Goal: Task Accomplishment & Management: Complete application form

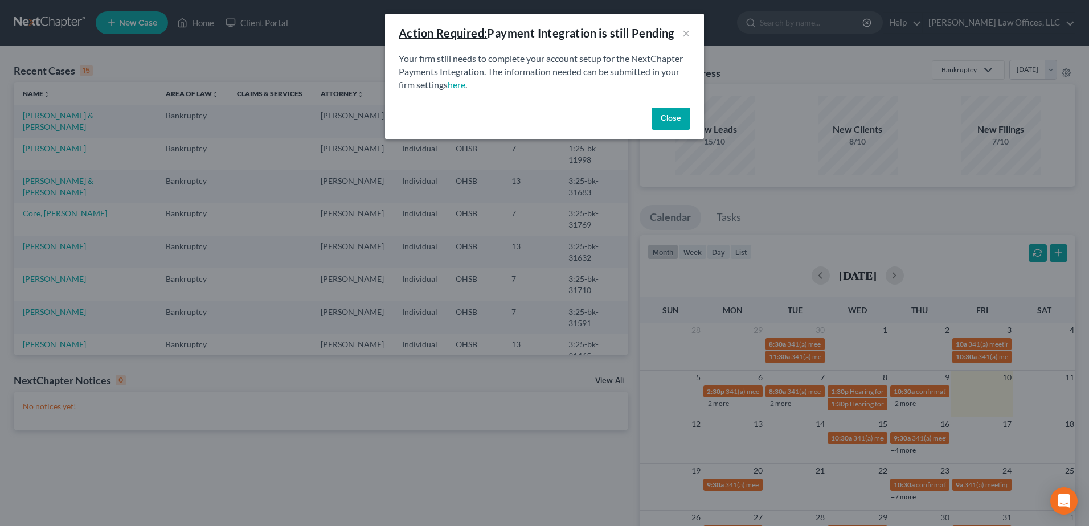
click at [666, 117] on button "Close" at bounding box center [670, 119] width 39 height 23
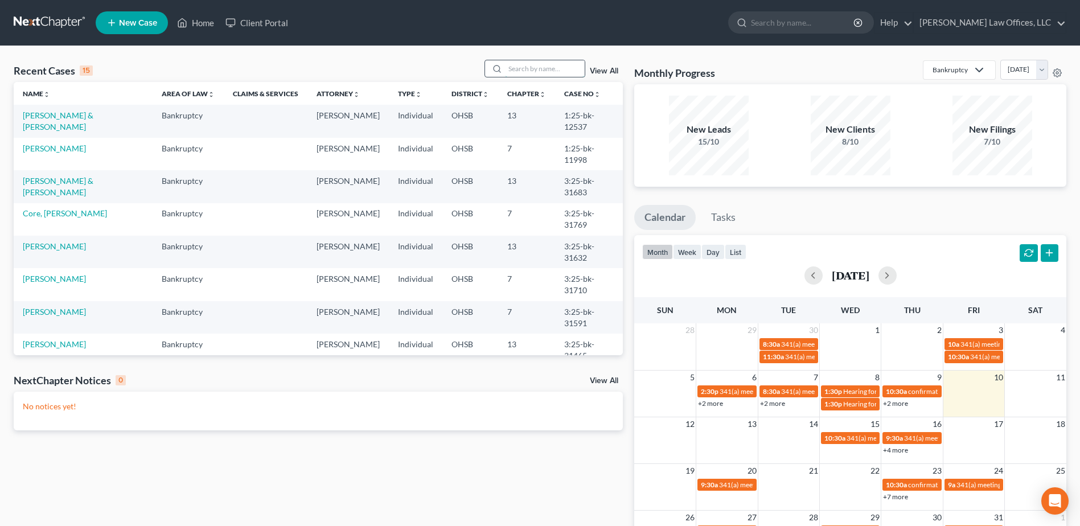
click at [514, 68] on input "search" at bounding box center [545, 68] width 80 height 17
type input "price"
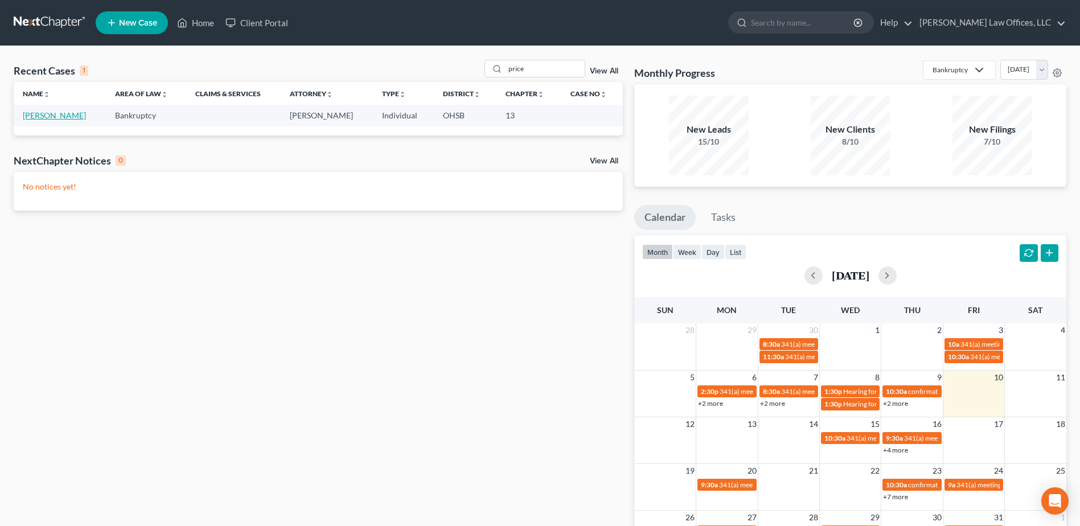
click at [35, 113] on link "[PERSON_NAME]" at bounding box center [54, 115] width 63 height 10
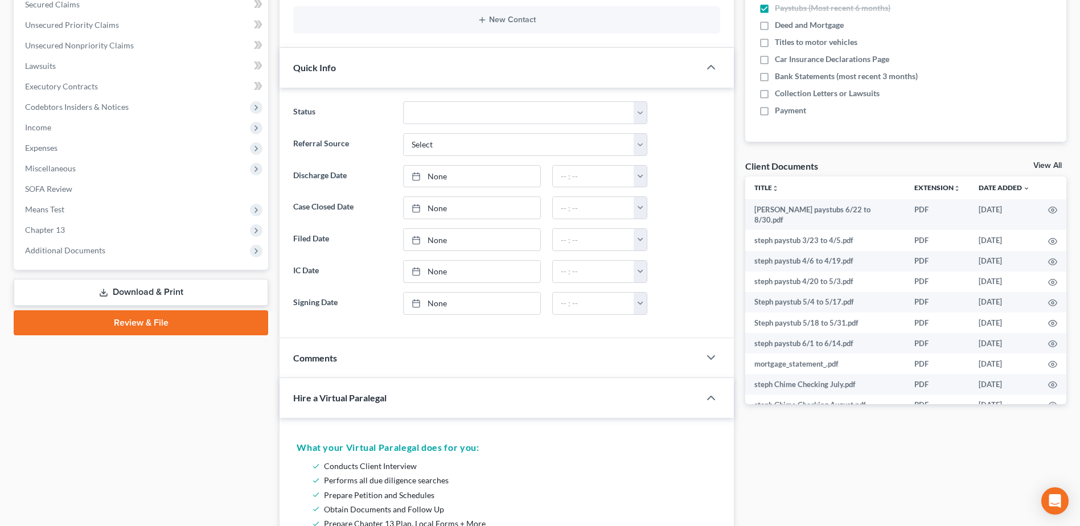
scroll to position [455, 0]
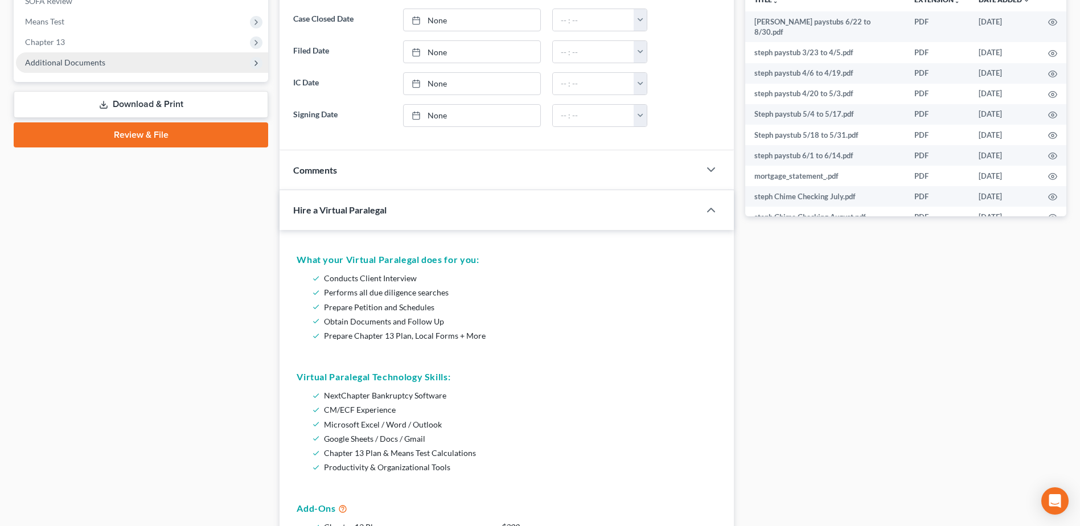
click at [141, 60] on span "Additional Documents" at bounding box center [142, 62] width 252 height 20
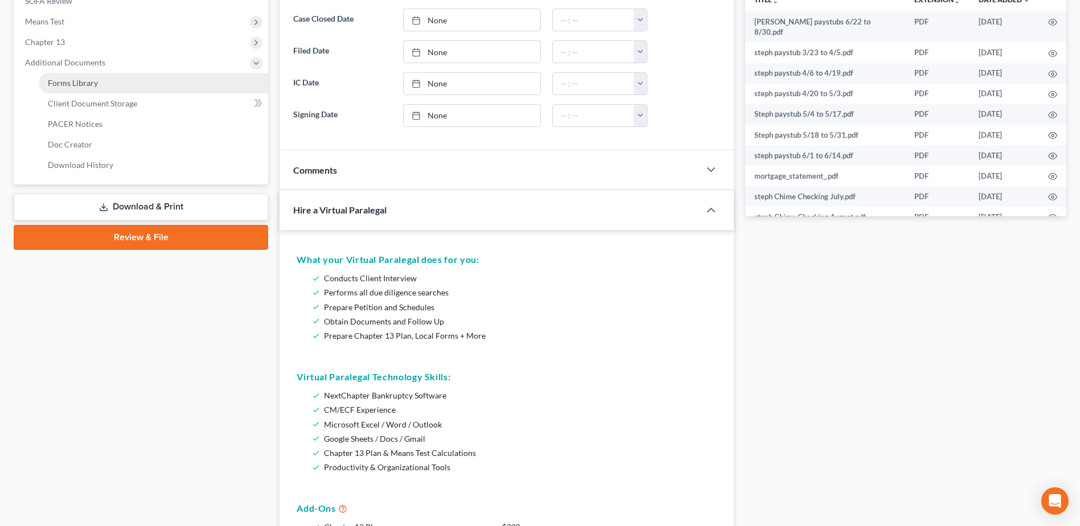
click at [137, 75] on link "Forms Library" at bounding box center [153, 83] width 229 height 20
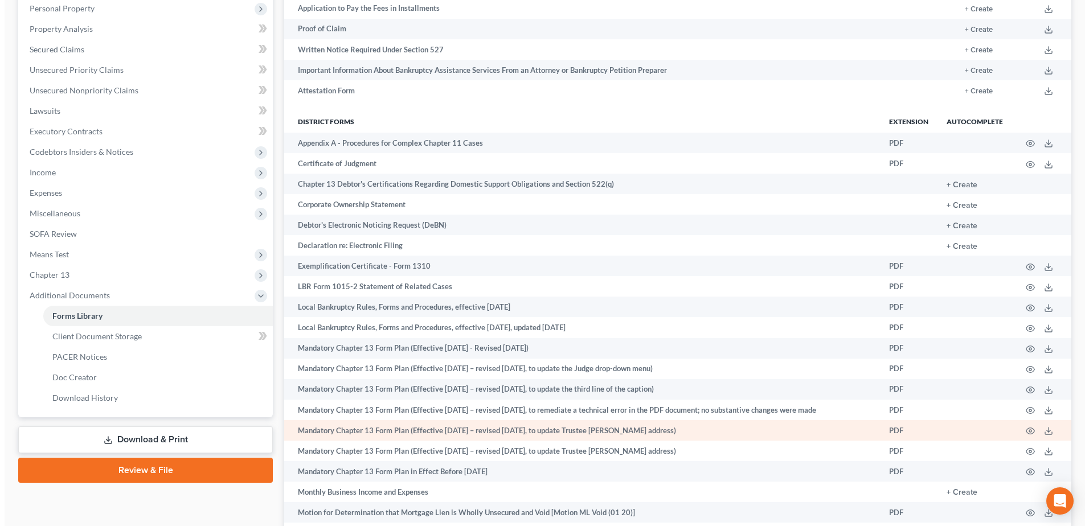
scroll to position [589, 0]
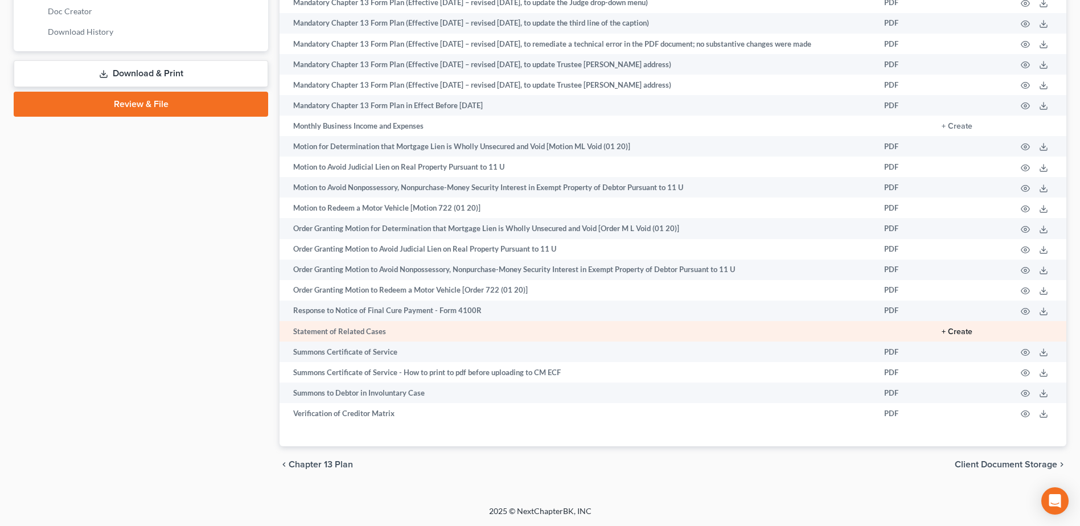
click at [958, 330] on button "+ Create" at bounding box center [957, 332] width 31 height 8
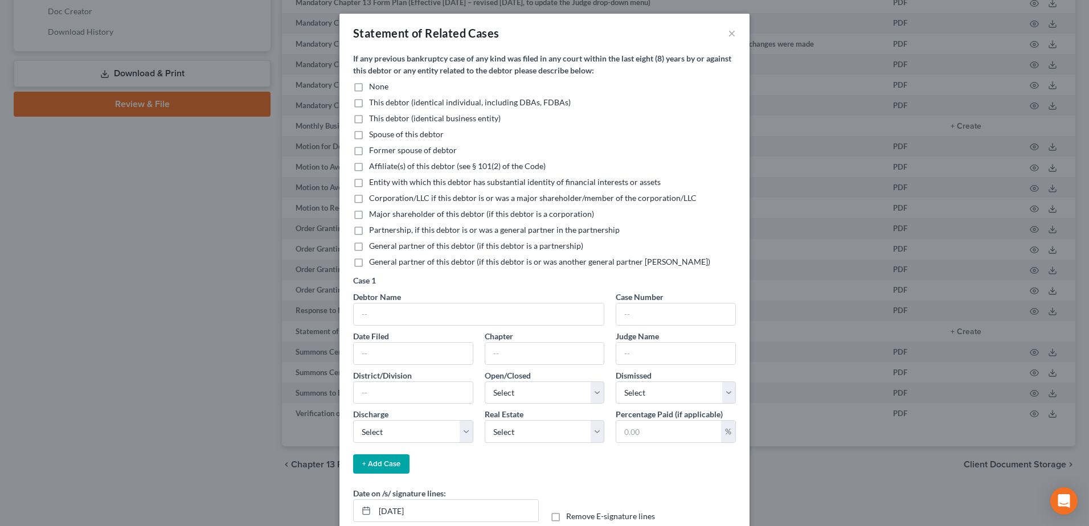
click at [369, 88] on label "None" at bounding box center [378, 86] width 19 height 11
click at [373, 88] on input "None" at bounding box center [376, 84] width 7 height 7
checkbox input "true"
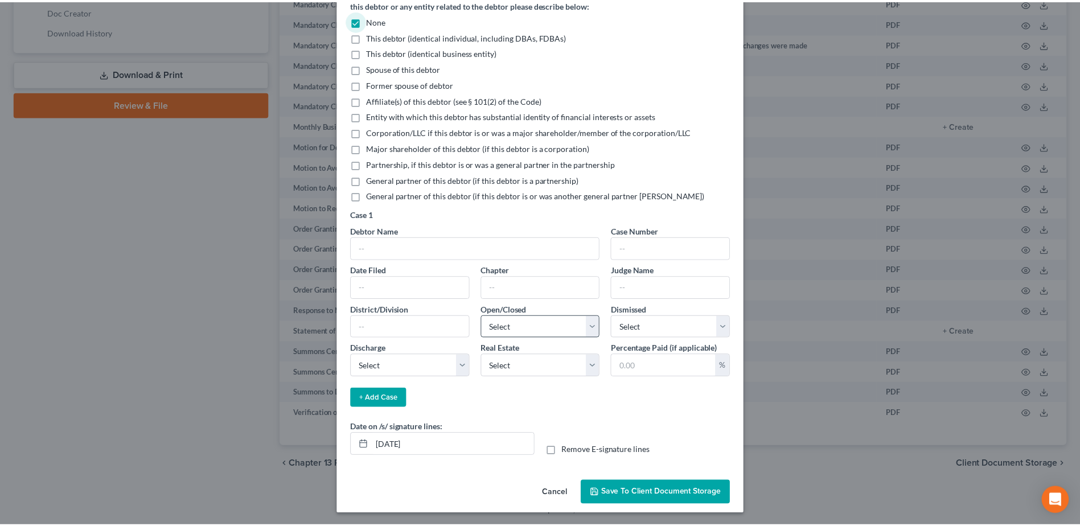
scroll to position [68, 0]
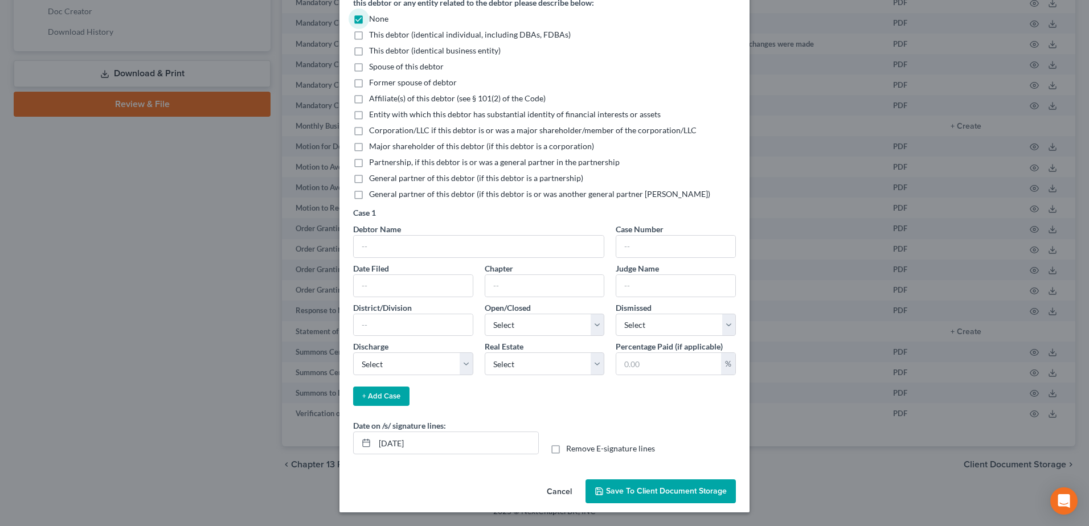
click at [607, 483] on button "Save to Client Document Storage" at bounding box center [660, 491] width 150 height 24
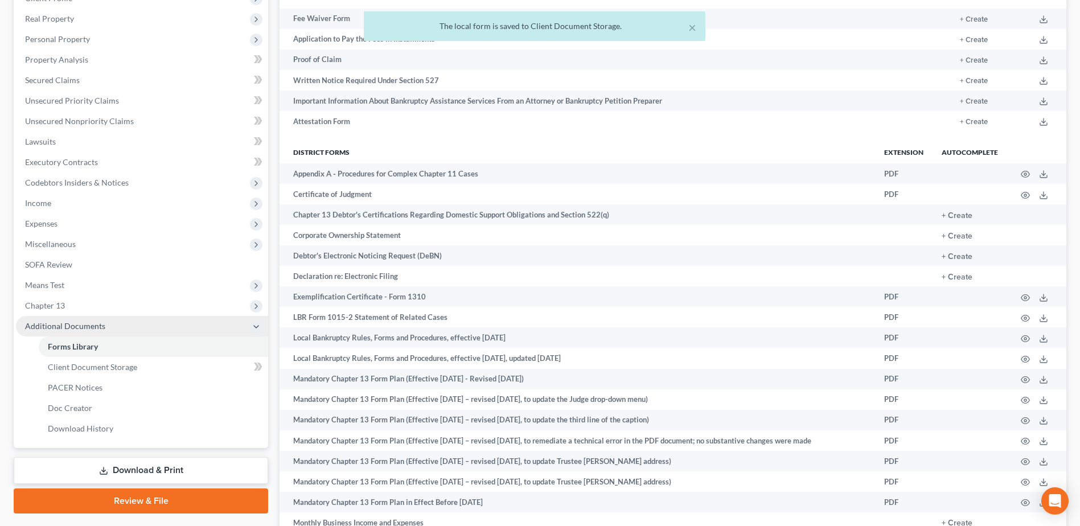
scroll to position [190, 0]
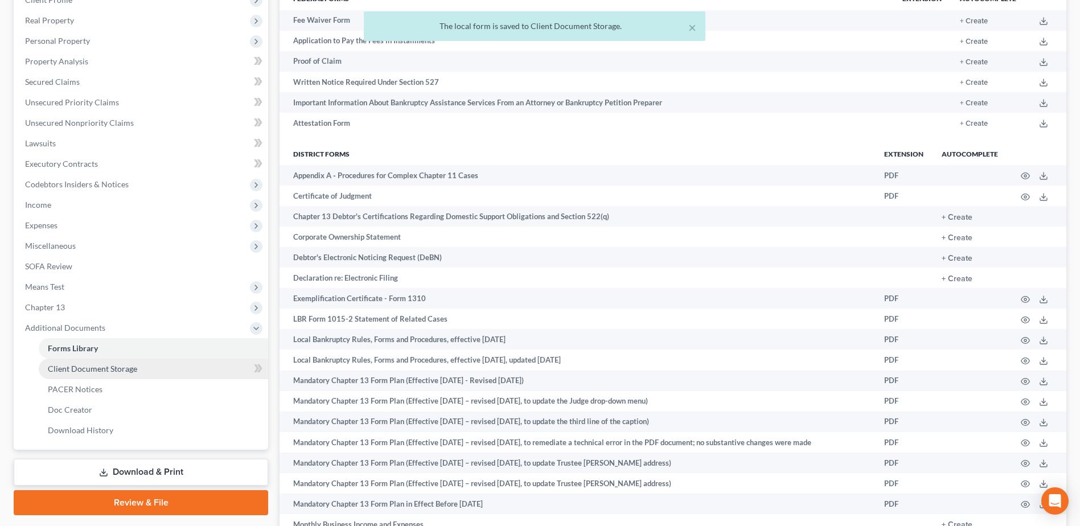
click at [147, 366] on link "Client Document Storage" at bounding box center [153, 369] width 229 height 20
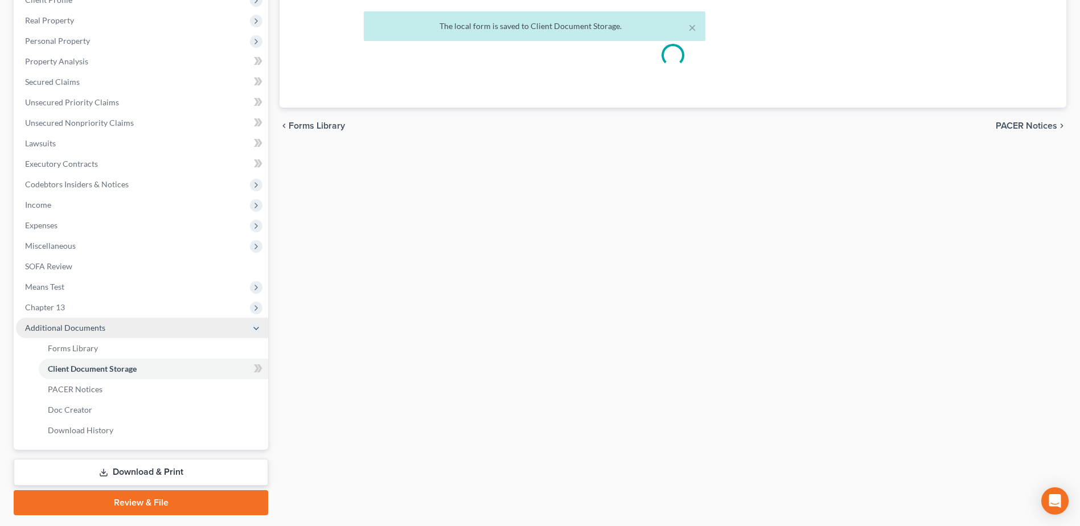
select select "7"
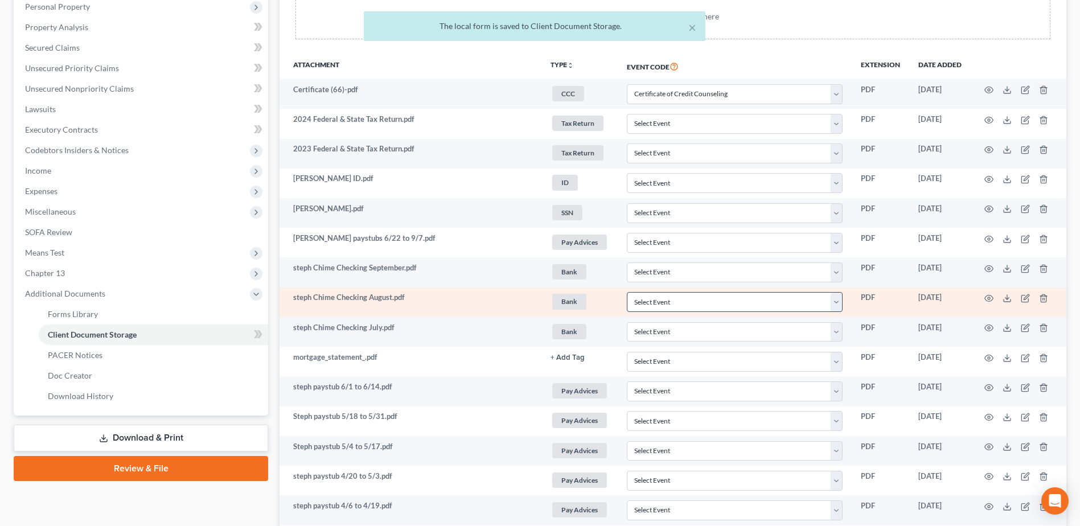
scroll to position [401, 0]
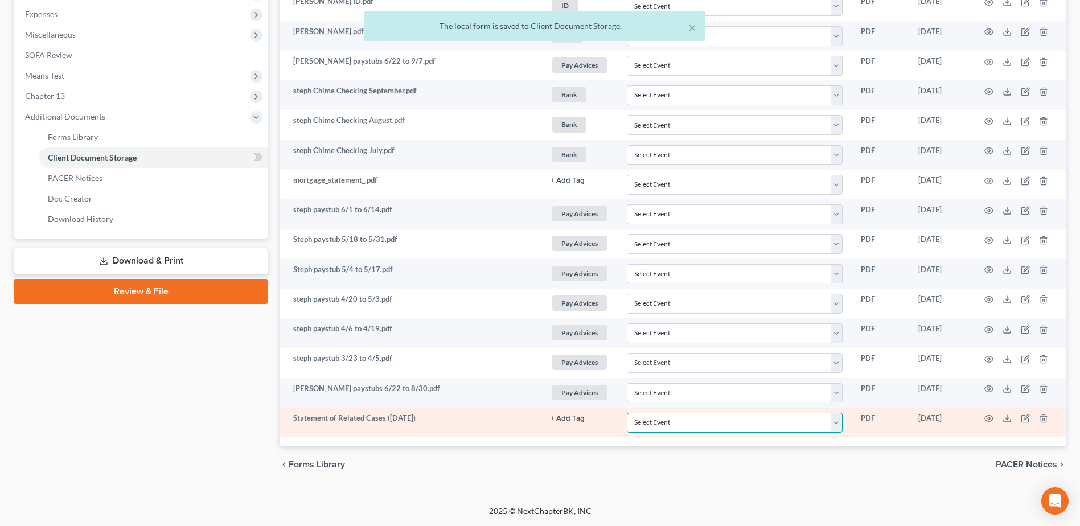
click at [835, 430] on select "Select Event 20 Largest Unsecured Creditors Amended Document Amended List of Cr…" at bounding box center [735, 423] width 216 height 20
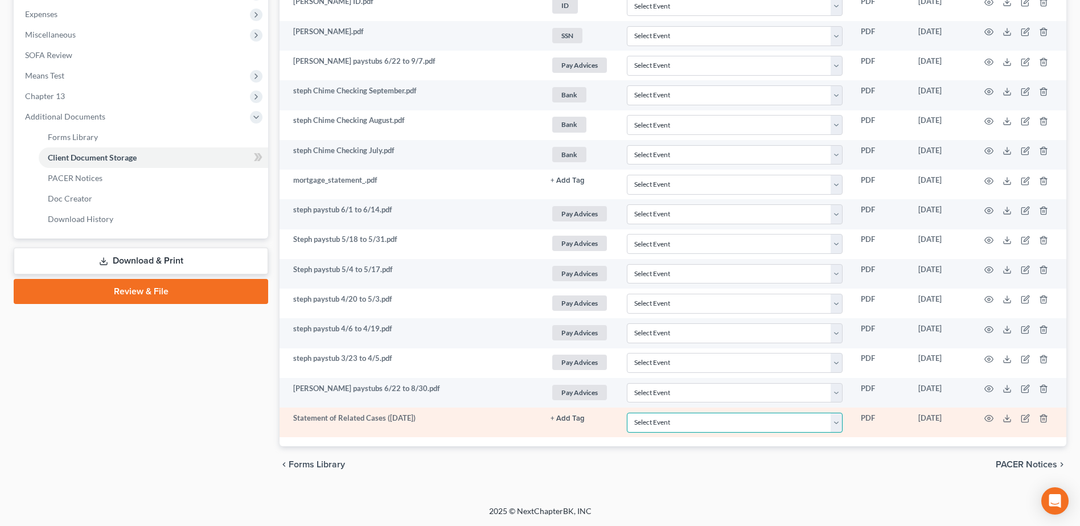
select select "52"
click at [627, 413] on select "Select Event 20 Largest Unsecured Creditors Amended Document Amended List of Cr…" at bounding box center [735, 423] width 216 height 20
click at [1006, 422] on icon at bounding box center [1007, 421] width 7 height 2
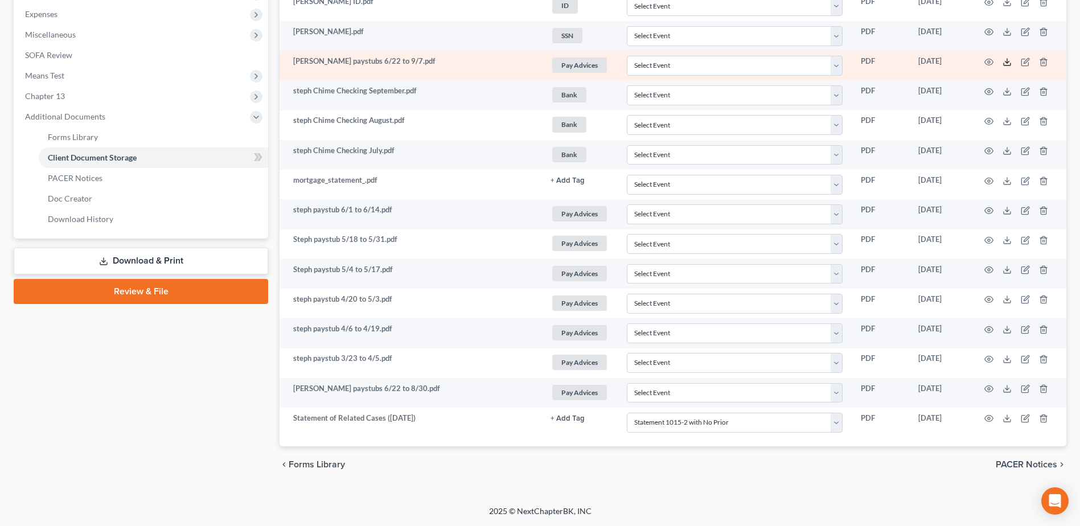
click at [1008, 62] on polyline at bounding box center [1007, 62] width 4 height 2
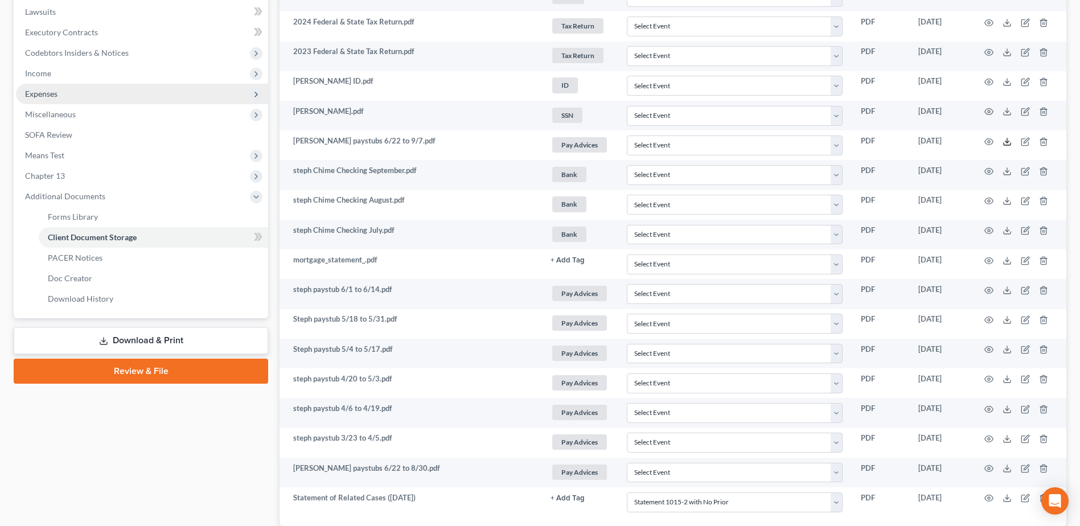
scroll to position [288, 0]
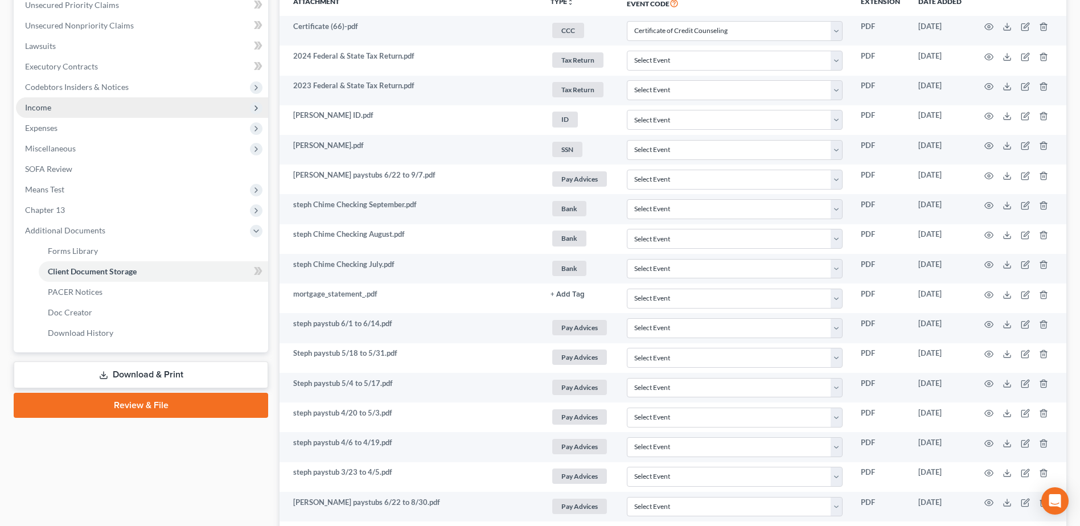
click at [92, 105] on span "Income" at bounding box center [142, 107] width 252 height 20
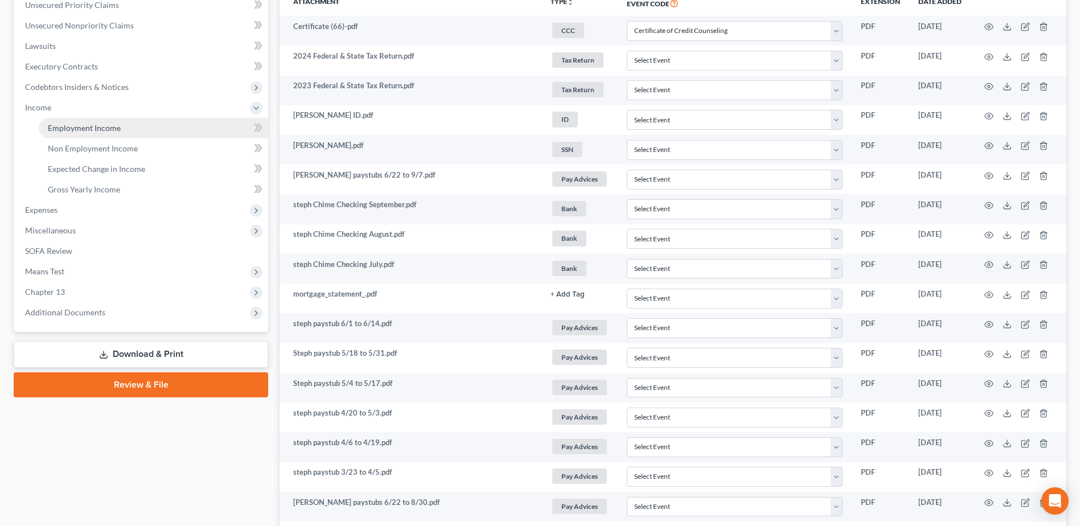
click at [132, 132] on link "Employment Income" at bounding box center [153, 128] width 229 height 20
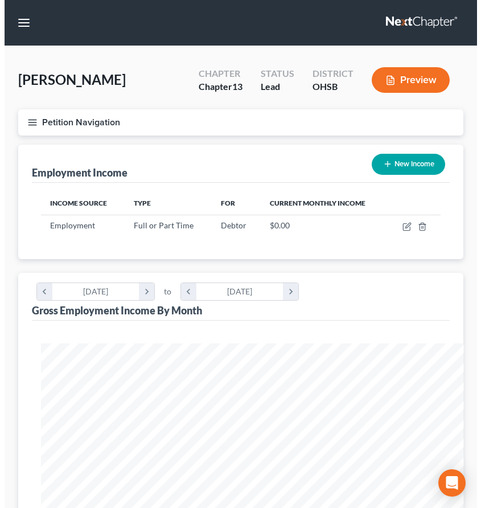
scroll to position [569146, 568924]
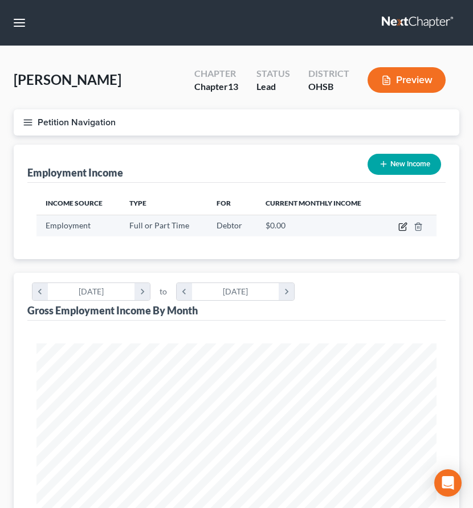
click at [400, 228] on icon "button" at bounding box center [402, 226] width 9 height 9
select select "0"
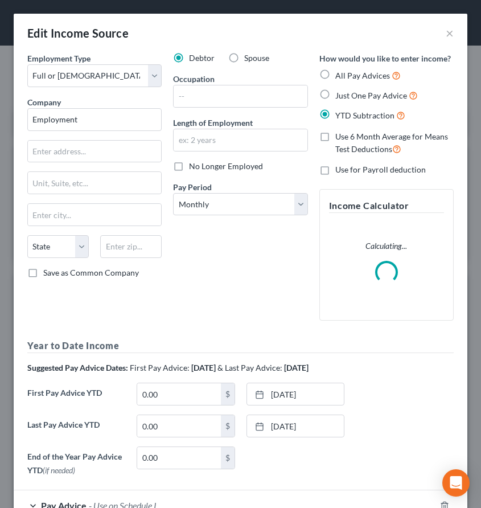
scroll to position [204, 431]
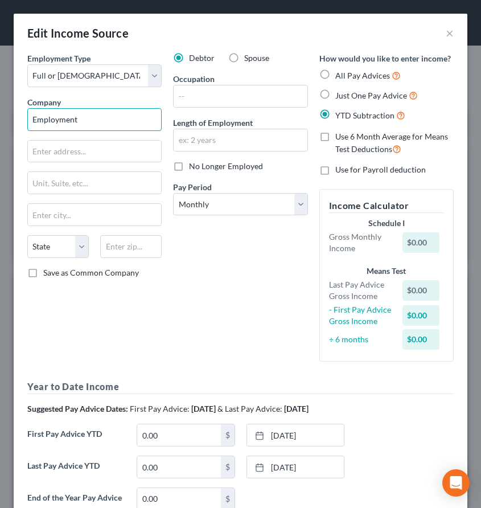
drag, startPoint x: 82, startPoint y: 120, endPoint x: 0, endPoint y: 133, distance: 83.0
click at [0, 133] on div "Edit Income Source × Employment Type * Select Full or [DEMOGRAPHIC_DATA] Employ…" at bounding box center [240, 254] width 481 height 508
type input "D&S Auto Parts"
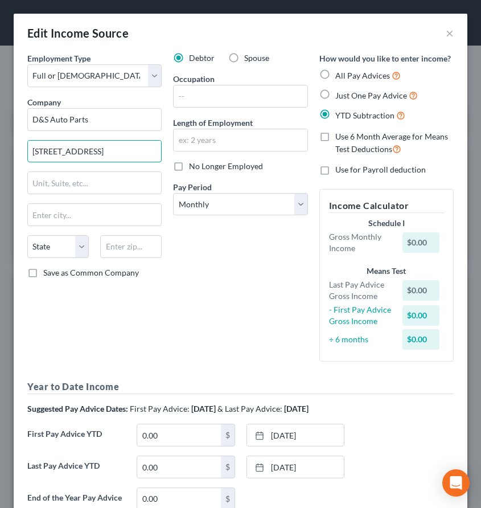
type input "[STREET_ADDRESS]"
type input "45042"
type input "[GEOGRAPHIC_DATA]"
select select "36"
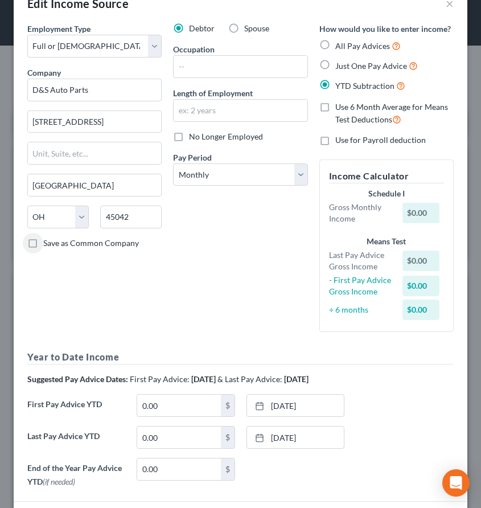
scroll to position [57, 0]
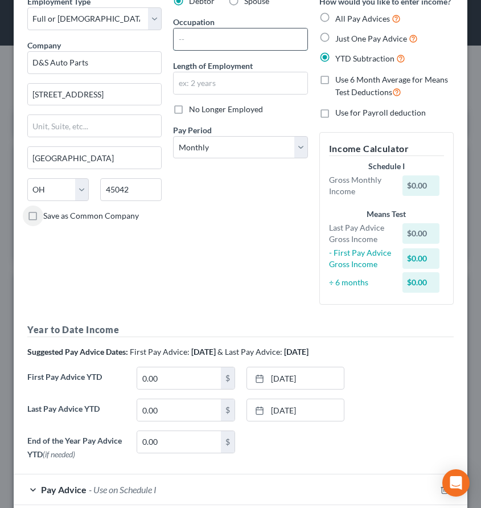
click at [195, 42] on input "text" at bounding box center [240, 39] width 133 height 22
type input "Delivery Driver"
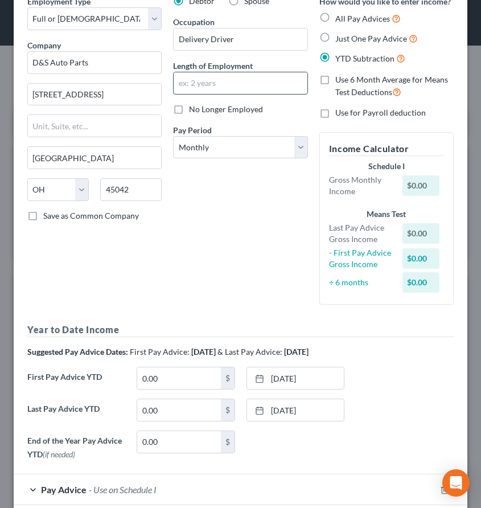
click at [202, 80] on input "text" at bounding box center [240, 83] width 133 height 22
type input "1.5 years"
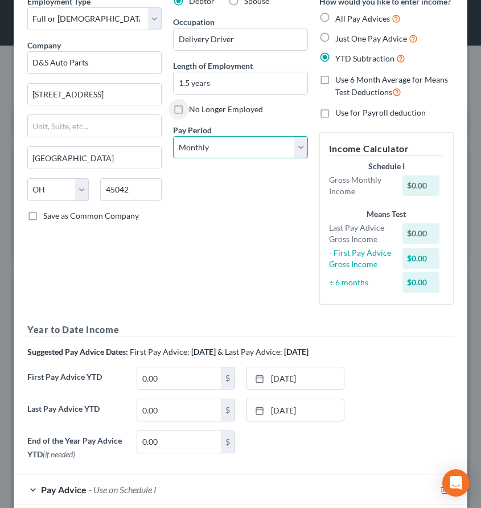
click at [295, 139] on select "Select Monthly Twice Monthly Every Other Week Weekly" at bounding box center [240, 147] width 134 height 23
select select "2"
click at [173, 136] on select "Select Monthly Twice Monthly Every Other Week Weekly" at bounding box center [240, 147] width 134 height 23
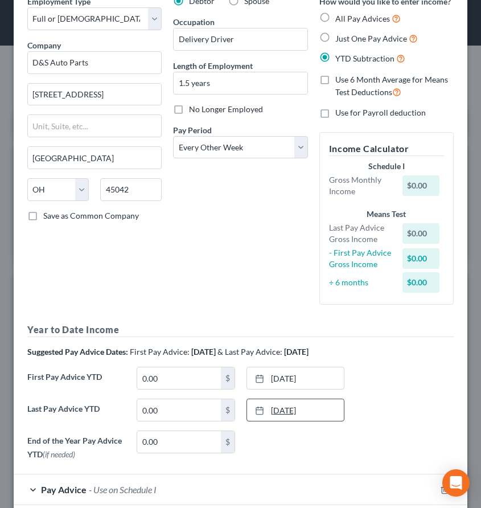
click at [315, 410] on link "[DATE]" at bounding box center [295, 410] width 97 height 22
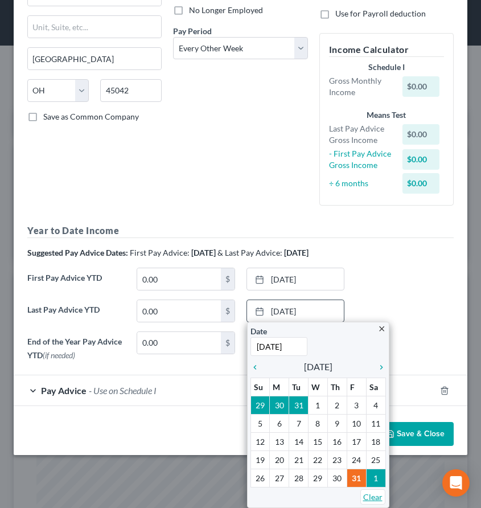
click at [369, 498] on link "Clear" at bounding box center [372, 496] width 25 height 15
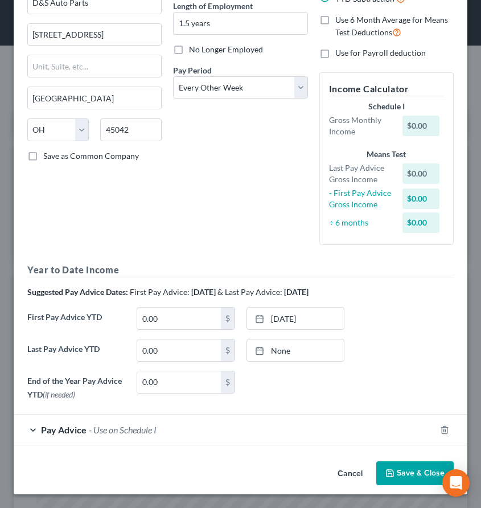
scroll to position [117, 0]
click at [322, 321] on link "[DATE]" at bounding box center [295, 318] width 97 height 22
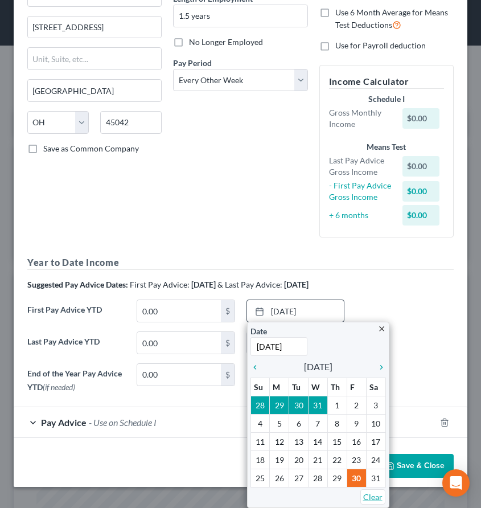
click at [373, 492] on link "Clear" at bounding box center [372, 496] width 25 height 15
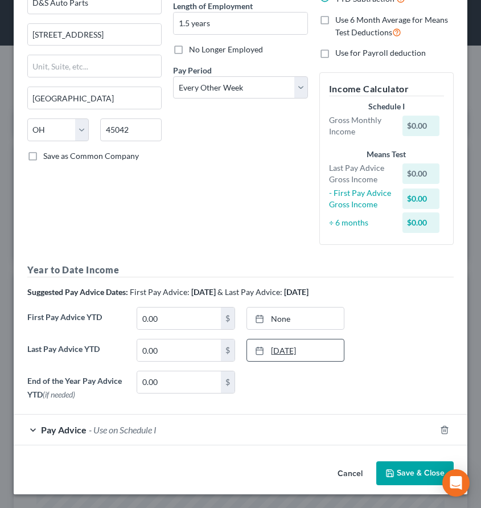
type input "[DATE]"
click at [280, 348] on link "[DATE]" at bounding box center [295, 350] width 97 height 22
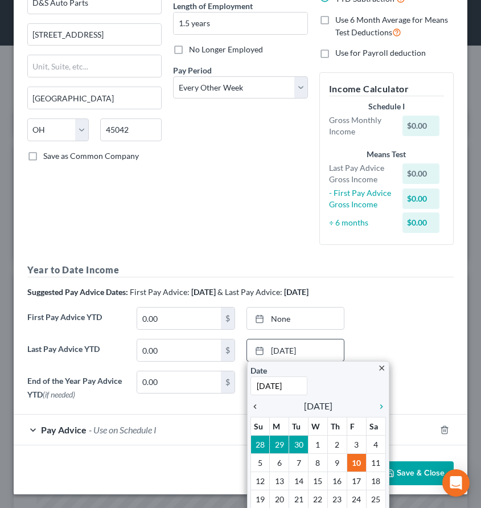
click at [251, 405] on icon "chevron_left" at bounding box center [258, 406] width 15 height 9
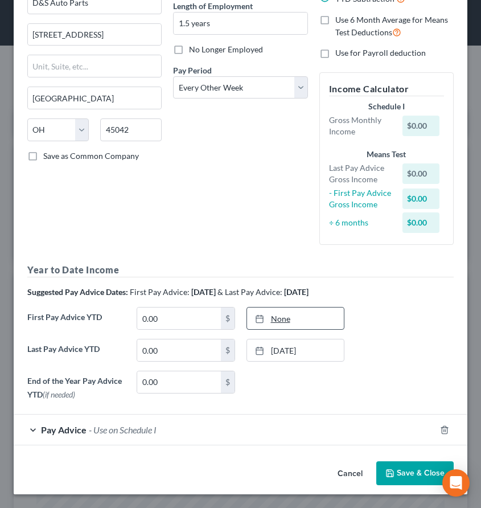
type input "[DATE]"
click at [293, 319] on link "None" at bounding box center [295, 318] width 97 height 22
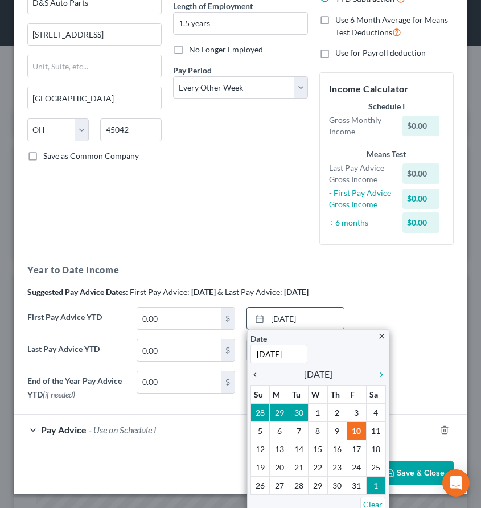
click at [251, 374] on icon "chevron_left" at bounding box center [258, 374] width 15 height 9
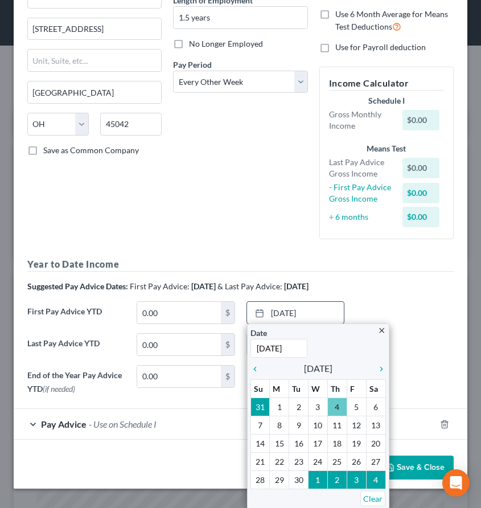
scroll to position [124, 0]
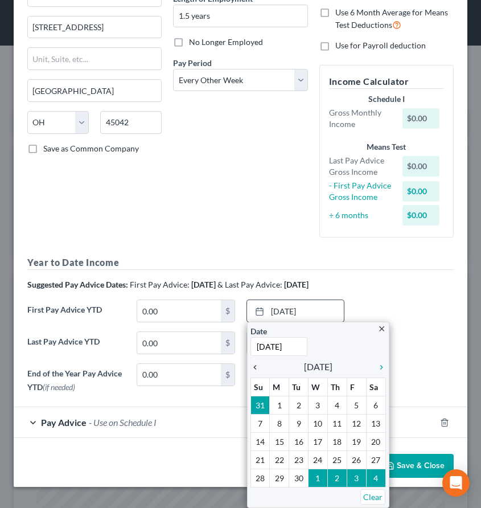
click at [251, 367] on icon "chevron_left" at bounding box center [258, 367] width 15 height 9
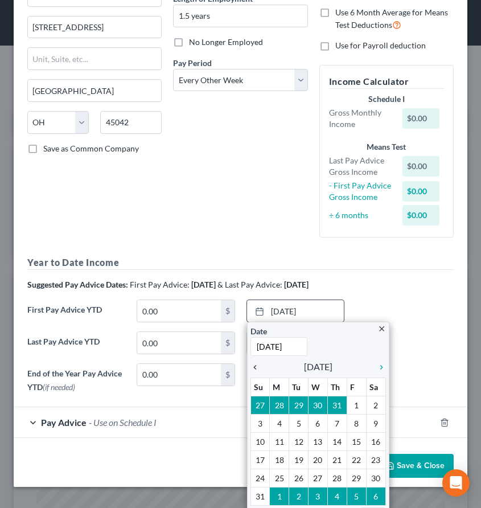
click at [251, 367] on icon "chevron_left" at bounding box center [258, 367] width 15 height 9
click at [248, 367] on div "close Date [DATE] Time 12:00 AM chevron_left [DATE] chevron_right Su M Tu W Th …" at bounding box center [318, 424] width 142 height 204
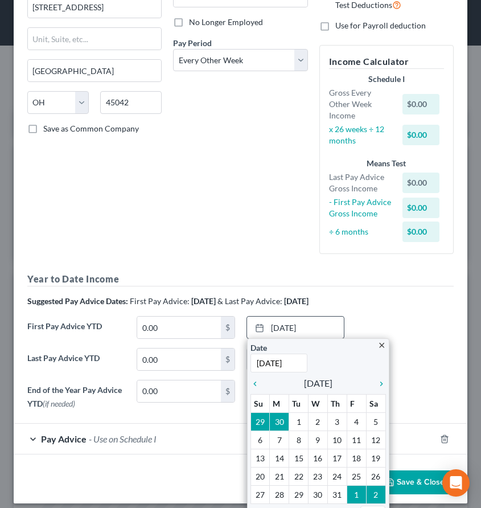
scroll to position [161, 0]
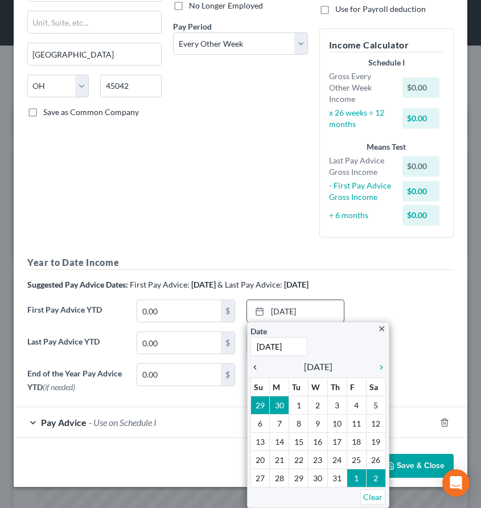
click at [251, 368] on icon "chevron_left" at bounding box center [258, 367] width 15 height 9
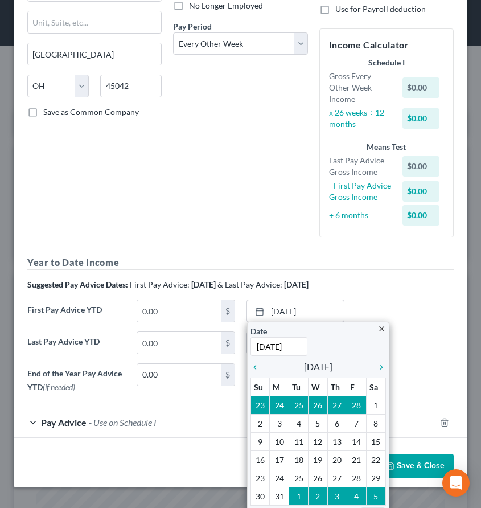
scroll to position [153, 0]
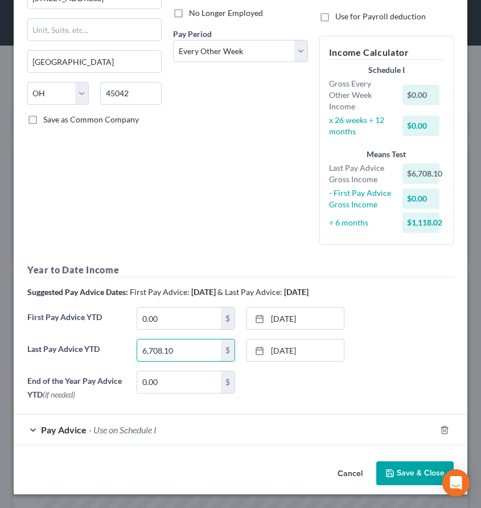
type input "6,708.10"
click at [186, 436] on div "Pay Advice - Use on Schedule I" at bounding box center [225, 429] width 422 height 30
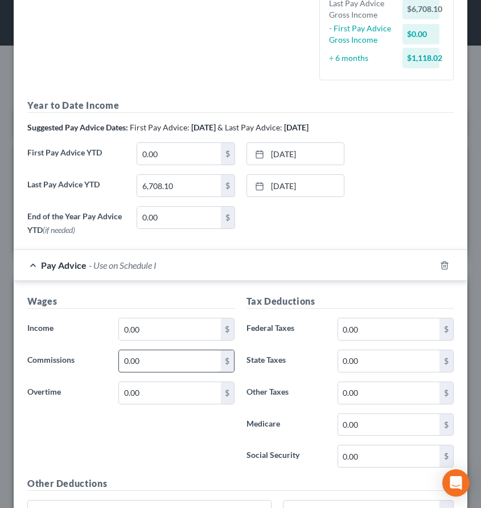
scroll to position [324, 0]
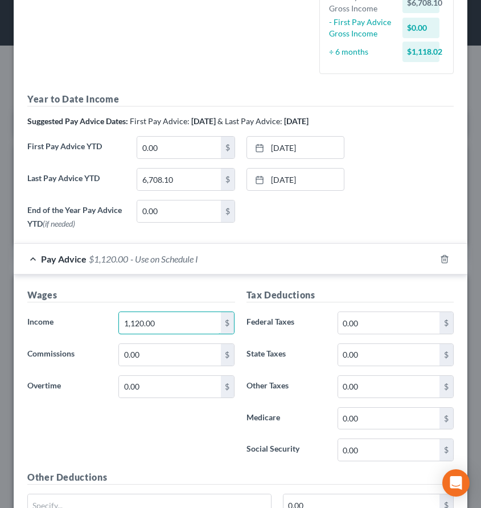
type input "1,120.00"
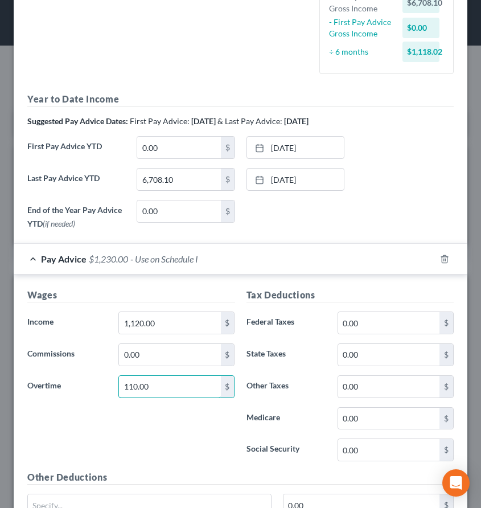
type input "110.00"
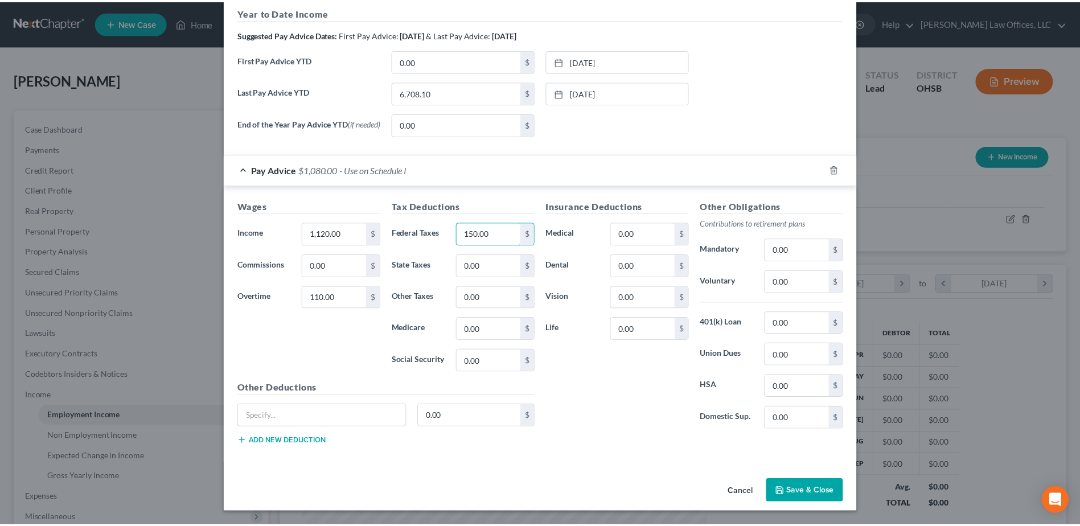
scroll to position [213, 450]
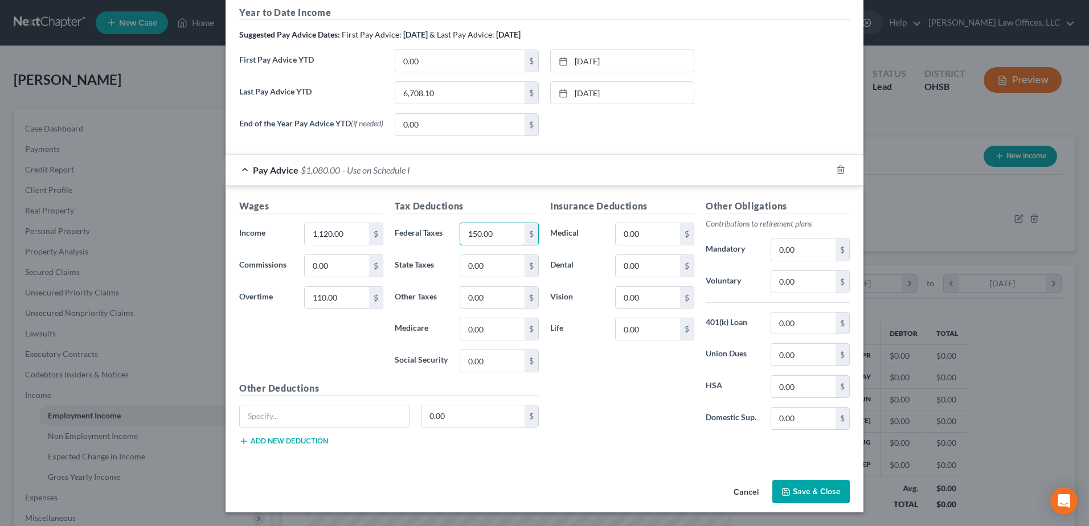
type input "150.00"
click at [812, 489] on button "Save & Close" at bounding box center [810, 492] width 77 height 24
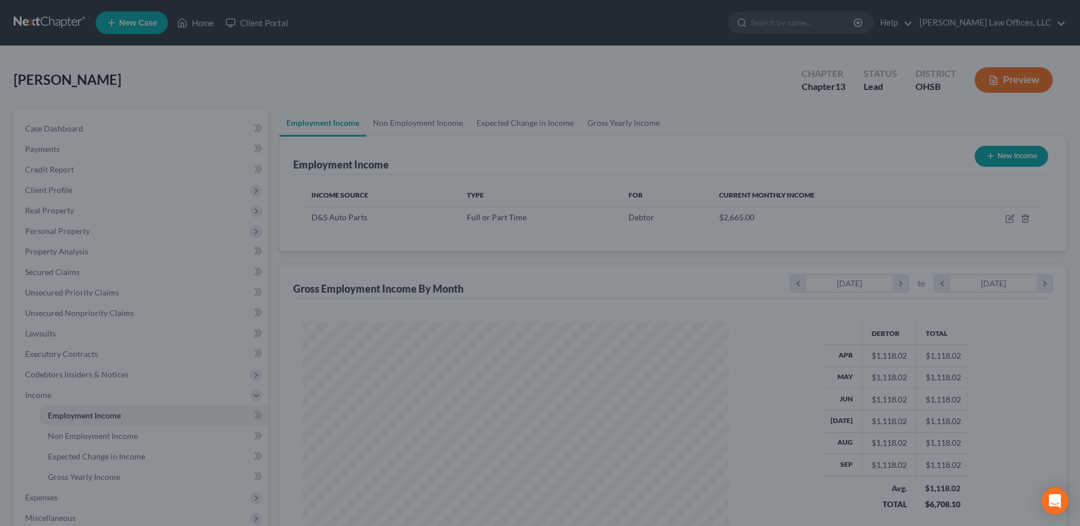
scroll to position [569135, 568900]
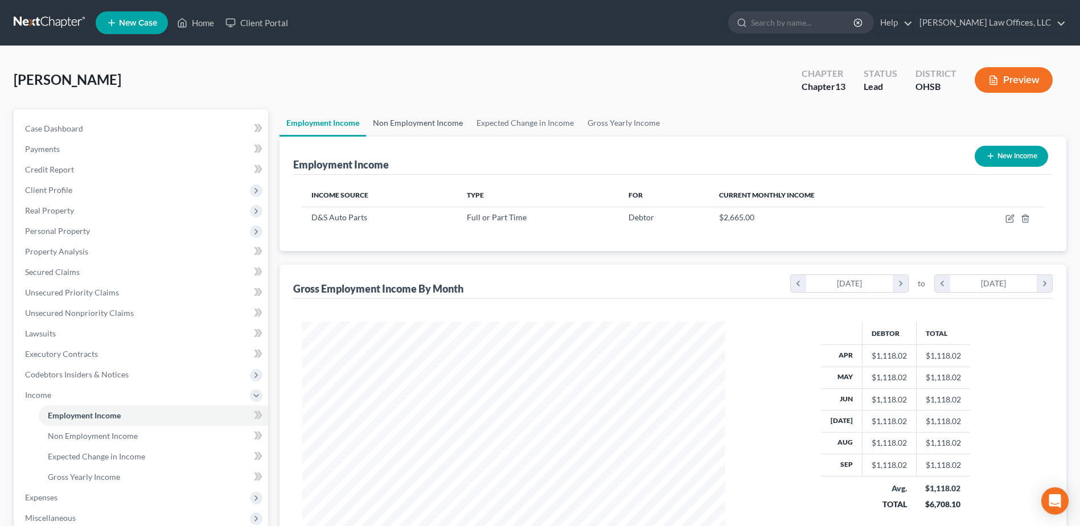
click at [400, 125] on link "Non Employment Income" at bounding box center [418, 122] width 104 height 27
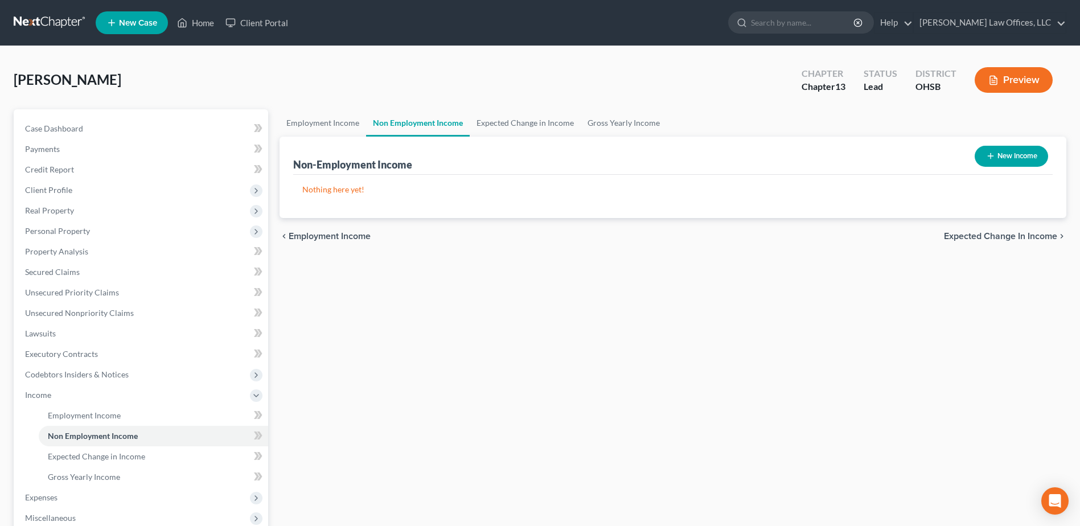
click at [1004, 153] on button "New Income" at bounding box center [1011, 156] width 73 height 21
select select "0"
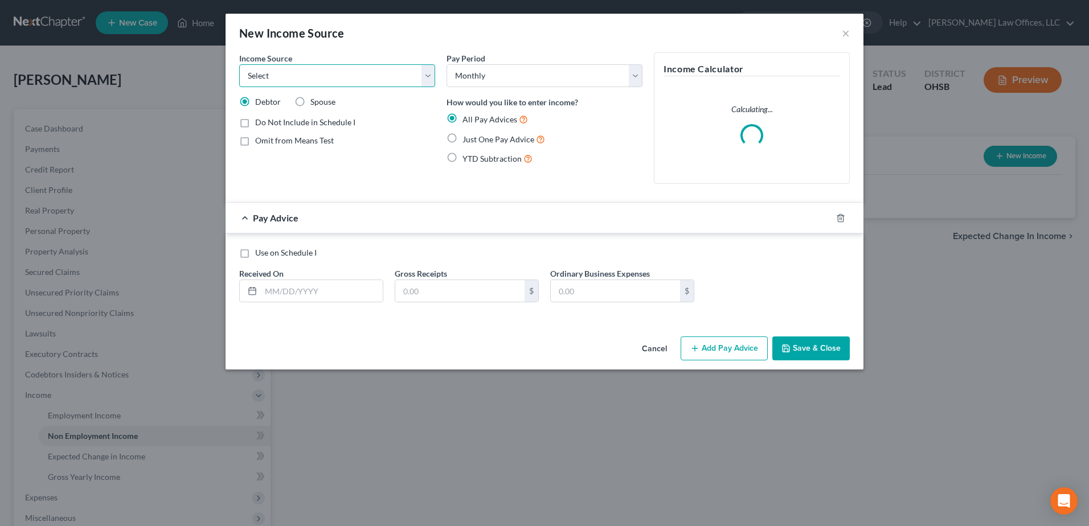
click at [429, 71] on select "Select Unemployment Disability (from employer) Pension Retirement Social Securi…" at bounding box center [337, 75] width 196 height 23
select select "5"
click at [239, 64] on select "Select Unemployment Disability (from employer) Pension Retirement Social Securi…" at bounding box center [337, 75] width 196 height 23
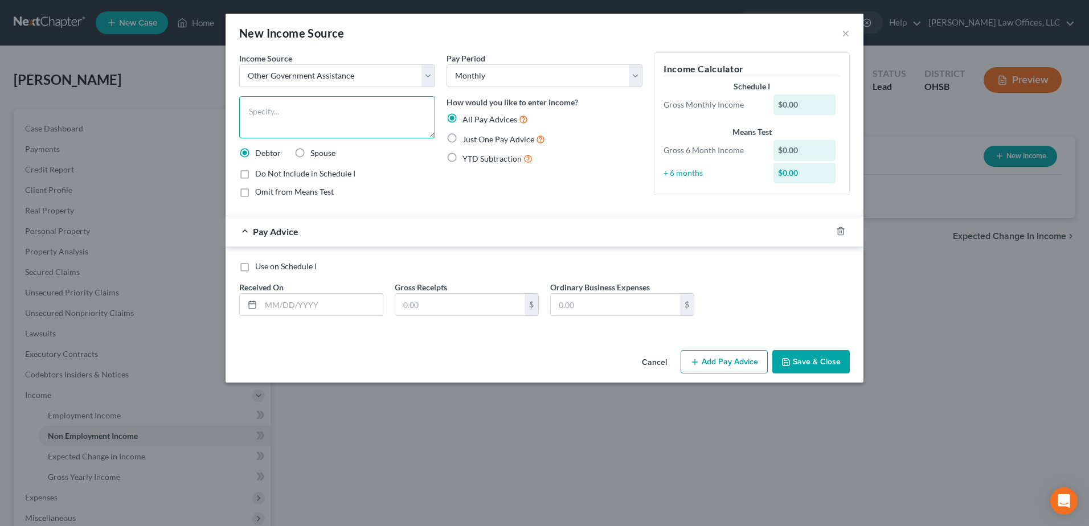
click at [336, 117] on textarea at bounding box center [337, 117] width 196 height 42
type textarea "Food Assistance"
click at [462, 139] on label "Just One Pay Advice" at bounding box center [503, 139] width 83 height 13
click at [467, 139] on input "Just One Pay Advice" at bounding box center [470, 136] width 7 height 7
radio input "true"
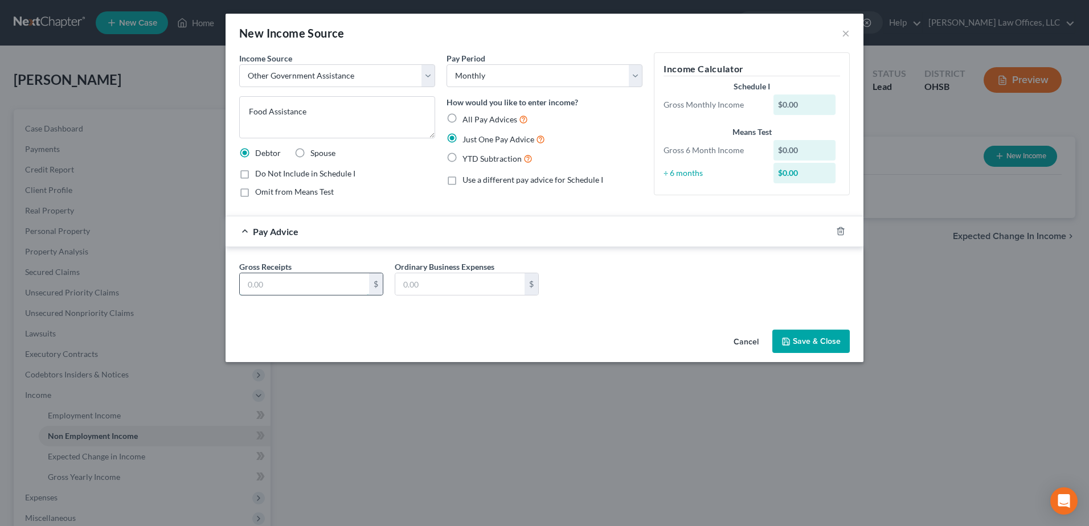
click at [325, 288] on input "text" at bounding box center [304, 284] width 129 height 22
type input "1,400.00"
click at [799, 346] on button "Save & Close" at bounding box center [810, 342] width 77 height 24
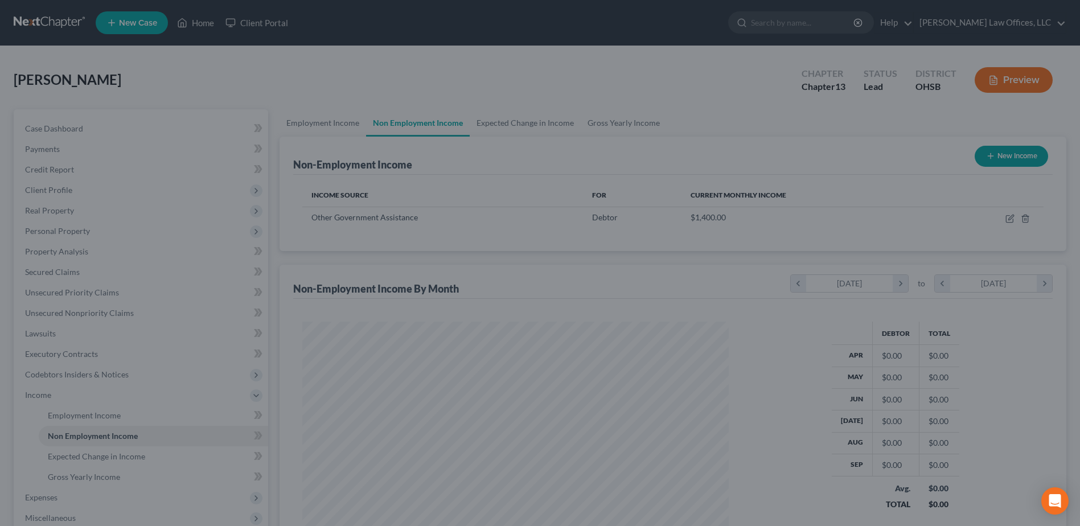
scroll to position [211, 445]
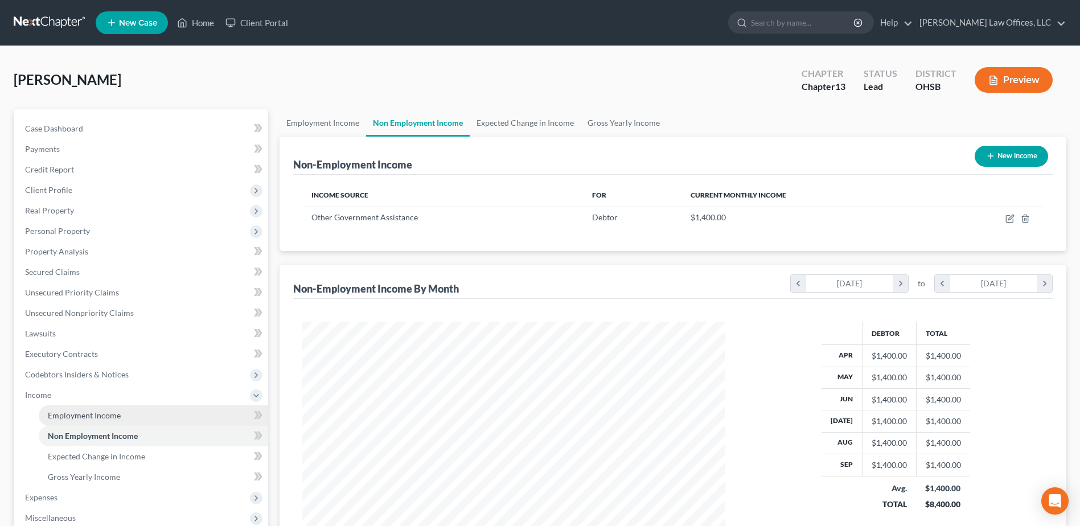
click at [116, 415] on span "Employment Income" at bounding box center [84, 415] width 73 height 10
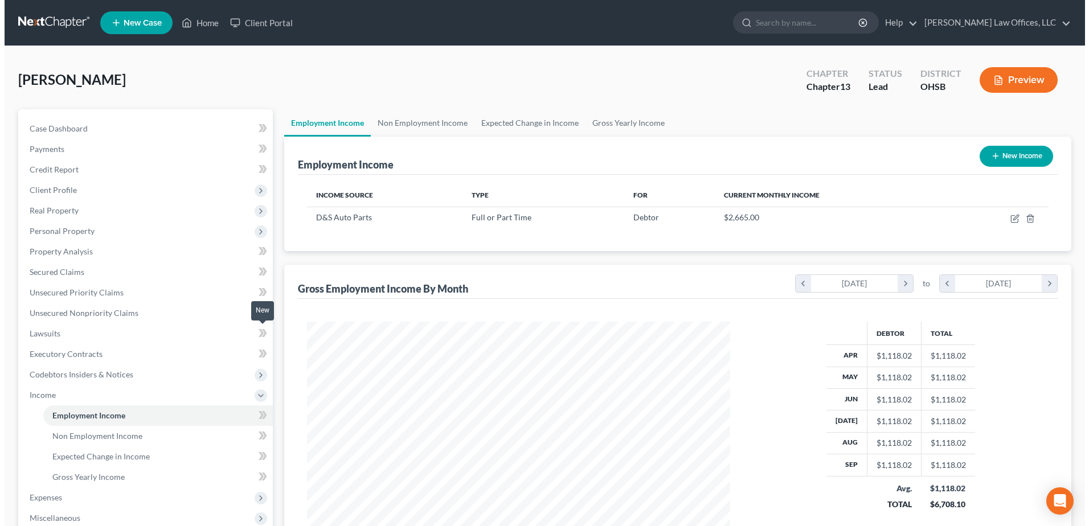
scroll to position [211, 445]
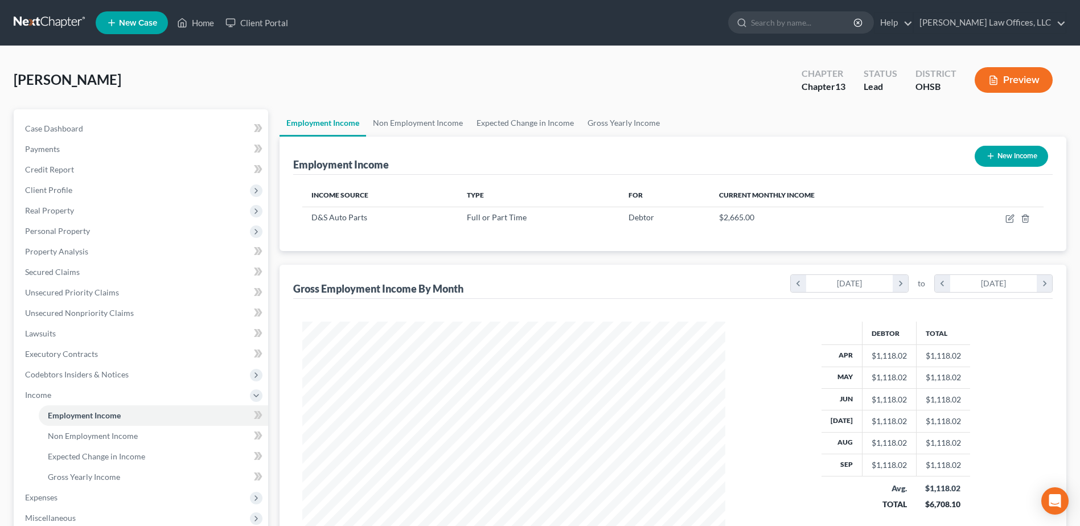
click at [1036, 155] on button "New Income" at bounding box center [1011, 156] width 73 height 21
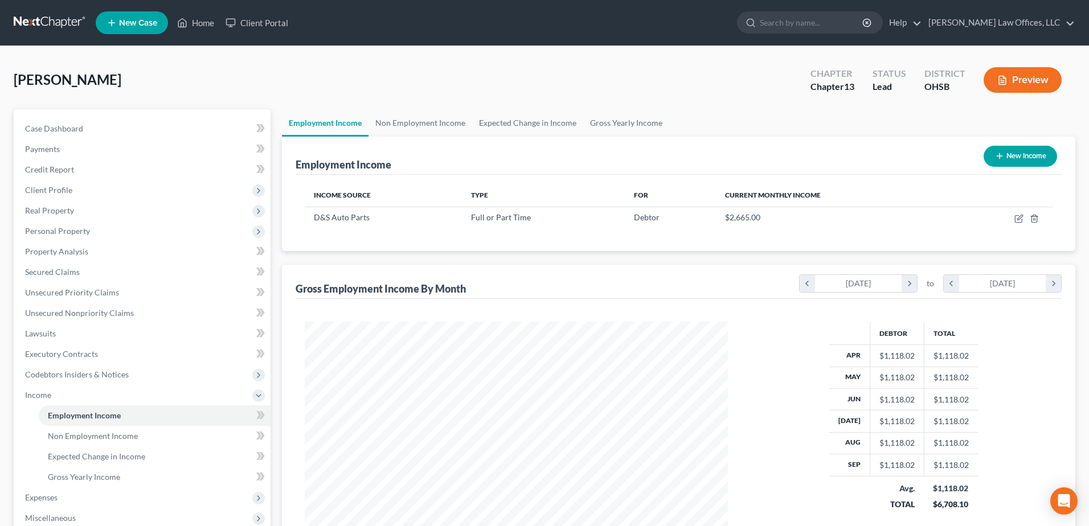
scroll to position [213, 450]
select select "0"
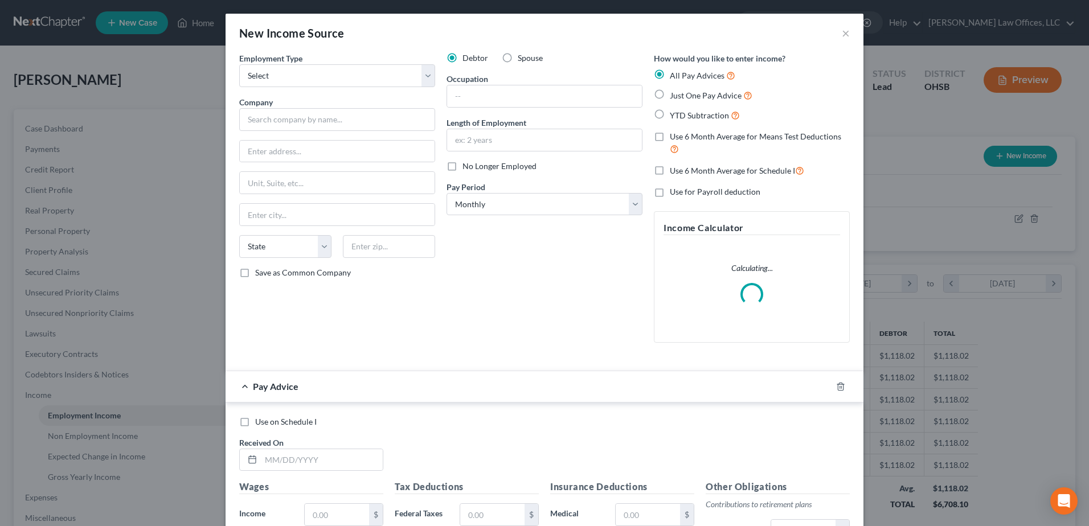
click at [518, 54] on label "Spouse" at bounding box center [530, 57] width 25 height 11
click at [522, 54] on input "Spouse" at bounding box center [525, 55] width 7 height 7
radio input "true"
click at [422, 71] on select "Select Full or [DEMOGRAPHIC_DATA] Employment Self Employment" at bounding box center [337, 75] width 196 height 23
select select "0"
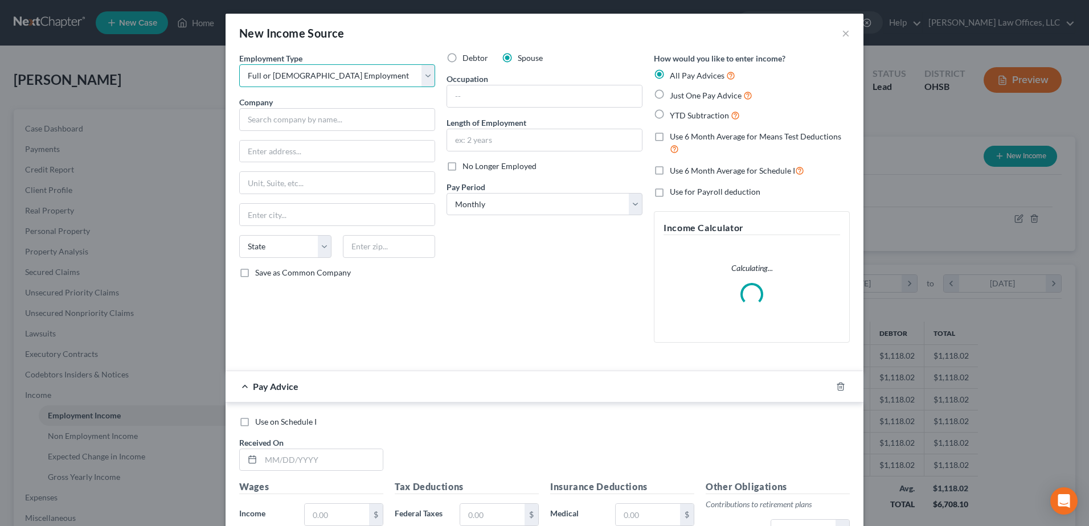
click at [239, 64] on select "Select Full or [DEMOGRAPHIC_DATA] Employment Self Employment" at bounding box center [337, 75] width 196 height 23
click at [340, 123] on input "text" at bounding box center [337, 119] width 196 height 23
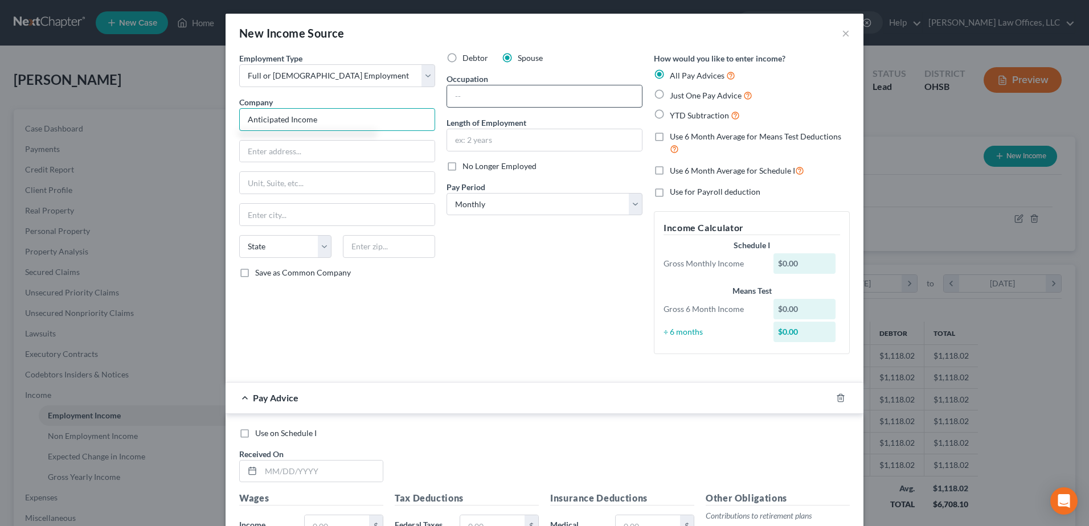
type input "Anticipated Income"
click at [549, 93] on input "text" at bounding box center [544, 96] width 195 height 22
type input "Looking for work/Anticipated"
click at [670, 95] on label "Just One Pay Advice" at bounding box center [711, 95] width 83 height 13
click at [674, 95] on input "Just One Pay Advice" at bounding box center [677, 92] width 7 height 7
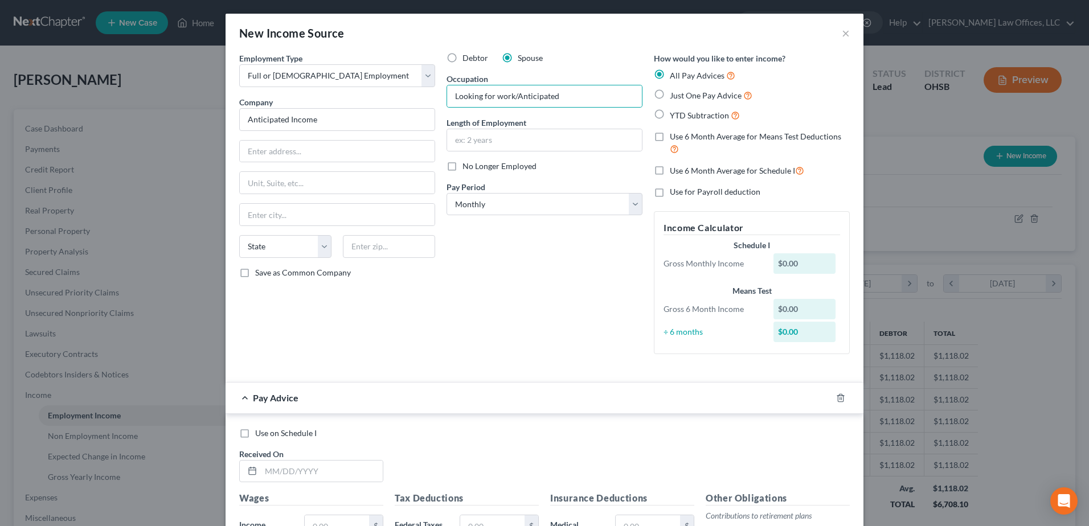
radio input "true"
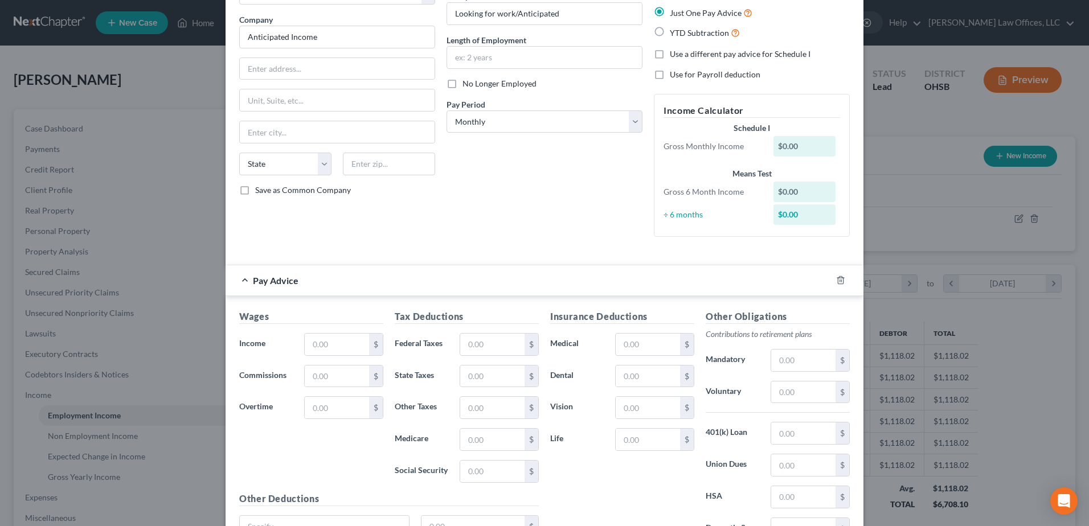
scroll to position [57, 0]
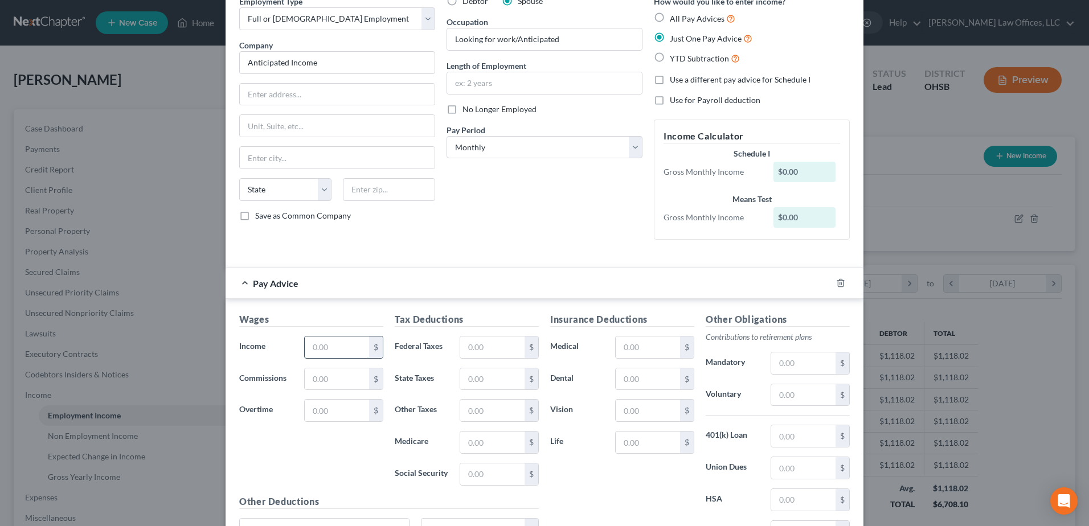
click at [349, 348] on input "text" at bounding box center [337, 347] width 64 height 22
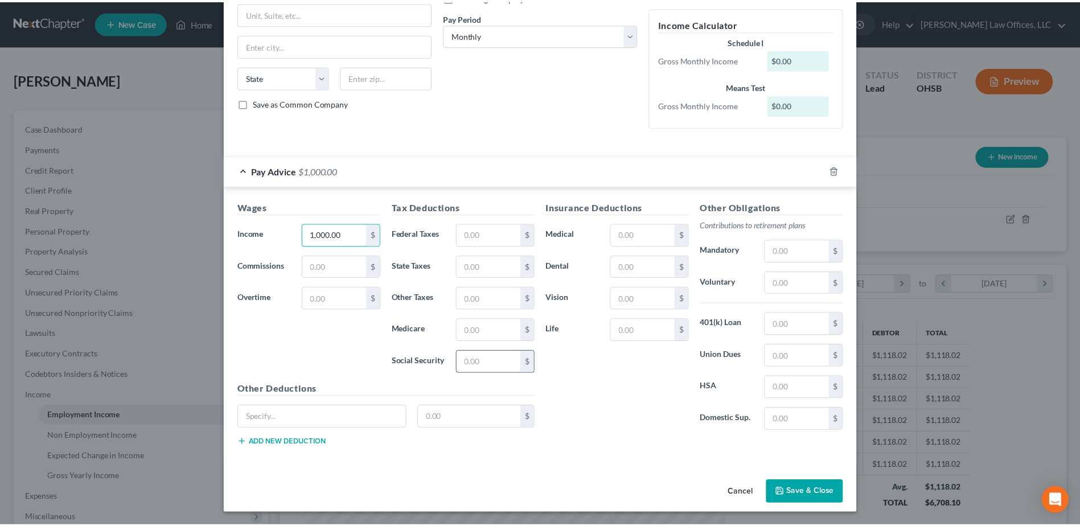
scroll to position [170, 0]
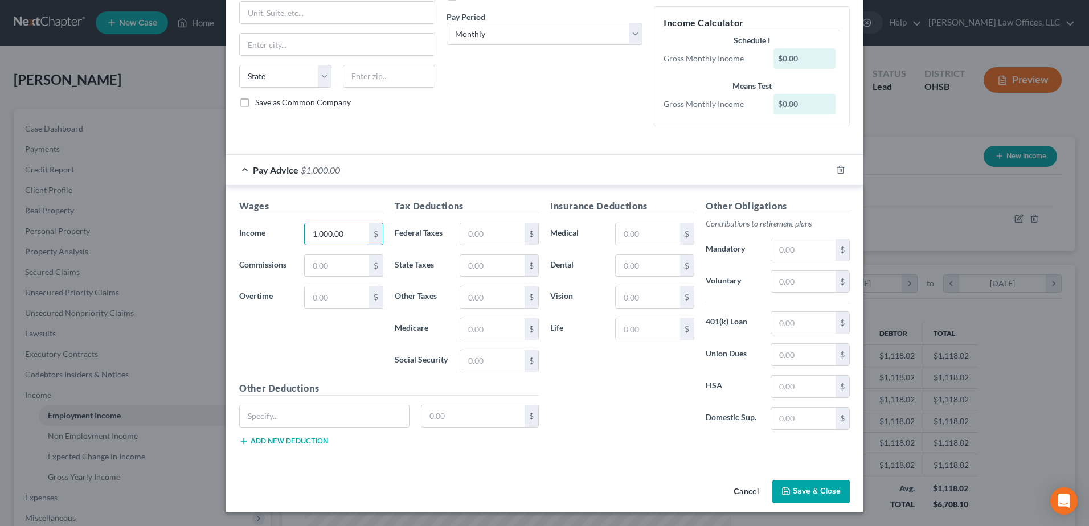
type input "1,000.00"
click at [796, 488] on button "Save & Close" at bounding box center [810, 492] width 77 height 24
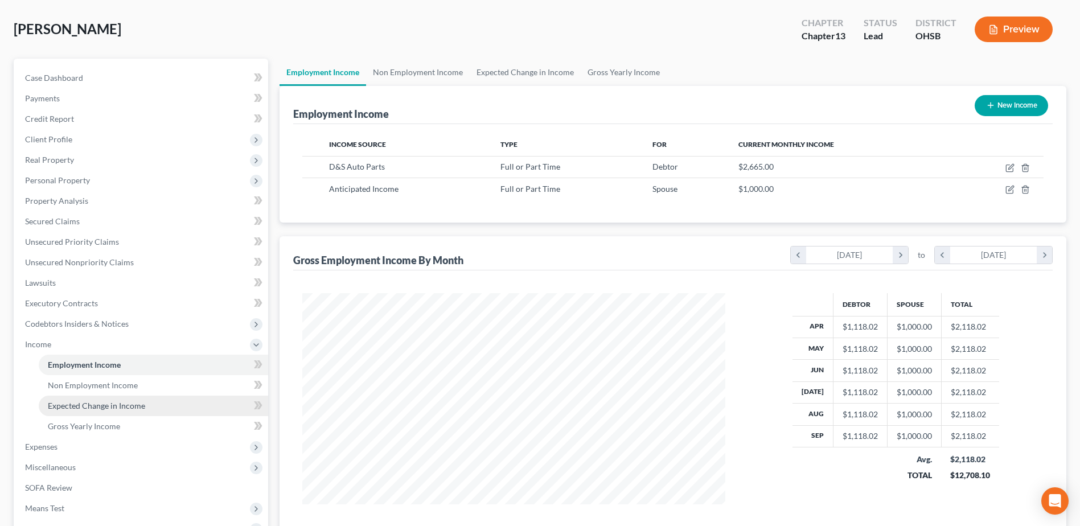
scroll to position [114, 0]
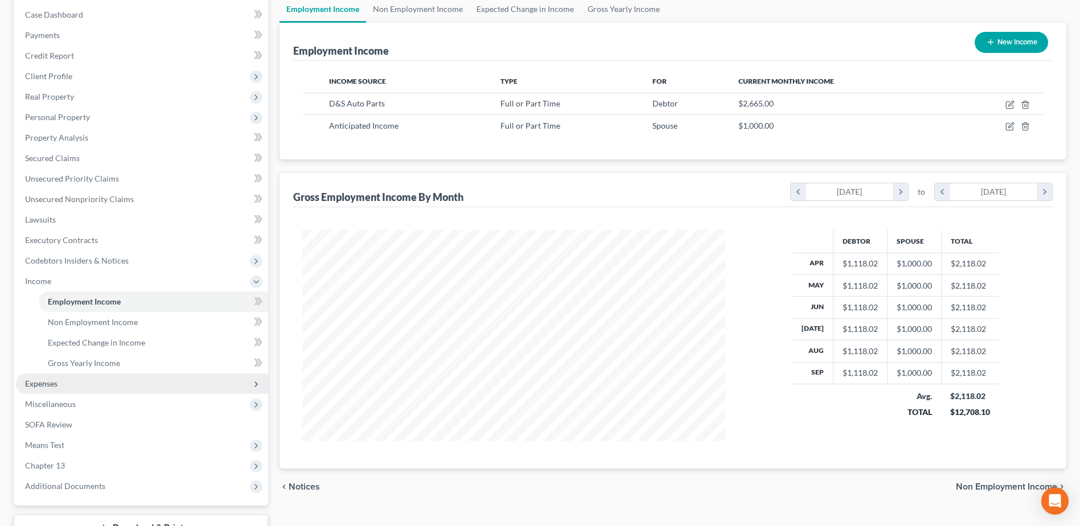
click at [87, 384] on span "Expenses" at bounding box center [142, 383] width 252 height 20
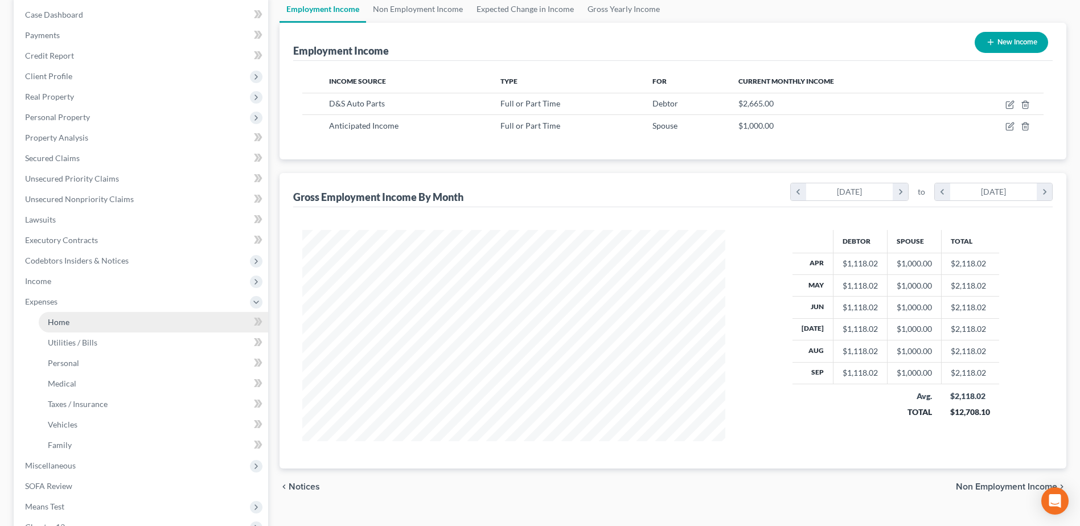
click at [88, 322] on link "Home" at bounding box center [153, 322] width 229 height 20
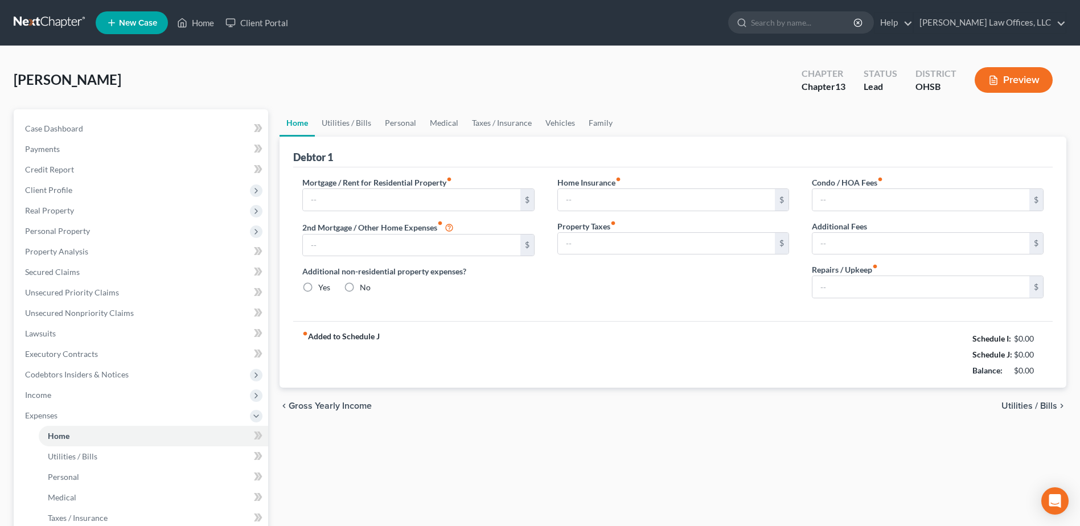
radio input "true"
click at [847, 280] on input "text" at bounding box center [920, 287] width 217 height 22
type input "100.00"
click at [370, 122] on link "Utilities / Bills" at bounding box center [346, 122] width 63 height 27
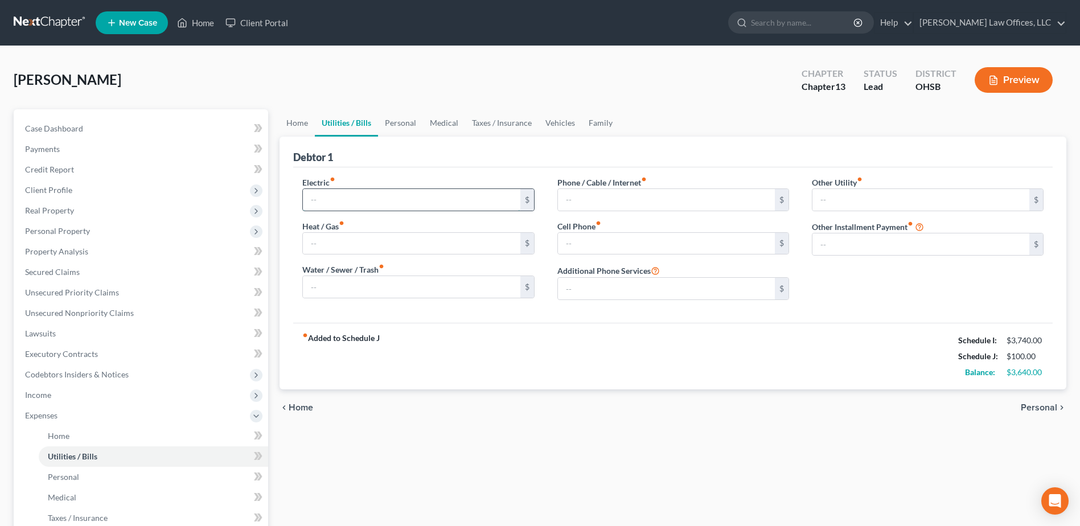
click at [362, 199] on input "text" at bounding box center [411, 200] width 217 height 22
type input "200.00"
type input "100.00"
type input "50.00"
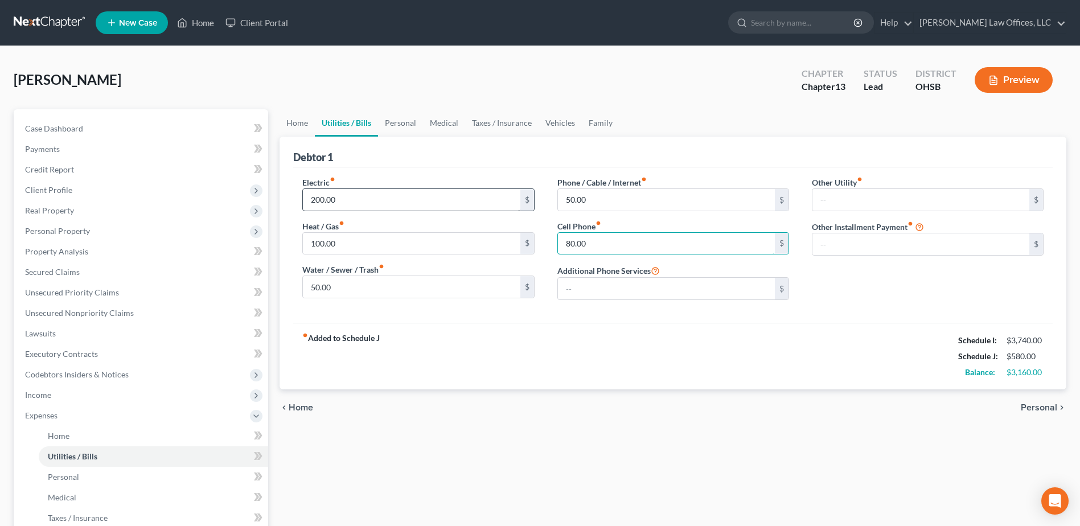
type input "80.00"
click at [411, 120] on link "Personal" at bounding box center [400, 122] width 45 height 27
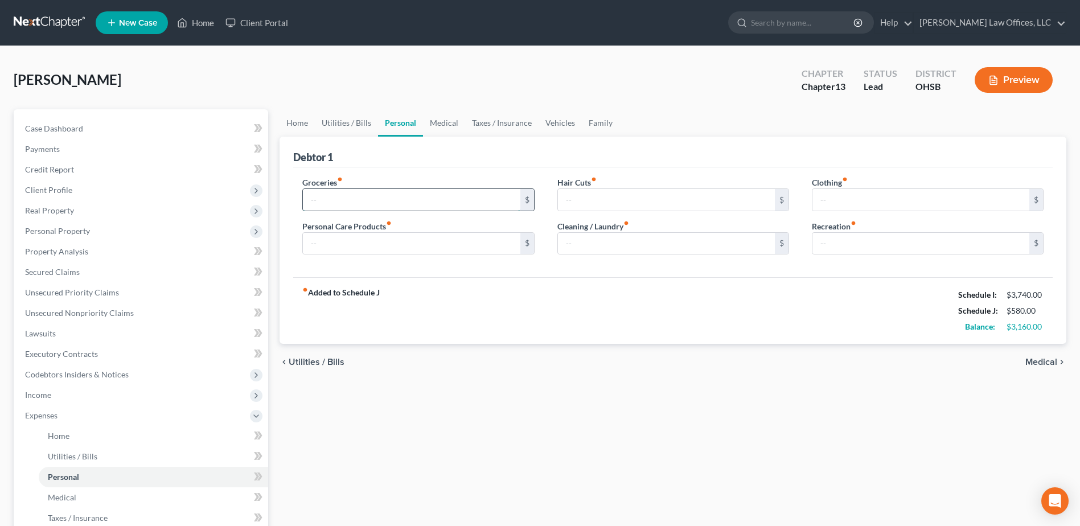
click at [371, 195] on input "text" at bounding box center [411, 200] width 217 height 22
type input "1,400.00"
type input "100.00"
type input "70.00"
type input "40.00"
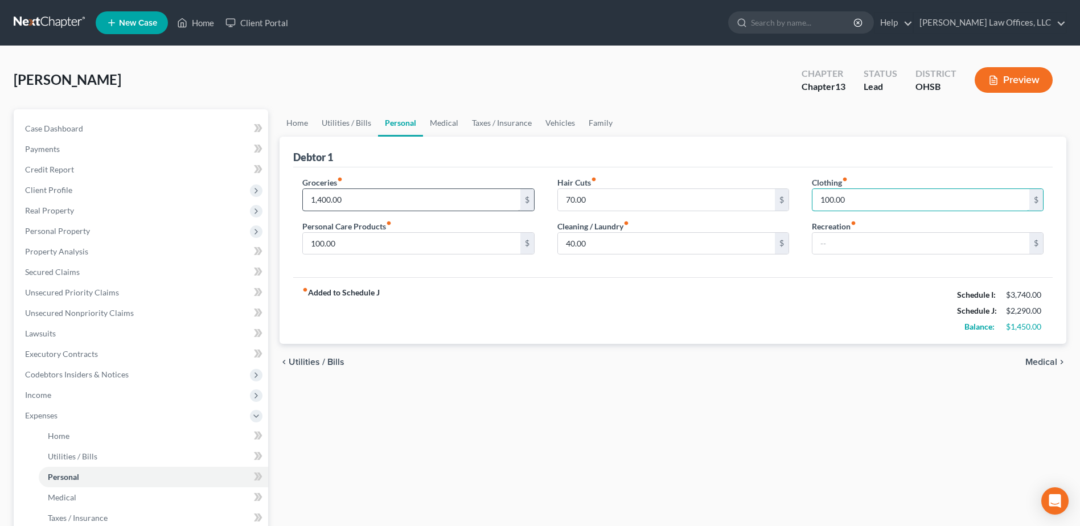
type input "100.00"
type input "80.00"
drag, startPoint x: 457, startPoint y: 124, endPoint x: 446, endPoint y: 128, distance: 11.7
click at [457, 124] on link "Medical" at bounding box center [444, 122] width 42 height 27
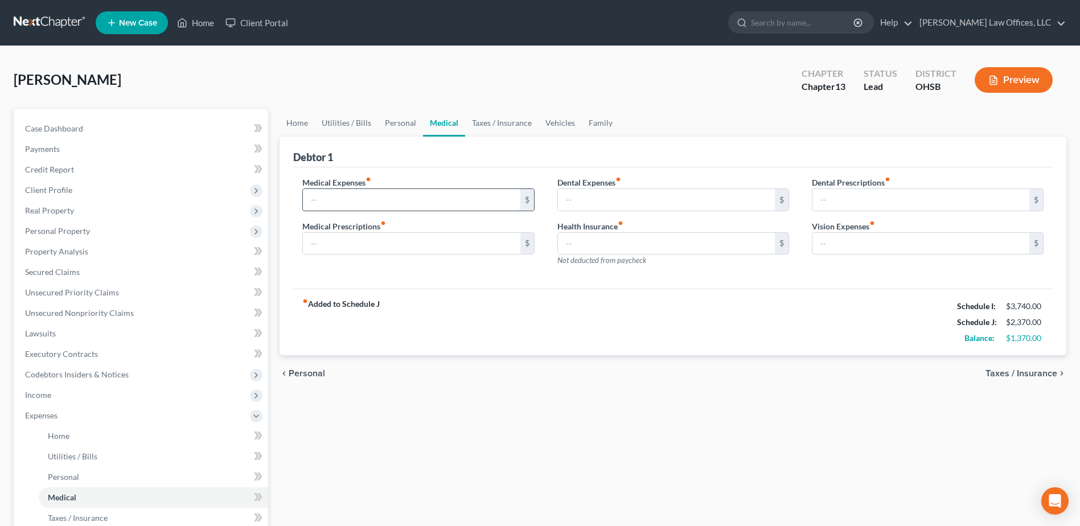
click at [400, 198] on input "text" at bounding box center [411, 200] width 217 height 22
type input "50.00"
type input "25.00"
click at [502, 124] on link "Taxes / Insurance" at bounding box center [501, 122] width 73 height 27
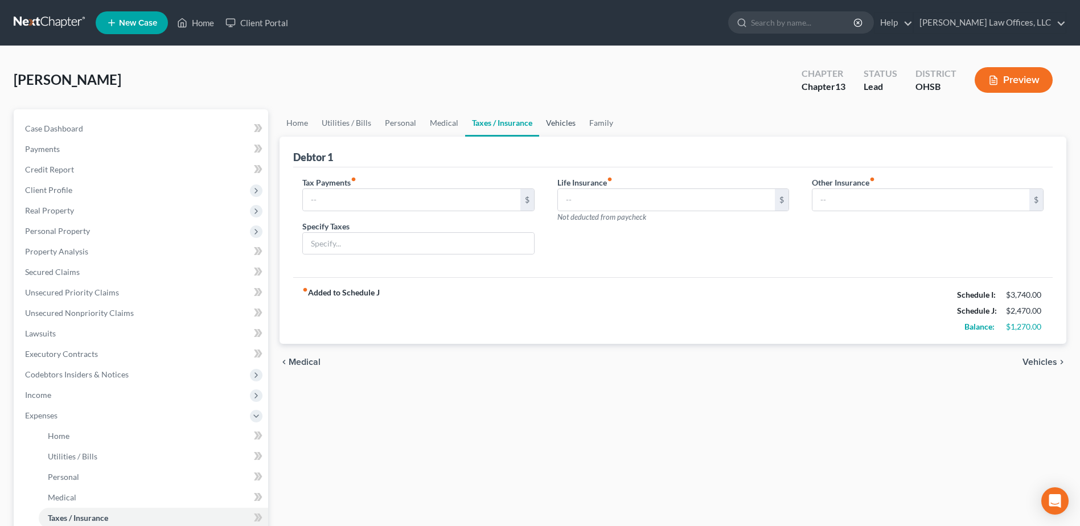
click at [549, 121] on link "Vehicles" at bounding box center [560, 122] width 43 height 27
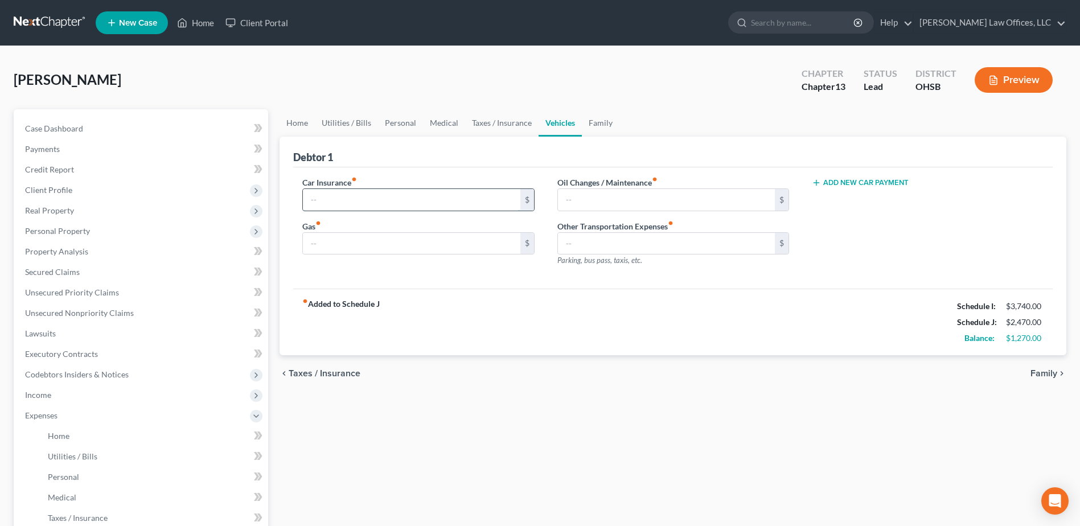
click at [397, 192] on input "text" at bounding box center [411, 200] width 217 height 22
type input "50.00"
type input "200.00"
type input "25.00"
click at [601, 120] on link "Family" at bounding box center [601, 122] width 38 height 27
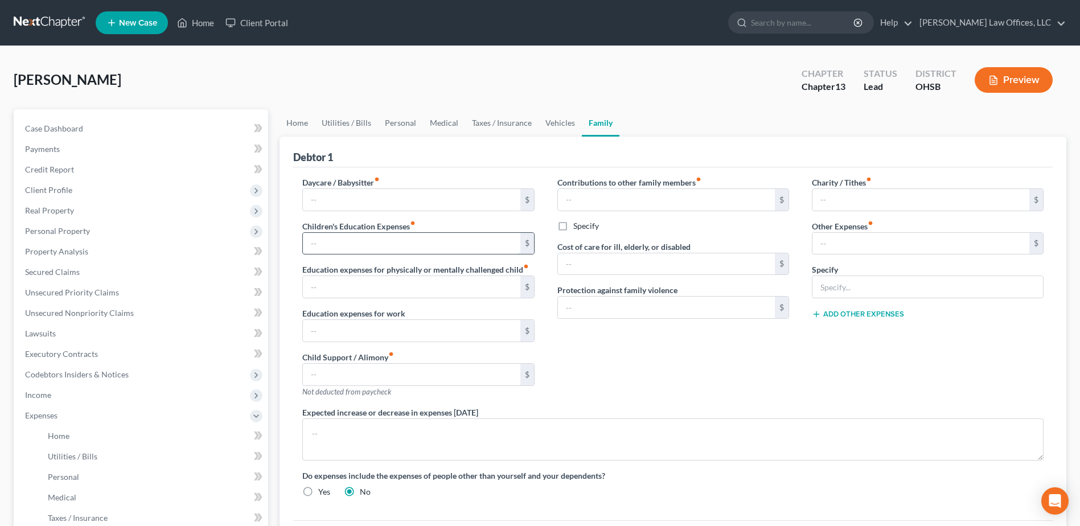
click at [426, 251] on input "text" at bounding box center [411, 244] width 217 height 22
type input "45.00"
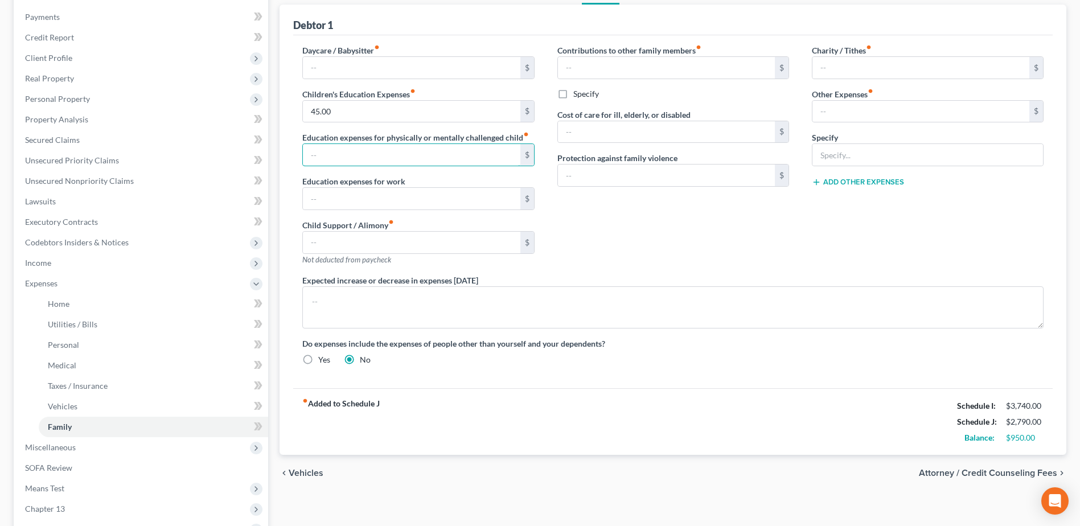
scroll to position [171, 0]
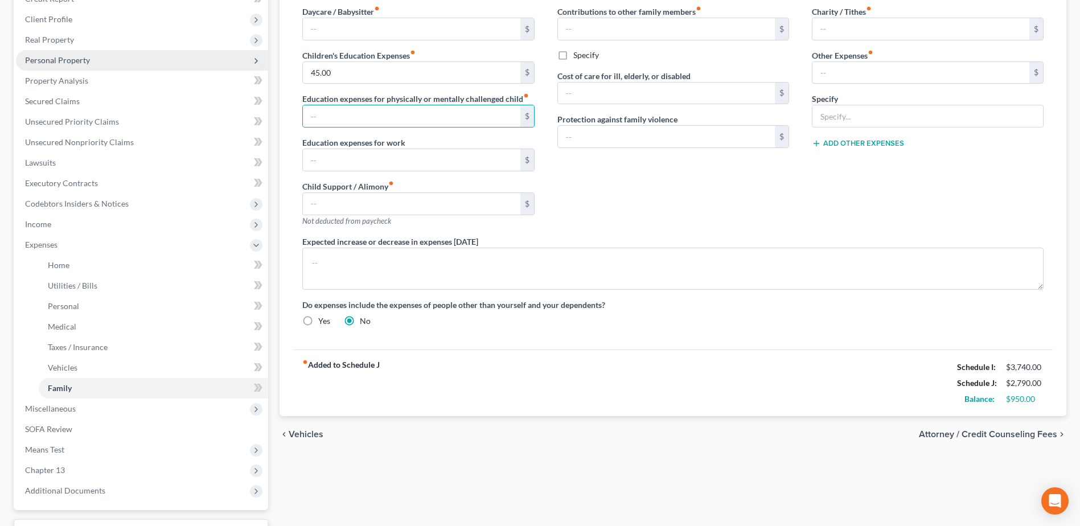
click at [106, 64] on span "Personal Property" at bounding box center [142, 60] width 252 height 20
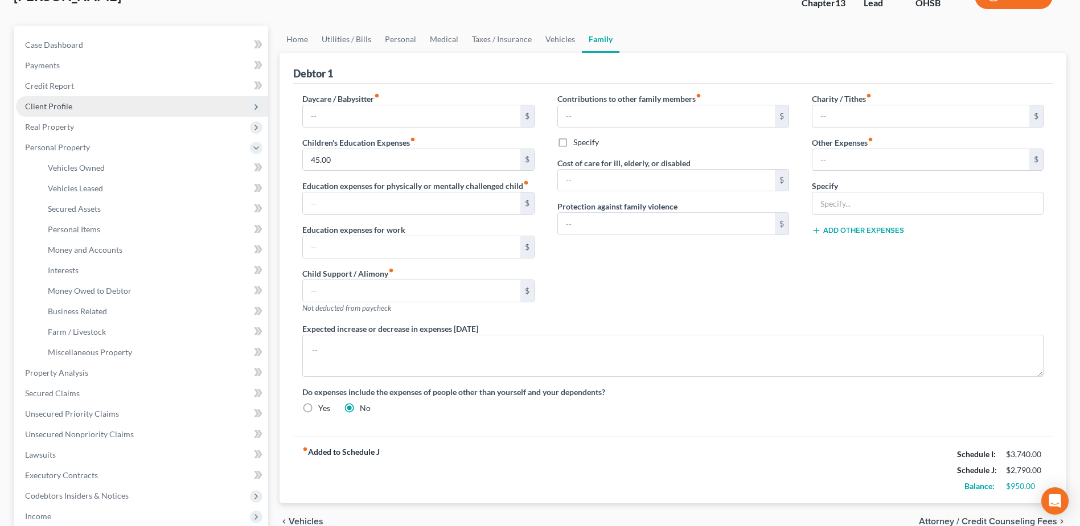
scroll to position [57, 0]
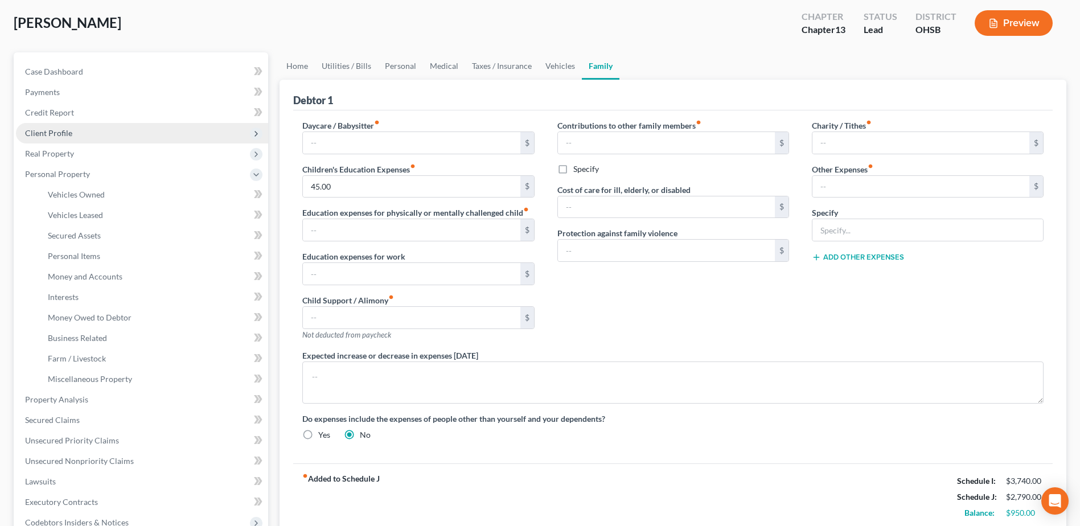
click at [90, 138] on span "Client Profile" at bounding box center [142, 133] width 252 height 20
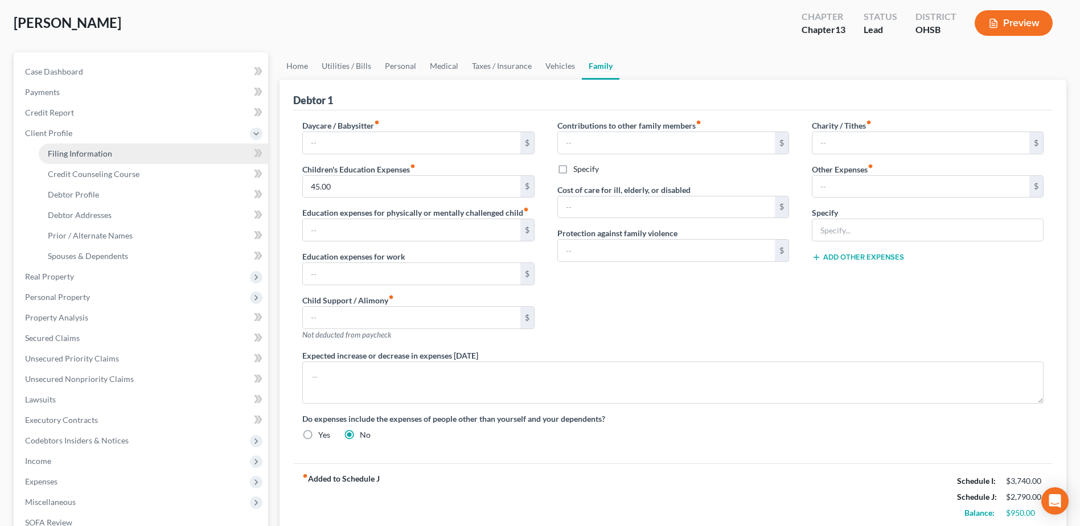
click at [92, 150] on span "Filing Information" at bounding box center [80, 154] width 64 height 10
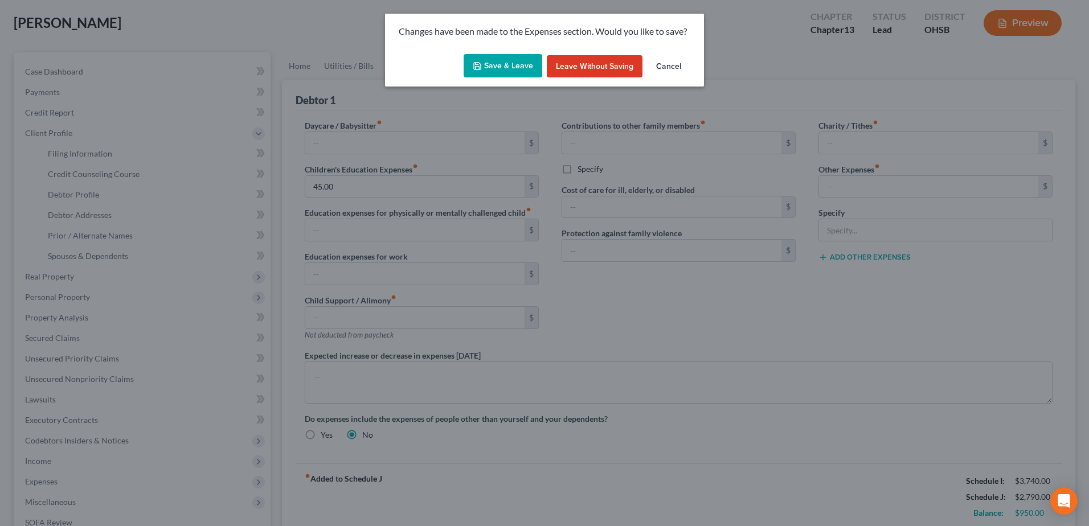
click at [504, 59] on button "Save & Leave" at bounding box center [502, 66] width 79 height 24
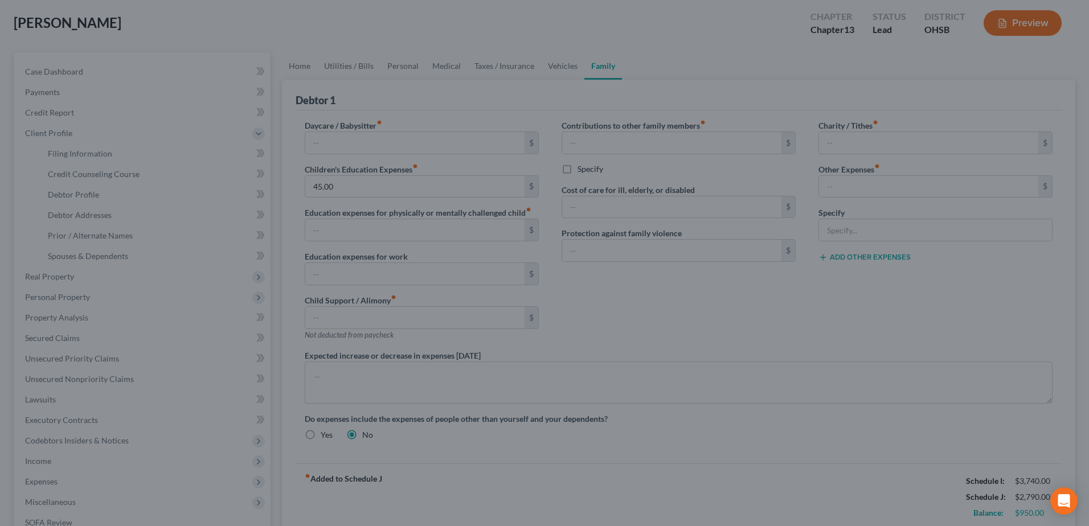
select select "1"
select select "0"
select select "3"
select select "0"
select select "36"
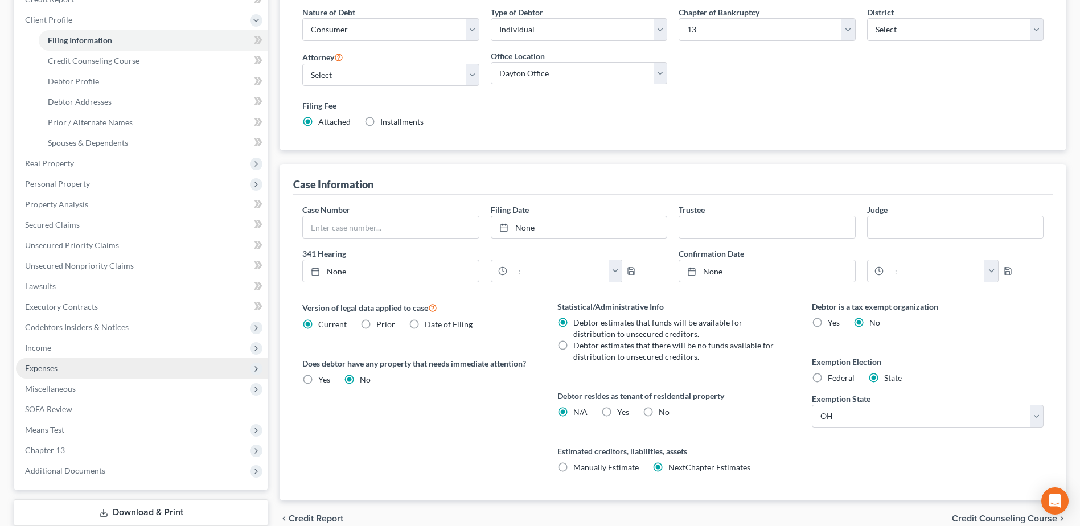
scroll to position [243, 0]
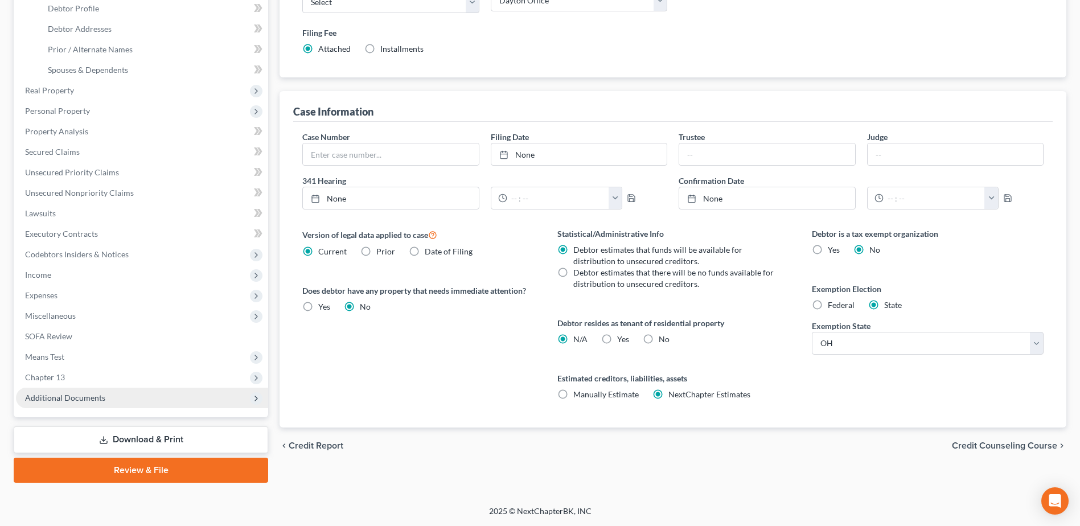
click at [100, 396] on span "Additional Documents" at bounding box center [65, 398] width 80 height 10
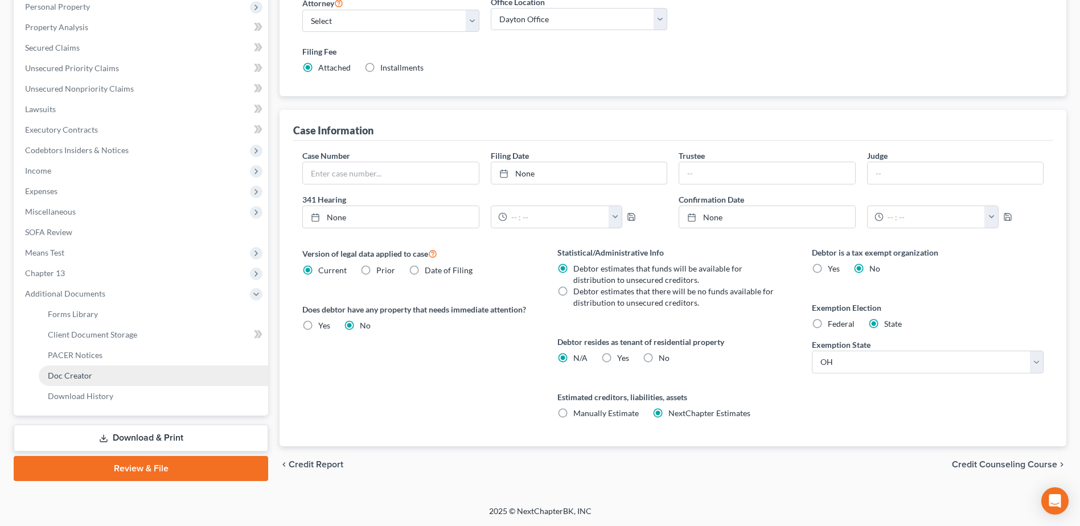
scroll to position [223, 0]
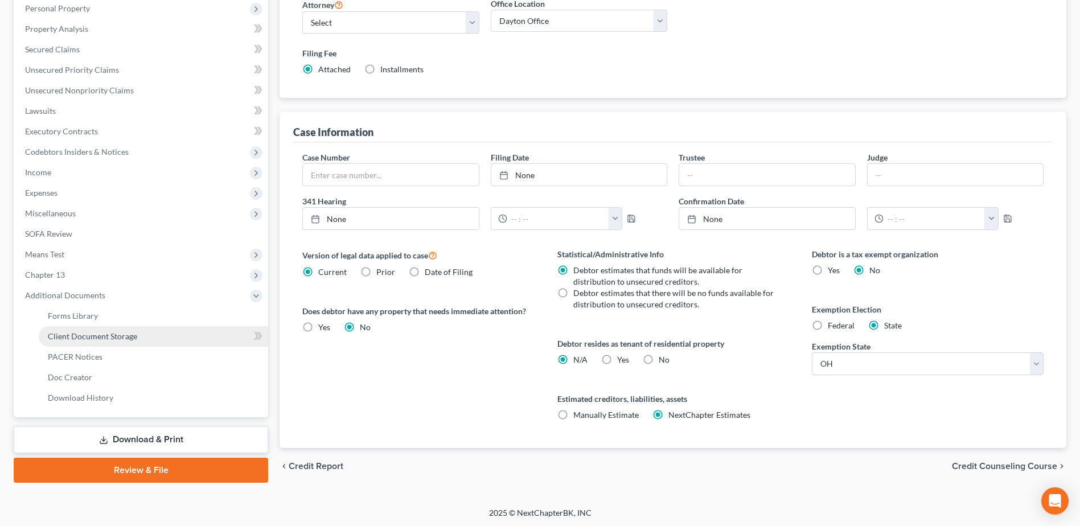
click at [135, 338] on span "Client Document Storage" at bounding box center [92, 336] width 89 height 10
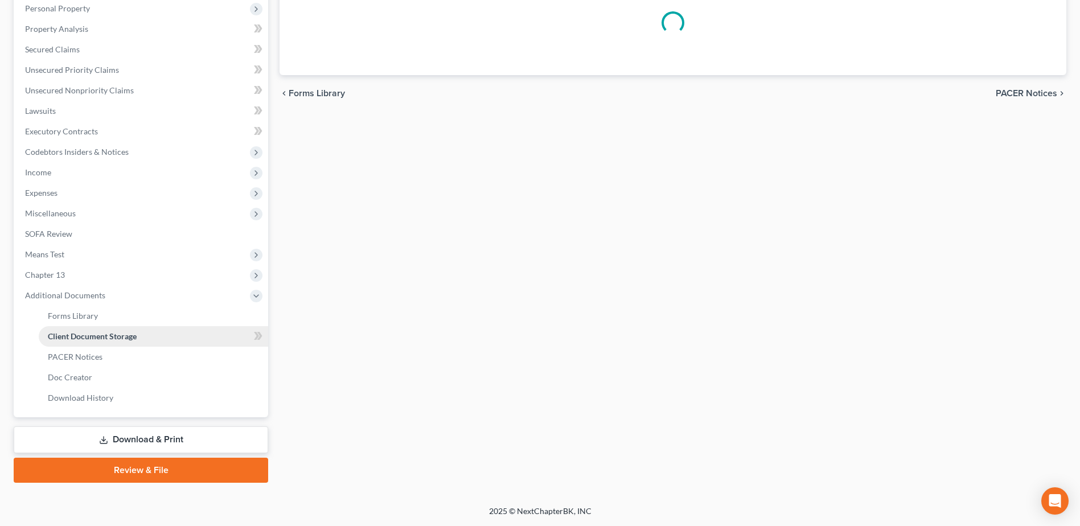
scroll to position [193, 0]
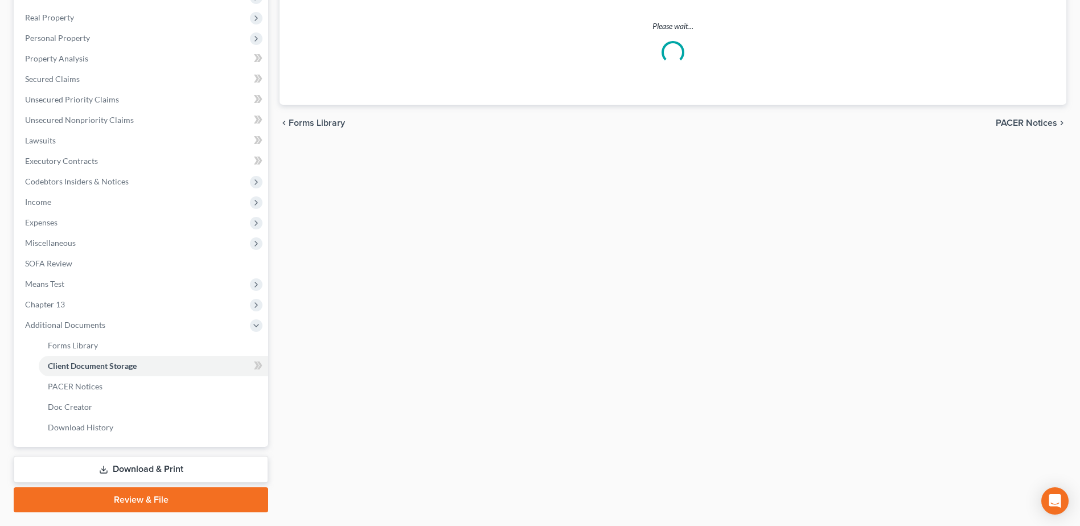
select select "7"
select select "52"
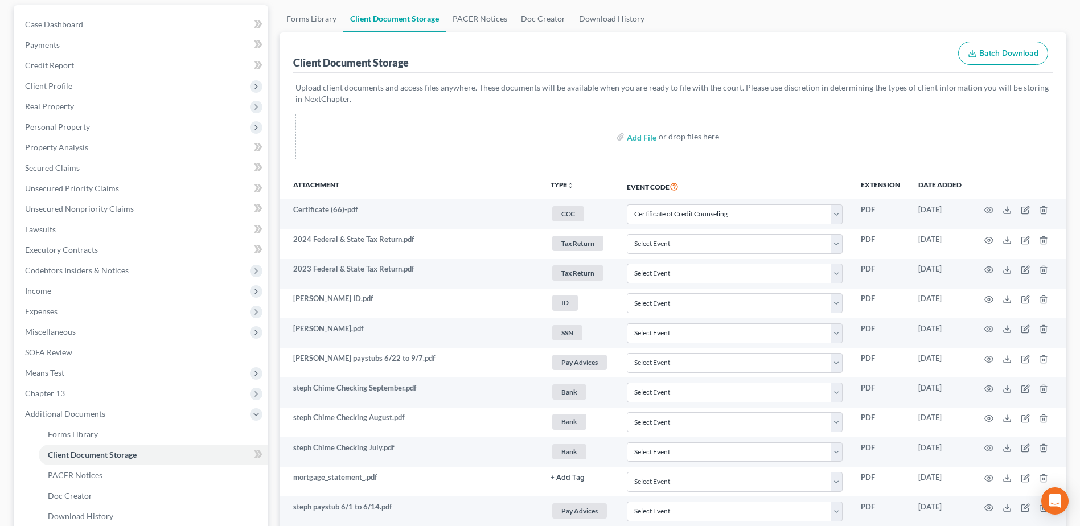
scroll to position [114, 0]
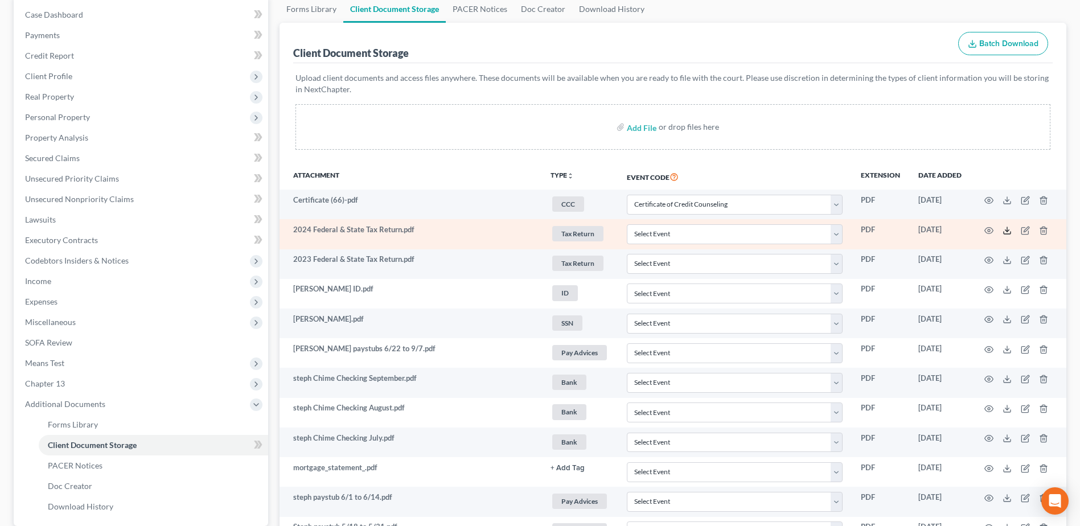
click at [1007, 229] on line at bounding box center [1007, 229] width 0 height 5
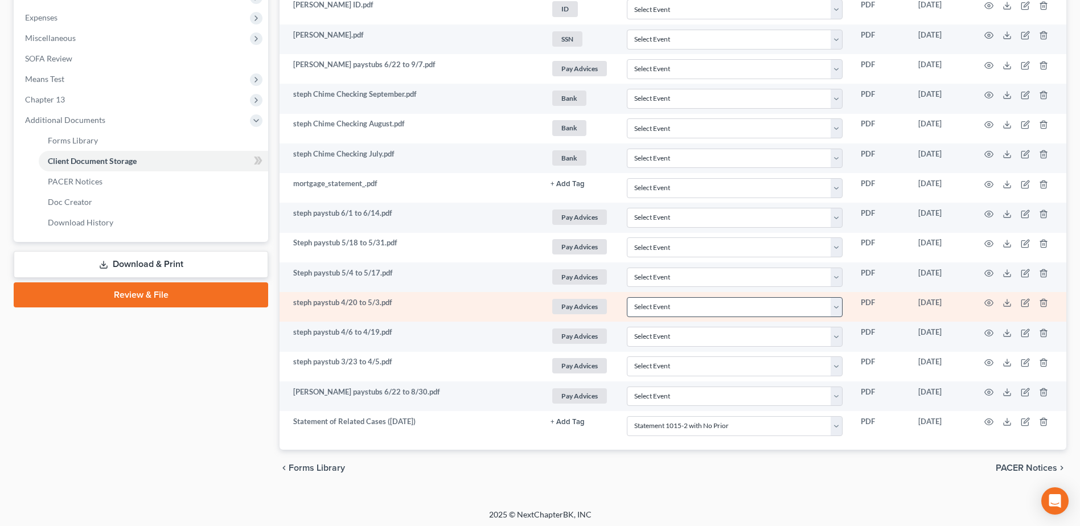
scroll to position [401, 0]
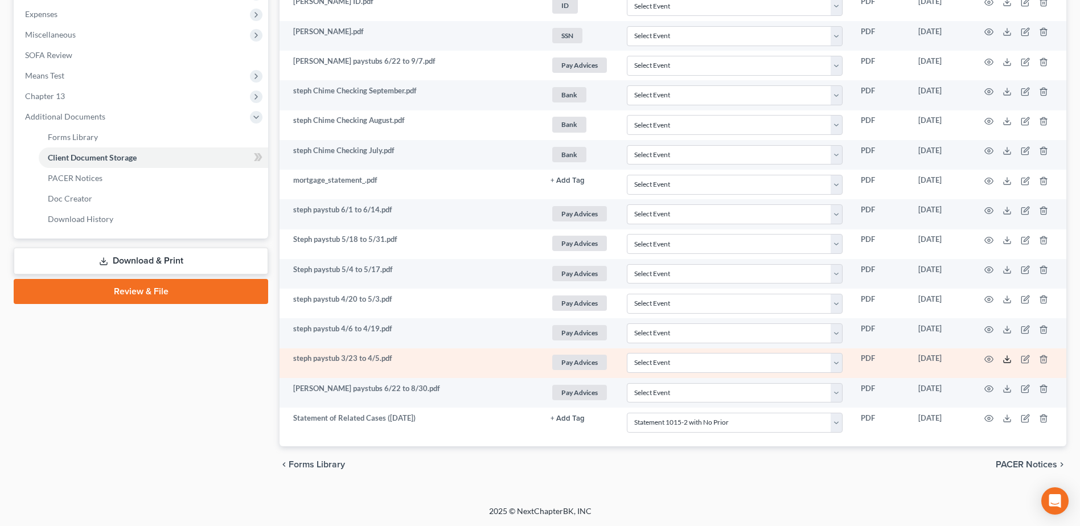
click at [1009, 359] on icon at bounding box center [1007, 359] width 9 height 9
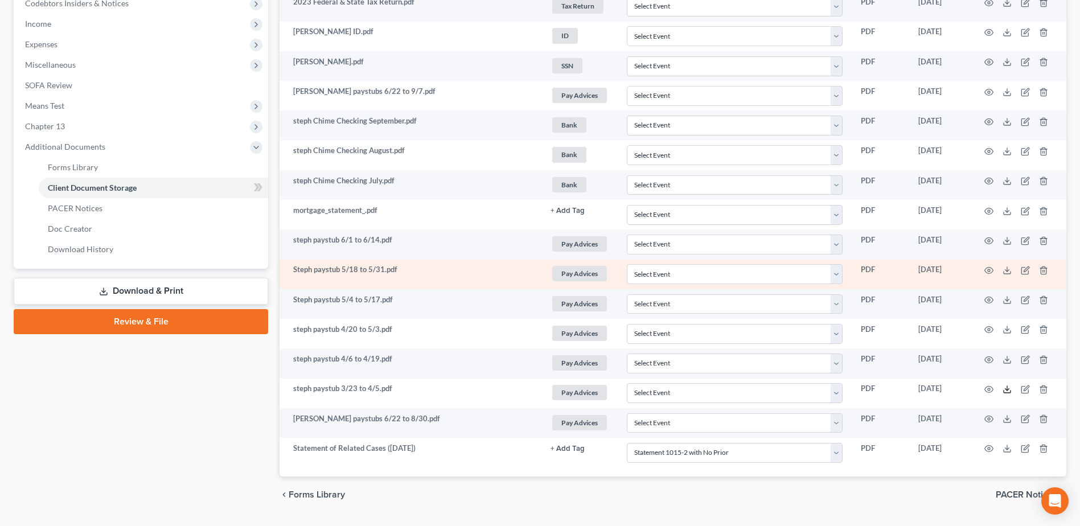
scroll to position [344, 0]
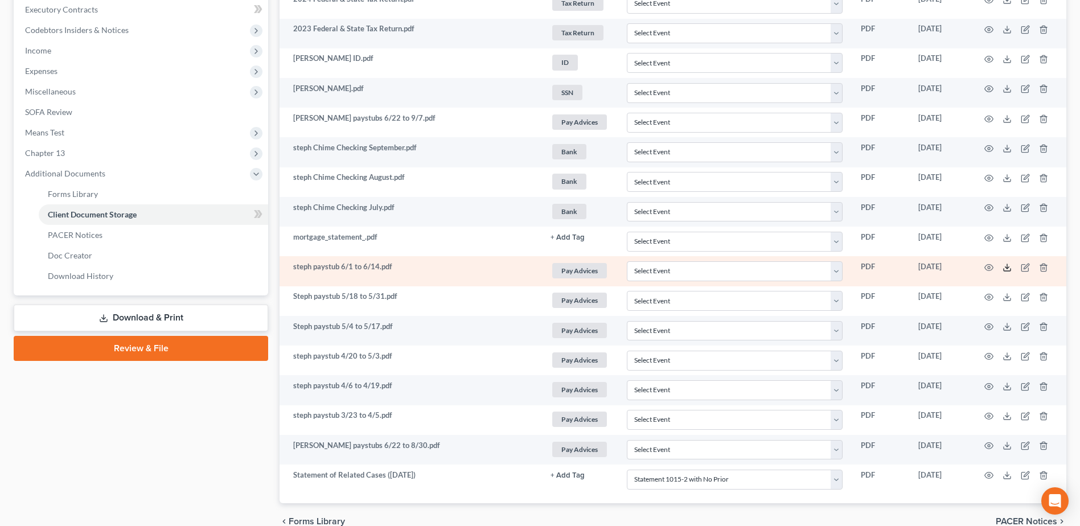
click at [1008, 265] on icon at bounding box center [1007, 267] width 9 height 9
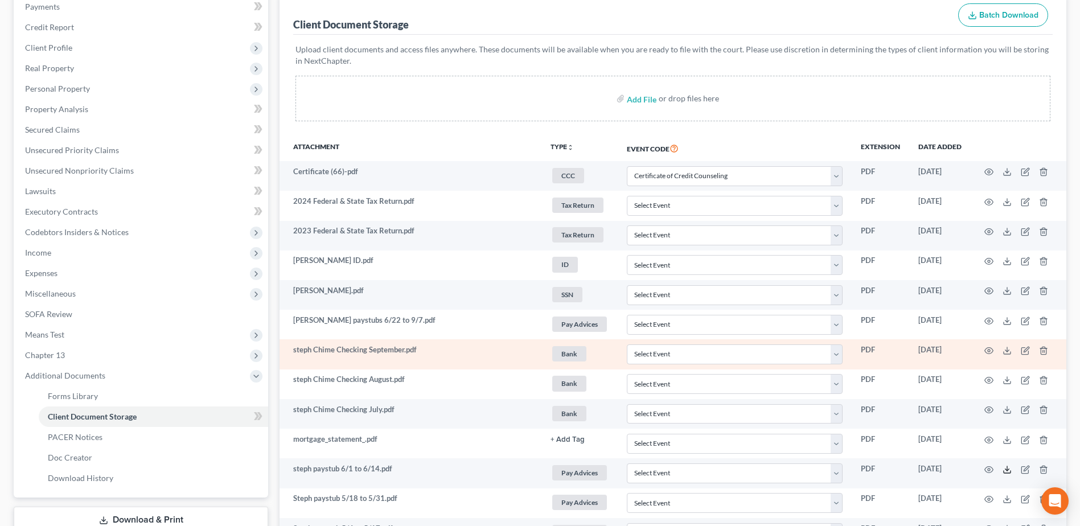
scroll to position [117, 0]
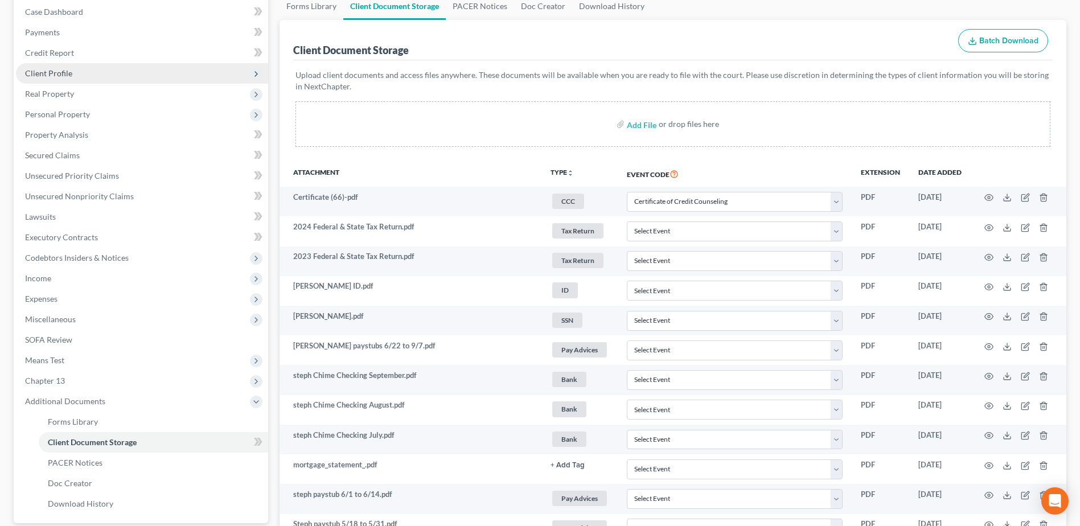
click at [86, 71] on span "Client Profile" at bounding box center [142, 73] width 252 height 20
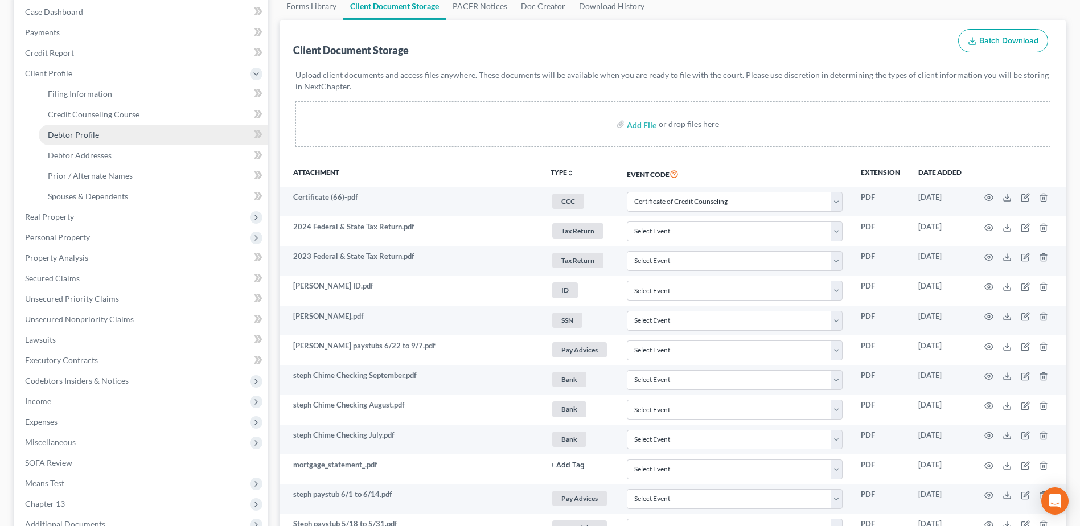
click at [102, 132] on link "Debtor Profile" at bounding box center [153, 135] width 229 height 20
select select "0"
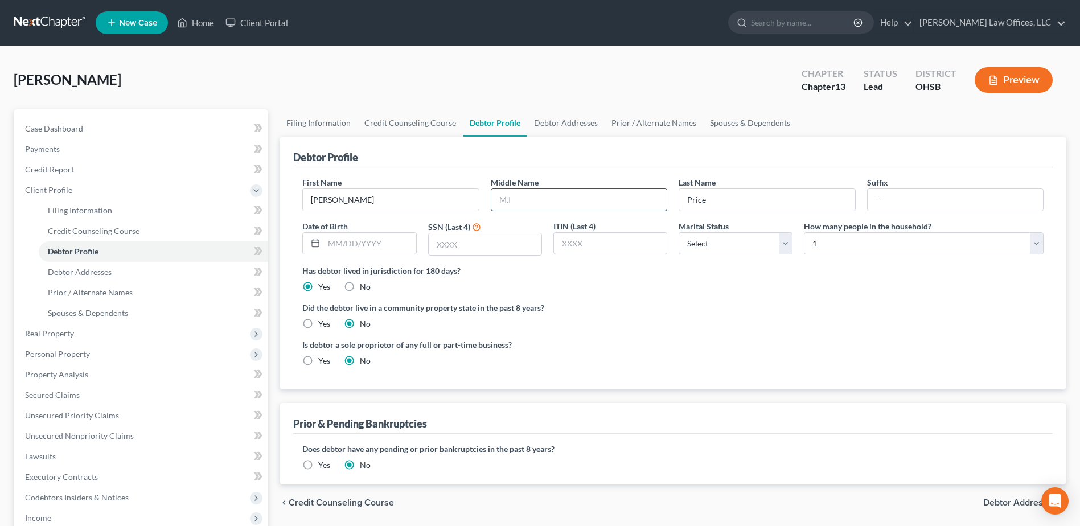
click at [513, 196] on input "text" at bounding box center [578, 200] width 175 height 22
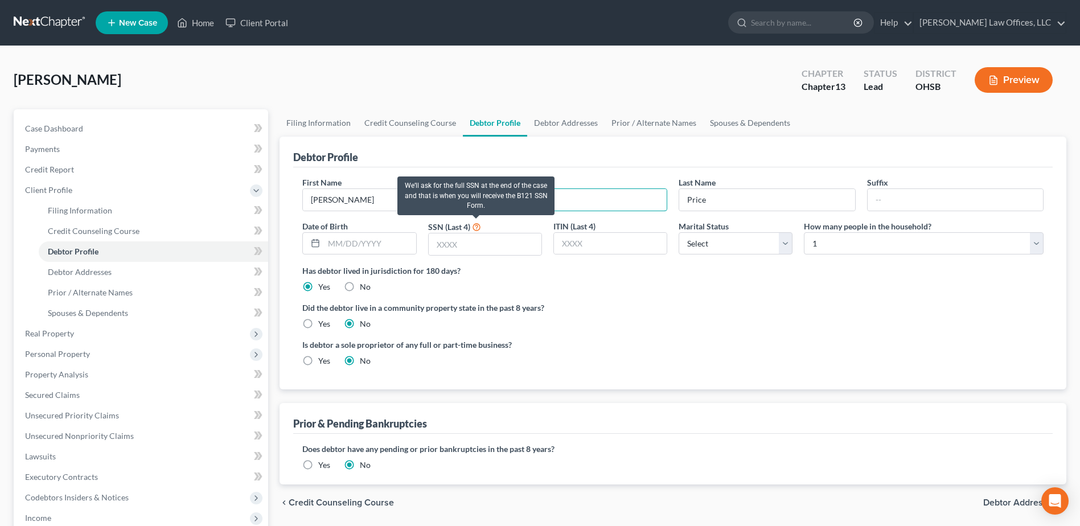
type input "E."
drag, startPoint x: 479, startPoint y: 232, endPoint x: 476, endPoint y: 240, distance: 7.9
click at [476, 239] on div "SSN (Last 4)" at bounding box center [484, 238] width 125 height 36
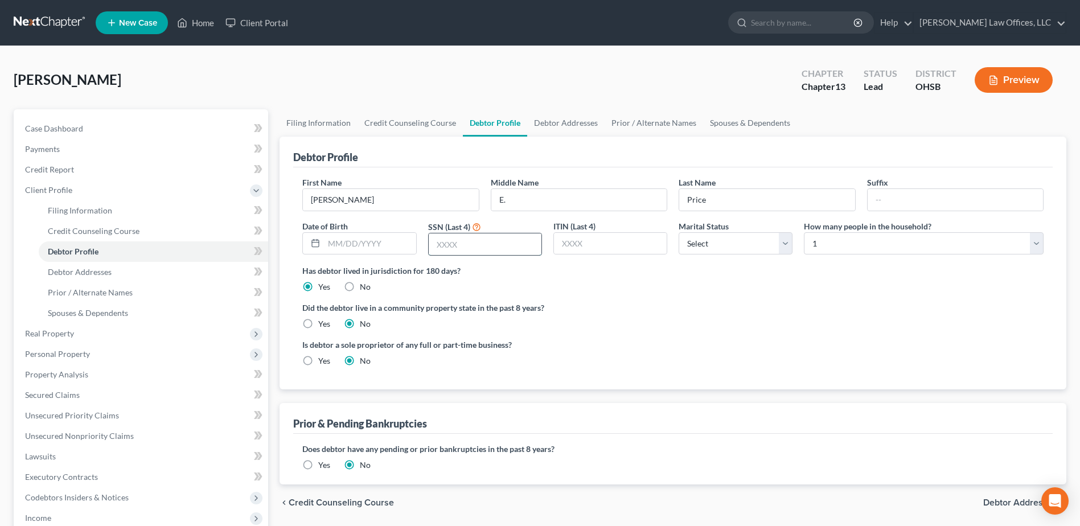
click at [476, 240] on input "text" at bounding box center [485, 244] width 113 height 22
type input "2564"
click at [797, 250] on div "Marital Status Select [DEMOGRAPHIC_DATA] Married [DEMOGRAPHIC_DATA] Divorced Wi…" at bounding box center [735, 238] width 125 height 36
click at [792, 247] on select "Select Single Married Separated Divorced Widowed" at bounding box center [736, 243] width 114 height 23
select select "1"
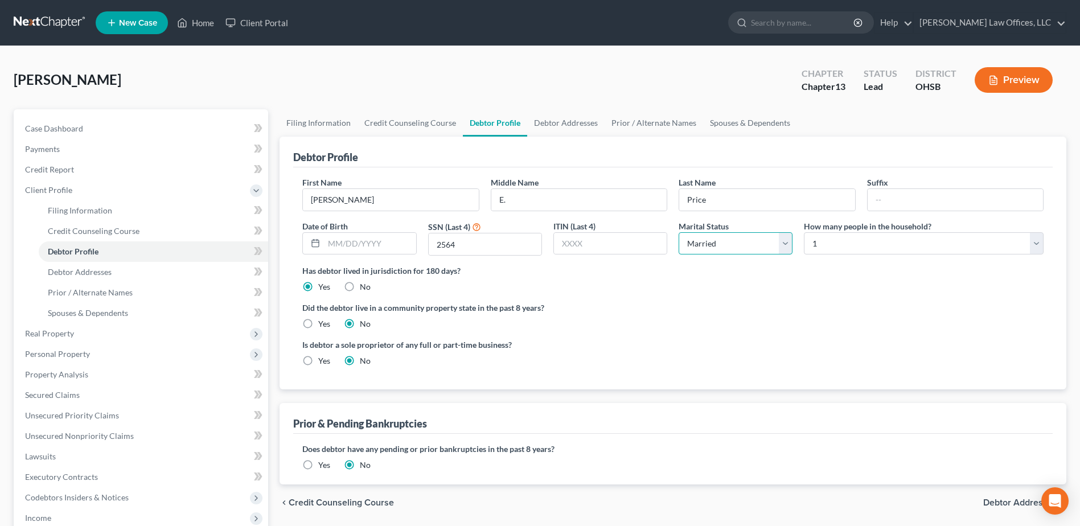
click at [679, 232] on select "Select Single Married Separated Divorced Widowed" at bounding box center [736, 243] width 114 height 23
click at [1041, 244] on select "Select 1 2 3 4 5 6 7 8 9 10 11 12 13 14 15 16 17 18 19 20" at bounding box center [924, 243] width 240 height 23
click at [971, 287] on div "Has debtor lived in jurisdiction for 180 days? Yes No Debtor must reside in jur…" at bounding box center [672, 279] width 741 height 28
click at [1035, 248] on select "Select 1 2 3 4 5 6 7 8 9 10 11 12 13 14 15 16 17 18 19 20" at bounding box center [924, 243] width 240 height 23
select select "5"
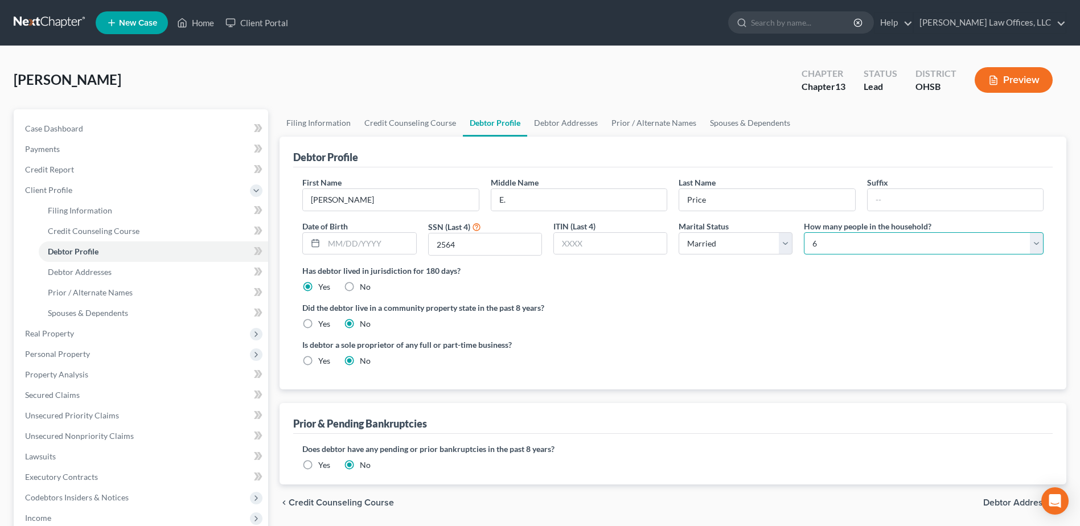
click at [804, 232] on select "Select 1 2 3 4 5 6 7 8 9 10 11 12 13 14 15 16 17 18 19 20" at bounding box center [924, 243] width 240 height 23
click at [557, 125] on link "Debtor Addresses" at bounding box center [565, 122] width 77 height 27
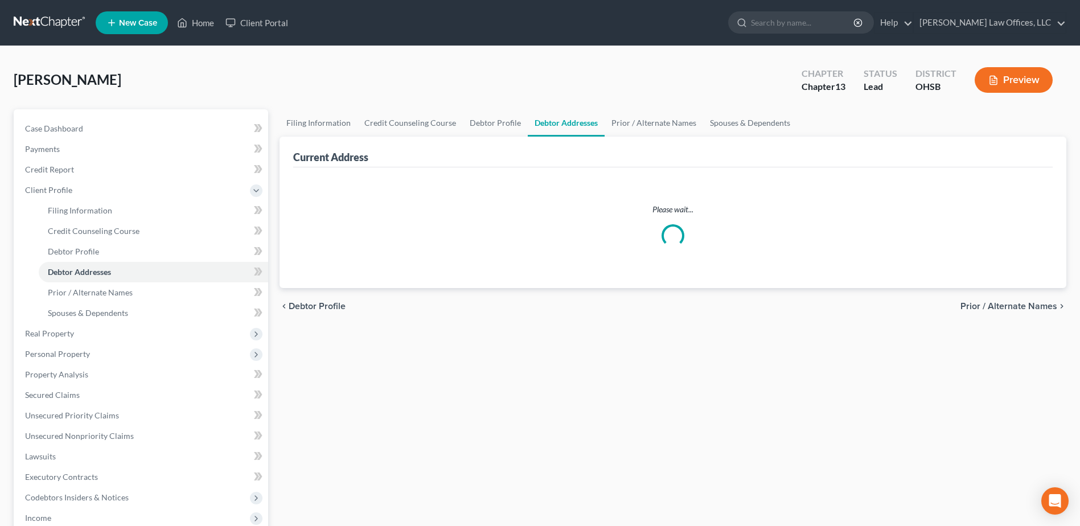
select select "0"
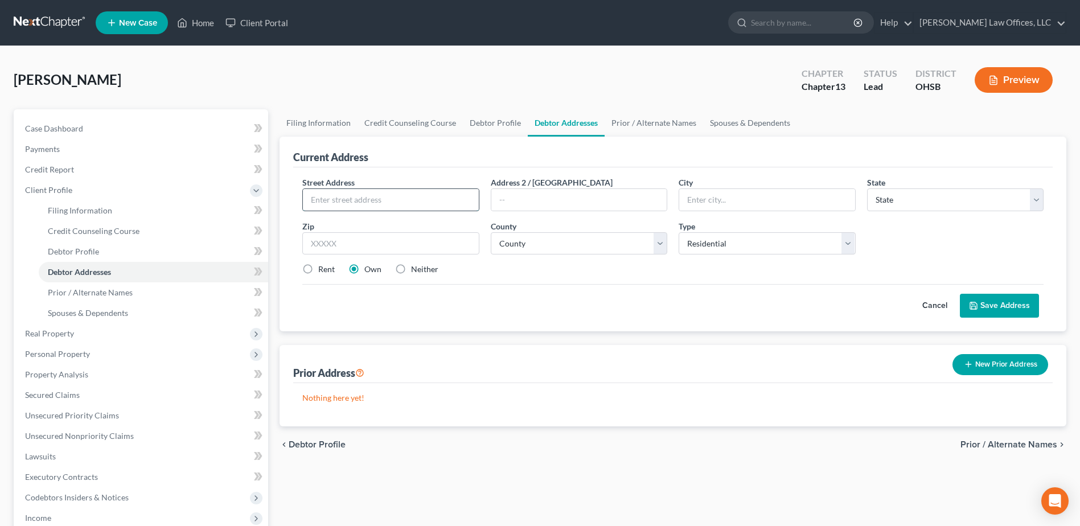
click at [423, 202] on input "text" at bounding box center [390, 200] width 175 height 22
type input "[STREET_ADDRESS]"
type input "Medway"
select select "36"
type input "45341"
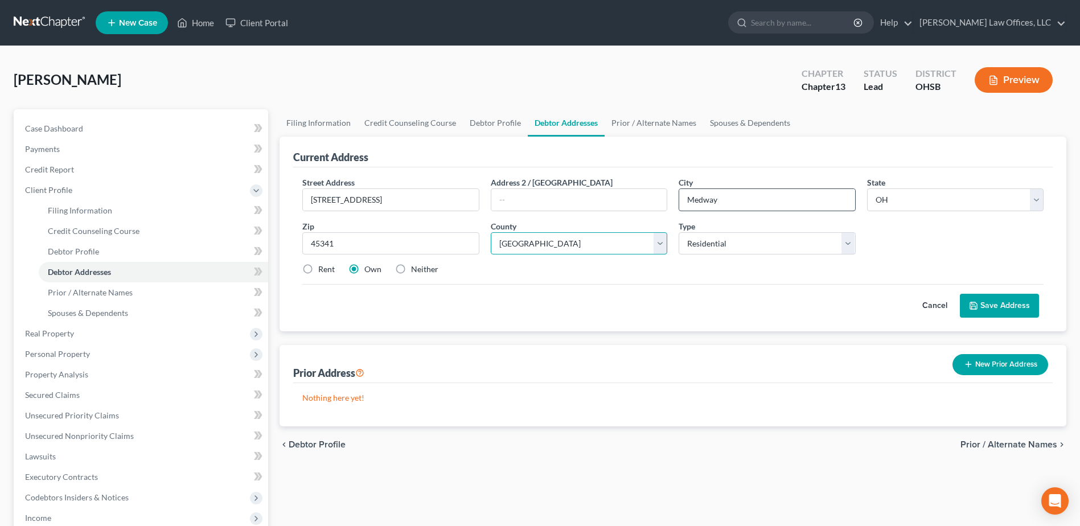
select select "11"
click at [996, 304] on button "Save Address" at bounding box center [999, 306] width 79 height 24
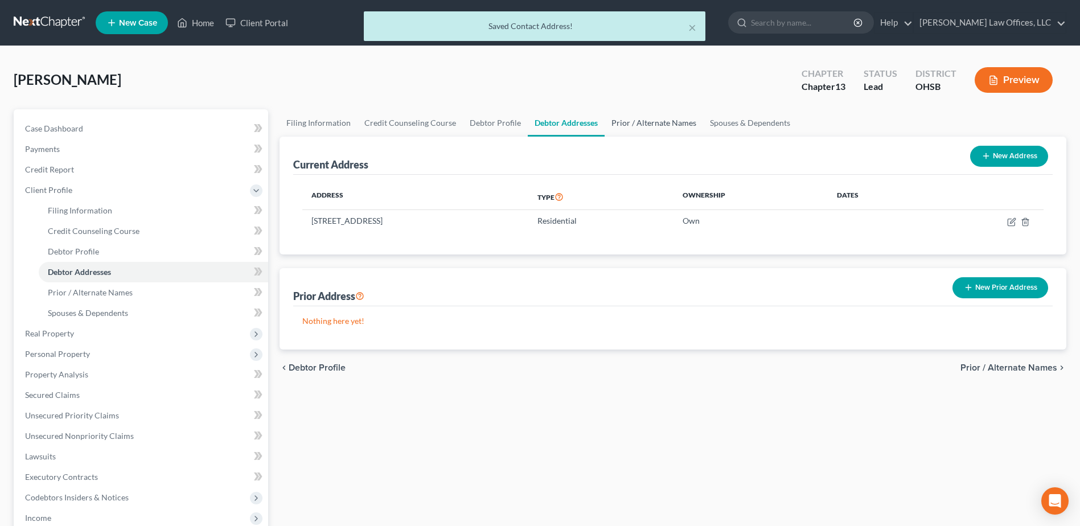
click at [662, 119] on link "Prior / Alternate Names" at bounding box center [654, 122] width 98 height 27
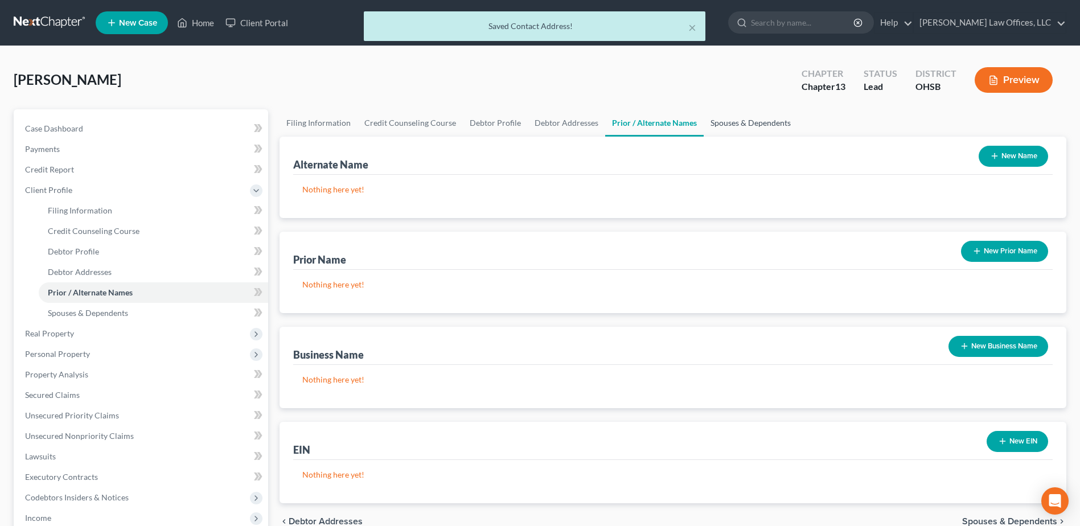
click at [736, 117] on link "Spouses & Dependents" at bounding box center [751, 122] width 94 height 27
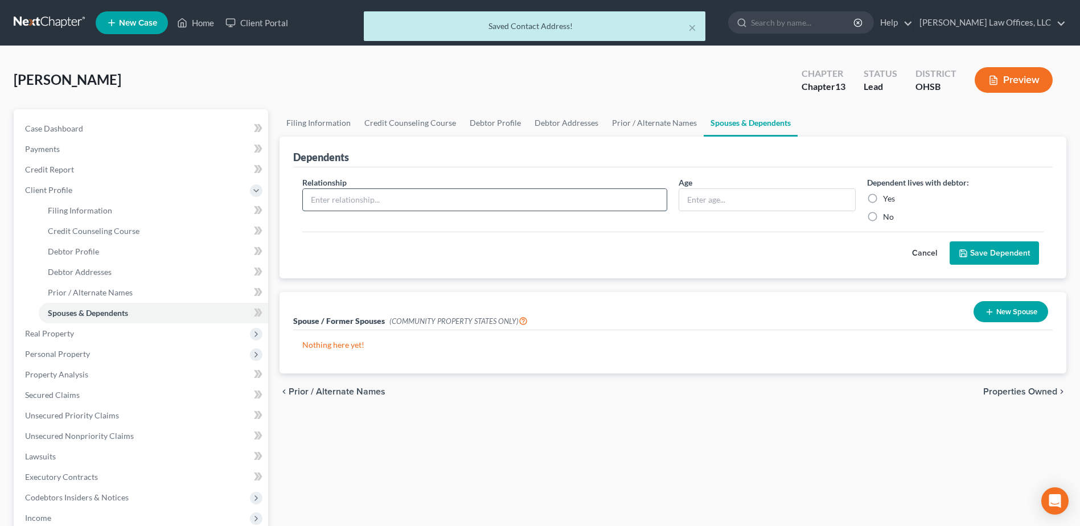
click at [506, 196] on input "text" at bounding box center [485, 200] width 364 height 22
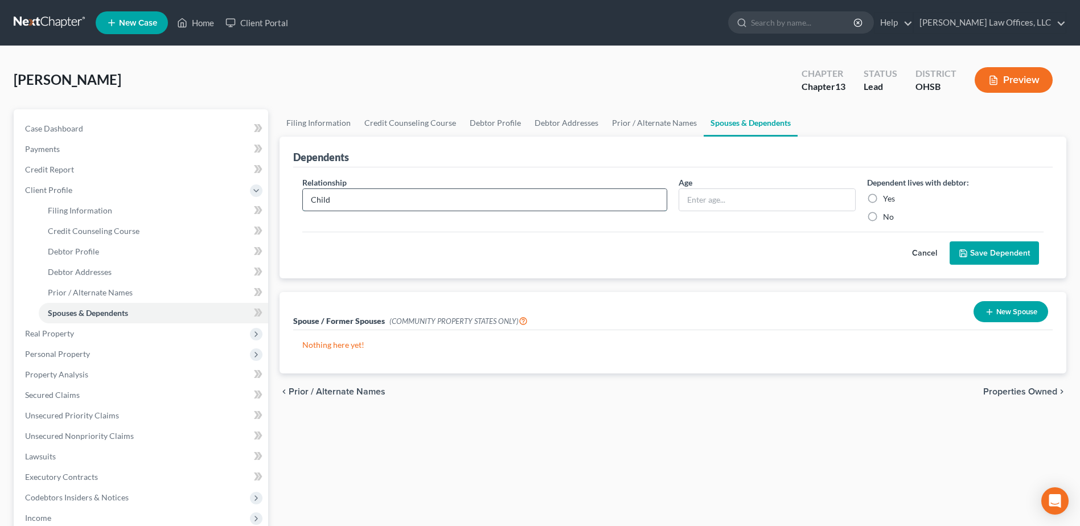
type input "Child"
type input "16"
click at [883, 196] on label "Yes" at bounding box center [889, 198] width 12 height 11
click at [888, 196] on input "Yes" at bounding box center [891, 196] width 7 height 7
radio input "true"
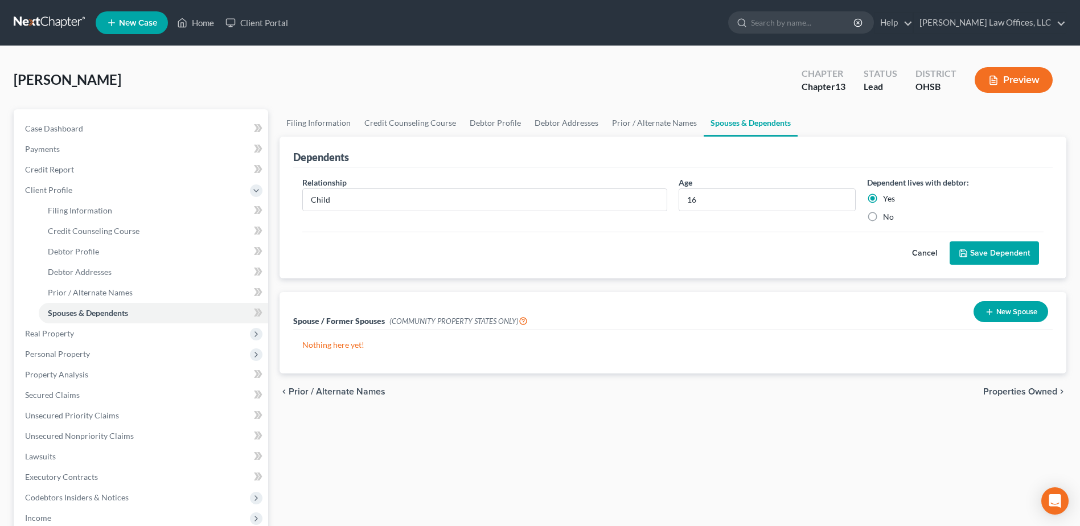
click at [981, 256] on button "Save Dependent" at bounding box center [994, 253] width 89 height 24
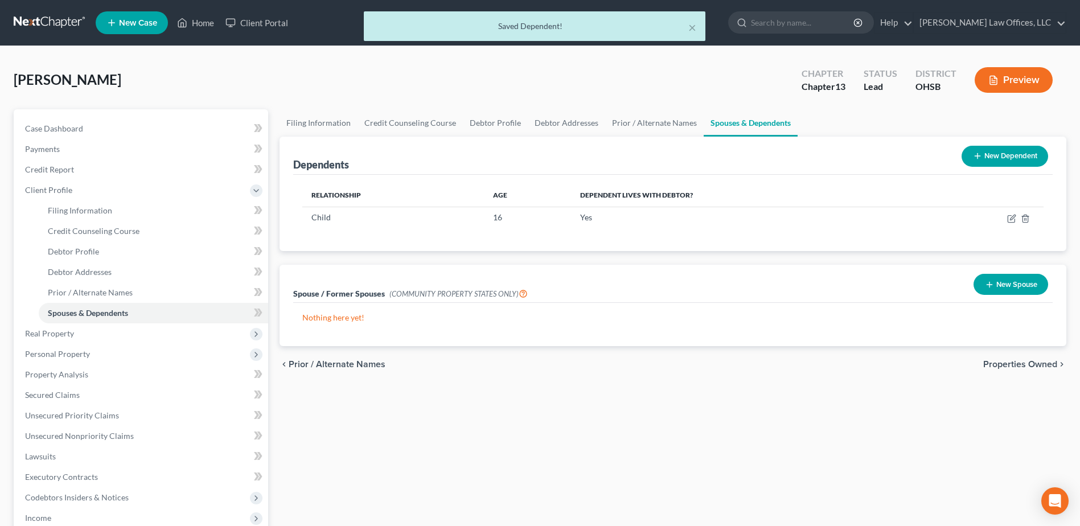
click at [1020, 149] on button "New Dependent" at bounding box center [1005, 156] width 87 height 21
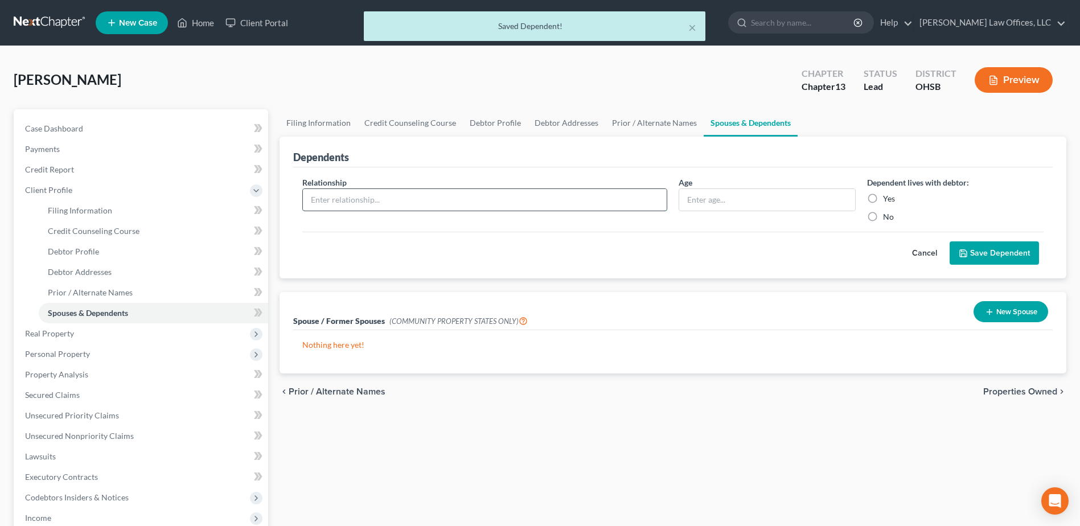
click at [330, 206] on input "text" at bounding box center [485, 200] width 364 height 22
type input "Child"
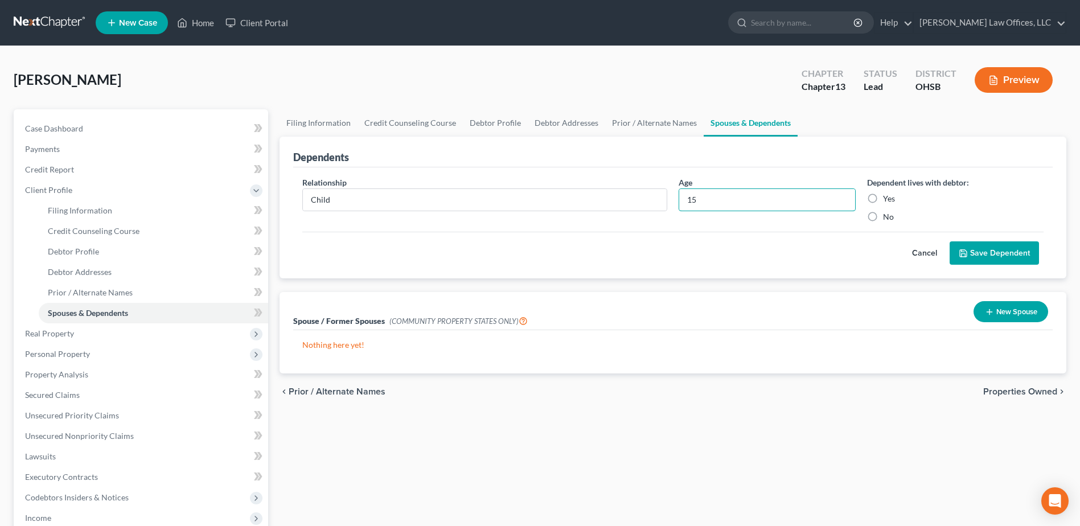
type input "15"
click at [883, 198] on label "Yes" at bounding box center [889, 198] width 12 height 11
click at [888, 198] on input "Yes" at bounding box center [891, 196] width 7 height 7
radio input "true"
click at [980, 253] on button "Save Dependent" at bounding box center [994, 253] width 89 height 24
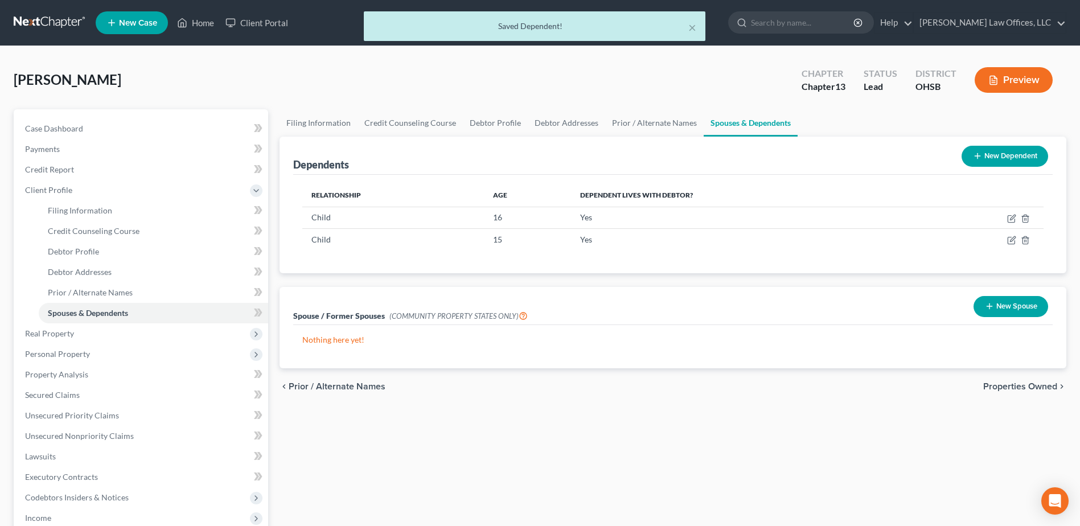
click at [1009, 152] on button "New Dependent" at bounding box center [1005, 156] width 87 height 21
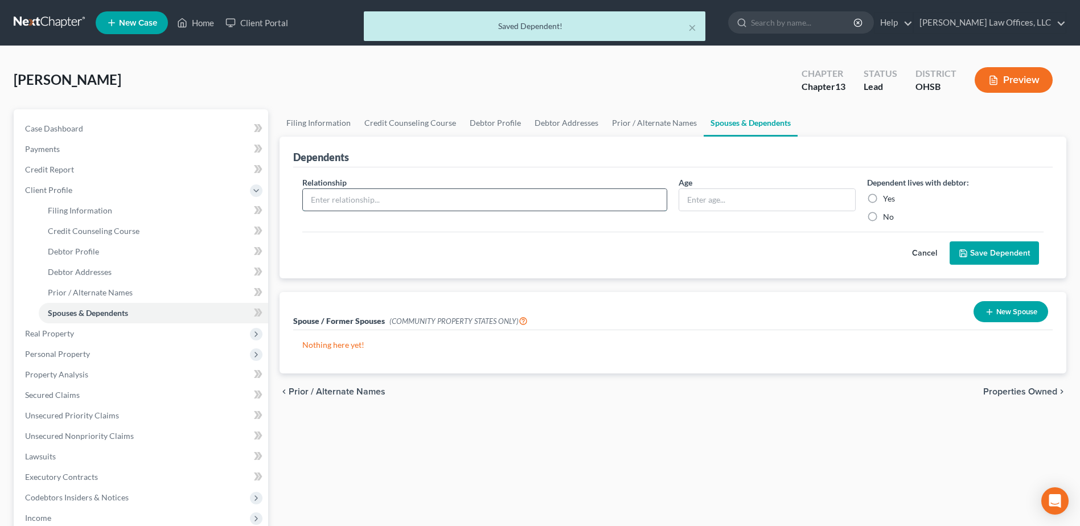
click at [439, 194] on input "text" at bounding box center [485, 200] width 364 height 22
type input "Child"
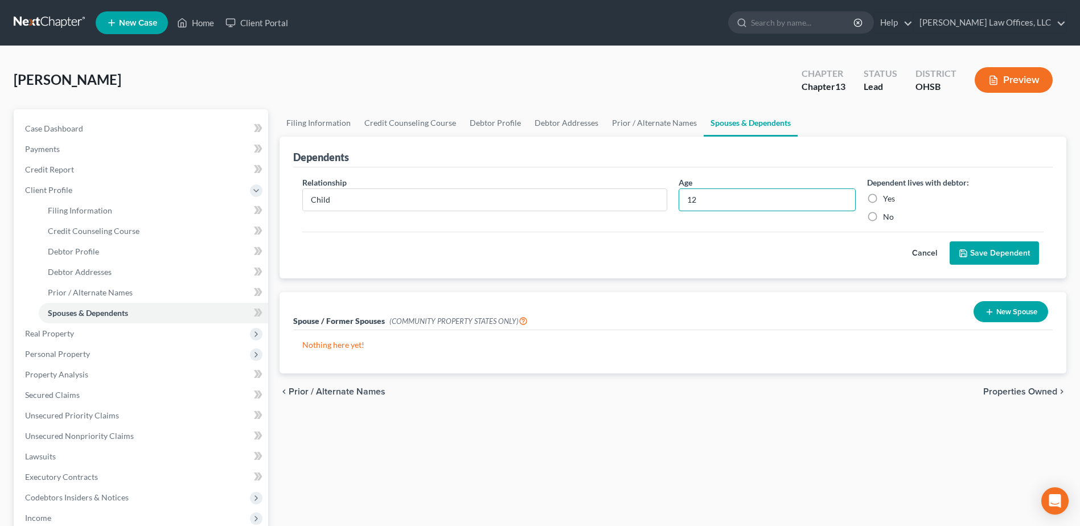
type input "12"
click at [883, 196] on label "Yes" at bounding box center [889, 198] width 12 height 11
click at [888, 196] on input "Yes" at bounding box center [891, 196] width 7 height 7
radio input "true"
click at [987, 259] on button "Save Dependent" at bounding box center [994, 253] width 89 height 24
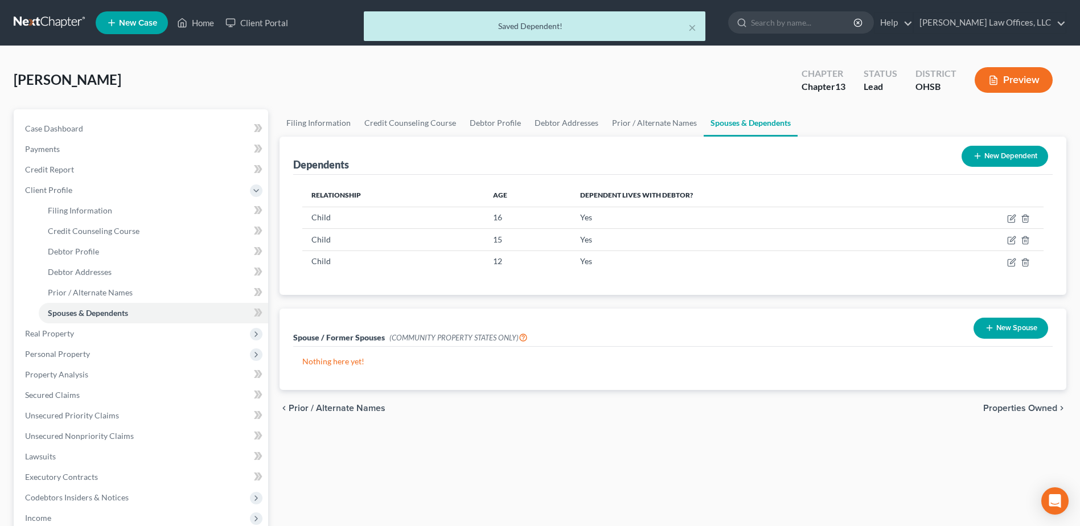
click at [984, 157] on button "New Dependent" at bounding box center [1005, 156] width 87 height 21
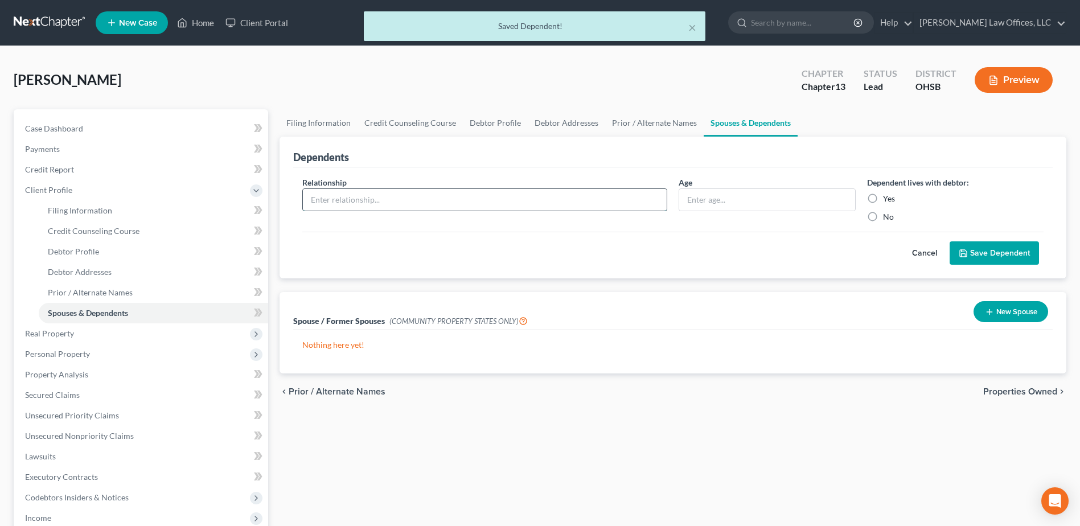
click at [477, 195] on input "text" at bounding box center [485, 200] width 364 height 22
type input "Child"
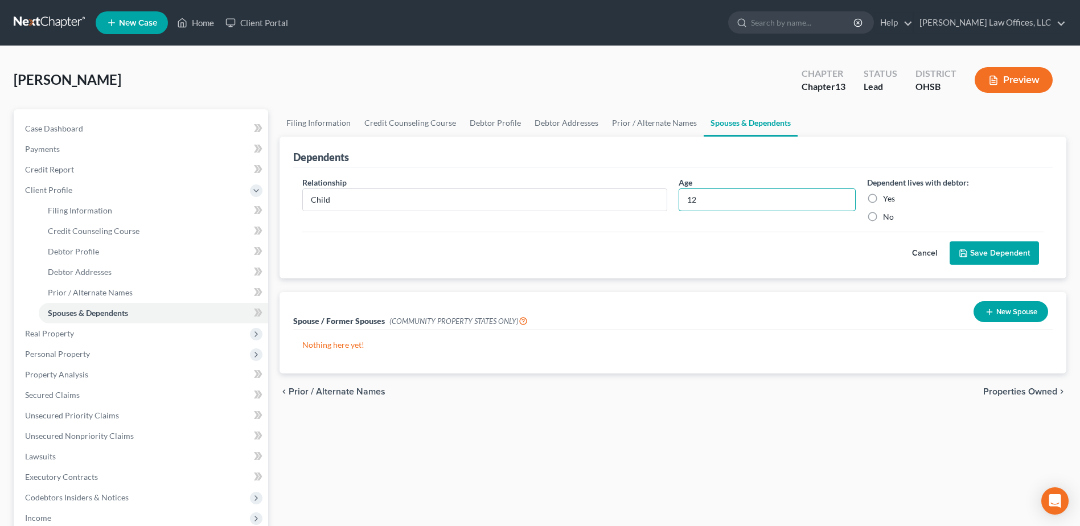
type input "12"
click at [883, 200] on label "Yes" at bounding box center [889, 198] width 12 height 11
click at [888, 200] on input "Yes" at bounding box center [891, 196] width 7 height 7
radio input "true"
click at [981, 256] on button "Save Dependent" at bounding box center [994, 253] width 89 height 24
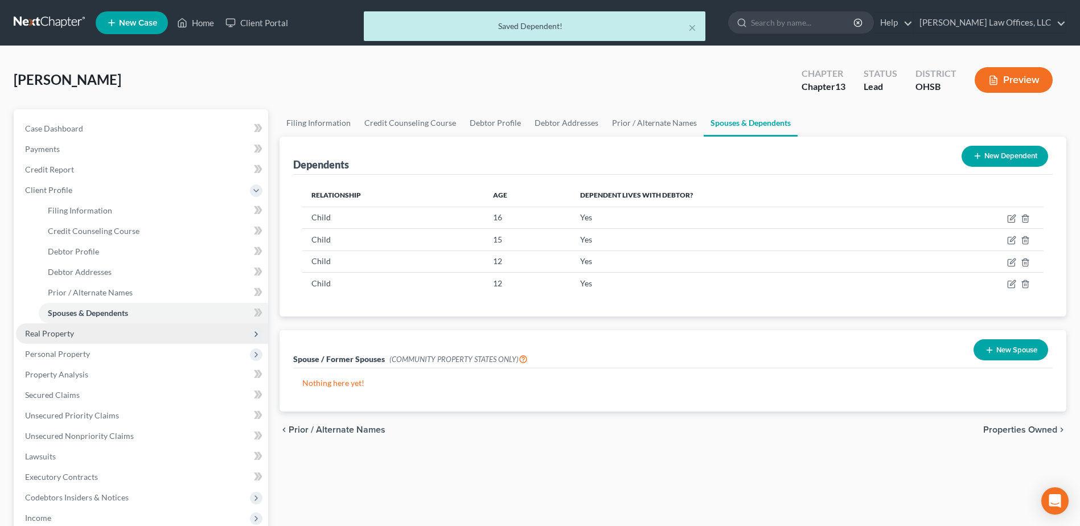
click at [138, 333] on span "Real Property" at bounding box center [142, 333] width 252 height 20
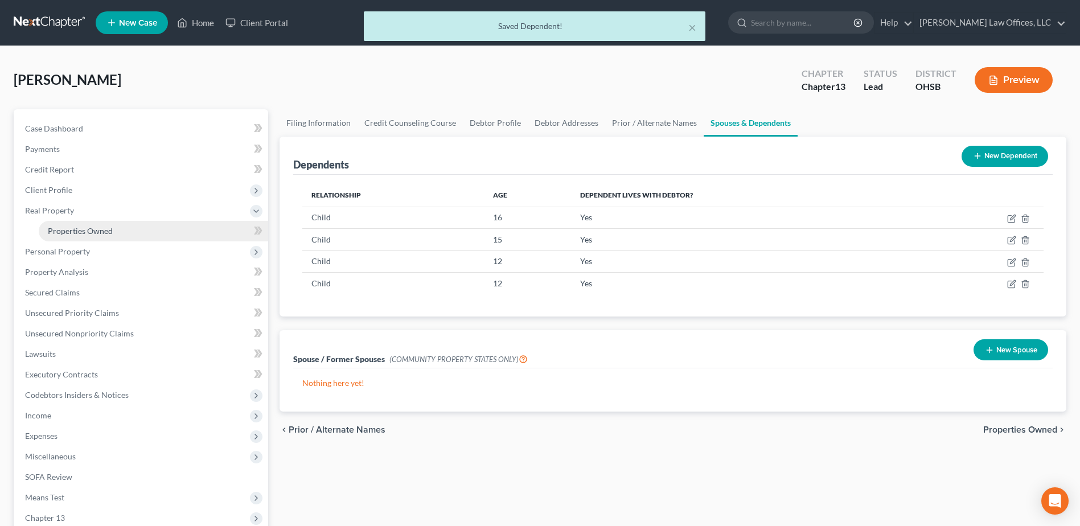
click at [96, 223] on link "Properties Owned" at bounding box center [153, 231] width 229 height 20
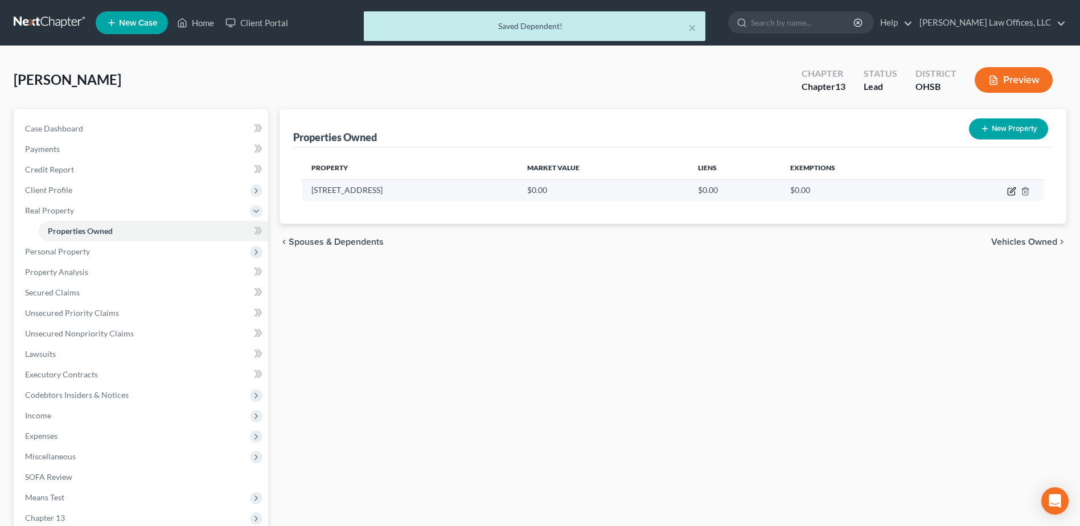
click at [1009, 195] on icon "button" at bounding box center [1011, 191] width 7 height 7
select select "36"
select select "11"
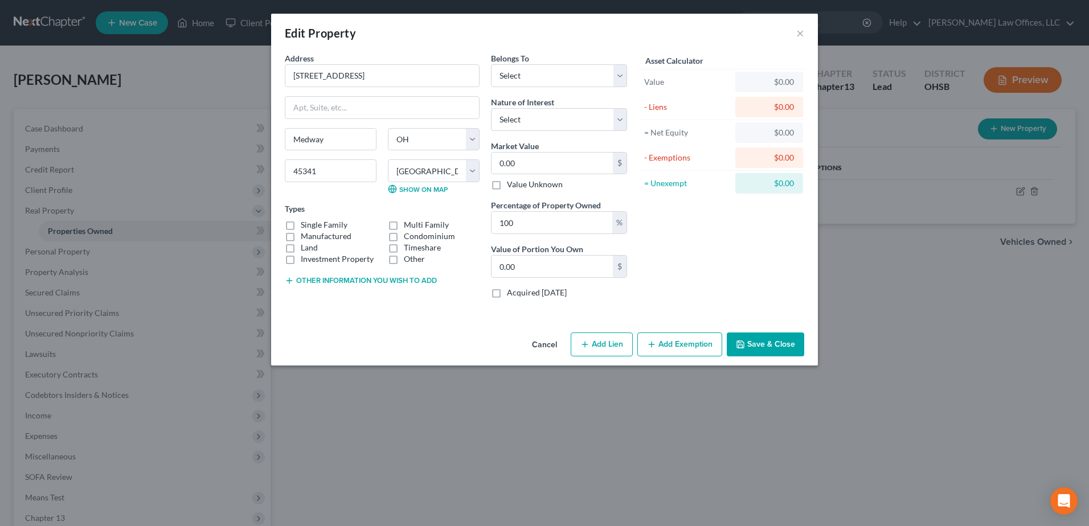
click at [301, 225] on label "Single Family" at bounding box center [324, 224] width 47 height 11
click at [305, 225] on input "Single Family" at bounding box center [308, 222] width 7 height 7
checkbox input "true"
click at [621, 116] on select "Select Fee Simple Joint Tenant Life Estate Equitable Interest Future Interest T…" at bounding box center [559, 119] width 136 height 23
select select "1"
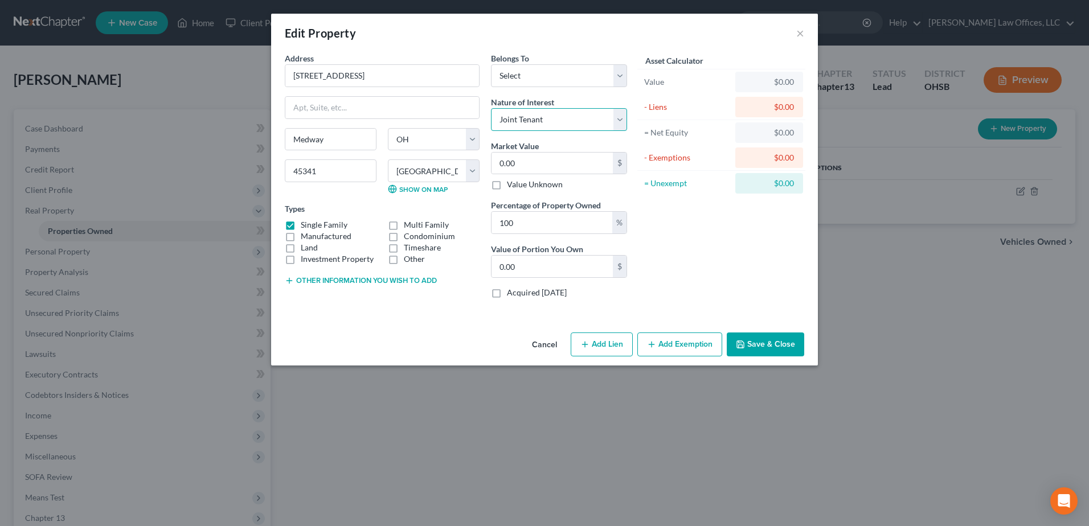
click at [491, 108] on select "Select Fee Simple Joint Tenant Life Estate Equitable Interest Future Interest T…" at bounding box center [559, 119] width 136 height 23
click at [619, 74] on select "Select Debtor 1 Only Debtor 2 Only Debtor 1 And Debtor 2 Only At Least One Of T…" at bounding box center [559, 75] width 136 height 23
select select "3"
click at [491, 64] on select "Select Debtor 1 Only Debtor 2 Only Debtor 1 And Debtor 2 Only At Least One Of T…" at bounding box center [559, 75] width 136 height 23
click at [365, 280] on button "Other information you wish to add" at bounding box center [361, 280] width 152 height 9
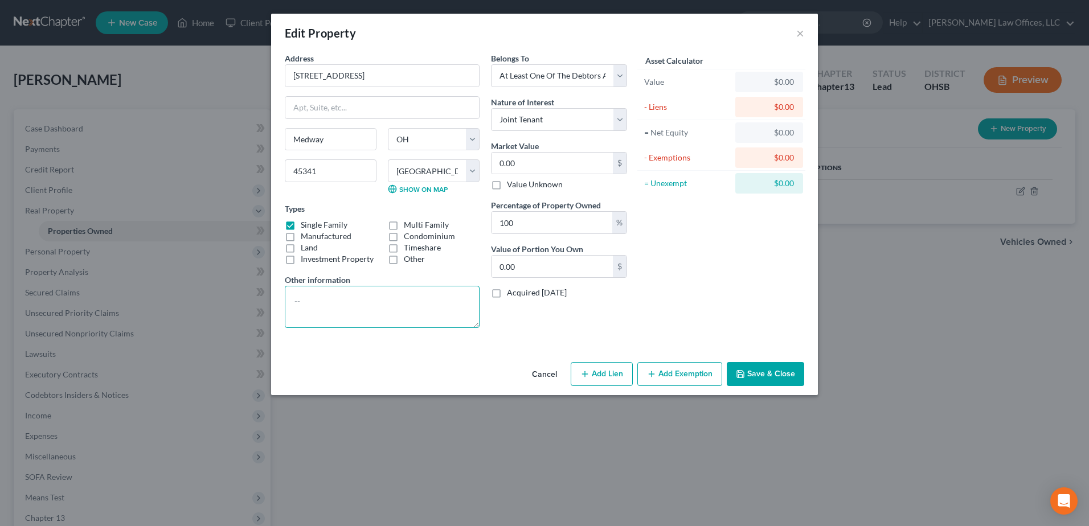
paste textarea "Parcel 0100500025103011"
type textarea "Parcel 0100500025103011"
click at [521, 167] on input "0.00" at bounding box center [551, 164] width 121 height 22
type input "1"
type input "1.00"
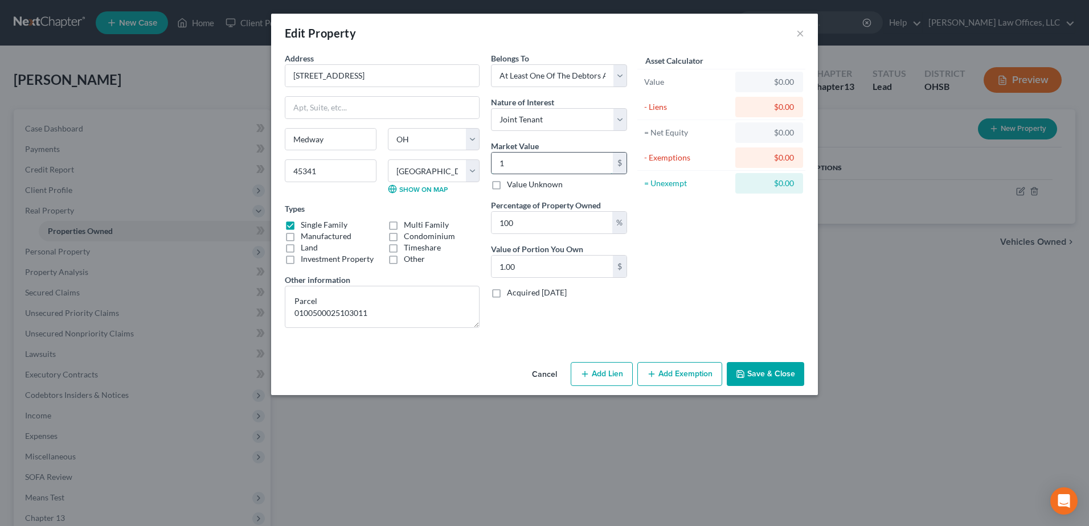
type input "12"
type input "12.00"
type input "121"
type input "121.00"
type input "1214"
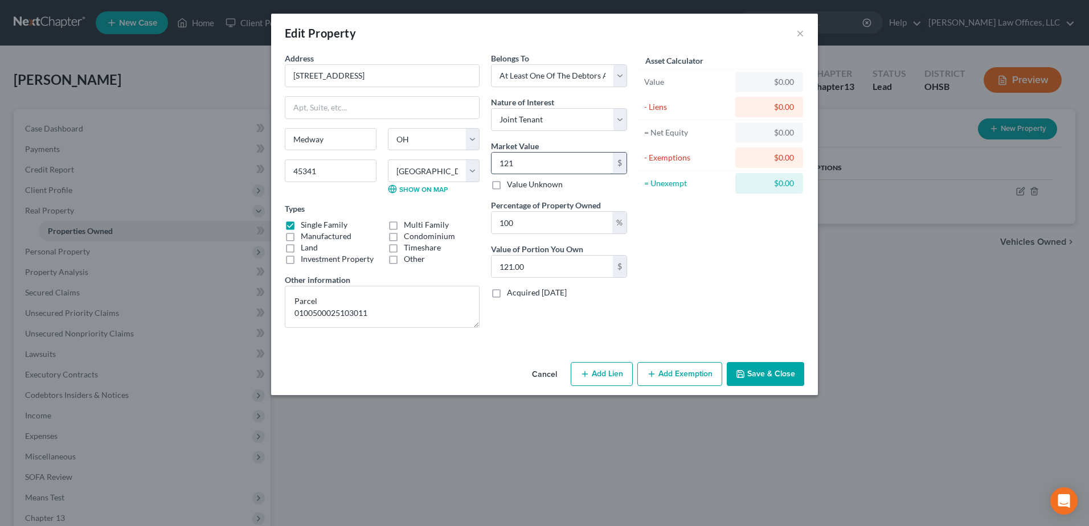
type input "1,214.00"
type input "1,2141"
type input "12,141.00"
type input "12,1410"
type input "121,410.00"
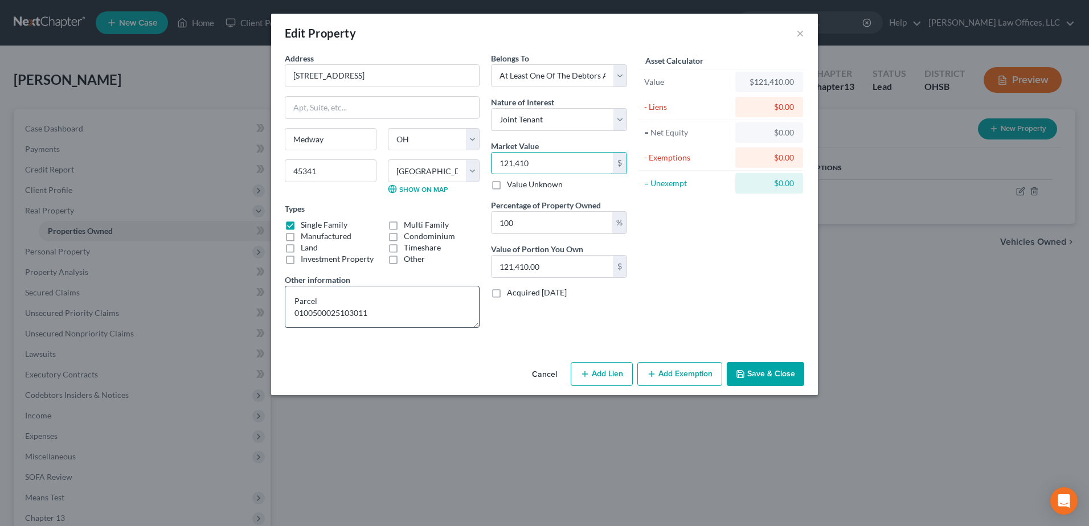
type input "121,410"
click at [304, 292] on textarea "Parcel 0100500025103011" at bounding box center [382, 307] width 195 height 42
click at [296, 300] on textarea "Parcel 0100500025103011" at bounding box center [382, 307] width 195 height 42
type textarea "Debtor's Residence Parcel 0100500025103011"
click at [695, 365] on button "Add Exemption" at bounding box center [679, 374] width 85 height 24
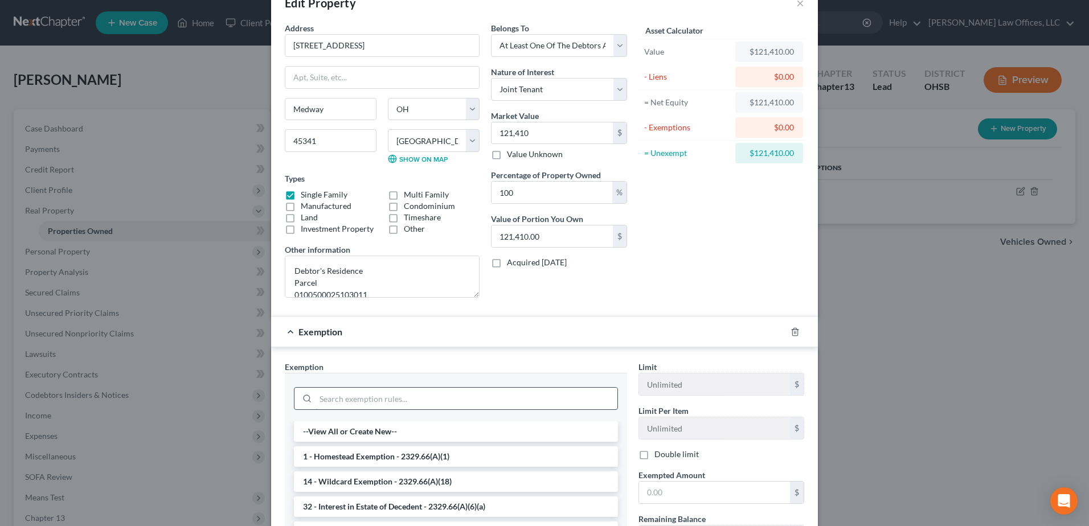
scroll to position [57, 0]
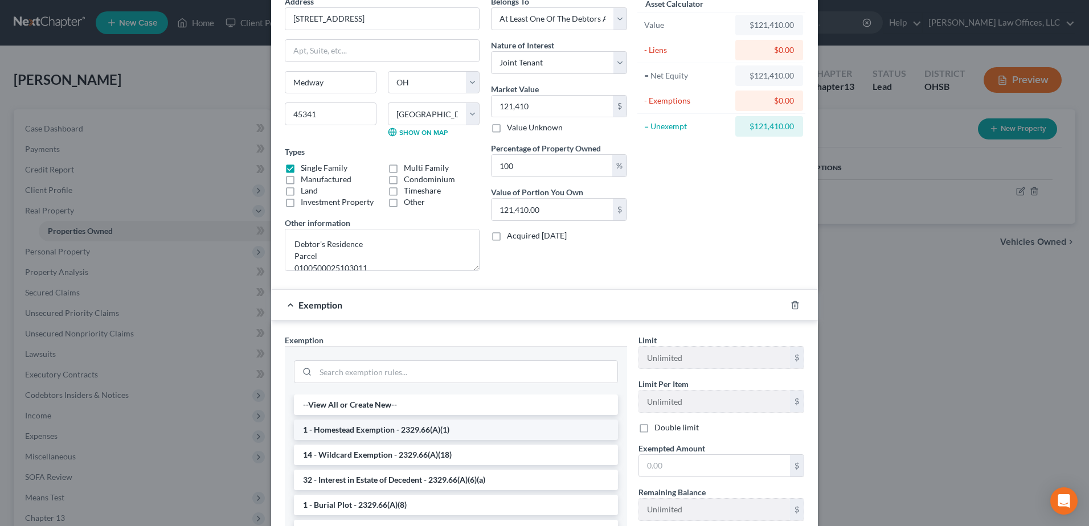
click at [347, 426] on li "1 - Homestead Exemption - 2329.66(A)(1)" at bounding box center [456, 430] width 324 height 20
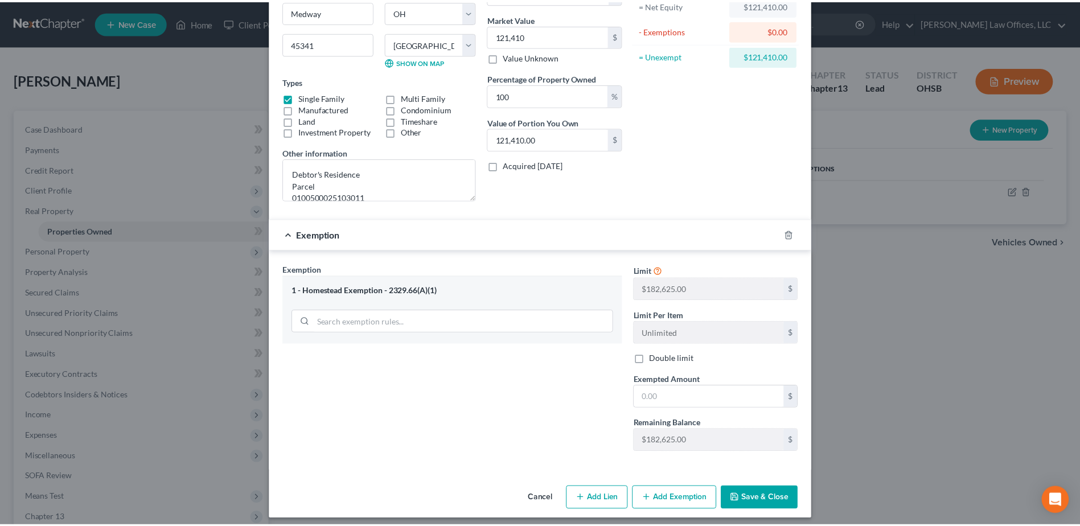
scroll to position [134, 0]
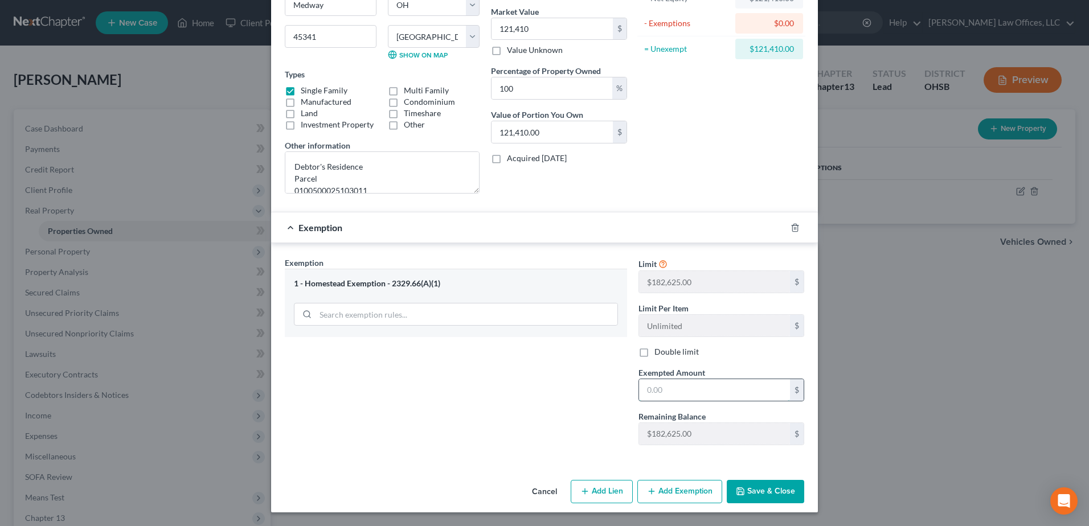
click at [673, 387] on input "text" at bounding box center [714, 390] width 151 height 22
type input "182,625.00"
click at [761, 491] on button "Save & Close" at bounding box center [764, 492] width 77 height 24
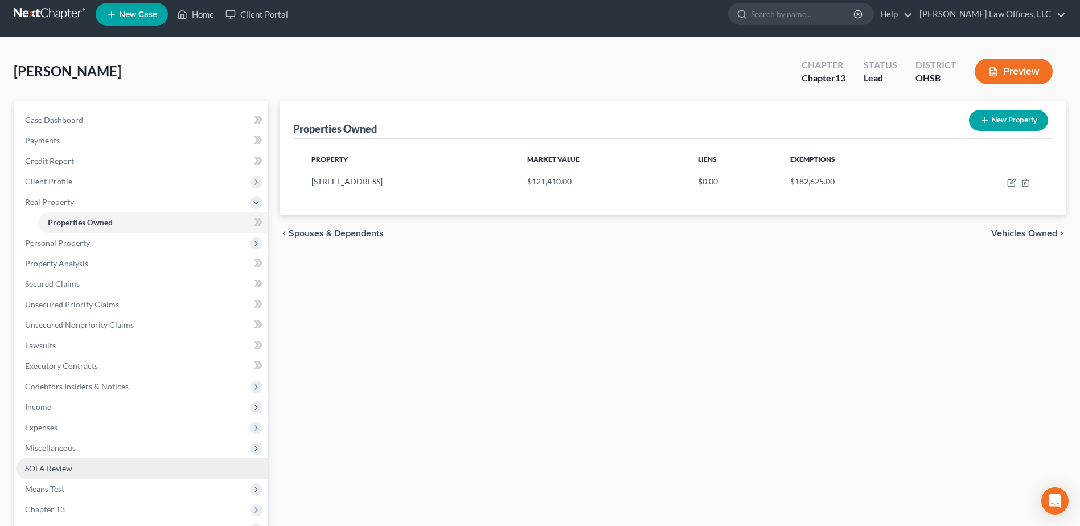
scroll to position [141, 0]
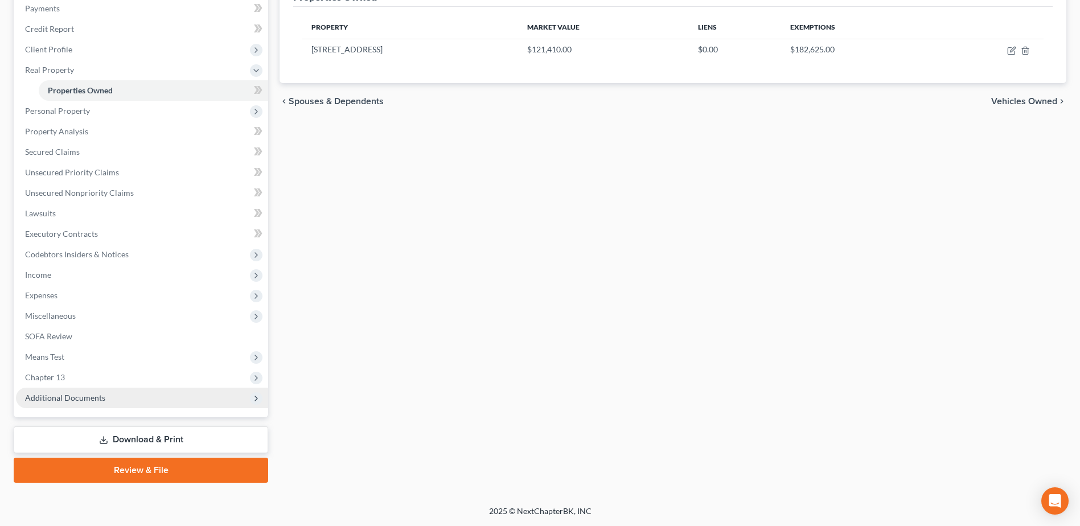
click at [110, 400] on span "Additional Documents" at bounding box center [142, 398] width 252 height 20
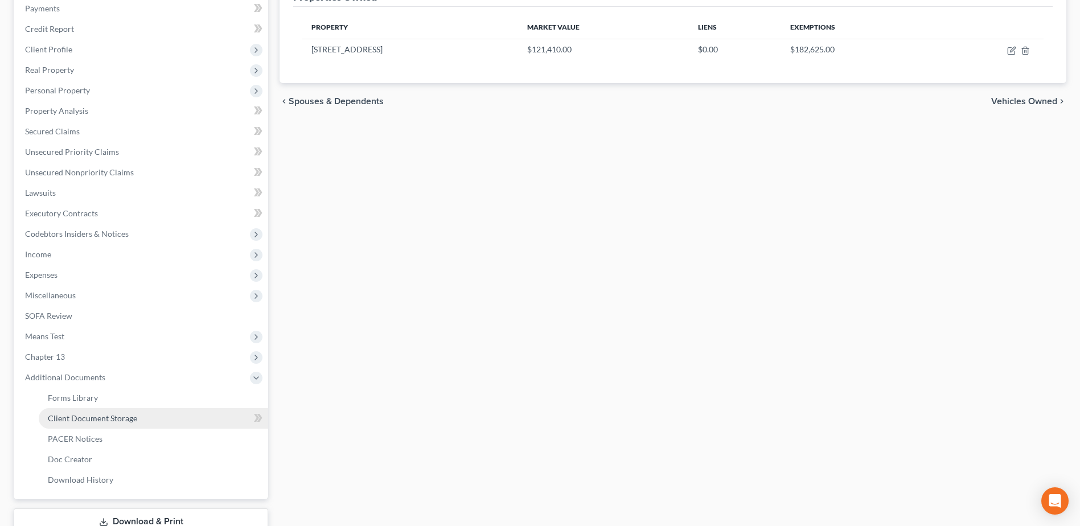
click at [163, 412] on link "Client Document Storage" at bounding box center [153, 418] width 229 height 20
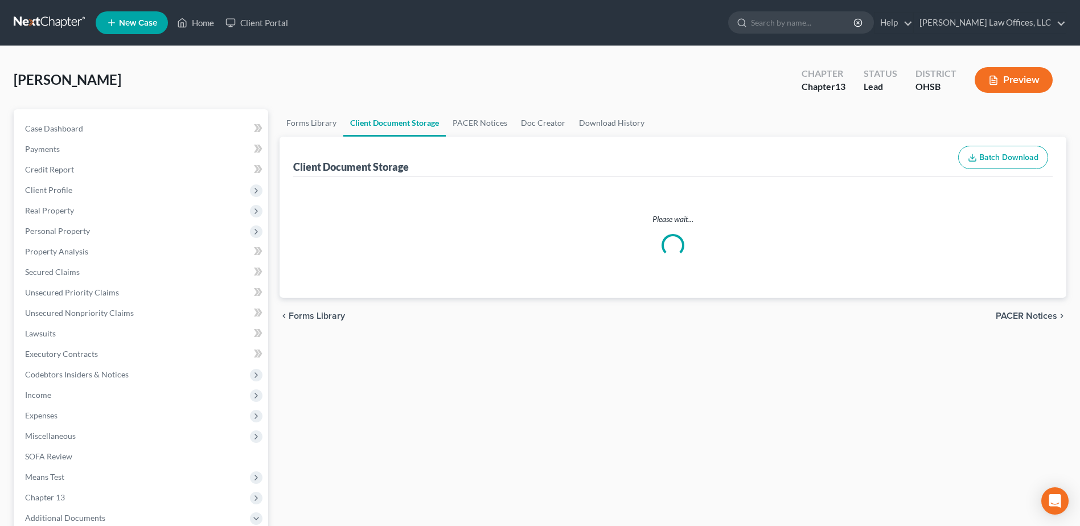
select select "7"
select select "52"
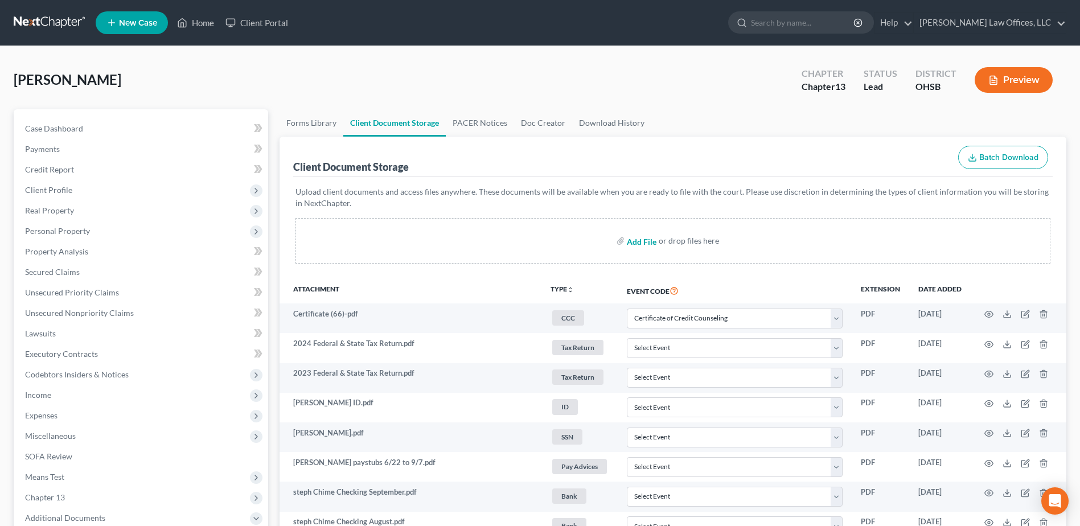
click at [637, 242] on input "file" at bounding box center [640, 241] width 27 height 20
type input "C:\fakepath\202300002342.pdf"
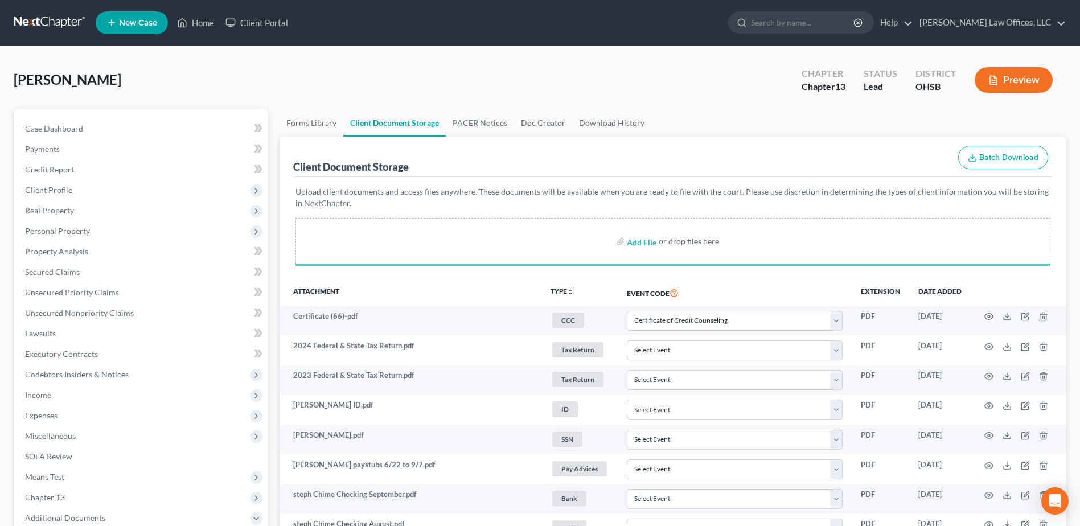
select select "7"
select select "52"
select select "7"
select select "52"
select select "7"
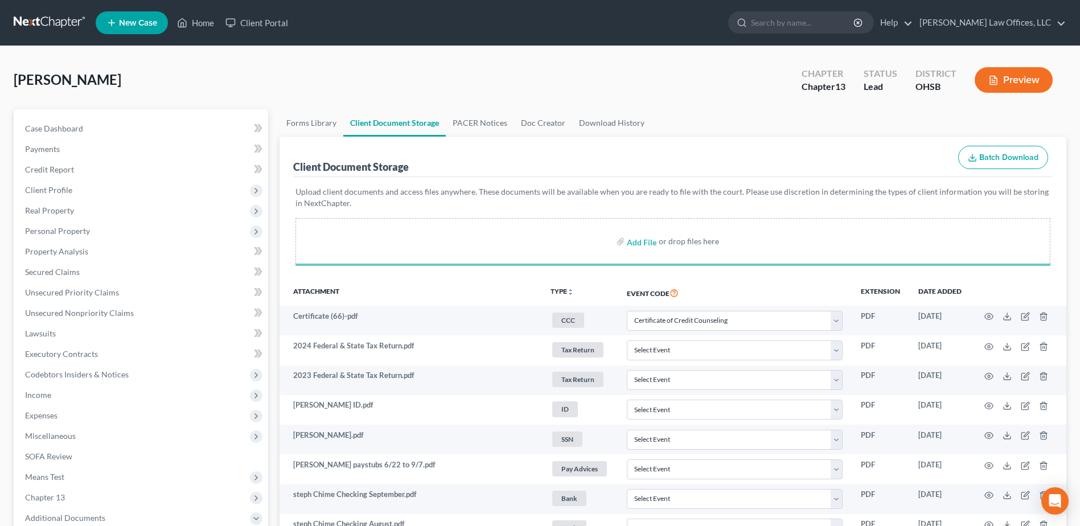
select select "52"
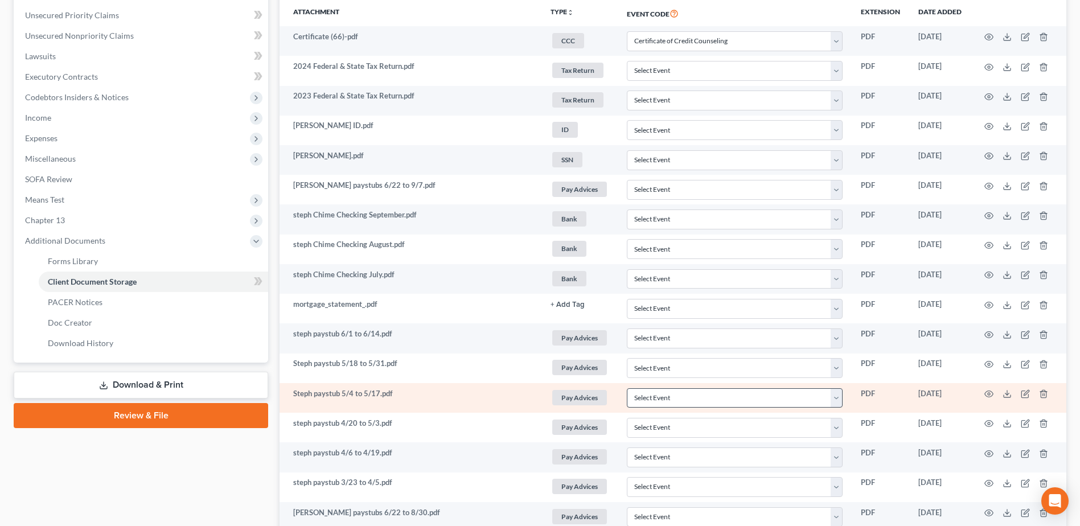
scroll to position [491, 0]
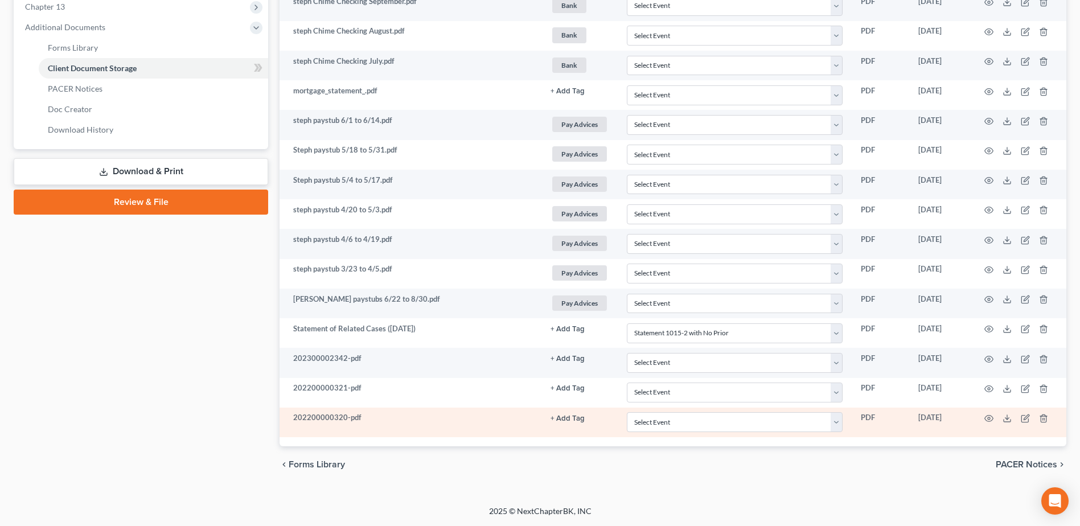
click at [577, 416] on button "+ Add Tag" at bounding box center [568, 418] width 34 height 7
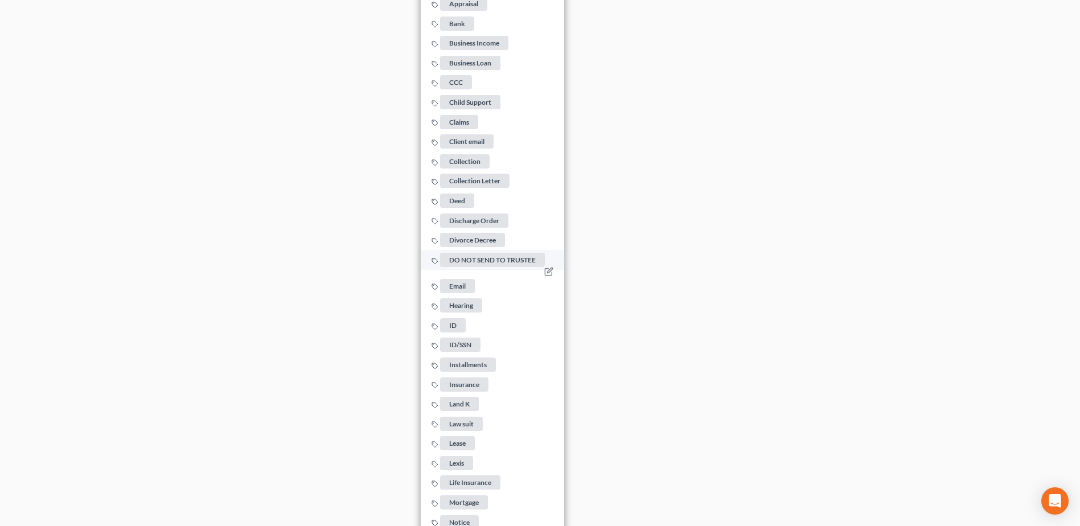
scroll to position [946, 0]
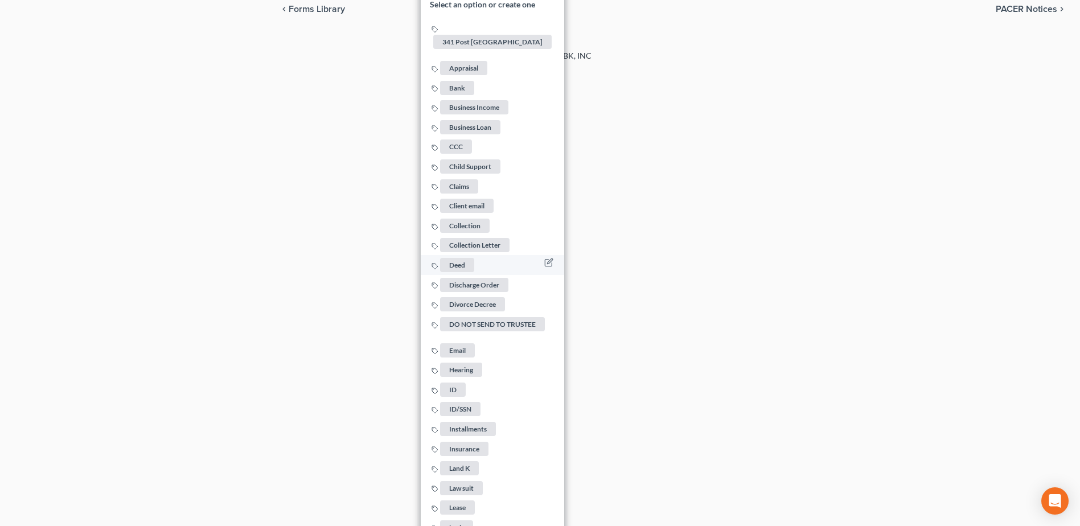
click at [461, 258] on span "Deed" at bounding box center [457, 265] width 34 height 14
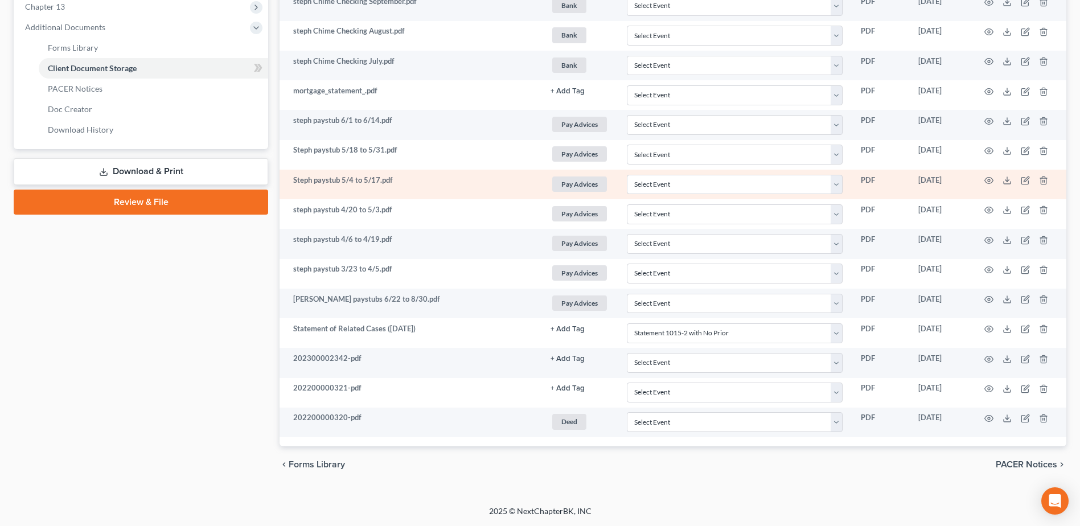
scroll to position [491, 0]
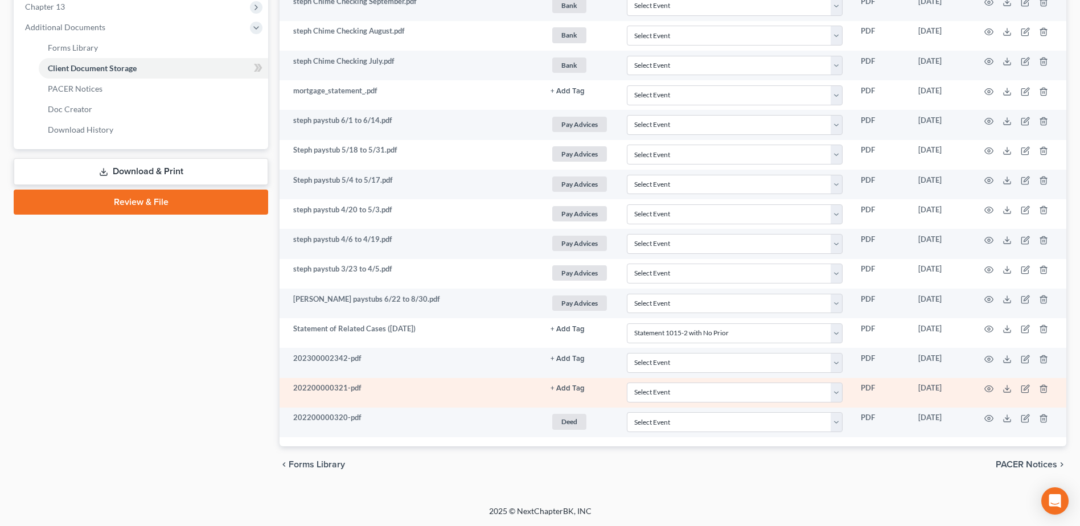
click at [563, 387] on button "+ Add Tag" at bounding box center [568, 388] width 34 height 7
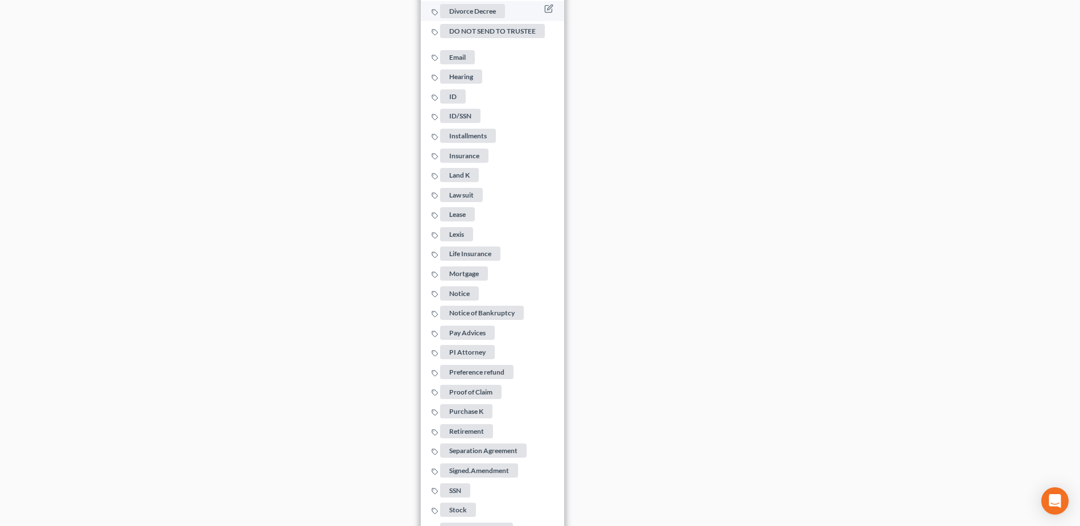
scroll to position [1231, 0]
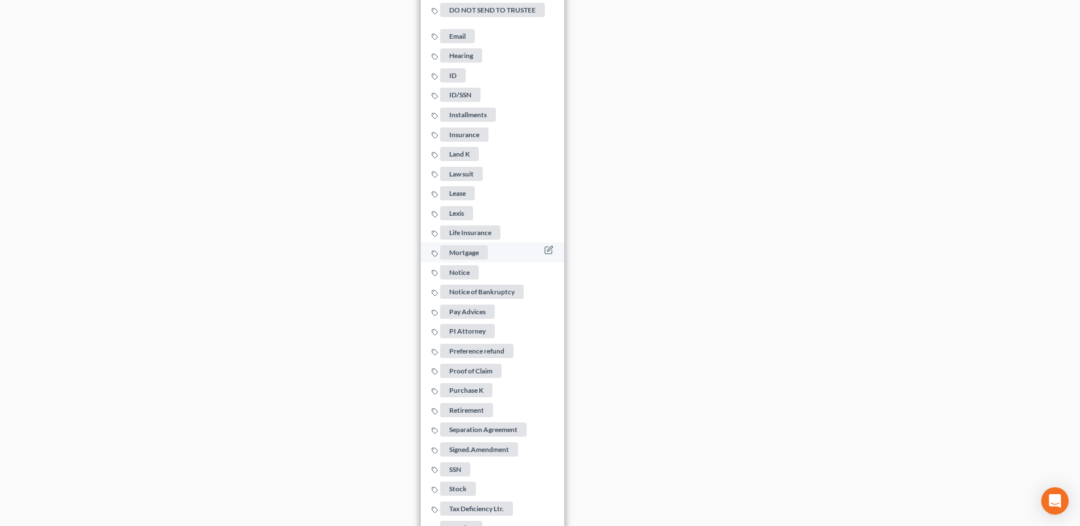
click at [477, 245] on span "Mortgage" at bounding box center [464, 252] width 48 height 14
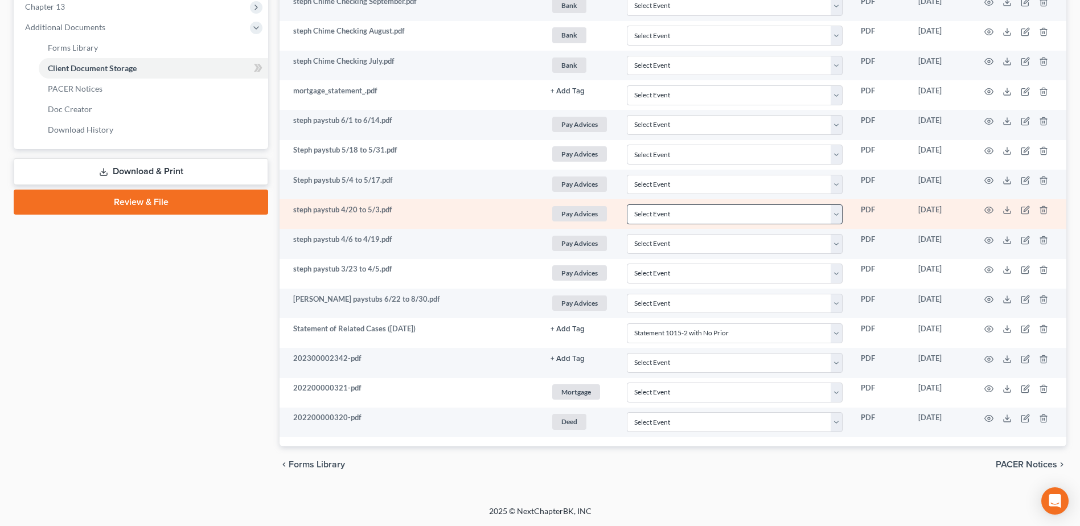
scroll to position [491, 0]
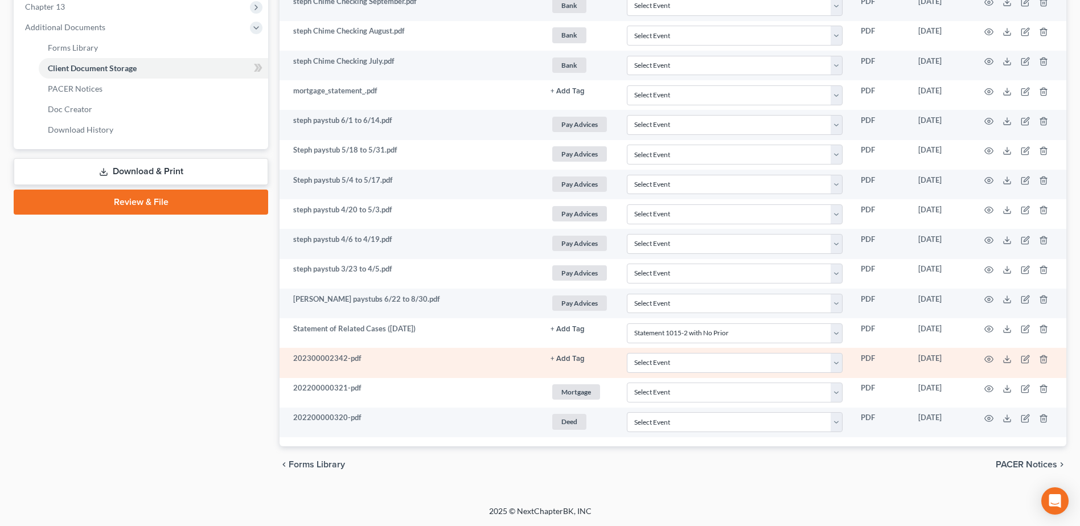
click at [573, 359] on button "+ Add Tag" at bounding box center [568, 358] width 34 height 7
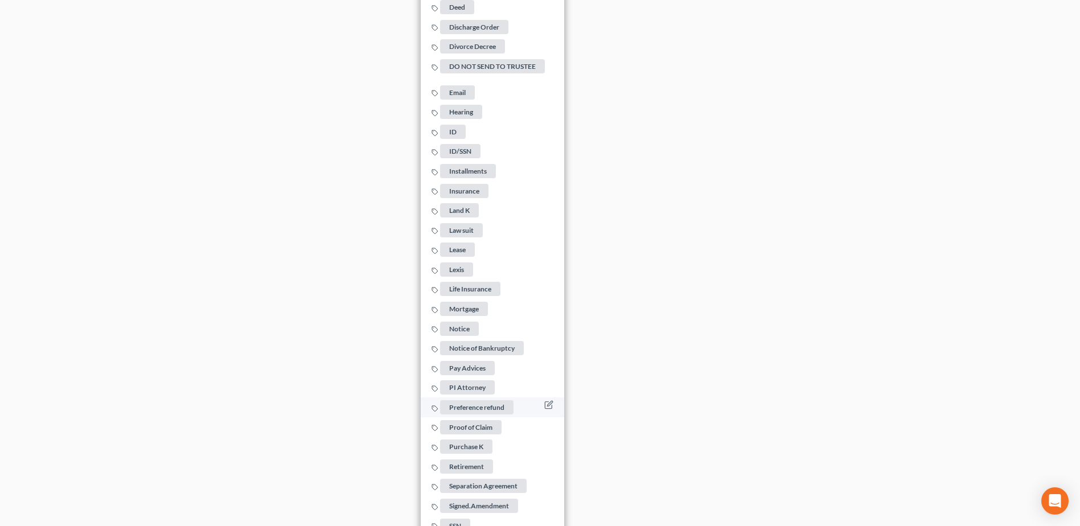
scroll to position [1174, 0]
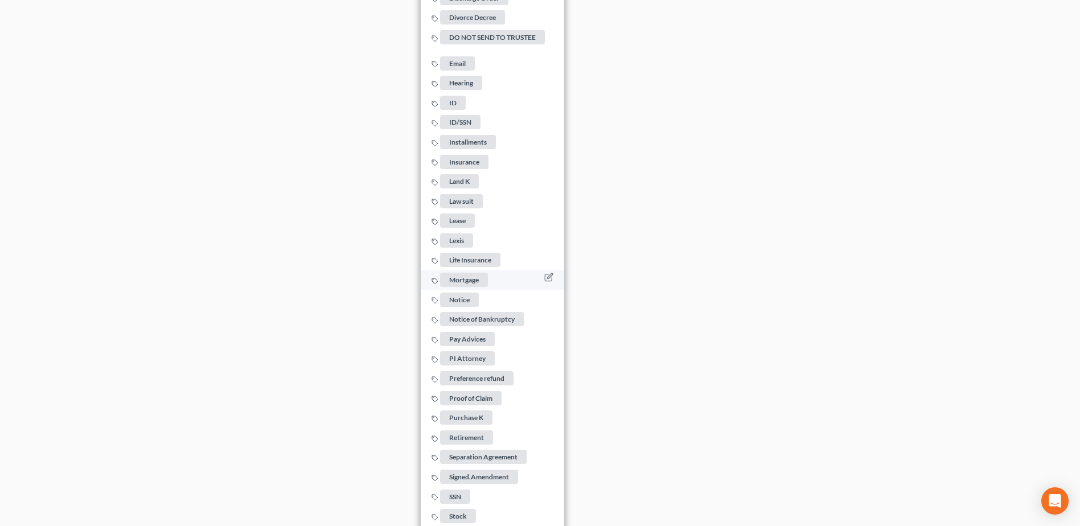
click at [475, 273] on span "Mortgage" at bounding box center [464, 280] width 48 height 14
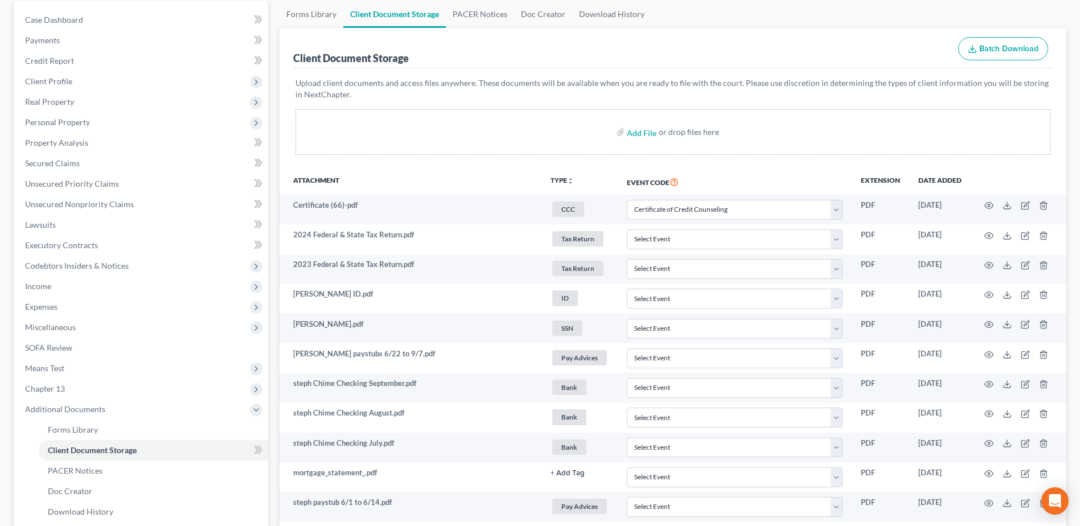
scroll to position [92, 0]
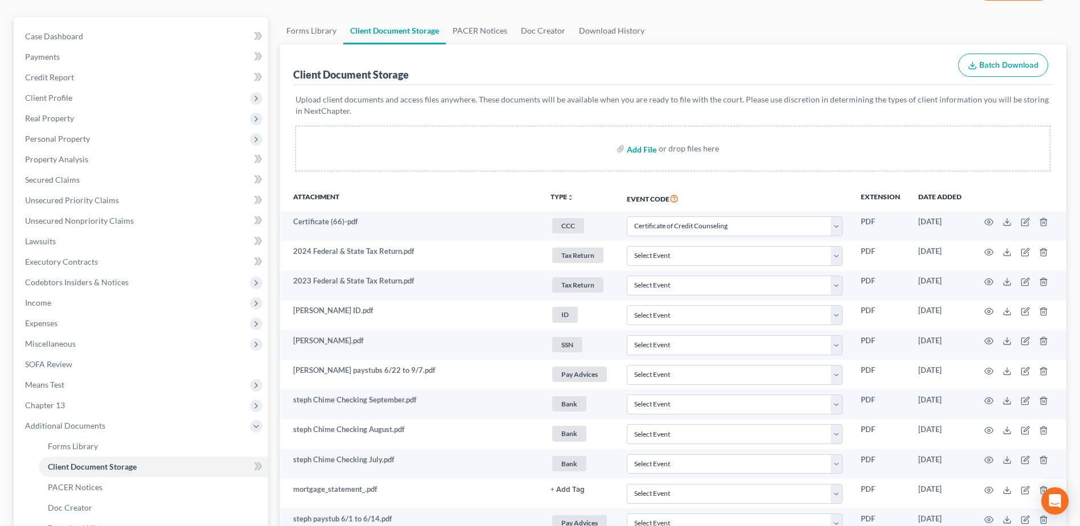
click at [648, 149] on input "file" at bounding box center [640, 148] width 27 height 20
type input "C:\fakepath\Lexis.pdf"
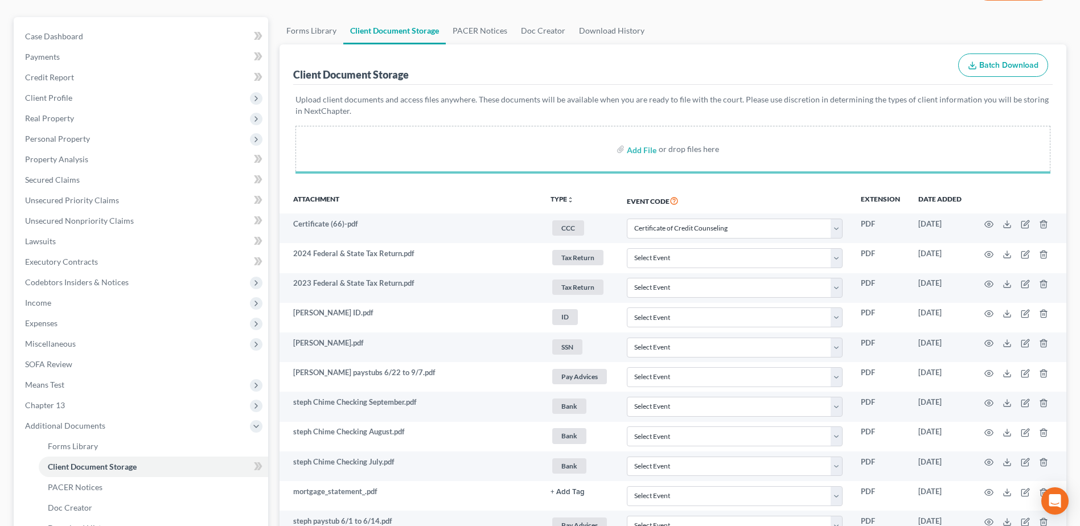
select select "7"
select select "52"
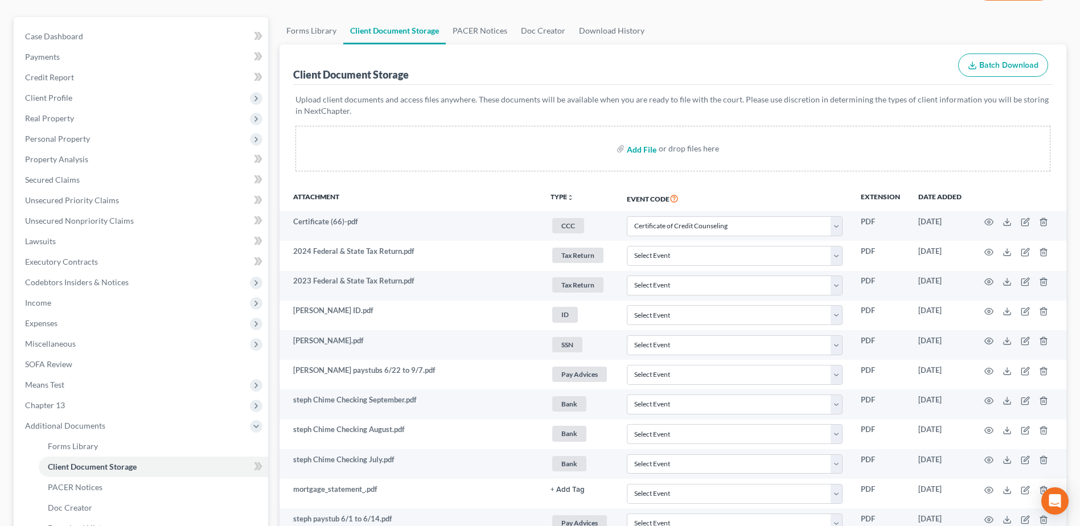
click at [636, 148] on input "file" at bounding box center [640, 148] width 27 height 20
type input "C:\fakepath\Auditor.Value.pdf"
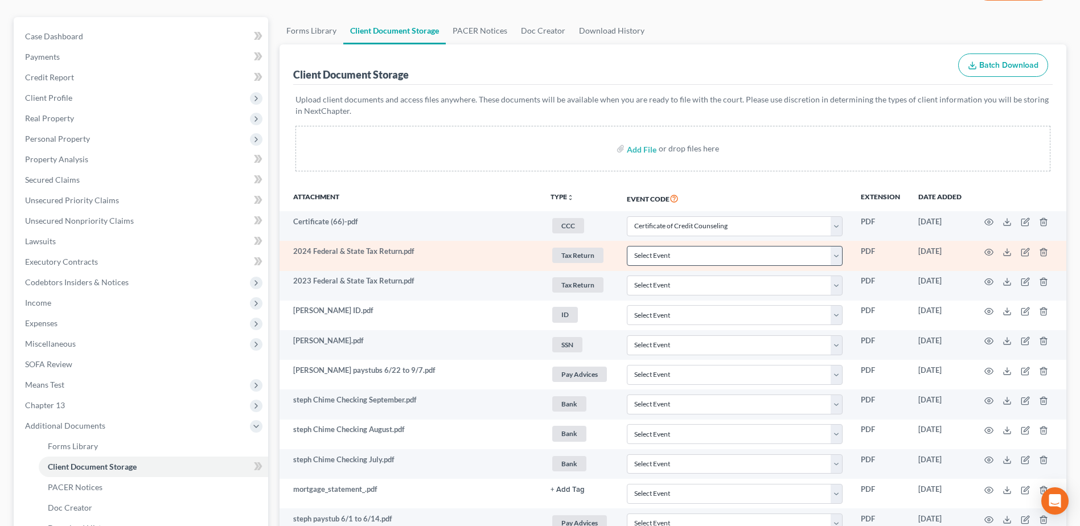
select select "7"
select select "52"
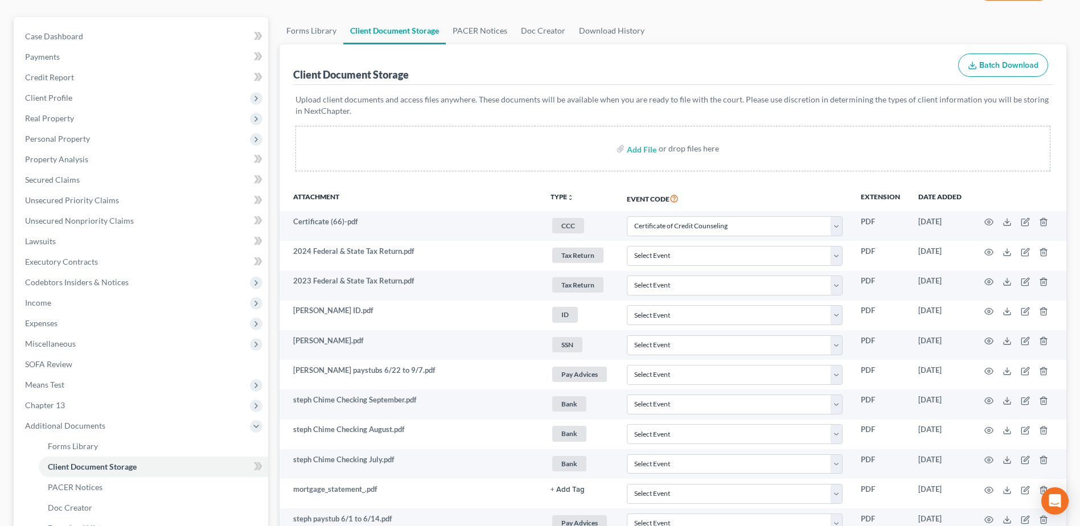
scroll to position [520, 0]
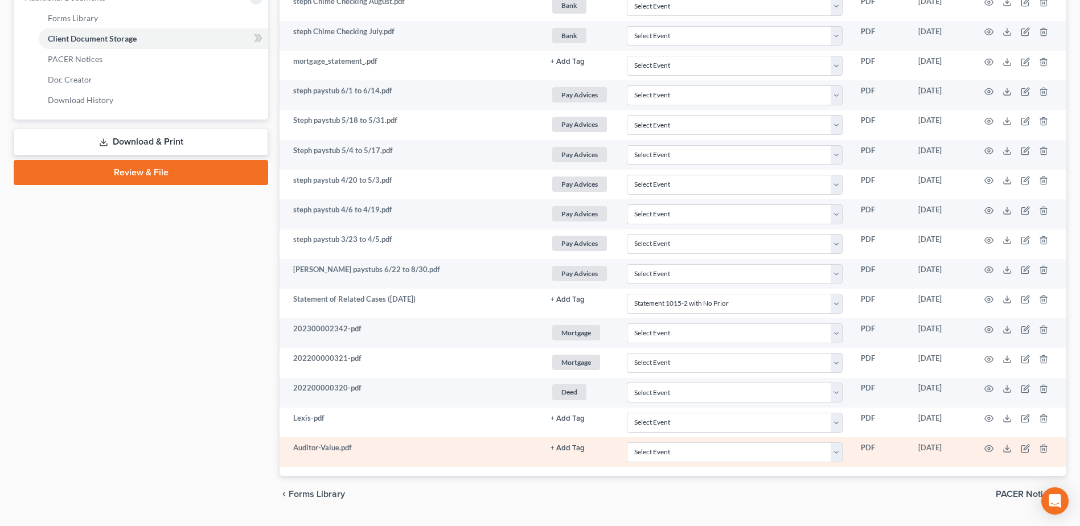
click at [561, 448] on button "+ Add Tag" at bounding box center [568, 448] width 34 height 7
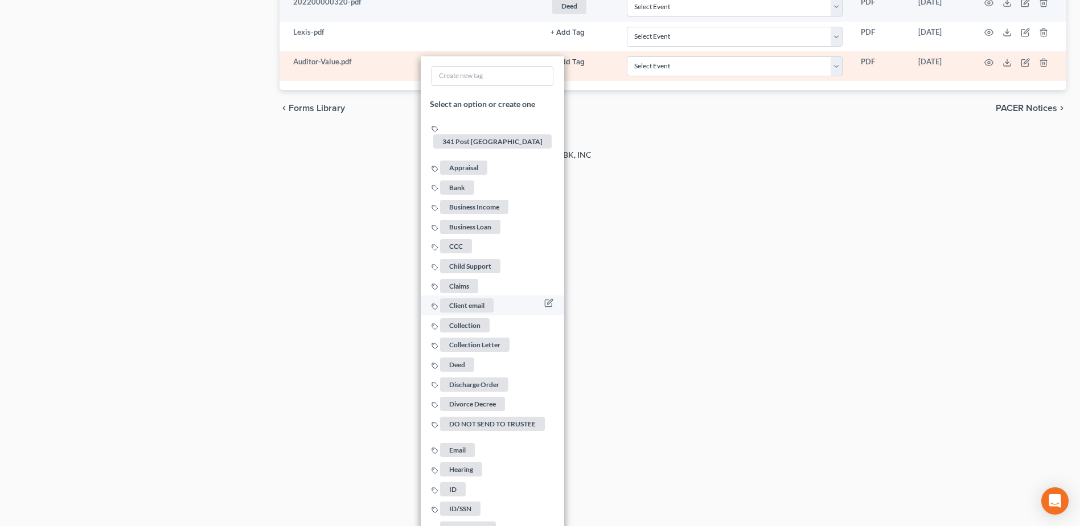
scroll to position [976, 0]
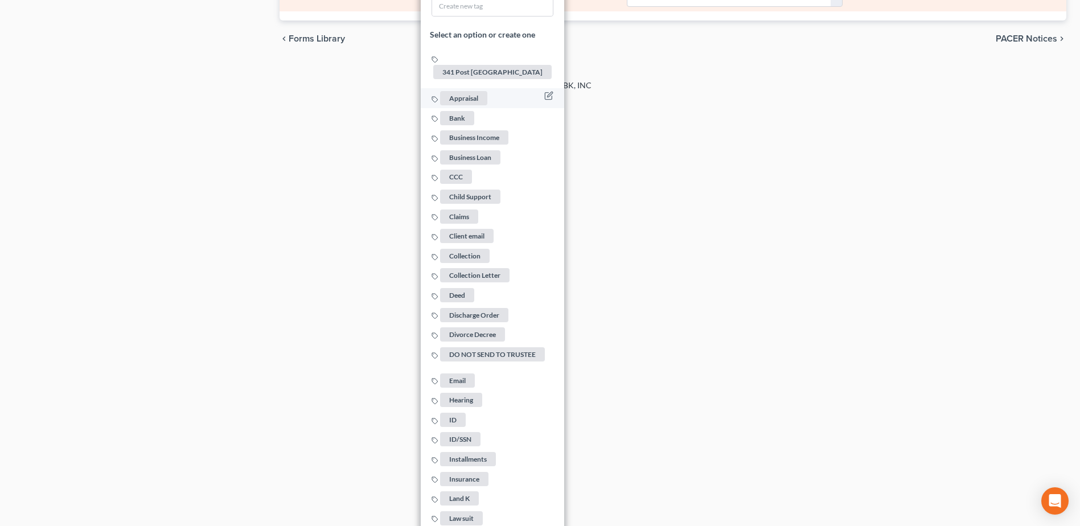
click at [469, 91] on span "Appraisal" at bounding box center [463, 98] width 47 height 14
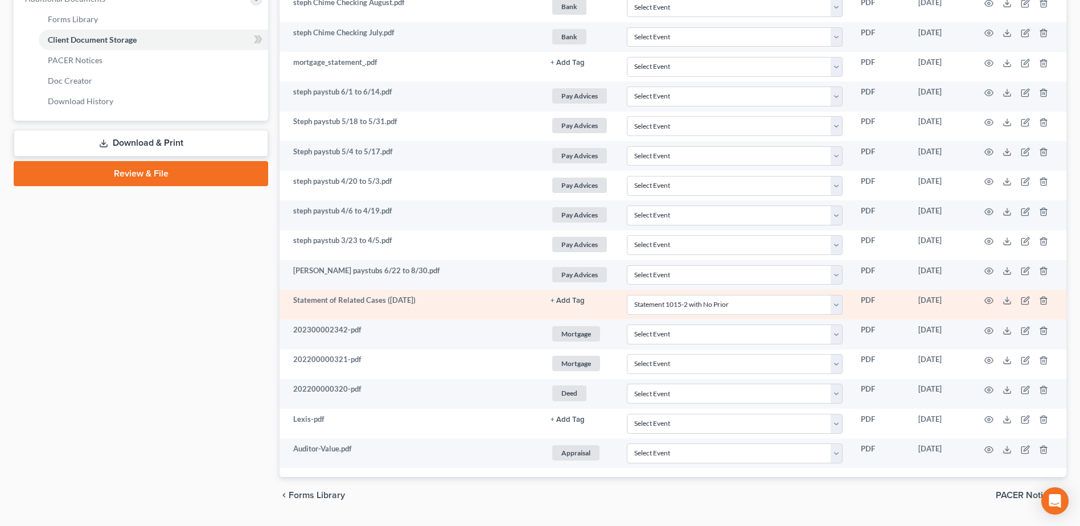
scroll to position [493, 0]
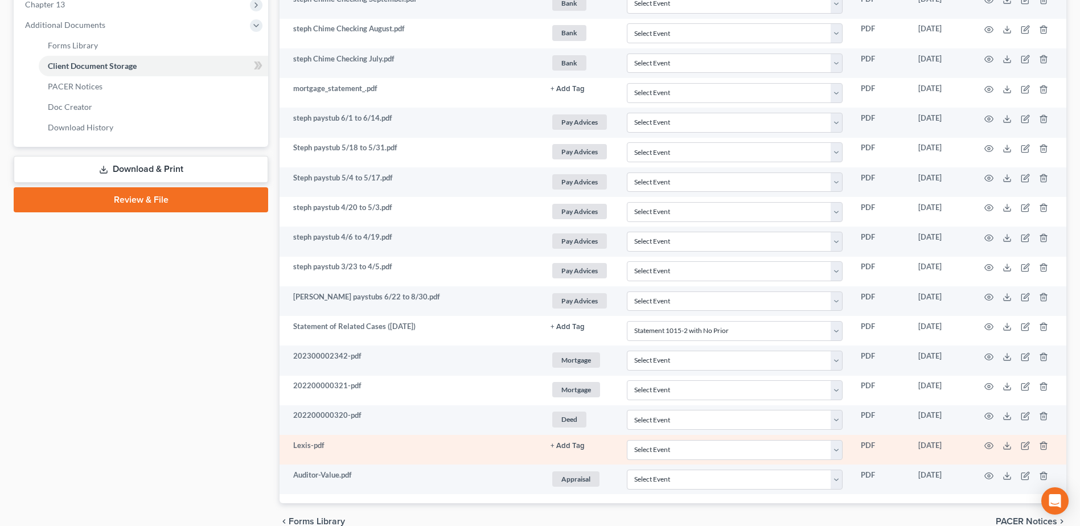
click at [566, 446] on button "+ Add Tag" at bounding box center [568, 445] width 34 height 7
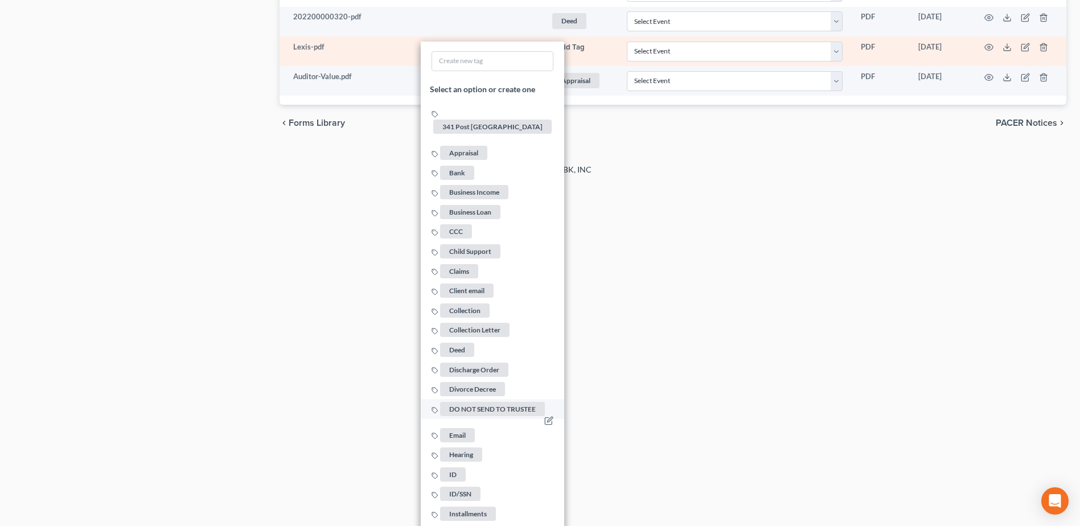
scroll to position [1233, 0]
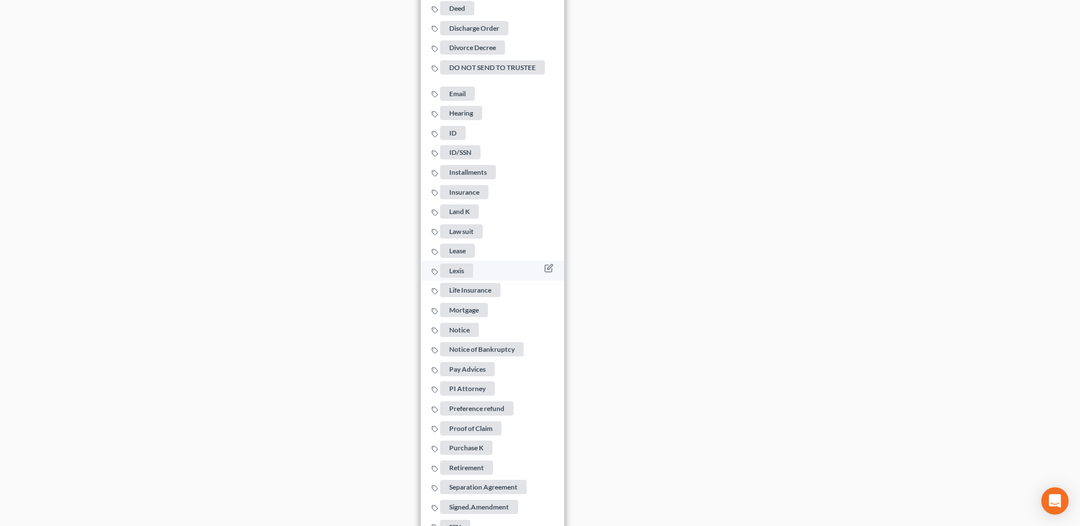
click at [452, 264] on span "Lexis" at bounding box center [456, 271] width 33 height 14
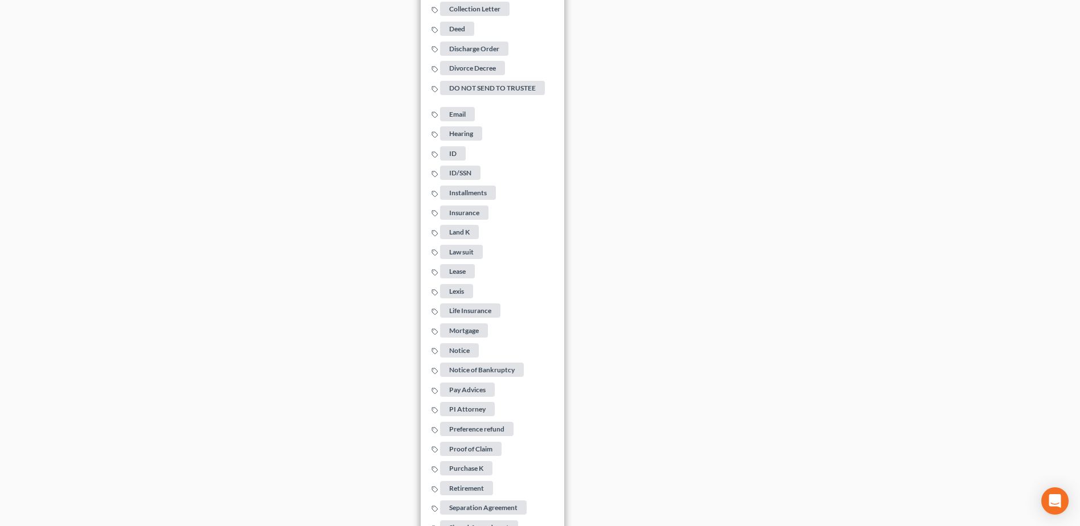
drag, startPoint x: 660, startPoint y: 239, endPoint x: 727, endPoint y: 100, distance: 154.8
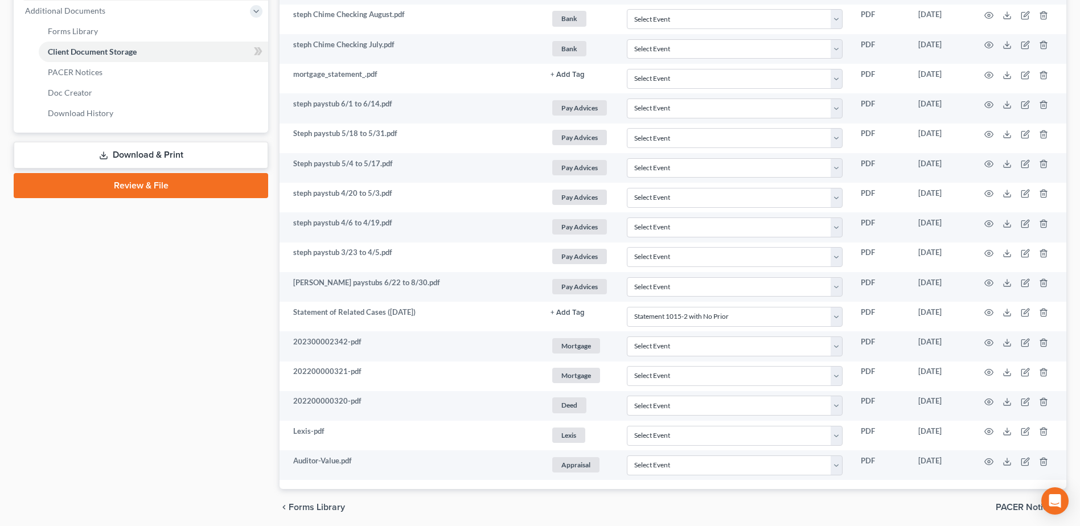
scroll to position [322, 0]
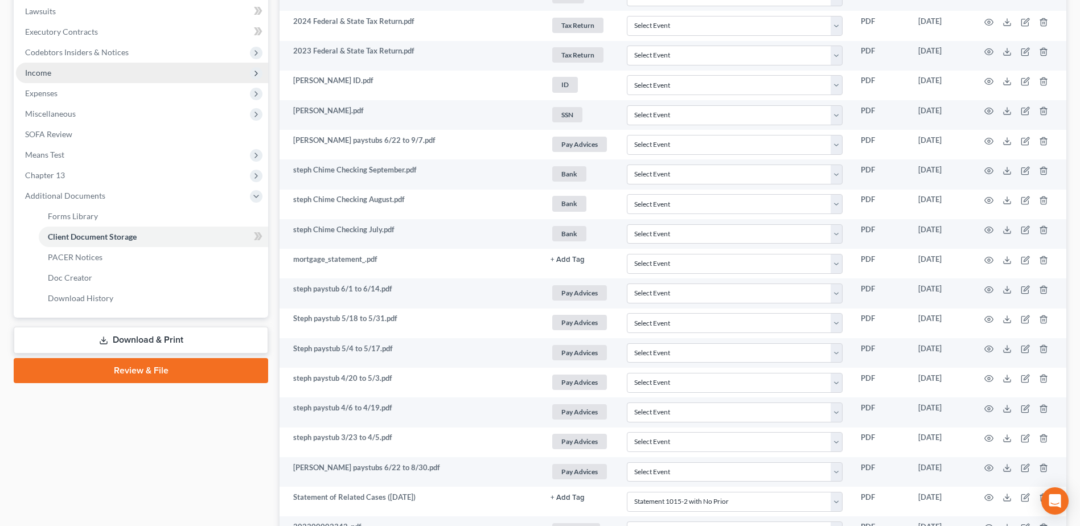
click at [91, 69] on span "Income" at bounding box center [142, 73] width 252 height 20
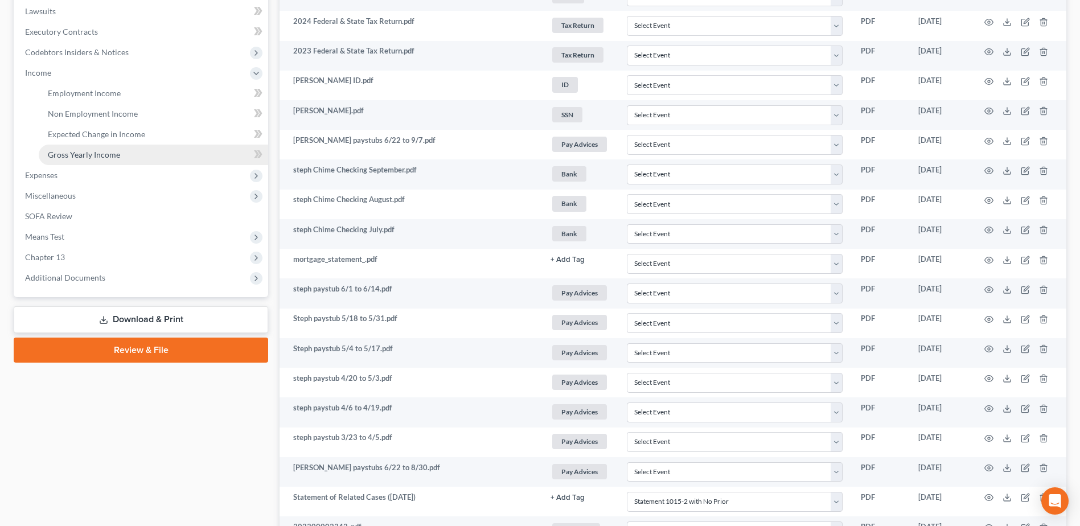
click at [93, 154] on span "Gross Yearly Income" at bounding box center [84, 155] width 72 height 10
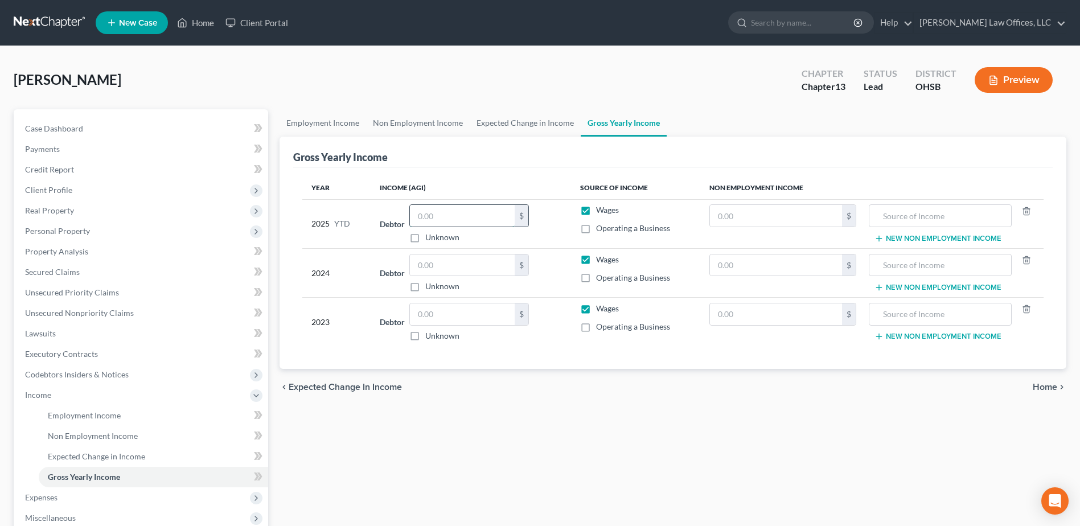
click at [465, 220] on input "text" at bounding box center [462, 216] width 105 height 22
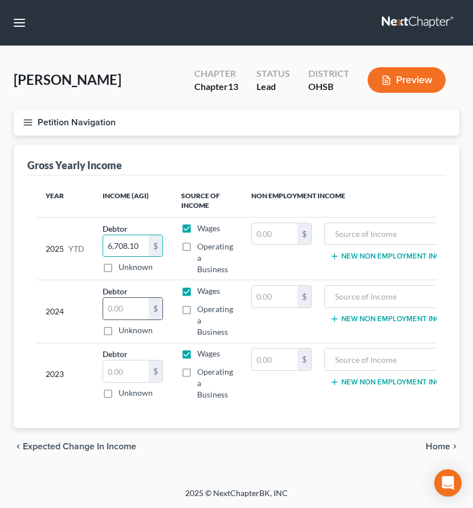
type input "6,708.10"
drag, startPoint x: 132, startPoint y: 312, endPoint x: 88, endPoint y: 315, distance: 44.0
click at [88, 315] on tr "2024 Debtor $ Unknown Balance Undetermined $ Unknown Wages Operating a Business…" at bounding box center [250, 311] width 429 height 63
click at [134, 309] on input "text" at bounding box center [126, 309] width 46 height 22
type input "54,395.00"
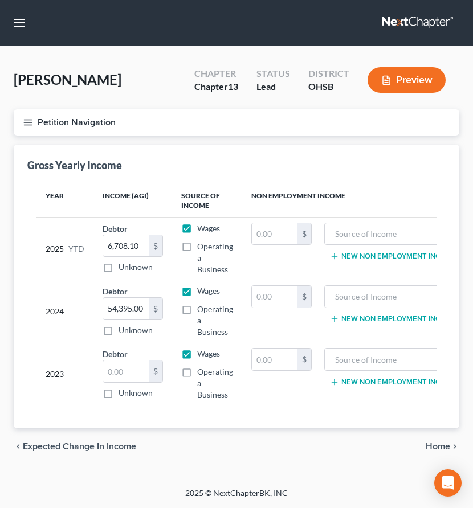
click at [61, 344] on td "2023" at bounding box center [64, 374] width 57 height 63
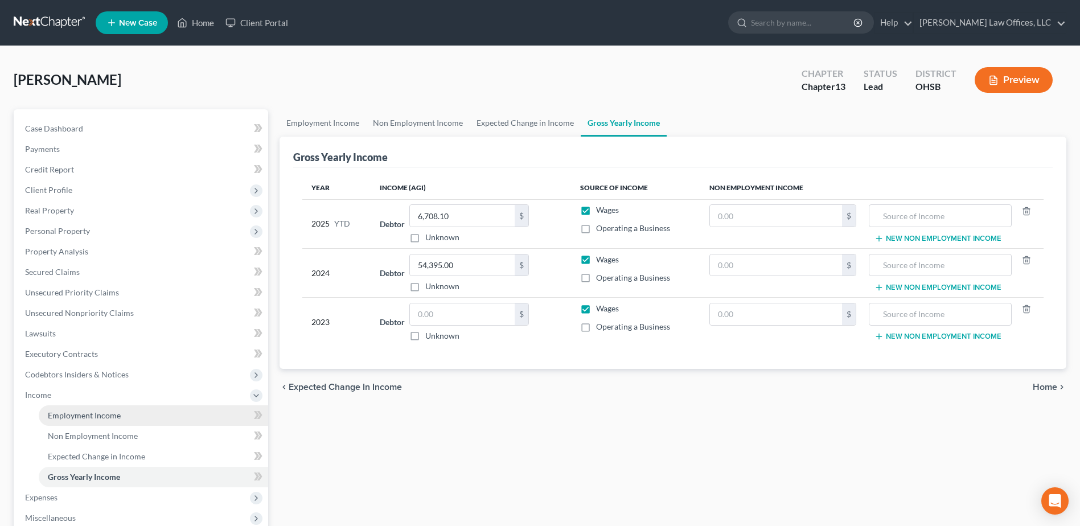
click at [77, 412] on span "Employment Income" at bounding box center [84, 415] width 73 height 10
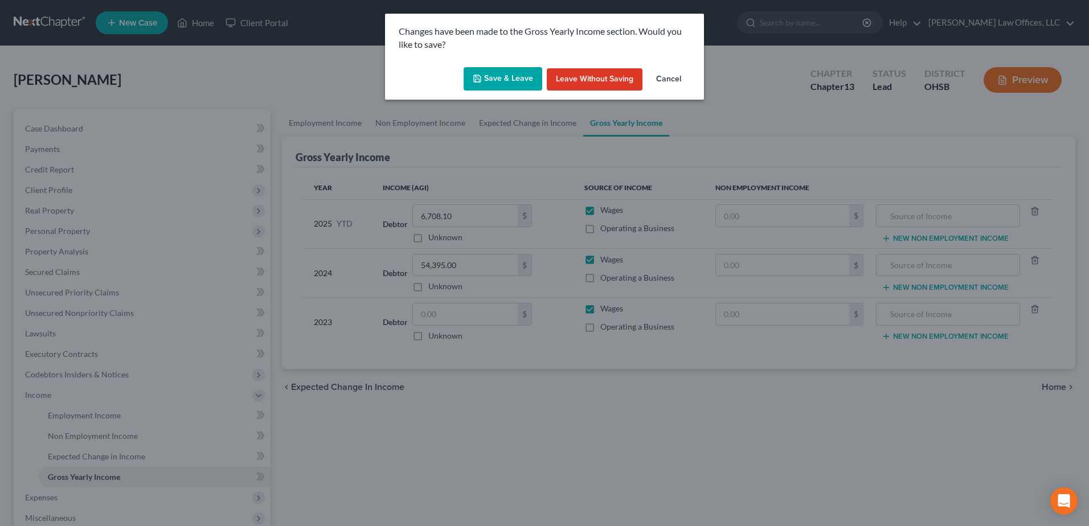
click at [495, 76] on button "Save & Leave" at bounding box center [502, 79] width 79 height 24
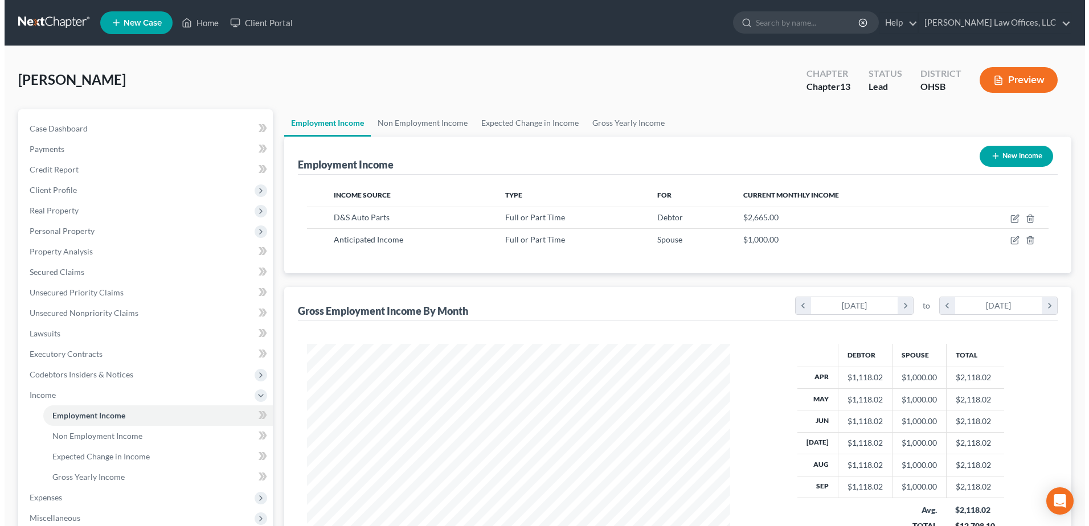
scroll to position [211, 445]
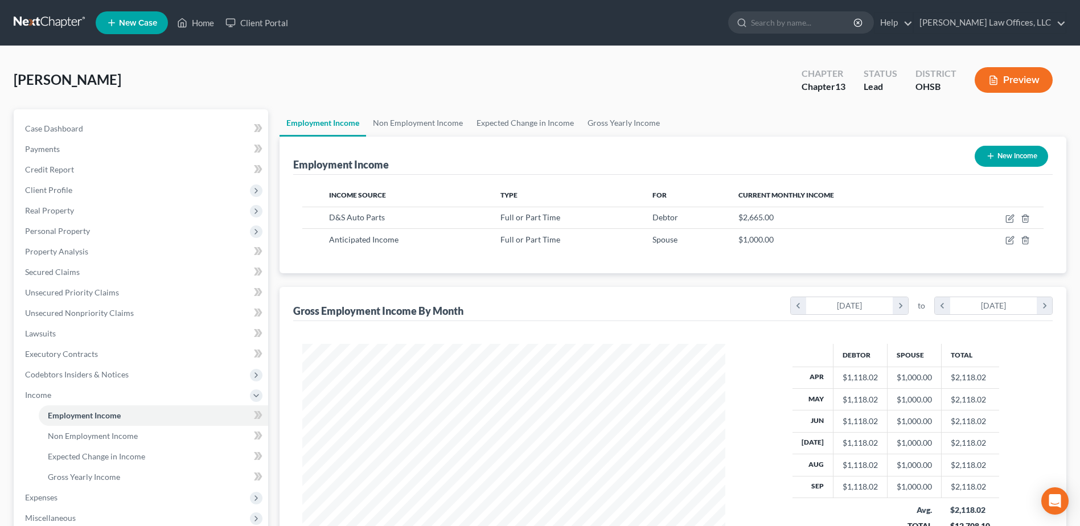
click at [999, 153] on button "New Income" at bounding box center [1011, 156] width 73 height 21
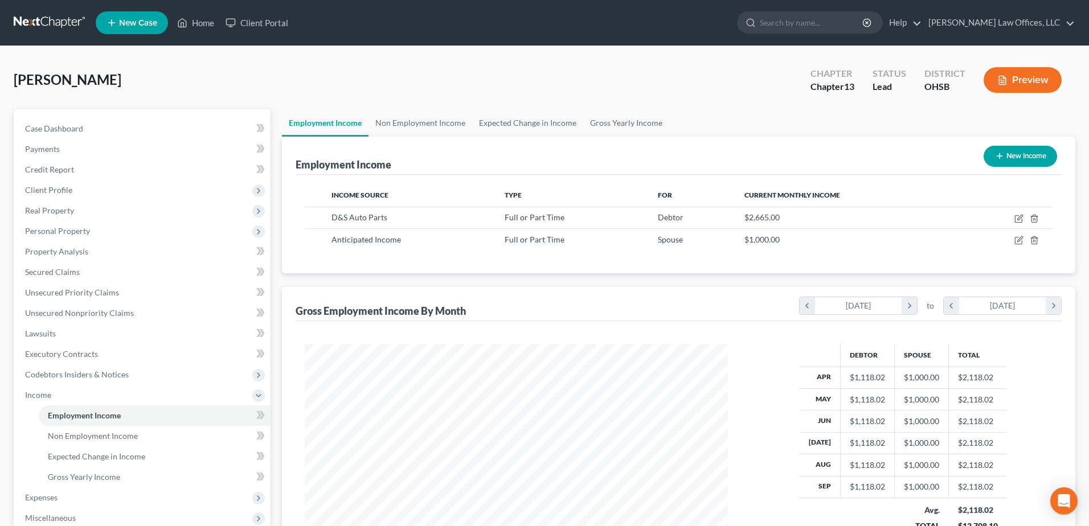
select select "0"
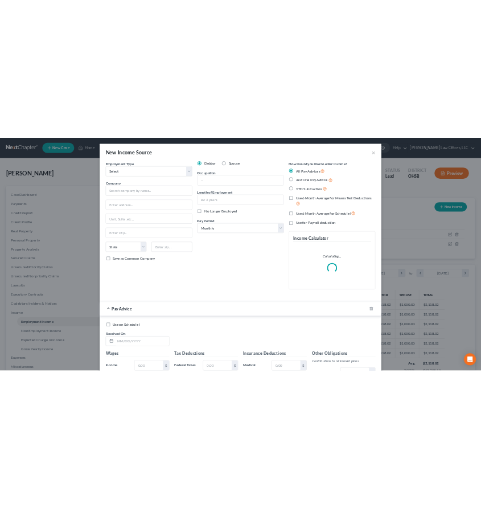
scroll to position [213, 450]
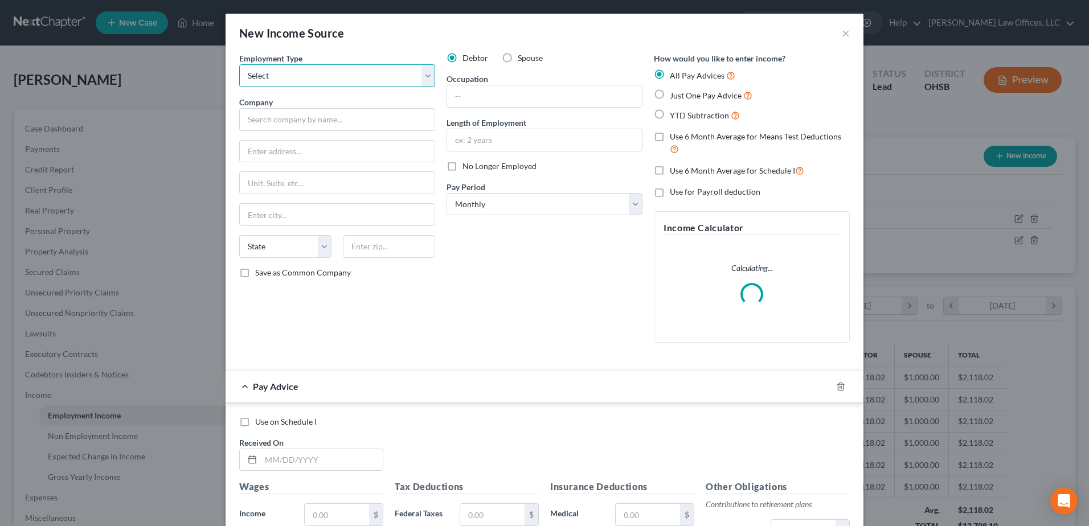
click at [426, 79] on select "Select Full or [DEMOGRAPHIC_DATA] Employment Self Employment" at bounding box center [337, 75] width 196 height 23
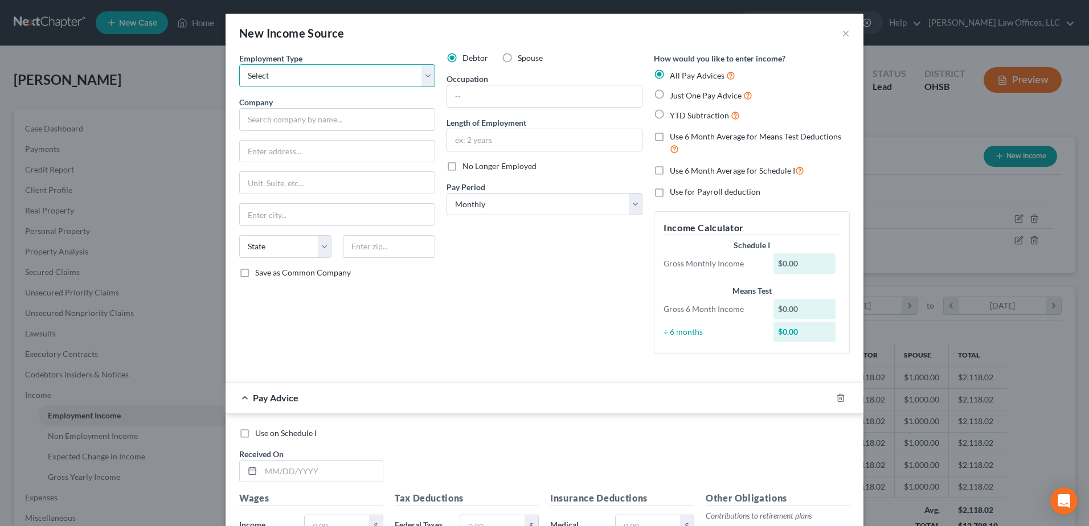
select select "0"
click at [239, 64] on select "Select Full or [DEMOGRAPHIC_DATA] Employment Self Employment" at bounding box center [337, 75] width 196 height 23
click at [518, 57] on label "Spouse" at bounding box center [530, 57] width 25 height 11
click at [522, 57] on input "Spouse" at bounding box center [525, 55] width 7 height 7
radio input "true"
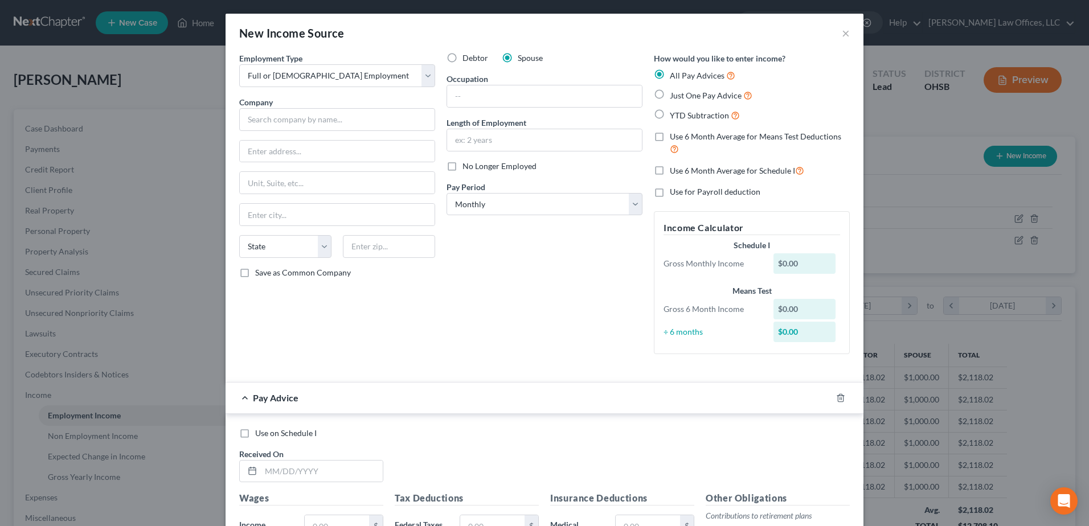
click at [462, 167] on label "No Longer Employed" at bounding box center [499, 166] width 74 height 11
click at [467, 167] on input "No Longer Employed" at bounding box center [470, 164] width 7 height 7
checkbox input "true"
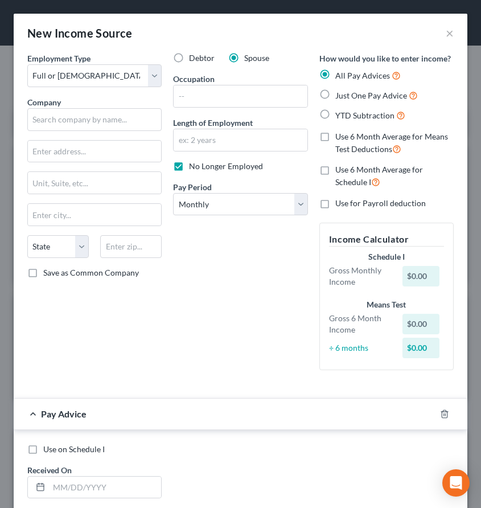
scroll to position [569142, 568915]
click at [125, 126] on input "text" at bounding box center [94, 119] width 134 height 23
type input "Aftermath Services, LLC"
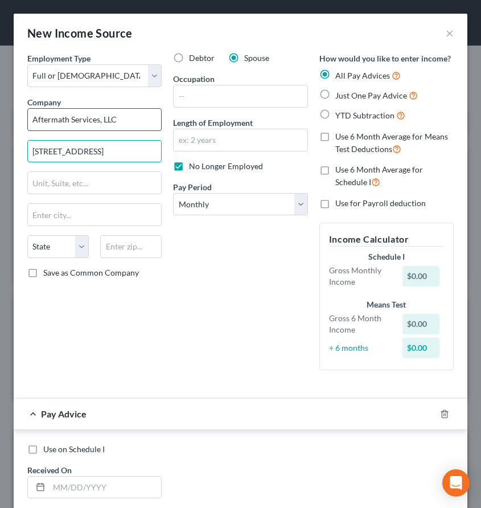
type input "[STREET_ADDRESS]"
type input "60504"
type input "Aurora"
select select "14"
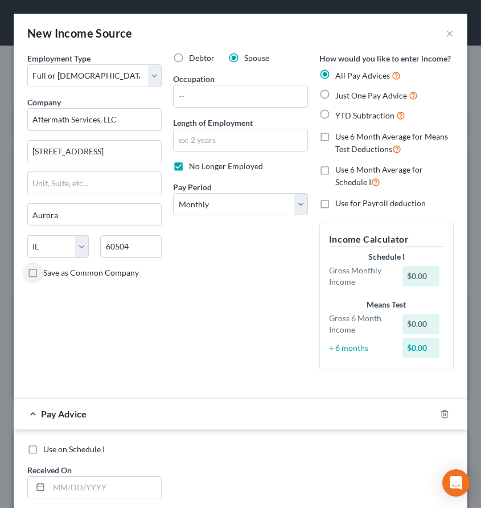
click at [335, 114] on label "YTD Subtraction" at bounding box center [370, 115] width 70 height 13
click at [340, 114] on input "YTD Subtraction" at bounding box center [343, 112] width 7 height 7
radio input "true"
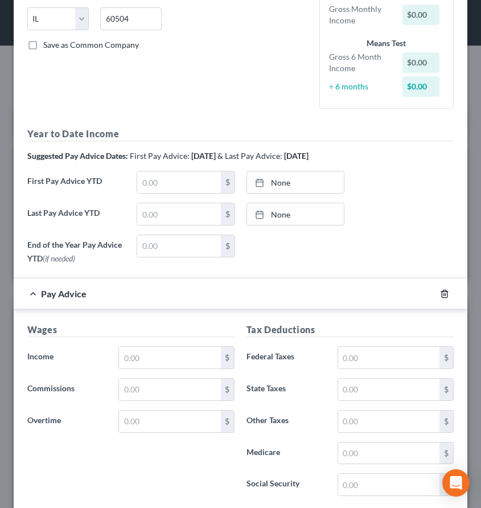
click at [441, 292] on polyline "button" at bounding box center [444, 292] width 7 height 0
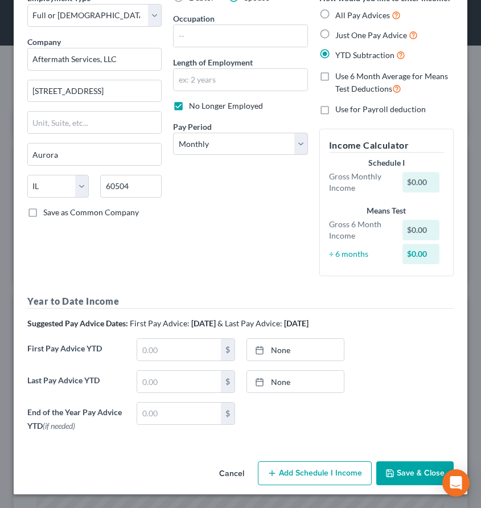
scroll to position [60, 0]
click at [277, 381] on link "None" at bounding box center [295, 382] width 97 height 22
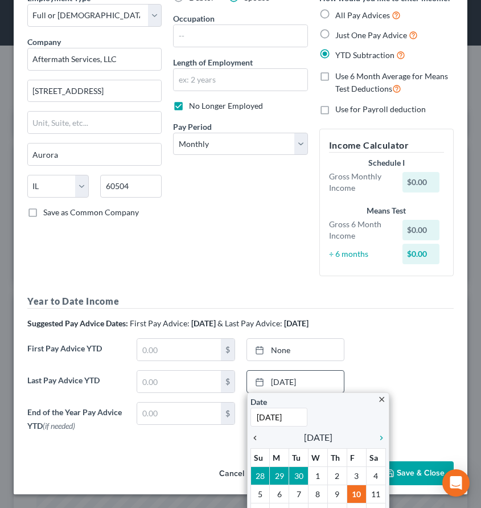
click at [252, 438] on icon "chevron_left" at bounding box center [258, 437] width 15 height 9
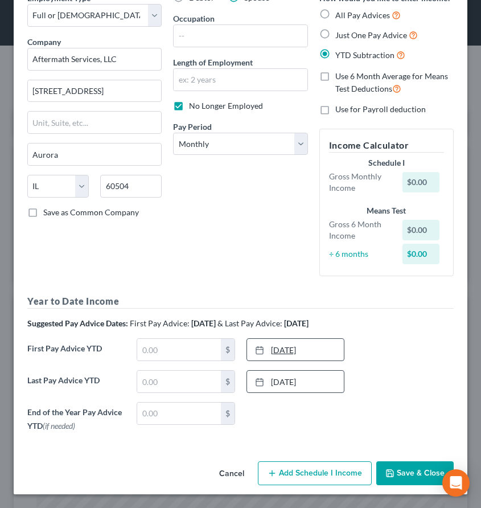
type input "[DATE]"
click at [281, 354] on link "[DATE]" at bounding box center [295, 350] width 97 height 22
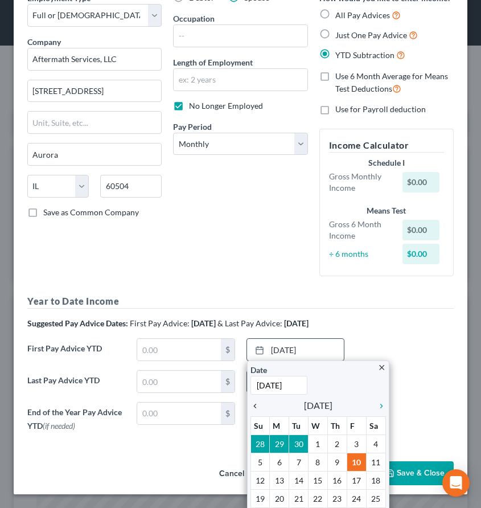
click at [253, 409] on icon "chevron_left" at bounding box center [258, 405] width 15 height 9
click at [252, 407] on icon "chevron_left" at bounding box center [258, 405] width 15 height 9
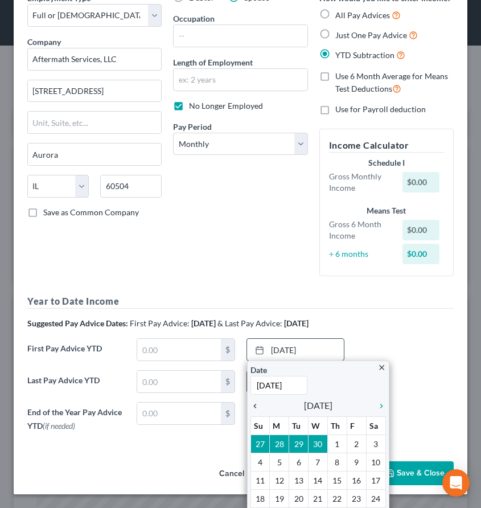
click at [252, 407] on icon "chevron_left" at bounding box center [258, 405] width 15 height 9
click at [252, 407] on div "close Date [DATE] Time 12:00 AM chevron_left [DATE] chevron_right Su M Tu W Th …" at bounding box center [318, 453] width 142 height 186
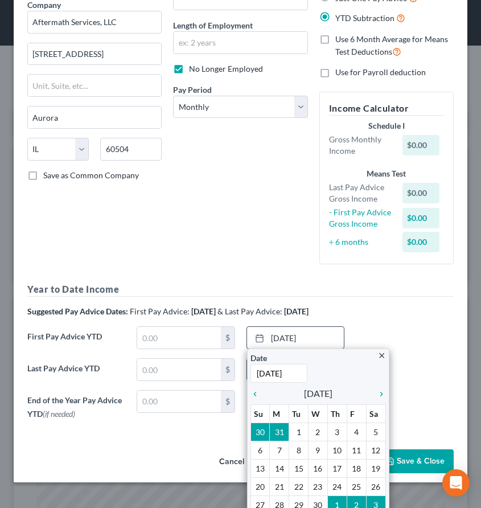
scroll to position [117, 0]
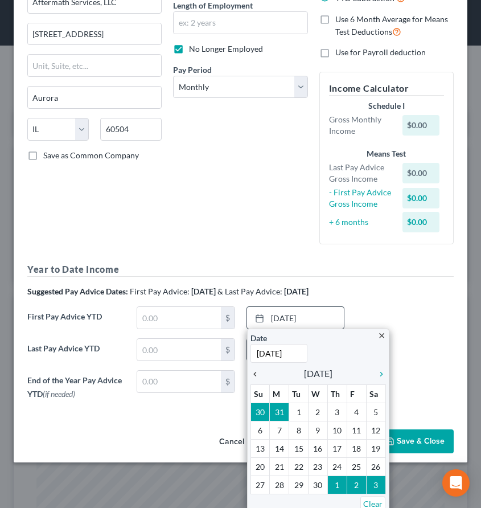
click at [251, 376] on icon "chevron_left" at bounding box center [258, 374] width 15 height 9
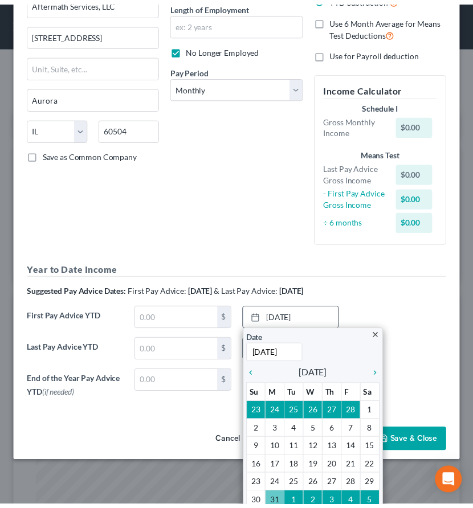
scroll to position [85, 0]
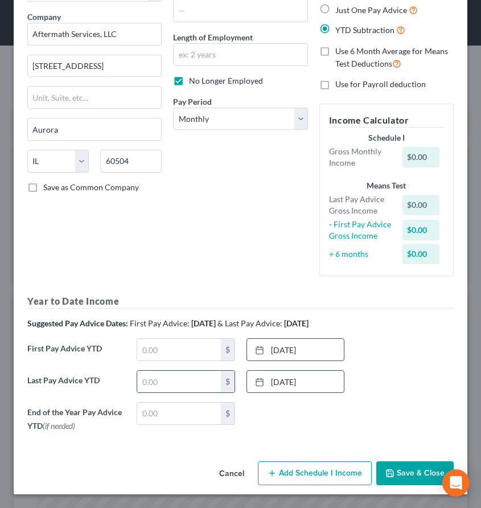
drag, startPoint x: 198, startPoint y: 383, endPoint x: 140, endPoint y: 383, distance: 57.5
click at [140, 383] on input "text" at bounding box center [178, 382] width 83 height 22
type input "20,757.13"
click at [280, 235] on div "Debtor Spouse Occupation Length of Employment No Longer Employed Pay Period * S…" at bounding box center [240, 126] width 146 height 318
click at [166, 352] on input "text" at bounding box center [178, 350] width 83 height 22
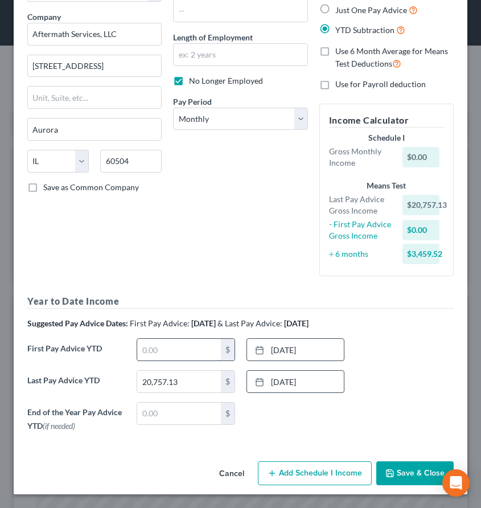
paste input "12,029.87"
type input "12,029.87"
click at [395, 477] on button "Save & Close" at bounding box center [414, 473] width 77 height 24
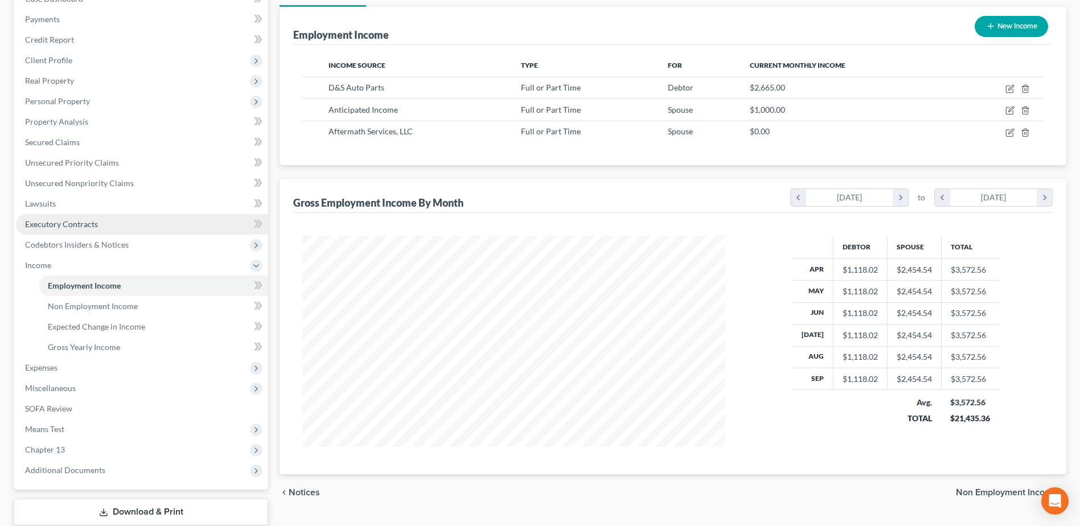
scroll to position [202, 0]
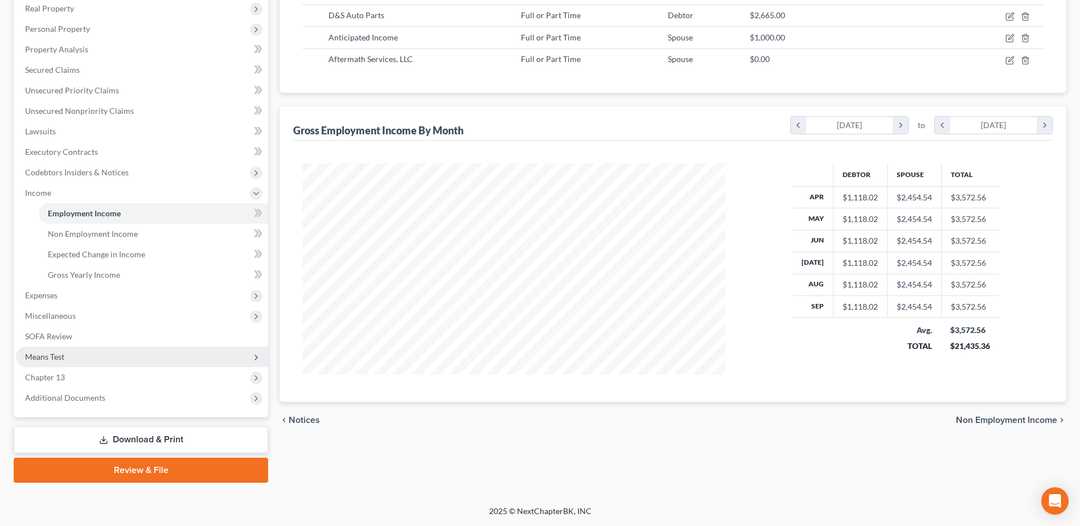
click at [78, 360] on span "Means Test" at bounding box center [142, 357] width 252 height 20
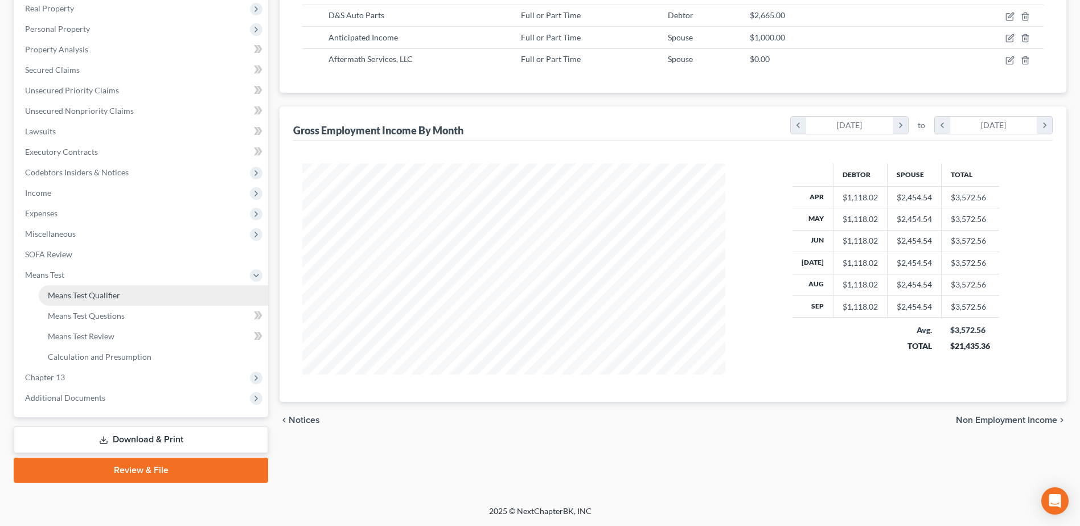
click at [104, 299] on span "Means Test Qualifier" at bounding box center [84, 295] width 72 height 10
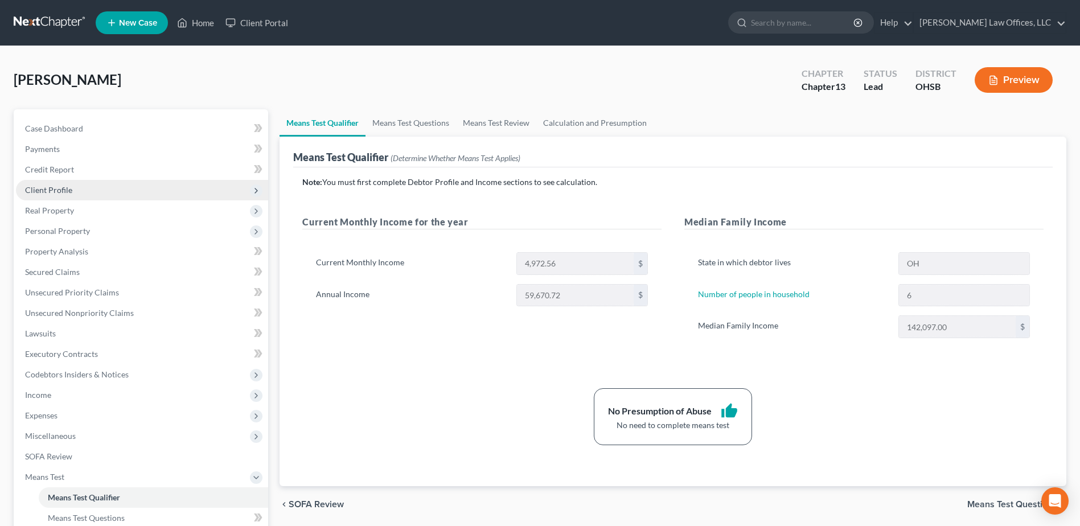
click at [137, 184] on span "Client Profile" at bounding box center [142, 190] width 252 height 20
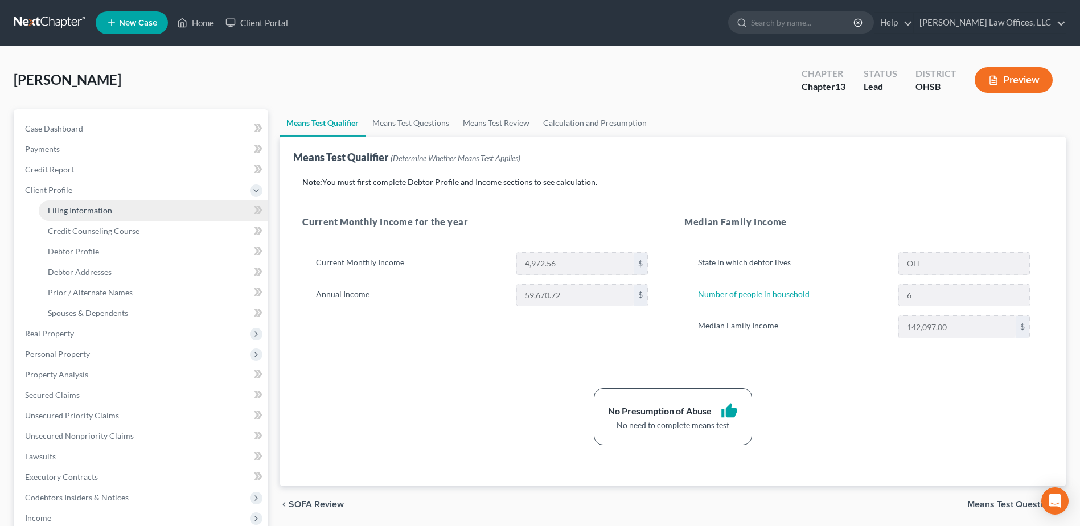
click at [132, 207] on link "Filing Information" at bounding box center [153, 210] width 229 height 20
select select "1"
select select "0"
select select "3"
select select "62"
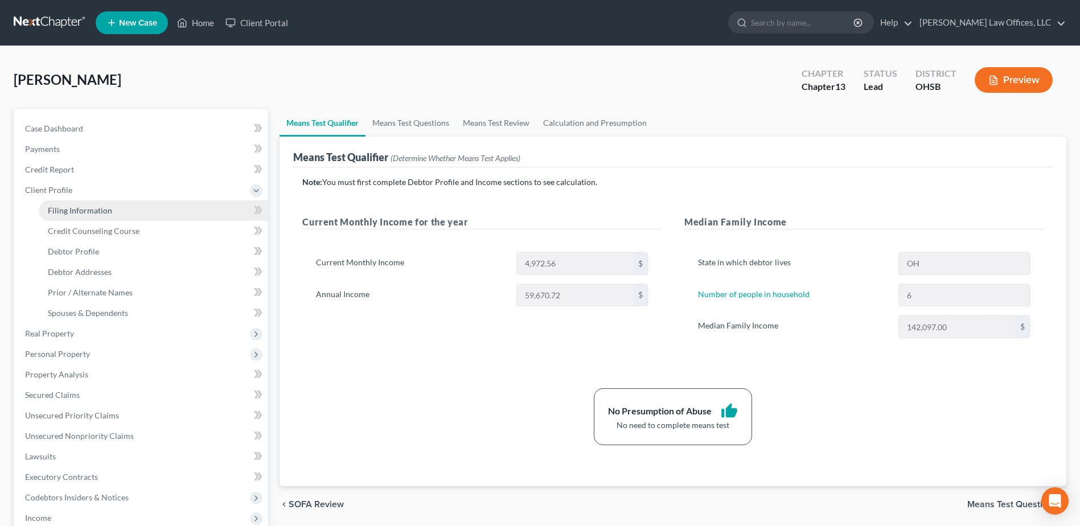
select select "0"
select select "36"
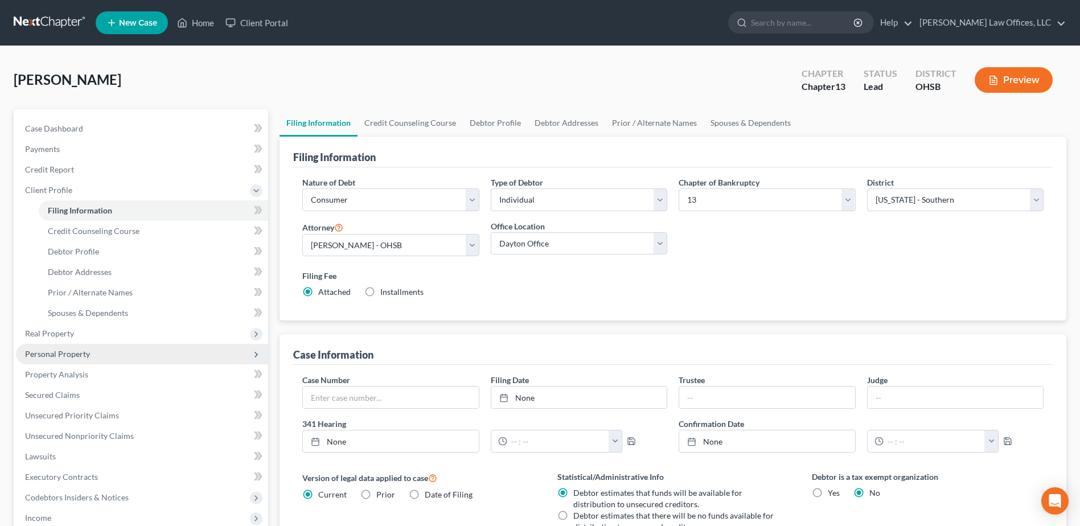
click at [91, 348] on span "Personal Property" at bounding box center [142, 354] width 252 height 20
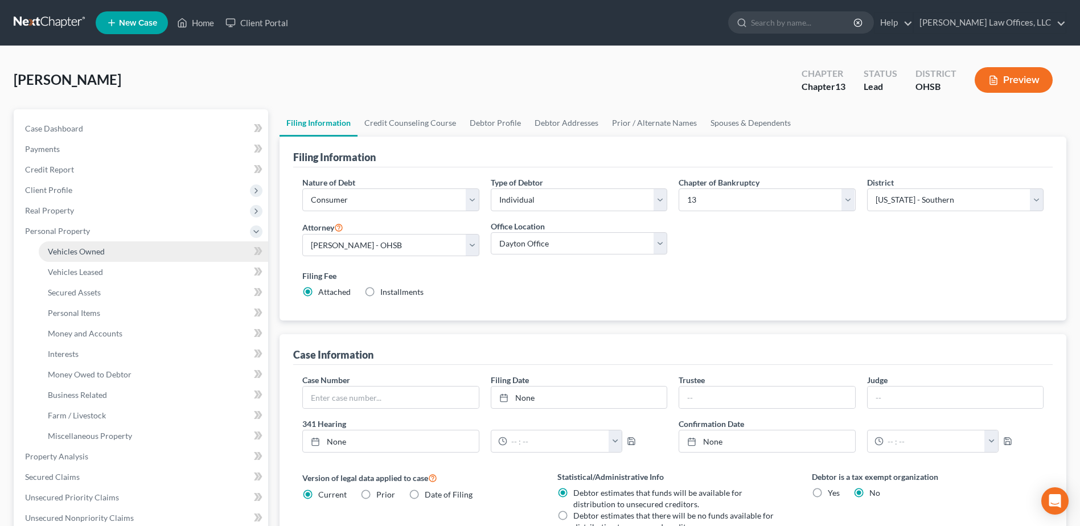
click at [105, 251] on link "Vehicles Owned" at bounding box center [153, 251] width 229 height 20
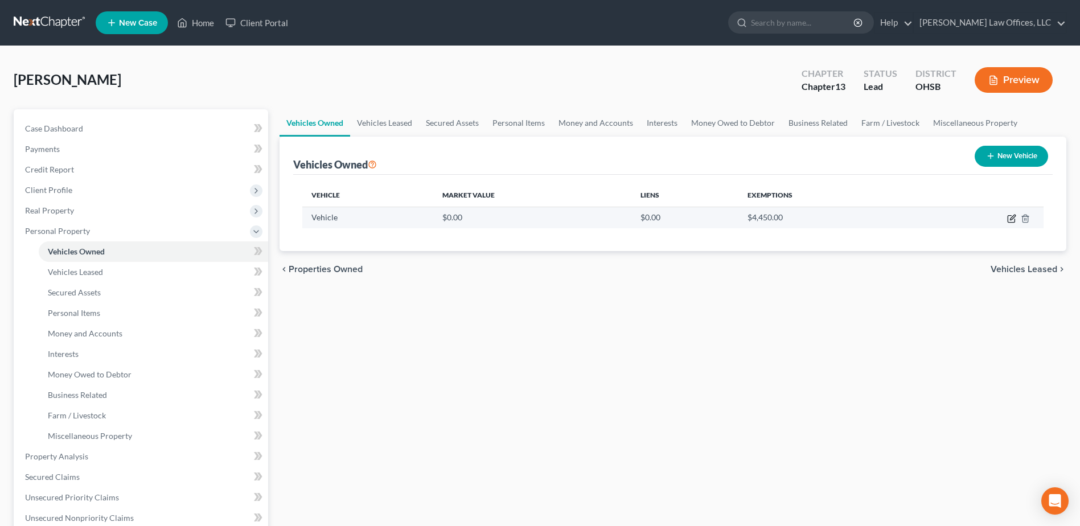
click at [1009, 220] on icon "button" at bounding box center [1011, 218] width 9 height 9
select select "0"
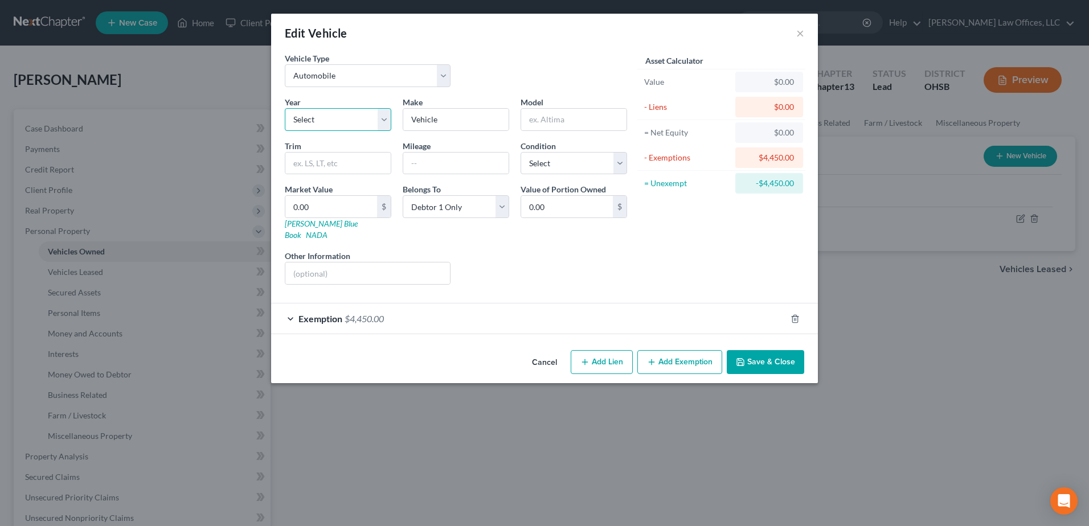
click at [388, 119] on select "Select 2026 2025 2024 2023 2022 2021 2020 2019 2018 2017 2016 2015 2014 2013 20…" at bounding box center [338, 119] width 106 height 23
select select "34"
click at [285, 108] on select "Select 2026 2025 2024 2023 2022 2021 2020 2019 2018 2017 2016 2015 2014 2013 20…" at bounding box center [338, 119] width 106 height 23
click at [448, 122] on input "Vehicle" at bounding box center [455, 120] width 105 height 22
drag, startPoint x: 452, startPoint y: 119, endPoint x: 383, endPoint y: 125, distance: 69.7
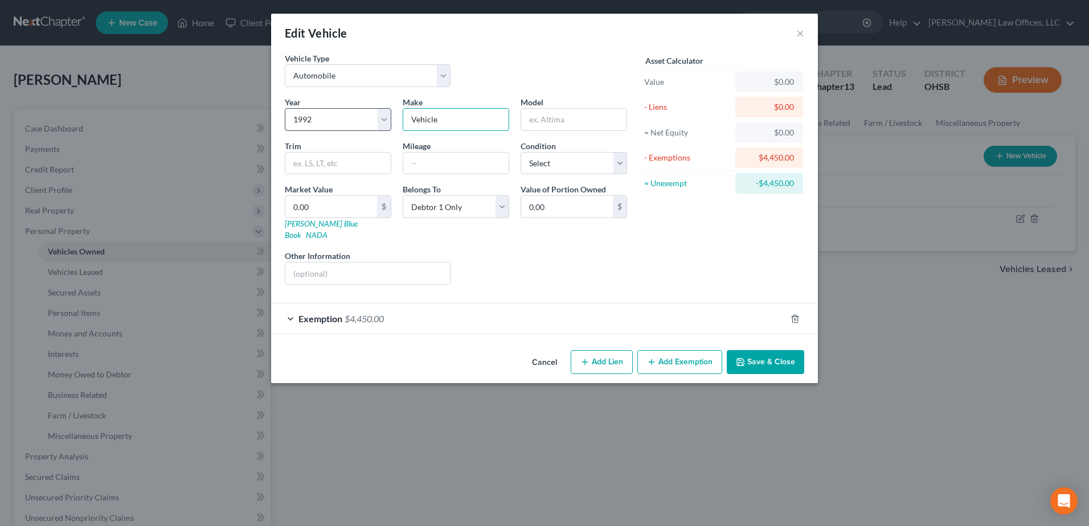
click at [383, 125] on div "Year Select 2026 2025 2024 2023 2022 2021 2020 2019 2018 2017 2016 2015 2014 20…" at bounding box center [456, 195] width 354 height 198
type input "Cadillac"
click at [621, 159] on select "Select Excellent Very Good Good Fair Poor" at bounding box center [573, 163] width 106 height 23
select select "4"
click at [520, 152] on select "Select Excellent Very Good Good Fair Poor" at bounding box center [573, 163] width 106 height 23
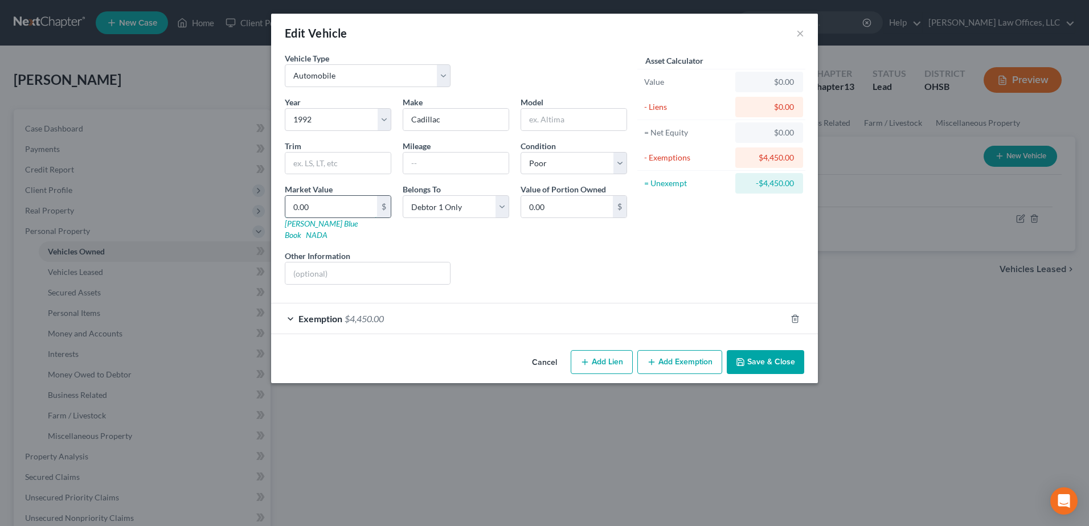
type input "2"
type input "2.00"
type input "25"
type input "25.00"
type input "250"
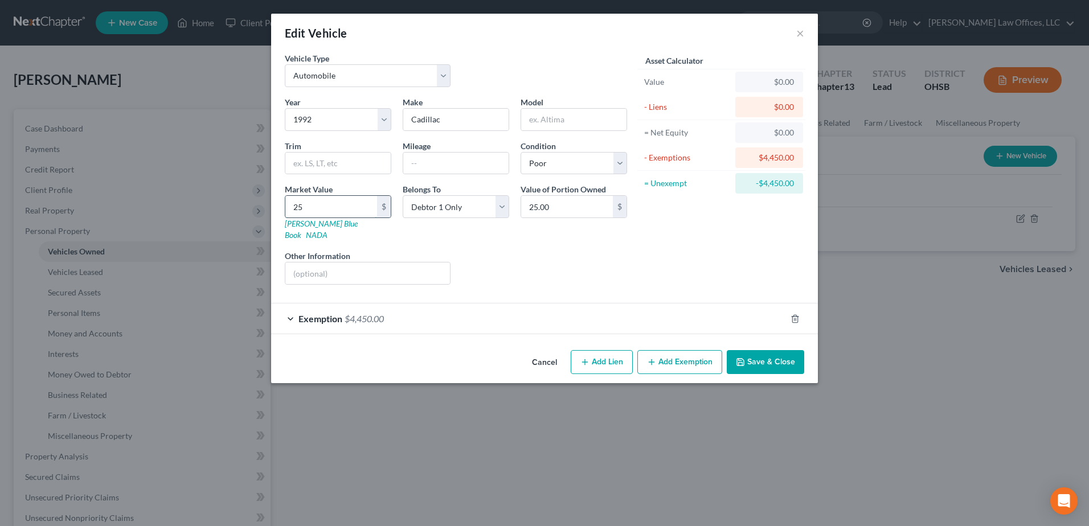
type input "250.00"
type input "2500"
type input "2,500.00"
click at [629, 313] on div "Exemption $4,450.00" at bounding box center [528, 318] width 515 height 30
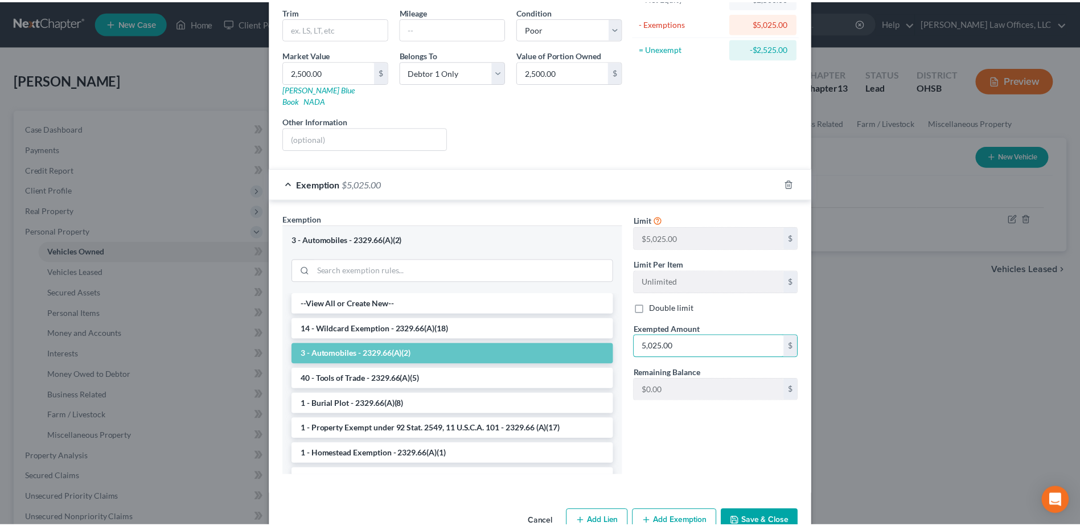
scroll to position [154, 0]
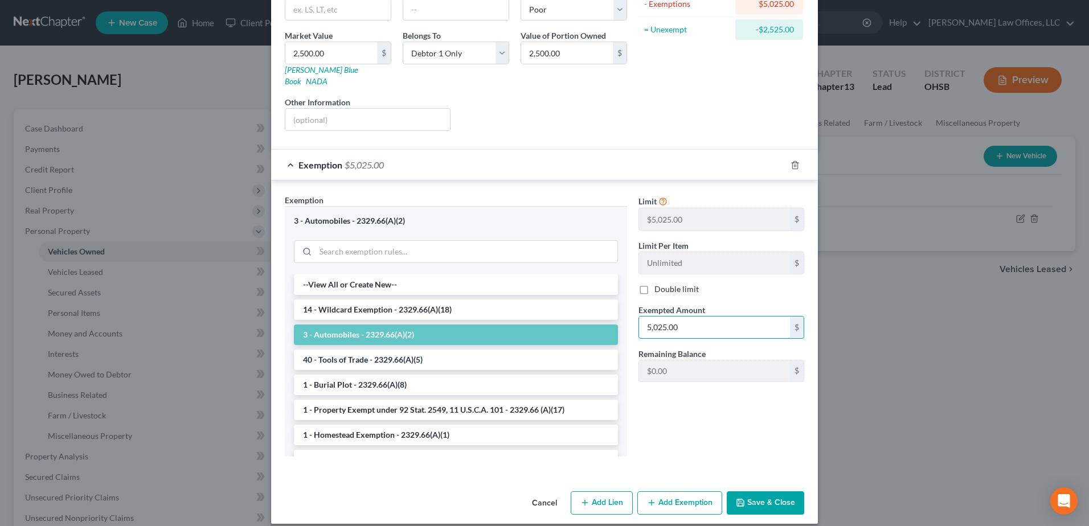
type input "5,025.00"
click at [767, 491] on button "Save & Close" at bounding box center [764, 503] width 77 height 24
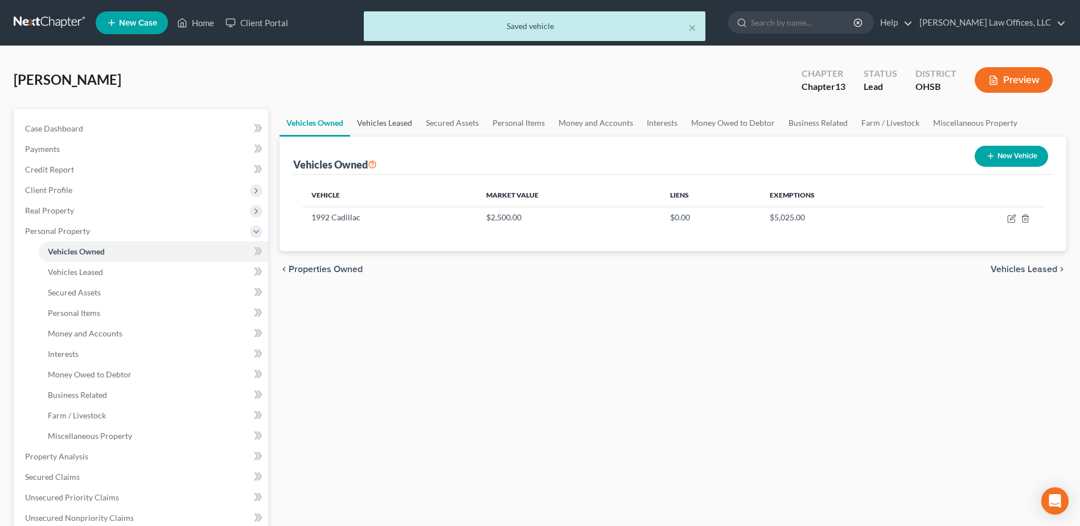
click at [395, 122] on link "Vehicles Leased" at bounding box center [384, 122] width 69 height 27
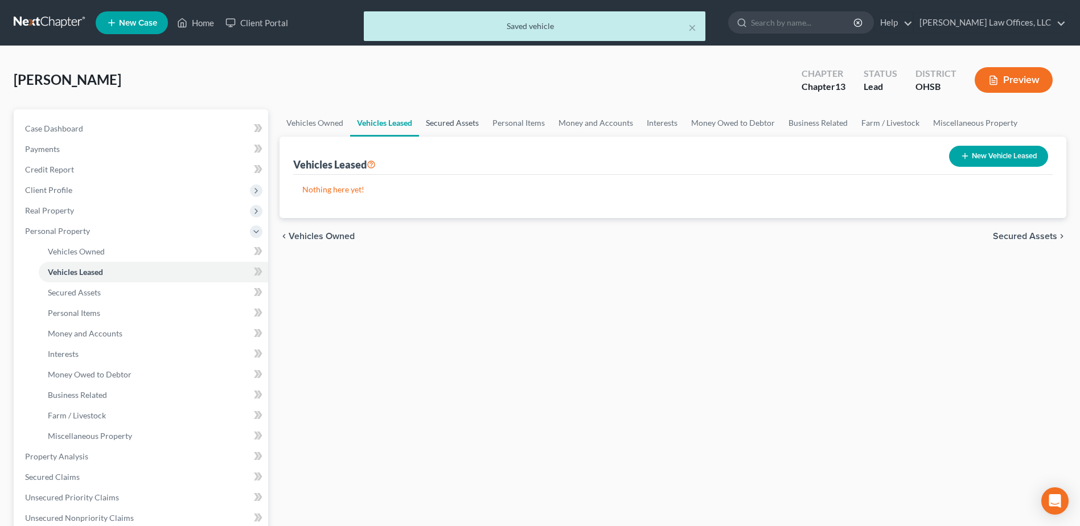
click at [447, 123] on link "Secured Assets" at bounding box center [452, 122] width 67 height 27
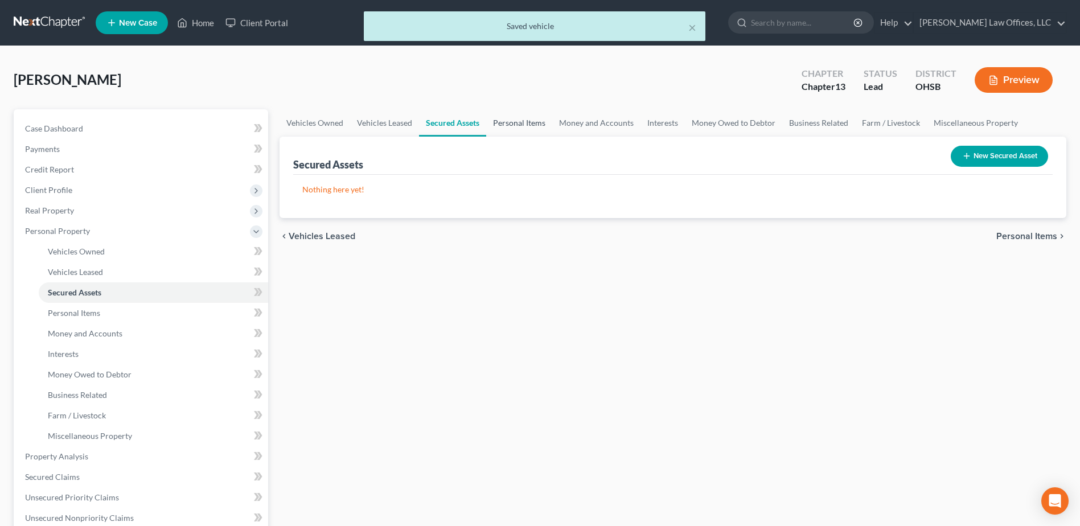
click at [521, 123] on link "Personal Items" at bounding box center [519, 122] width 66 height 27
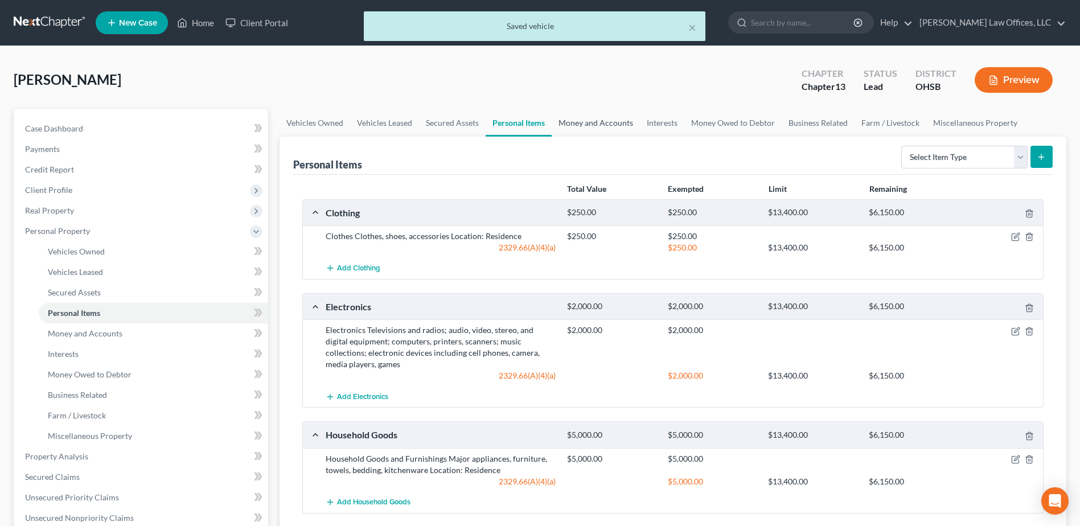
click at [579, 118] on link "Money and Accounts" at bounding box center [596, 122] width 88 height 27
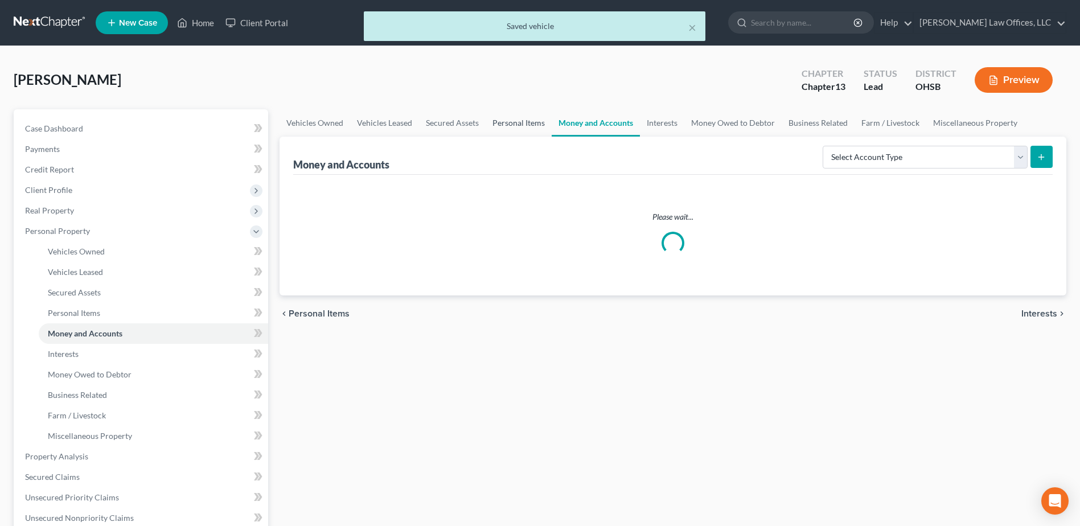
click at [526, 118] on link "Personal Items" at bounding box center [519, 122] width 66 height 27
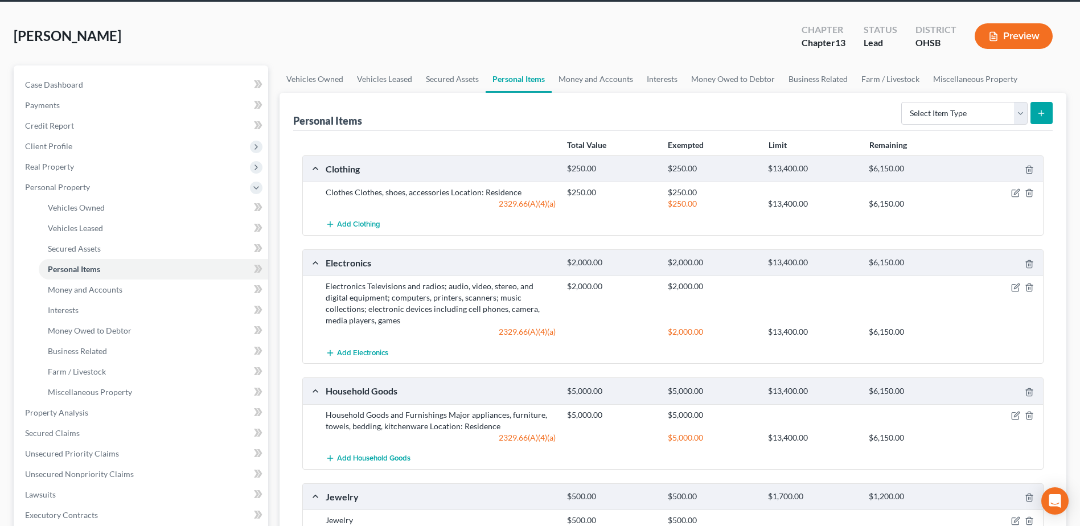
scroll to position [285, 0]
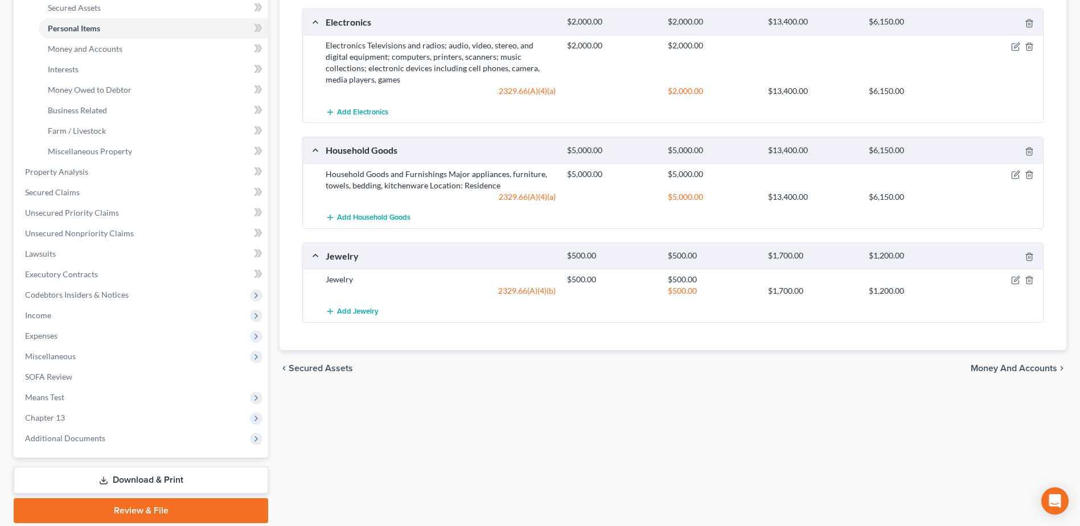
click at [1034, 255] on div at bounding box center [1004, 256] width 80 height 12
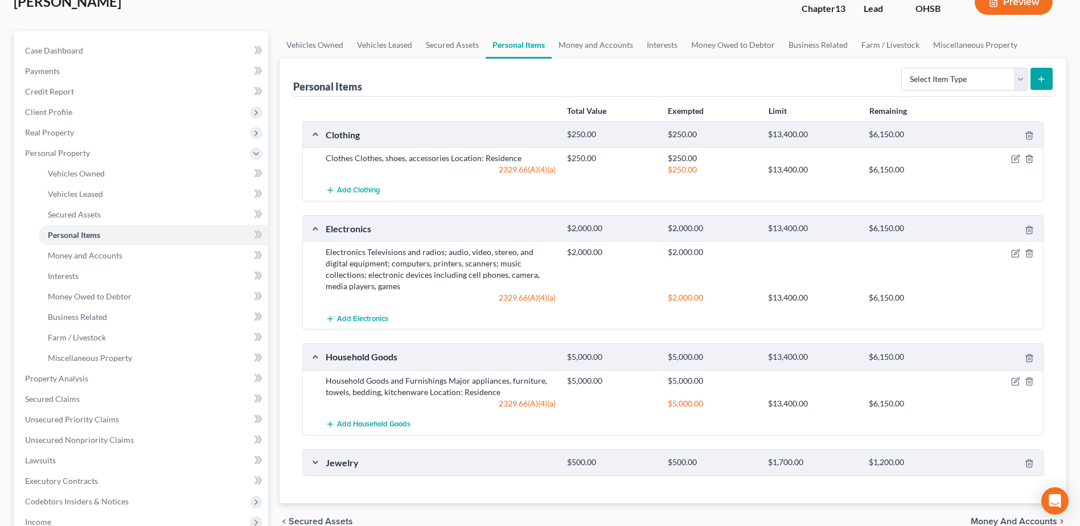
scroll to position [114, 0]
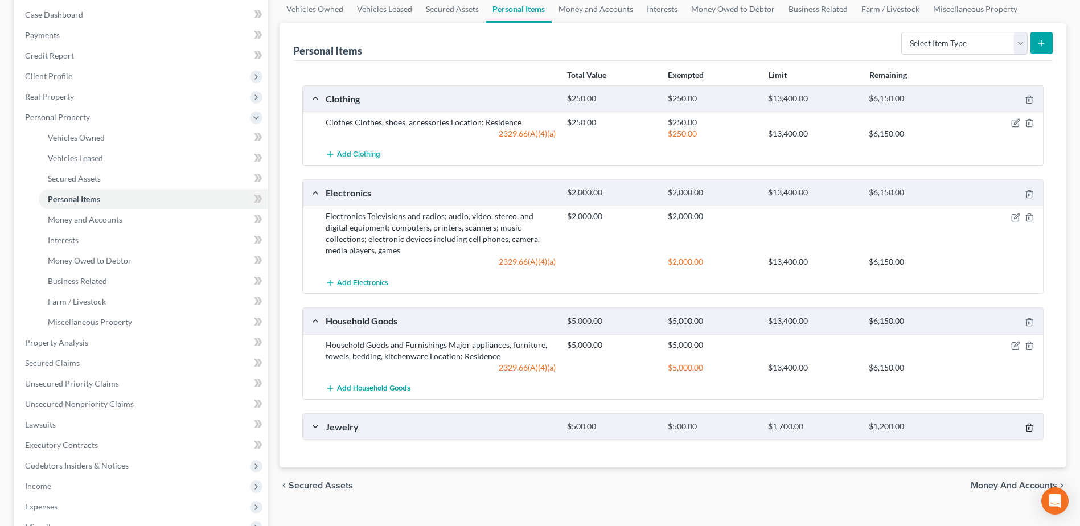
click at [1025, 428] on icon "button" at bounding box center [1029, 427] width 9 height 9
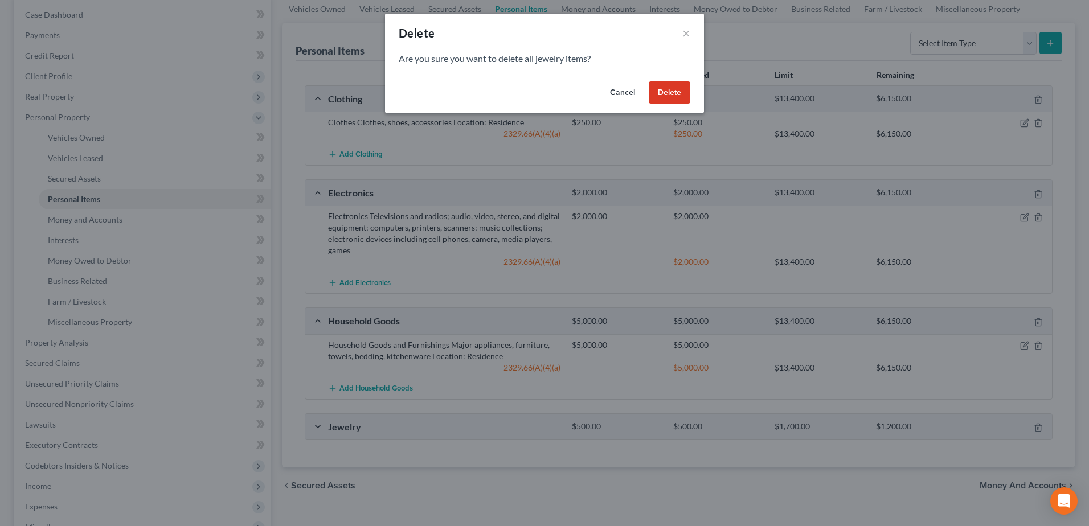
click at [664, 92] on button "Delete" at bounding box center [669, 92] width 42 height 23
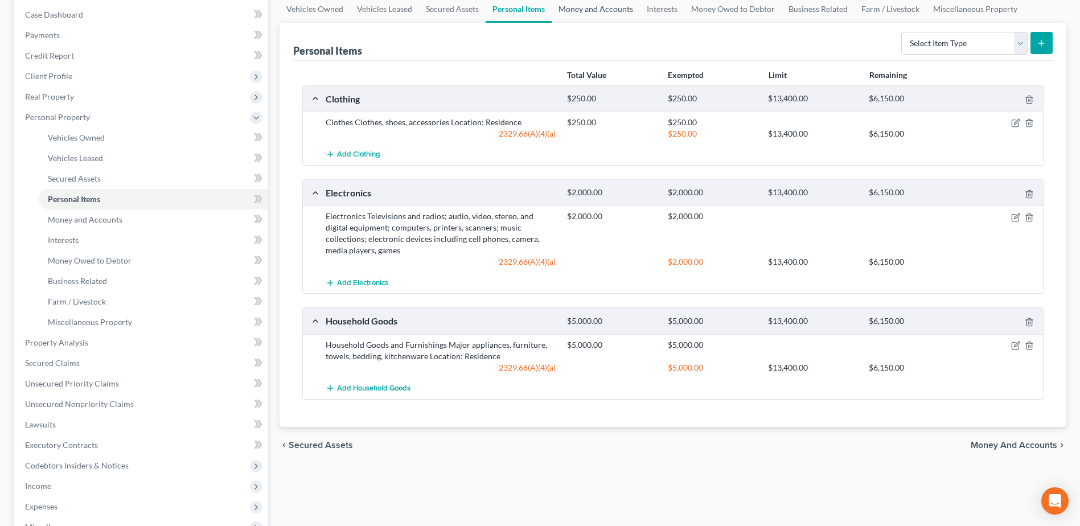
click at [591, 8] on link "Money and Accounts" at bounding box center [596, 8] width 88 height 27
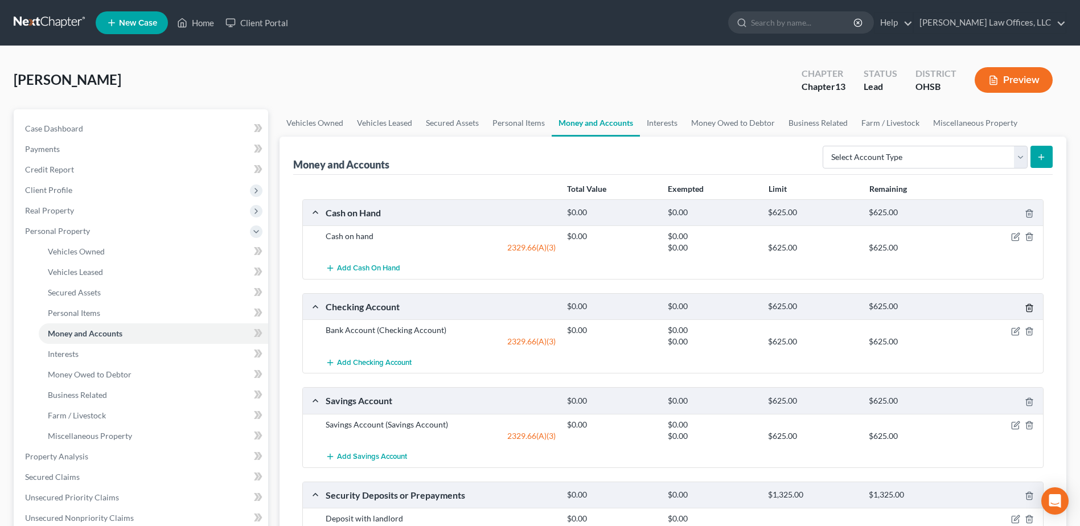
click at [1029, 307] on line "button" at bounding box center [1029, 308] width 0 height 2
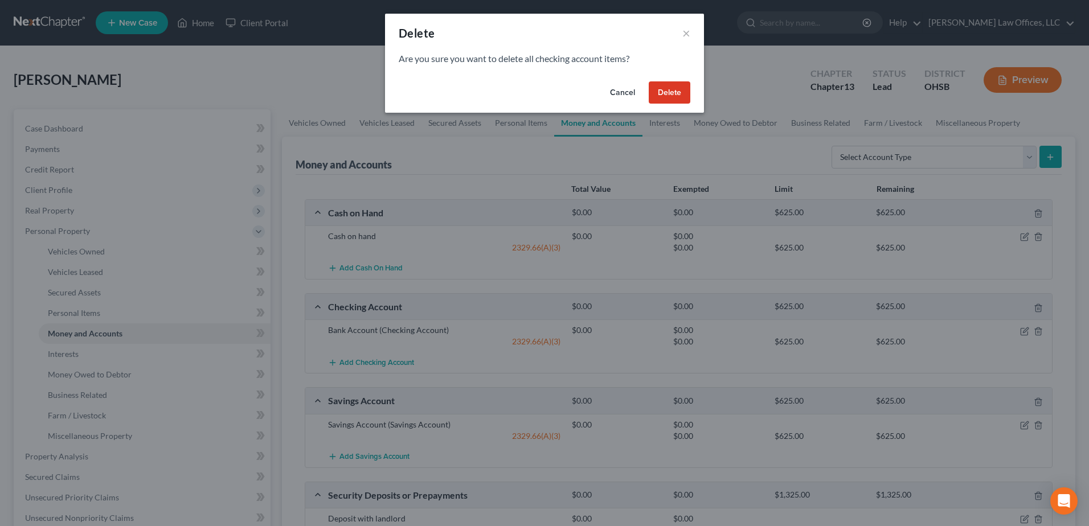
click at [660, 87] on button "Delete" at bounding box center [669, 92] width 42 height 23
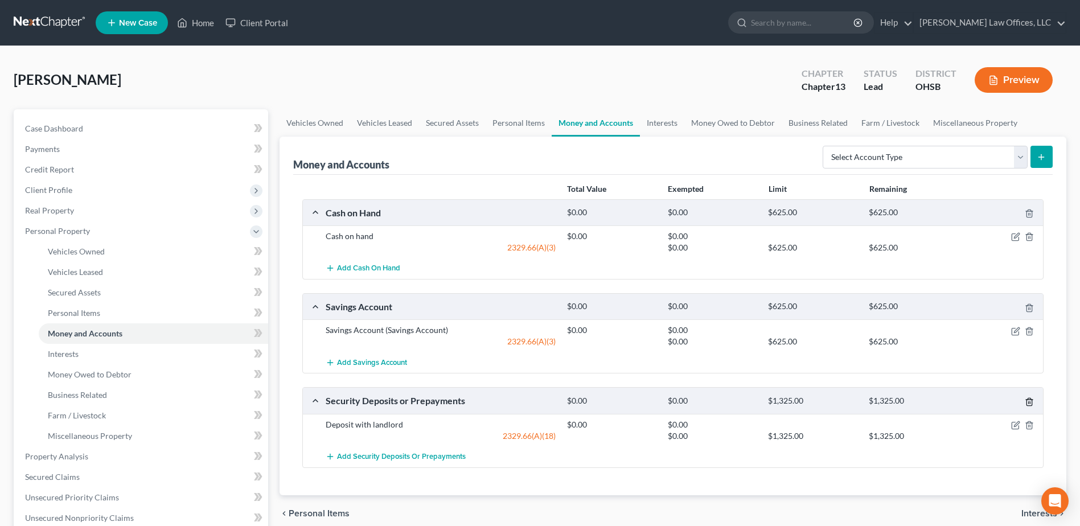
click at [1031, 399] on icon "button" at bounding box center [1029, 401] width 5 height 7
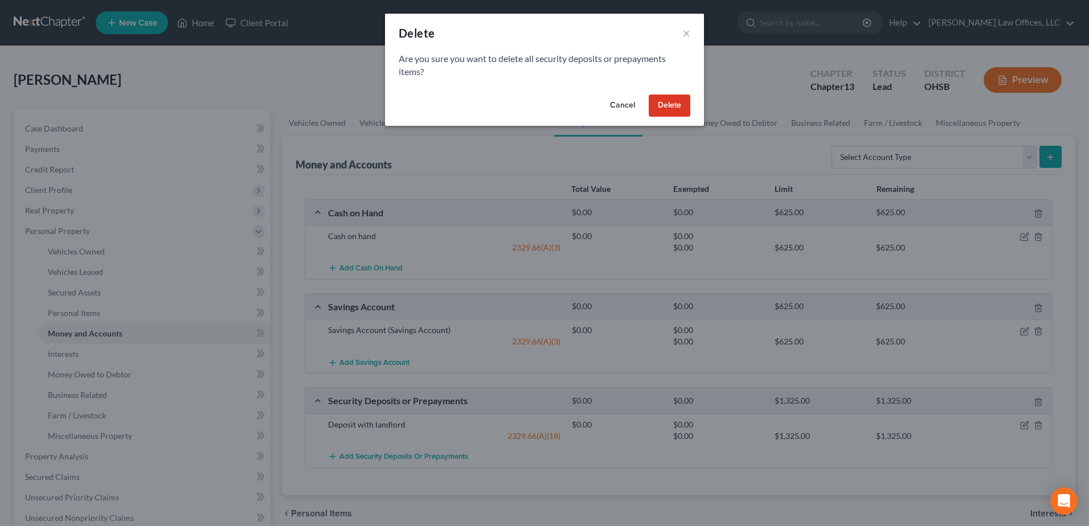
click at [672, 104] on button "Delete" at bounding box center [669, 106] width 42 height 23
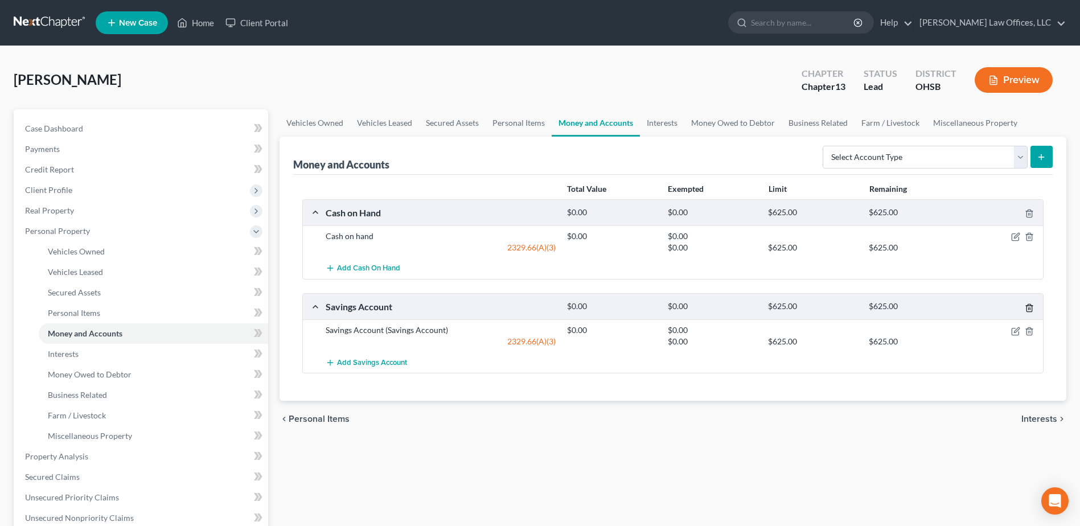
click at [1025, 308] on icon "button" at bounding box center [1029, 307] width 9 height 9
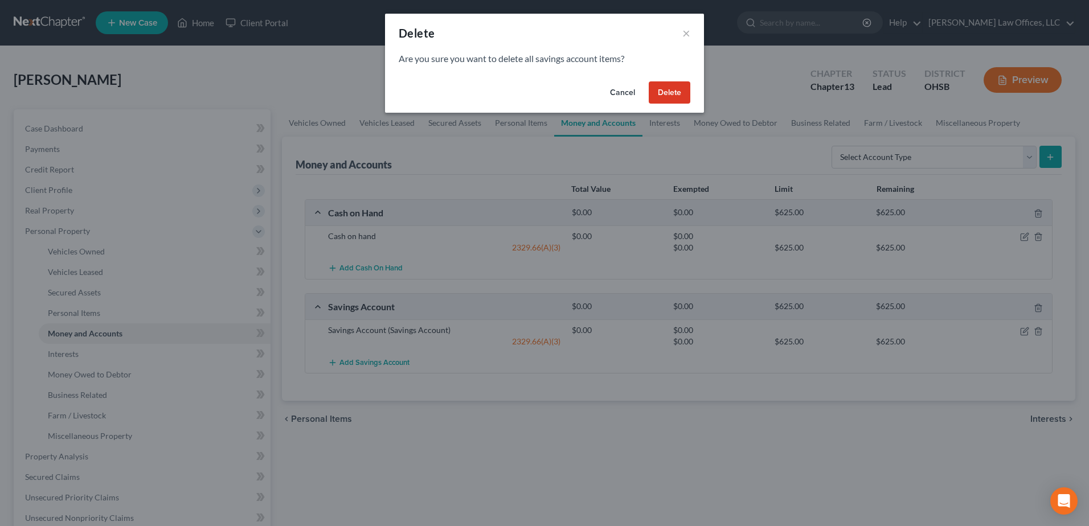
click at [673, 93] on button "Delete" at bounding box center [669, 92] width 42 height 23
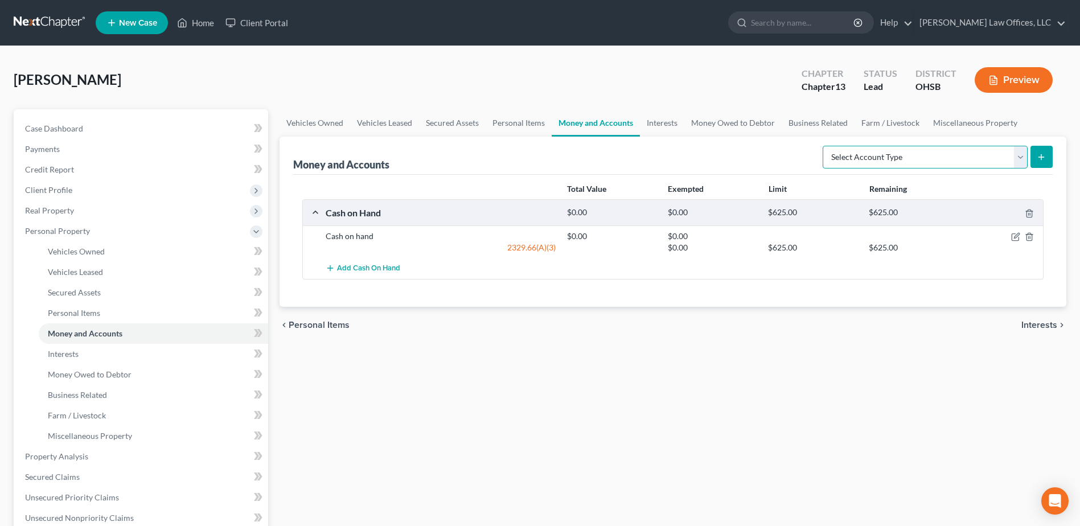
click at [1020, 158] on select "Select Account Type Brokerage Cash on Hand Certificates of Deposit Checking Acc…" at bounding box center [925, 157] width 205 height 23
select select "other"
click at [825, 146] on select "Select Account Type Brokerage Cash on Hand Certificates of Deposit Checking Acc…" at bounding box center [925, 157] width 205 height 23
click at [1046, 159] on button "submit" at bounding box center [1042, 157] width 22 height 22
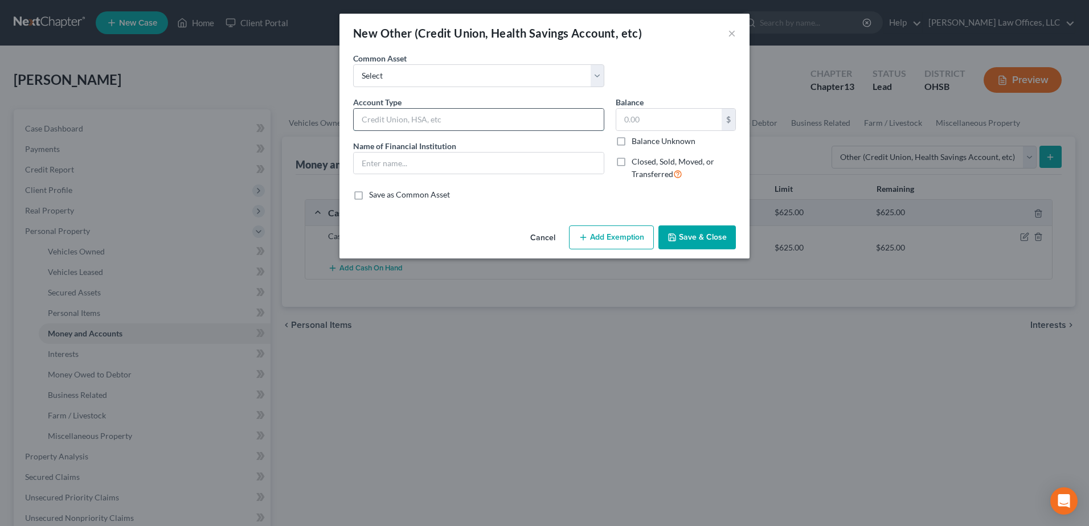
click at [469, 112] on input "text" at bounding box center [479, 120] width 250 height 22
type input "Pay Card"
click at [413, 167] on input "text" at bounding box center [479, 164] width 250 height 22
type input "Pay Card"
click at [692, 237] on button "Save & Close" at bounding box center [696, 237] width 77 height 24
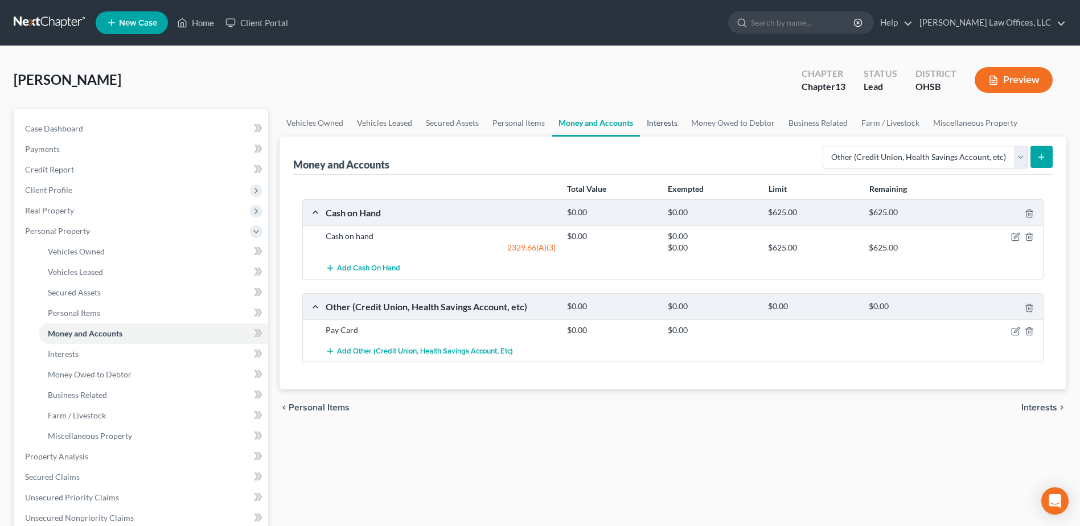
click at [656, 122] on link "Interests" at bounding box center [662, 122] width 44 height 27
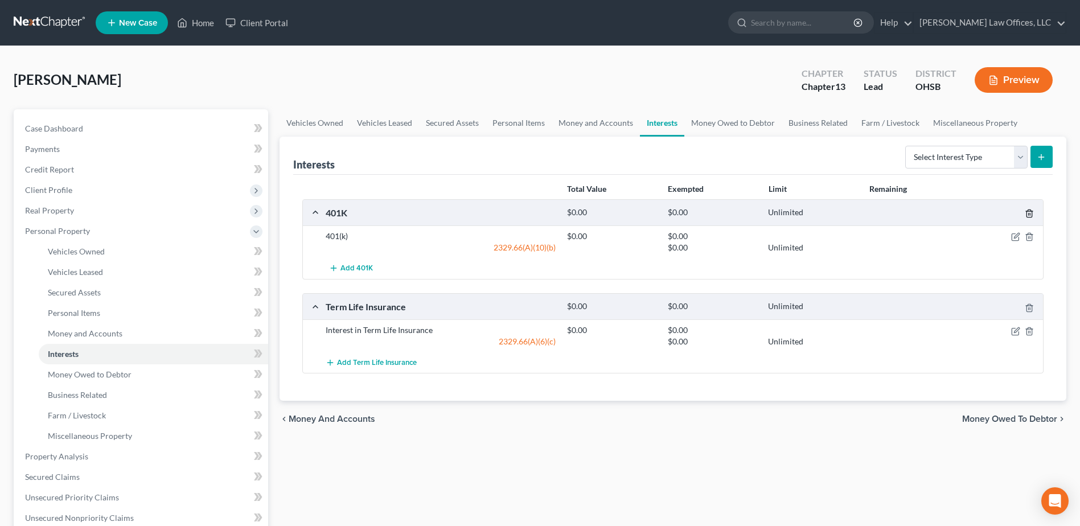
click at [1025, 211] on icon "button" at bounding box center [1029, 213] width 9 height 9
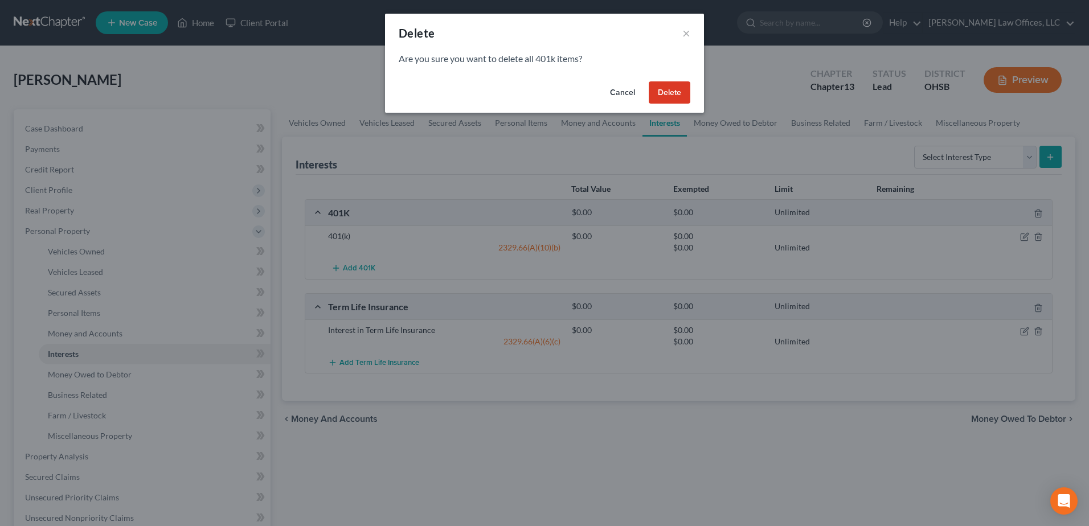
click at [667, 95] on button "Delete" at bounding box center [669, 92] width 42 height 23
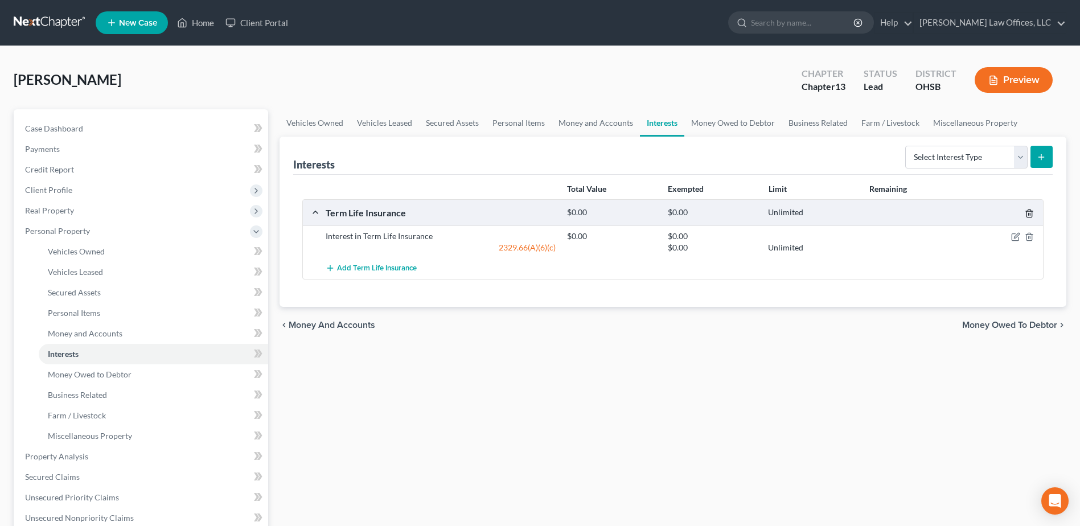
click at [1026, 211] on polyline "button" at bounding box center [1029, 211] width 7 height 0
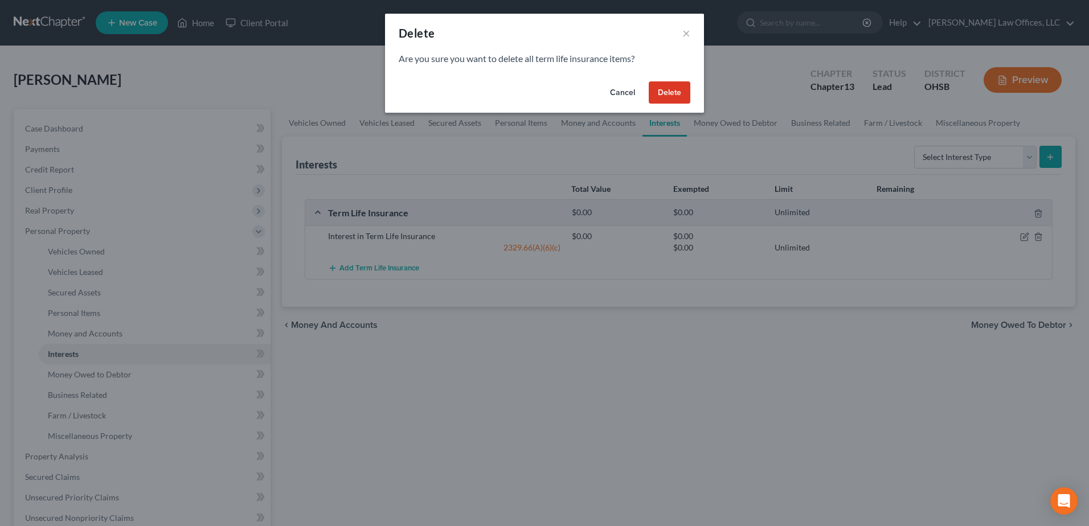
click at [663, 98] on button "Delete" at bounding box center [669, 92] width 42 height 23
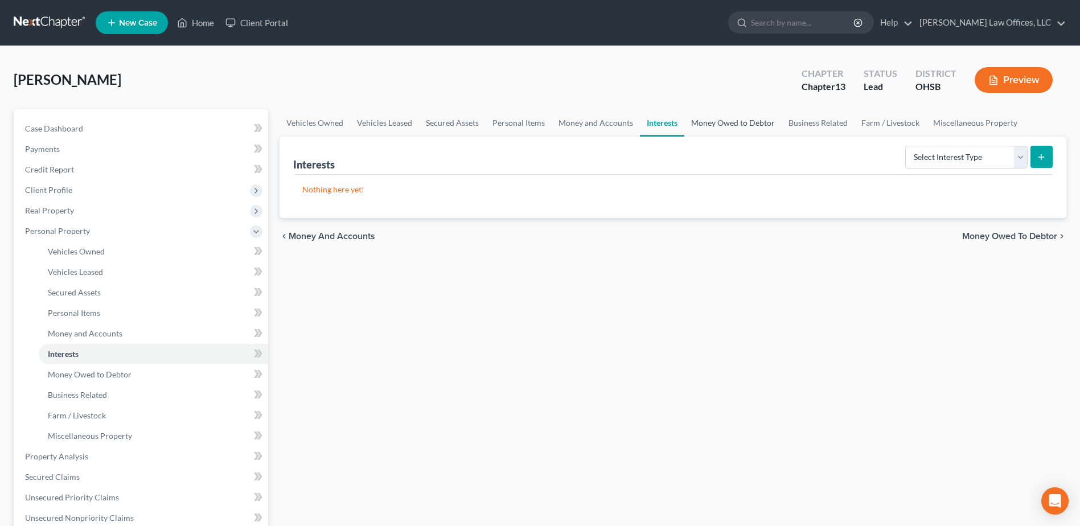
click at [752, 125] on link "Money Owed to Debtor" at bounding box center [732, 122] width 97 height 27
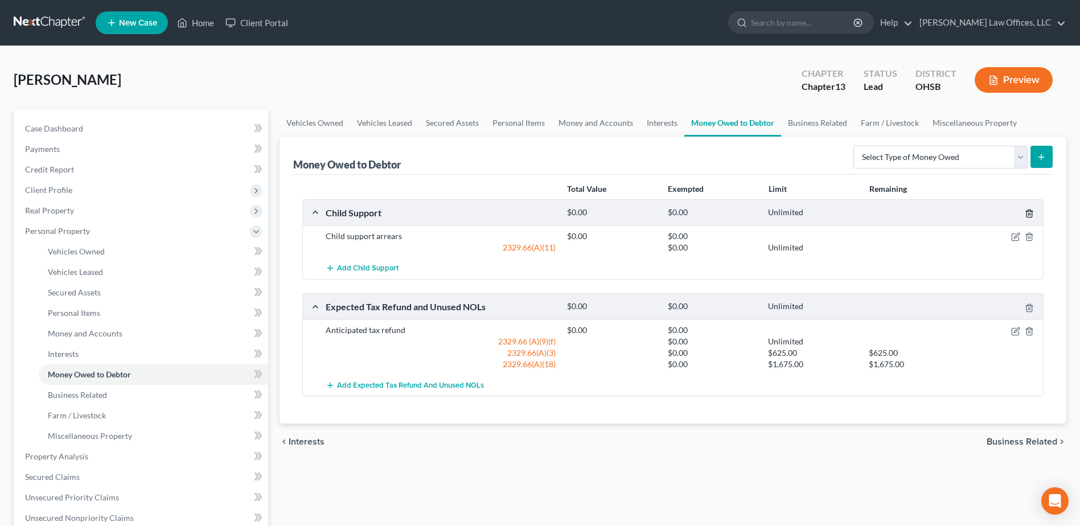
click at [1031, 210] on icon "button" at bounding box center [1029, 213] width 5 height 7
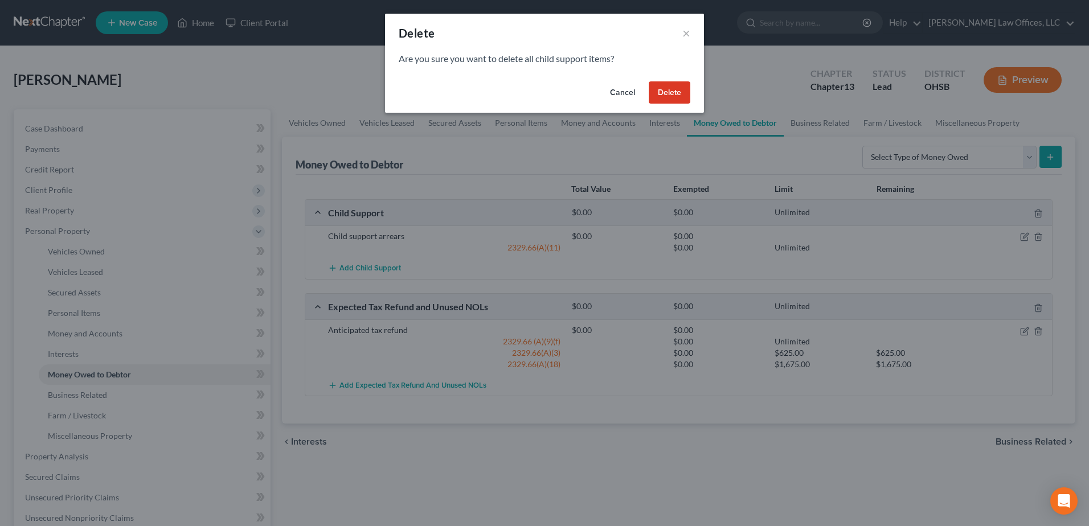
click at [676, 95] on button "Delete" at bounding box center [669, 92] width 42 height 23
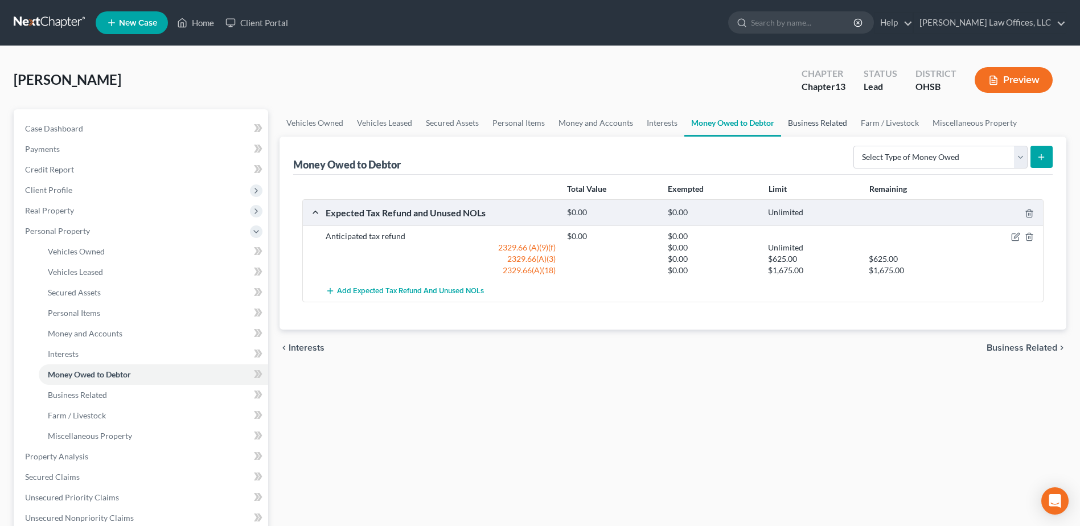
click at [824, 120] on link "Business Related" at bounding box center [817, 122] width 73 height 27
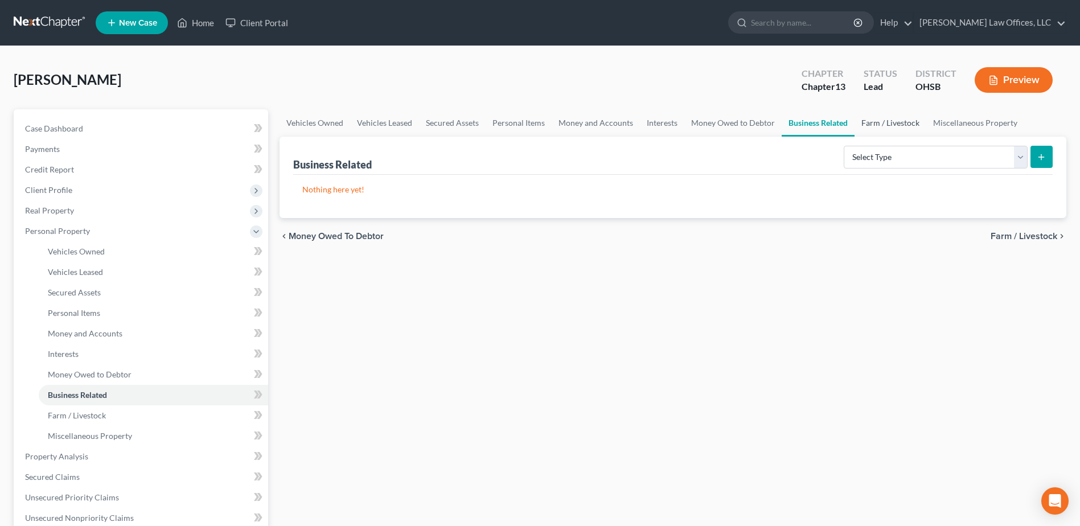
click at [893, 123] on link "Farm / Livestock" at bounding box center [891, 122] width 72 height 27
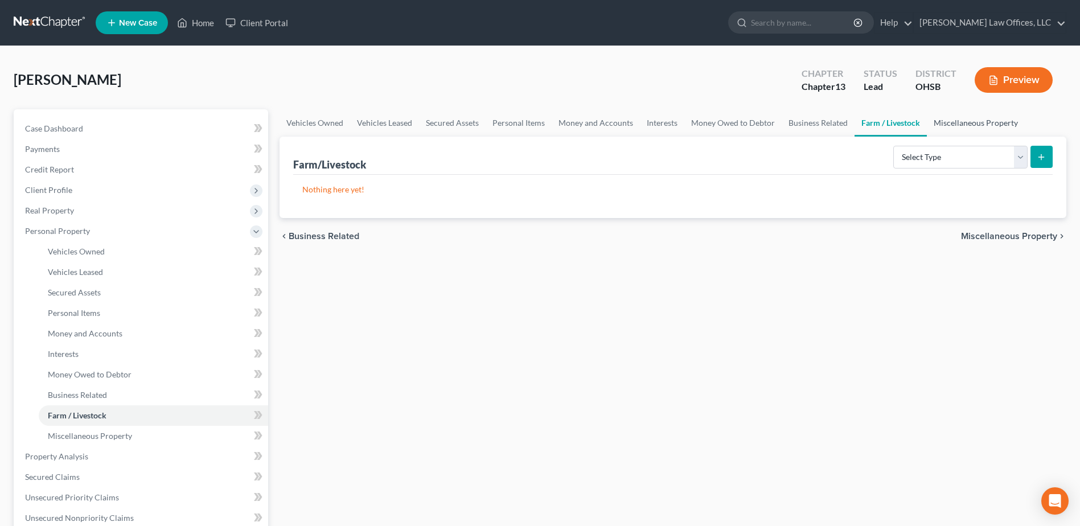
click at [965, 120] on link "Miscellaneous Property" at bounding box center [976, 122] width 98 height 27
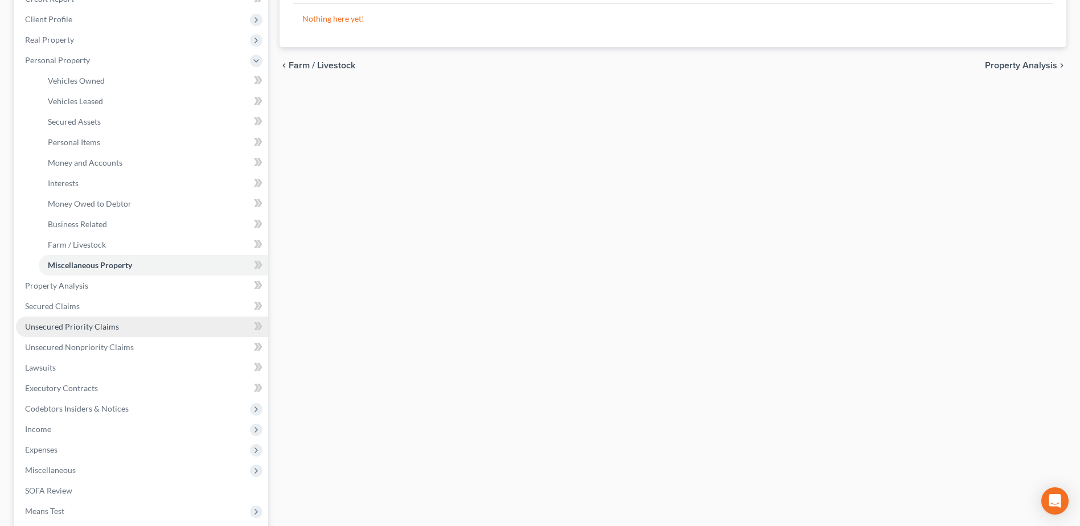
scroll to position [228, 0]
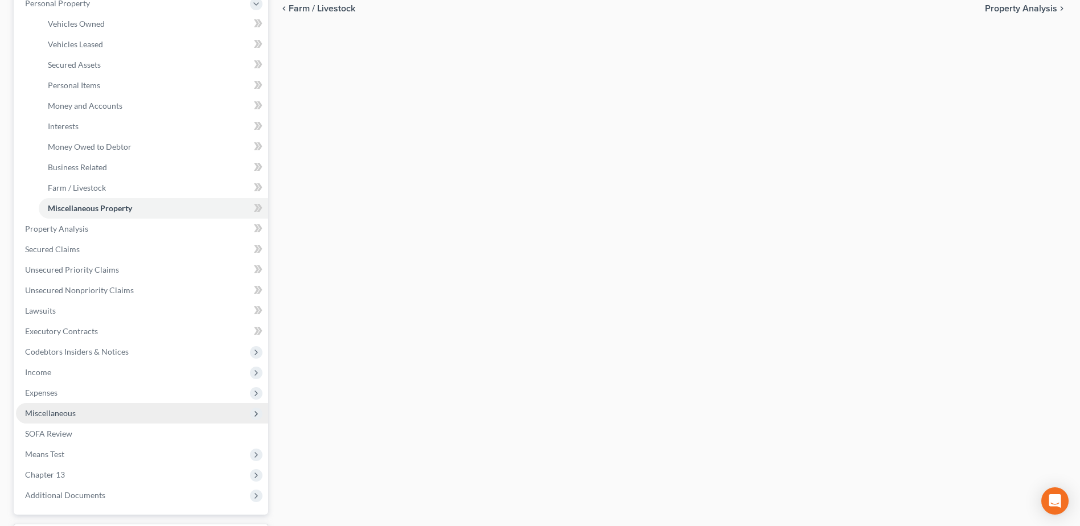
click at [106, 409] on span "Miscellaneous" at bounding box center [142, 413] width 252 height 20
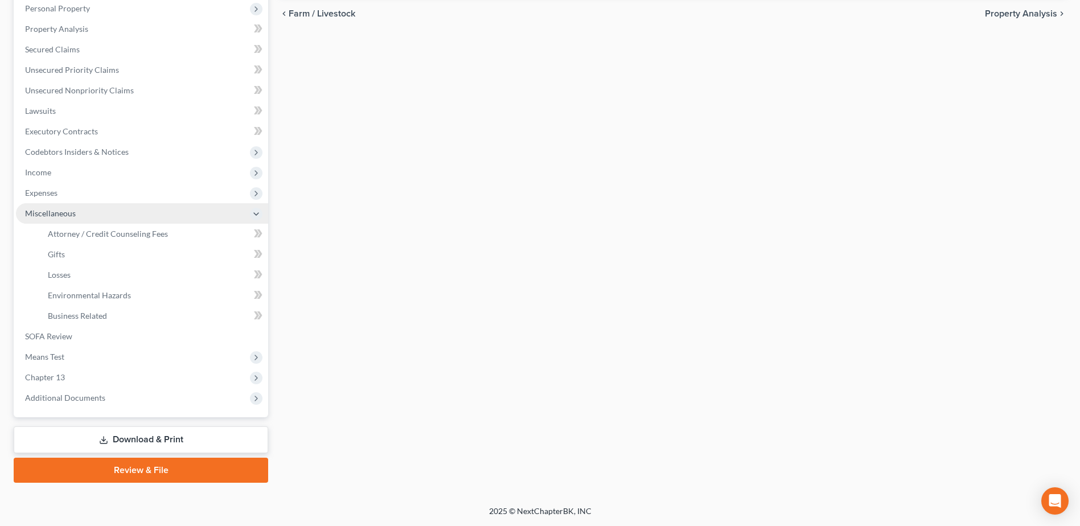
scroll to position [223, 0]
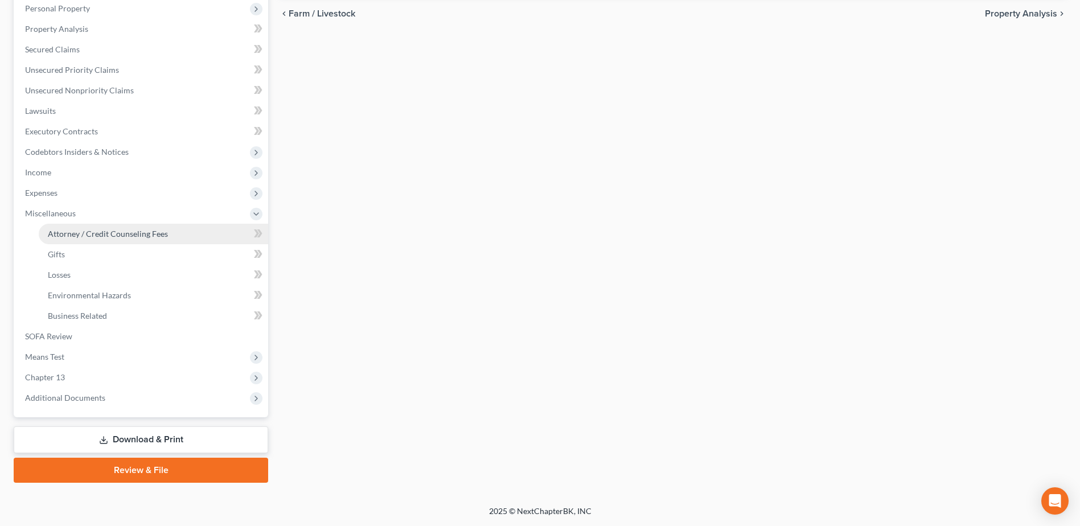
click at [104, 237] on span "Attorney / Credit Counseling Fees" at bounding box center [108, 234] width 120 height 10
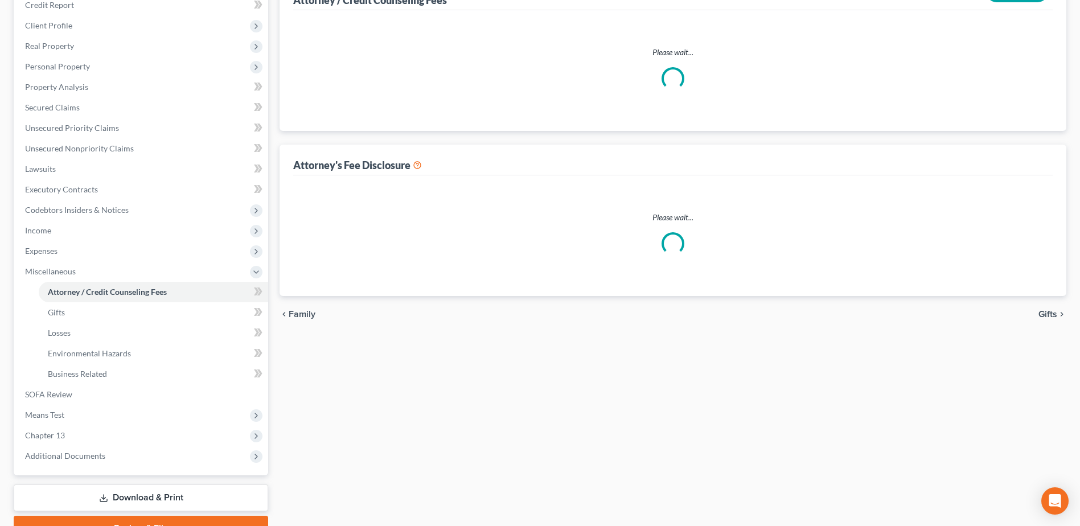
select select "1"
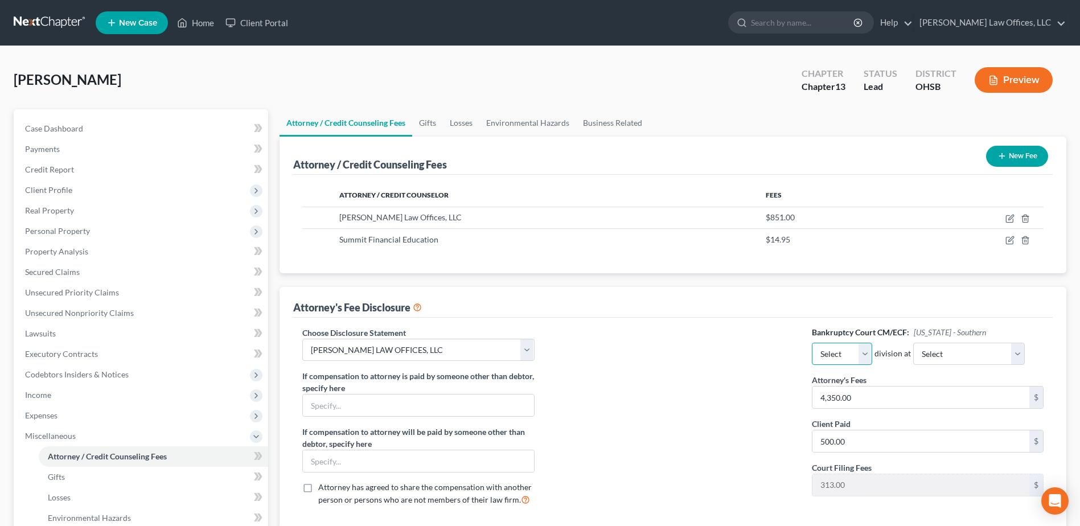
click at [867, 351] on select "Select Eastern Western" at bounding box center [842, 354] width 60 height 23
select select "1"
click at [812, 343] on select "Select Eastern Western" at bounding box center [842, 354] width 60 height 23
click at [971, 350] on select "Select Cincinnati [GEOGRAPHIC_DATA] [GEOGRAPHIC_DATA]" at bounding box center [969, 354] width 112 height 23
select select "2"
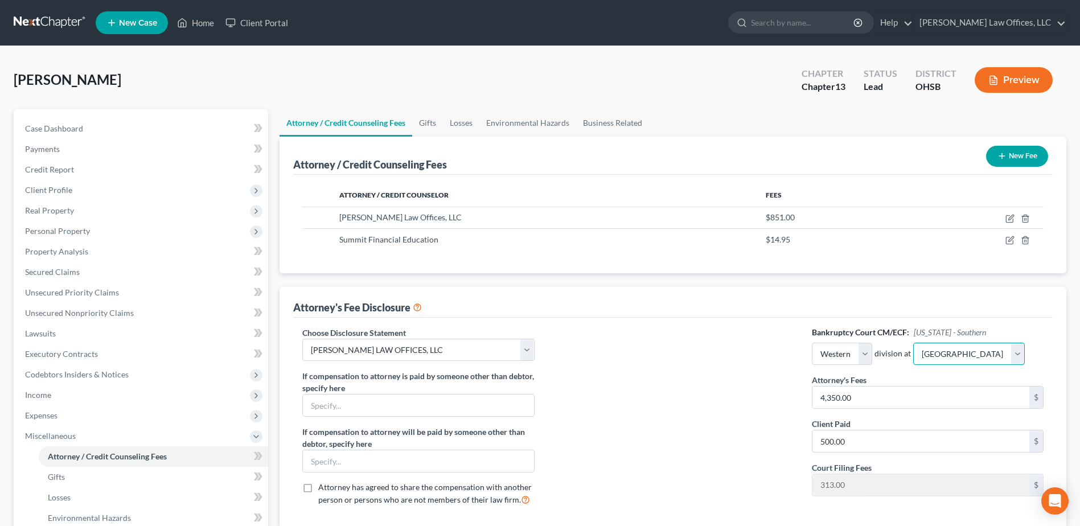
click at [913, 343] on select "Select Cincinnati [GEOGRAPHIC_DATA] [GEOGRAPHIC_DATA]" at bounding box center [969, 354] width 112 height 23
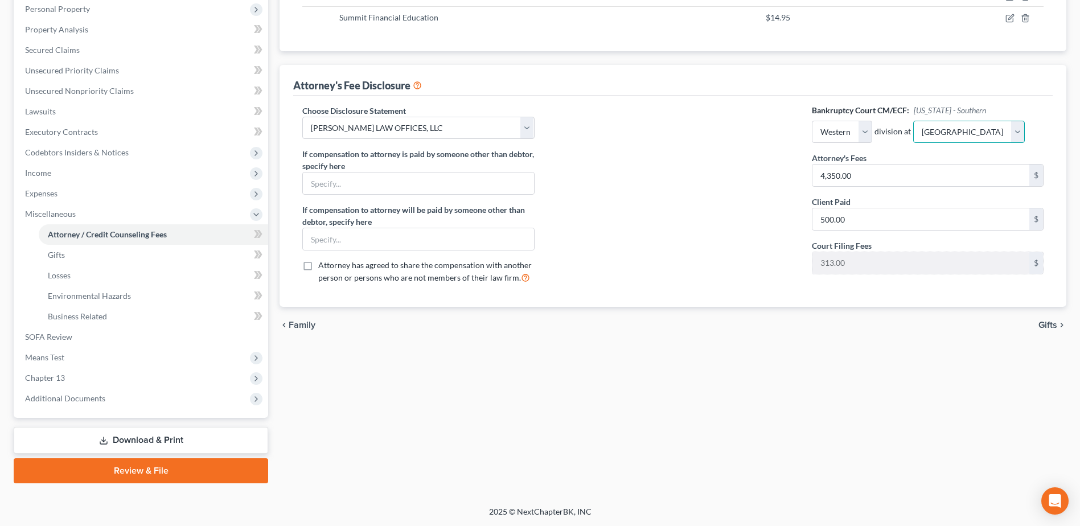
scroll to position [223, 0]
click at [148, 402] on span "Additional Documents" at bounding box center [142, 398] width 252 height 20
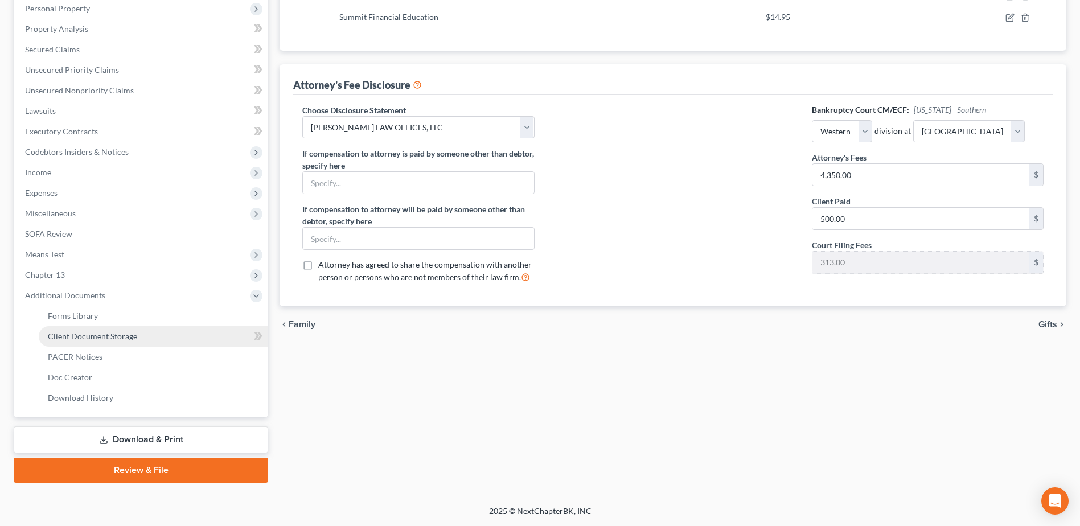
click at [156, 335] on link "Client Document Storage" at bounding box center [153, 336] width 229 height 20
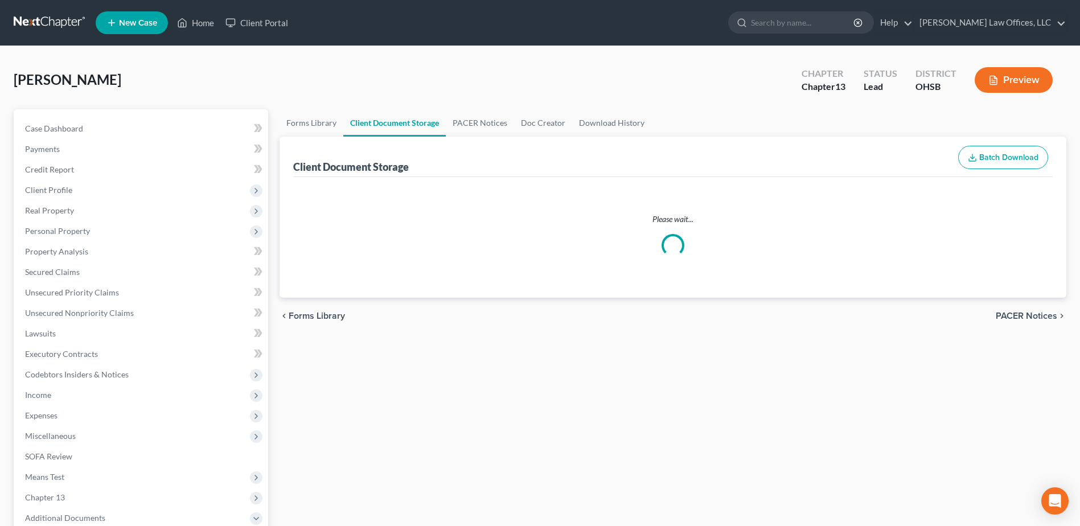
select select "7"
select select "52"
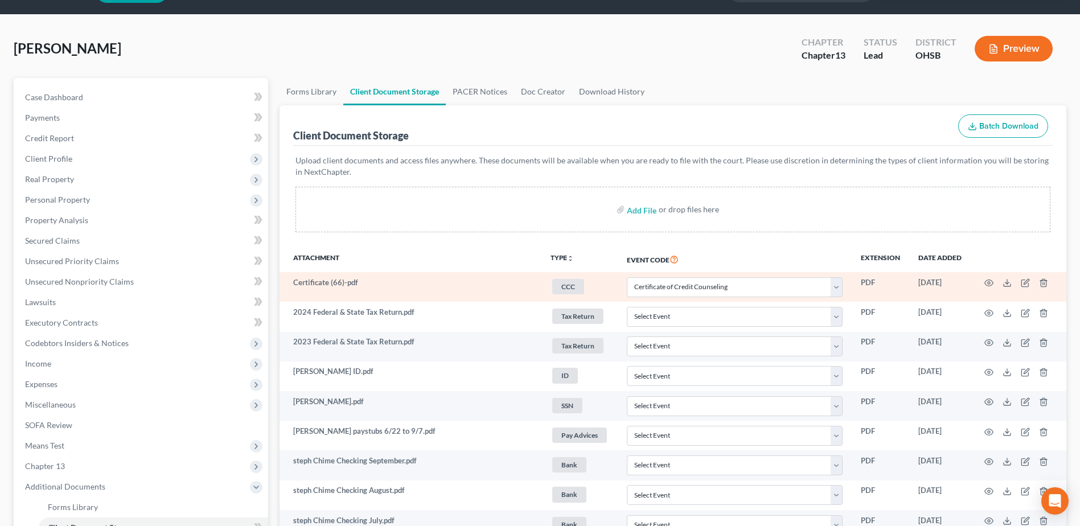
scroll to position [57, 0]
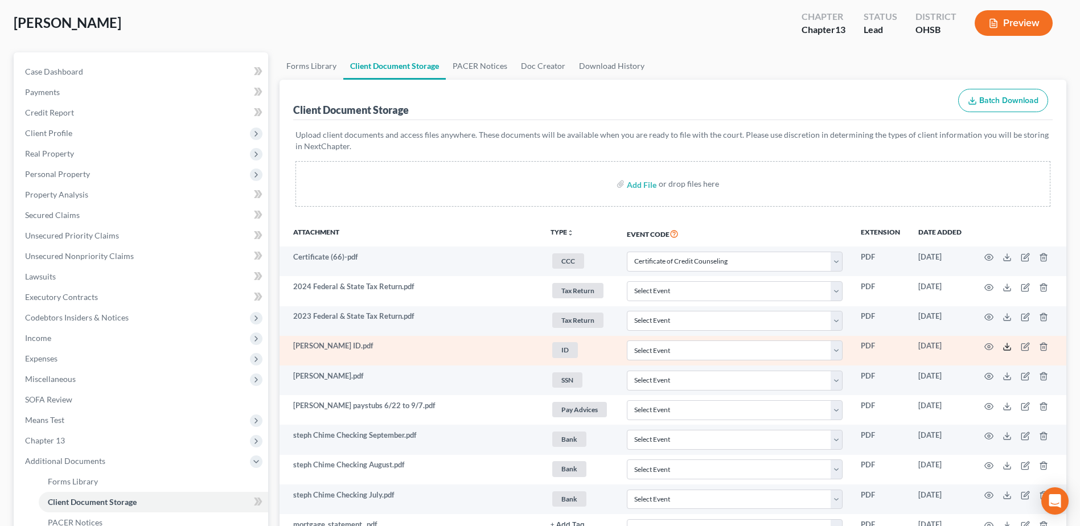
click at [1009, 344] on icon at bounding box center [1007, 346] width 9 height 9
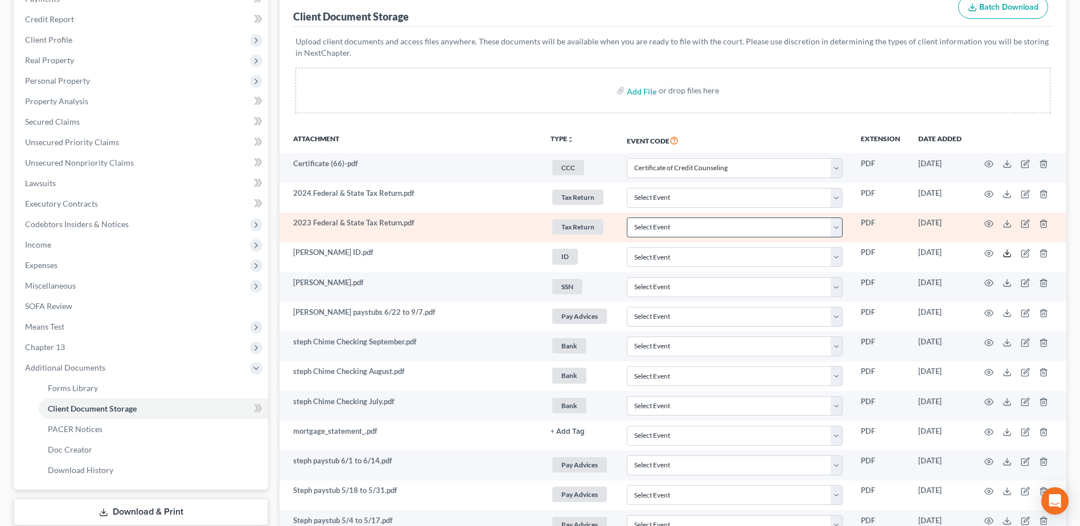
scroll to position [171, 0]
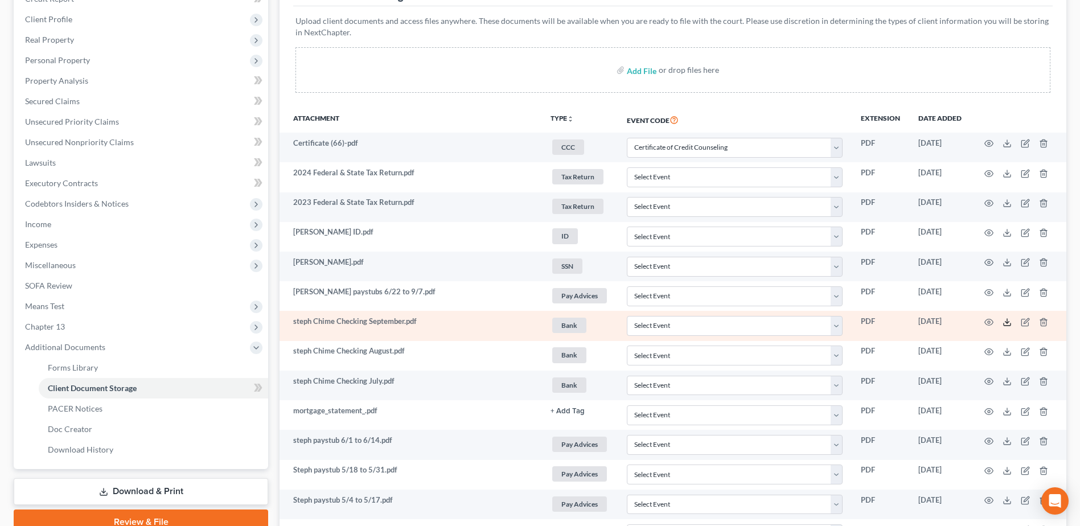
click at [1003, 320] on icon at bounding box center [1007, 322] width 9 height 9
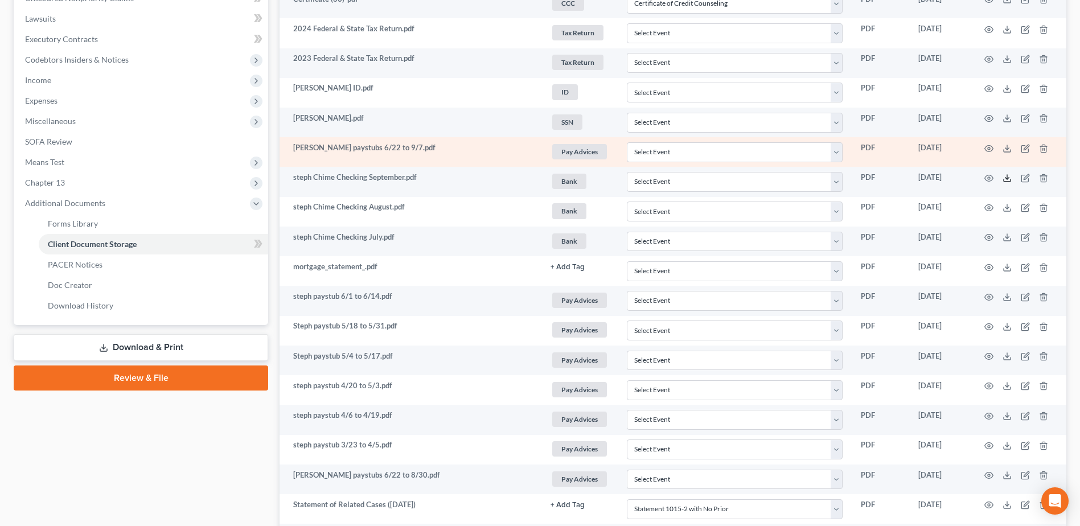
scroll to position [342, 0]
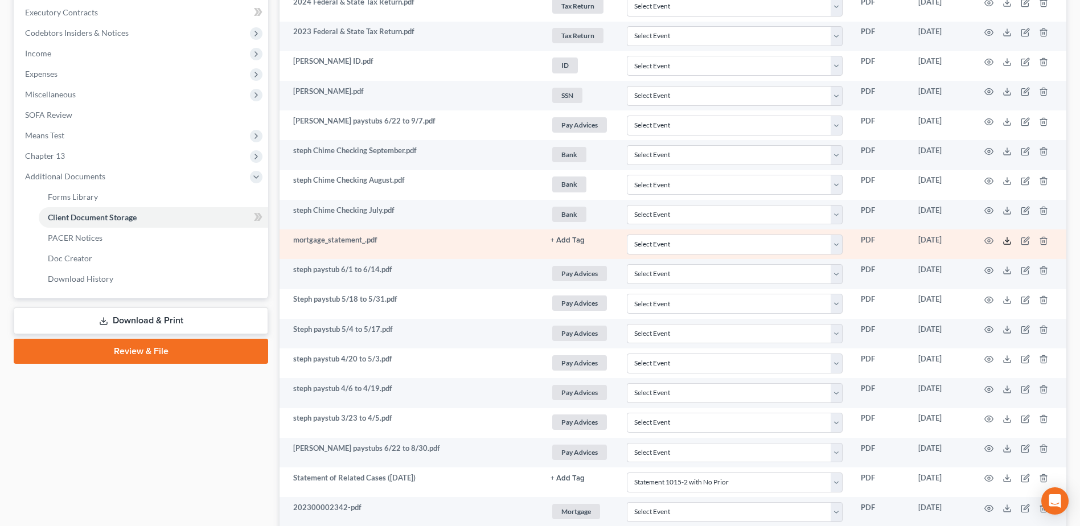
click at [1004, 242] on icon at bounding box center [1007, 243] width 7 height 2
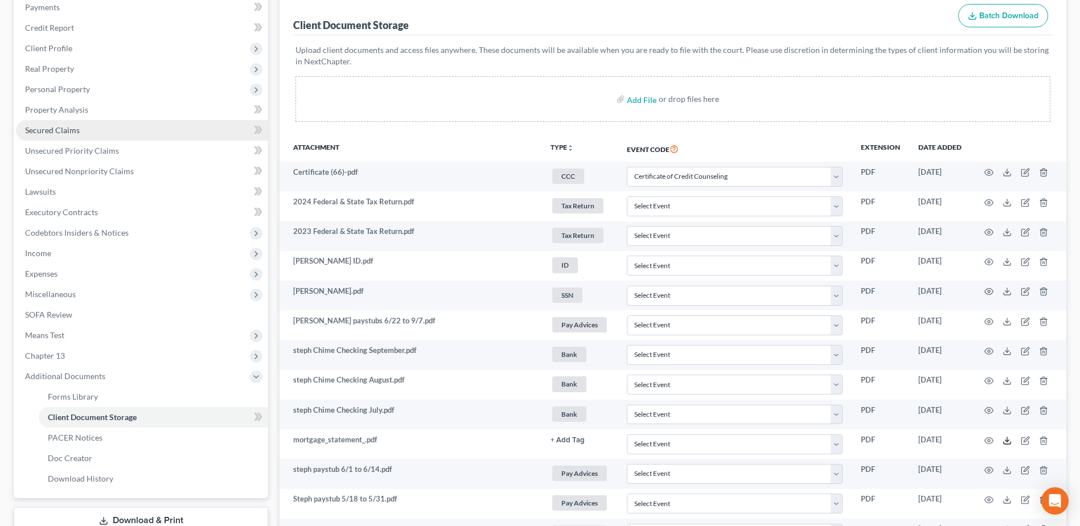
scroll to position [228, 0]
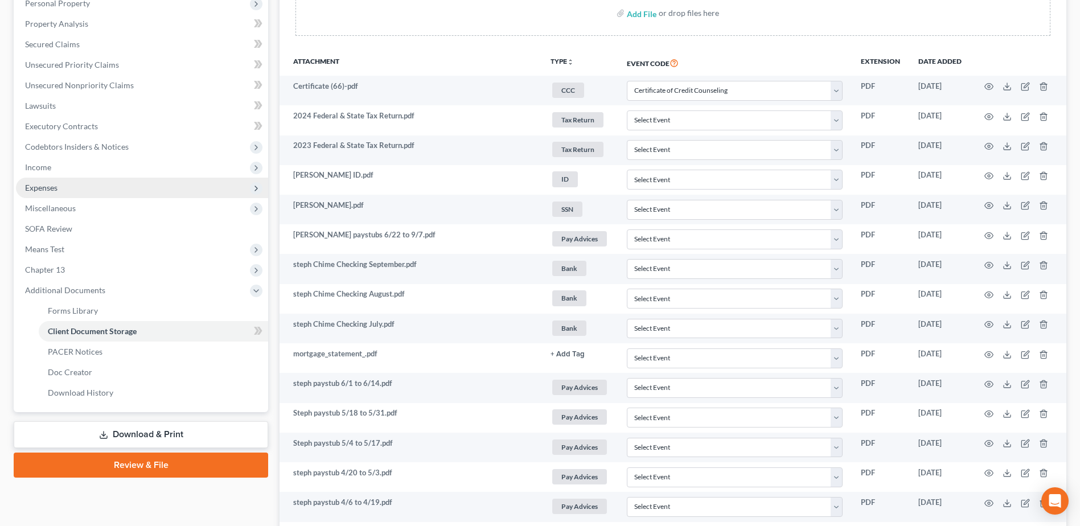
click at [104, 186] on span "Expenses" at bounding box center [142, 188] width 252 height 20
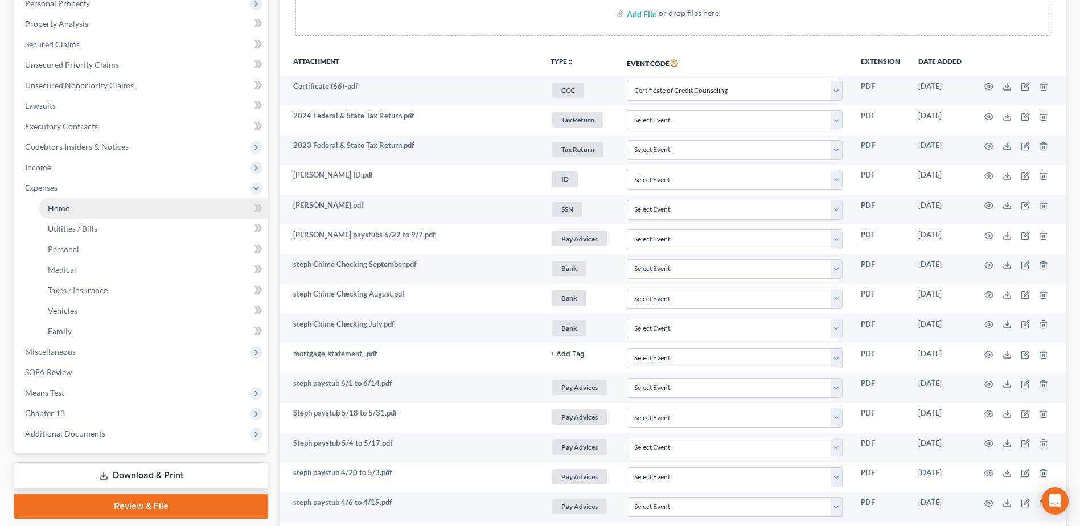
click at [104, 208] on link "Home" at bounding box center [153, 208] width 229 height 20
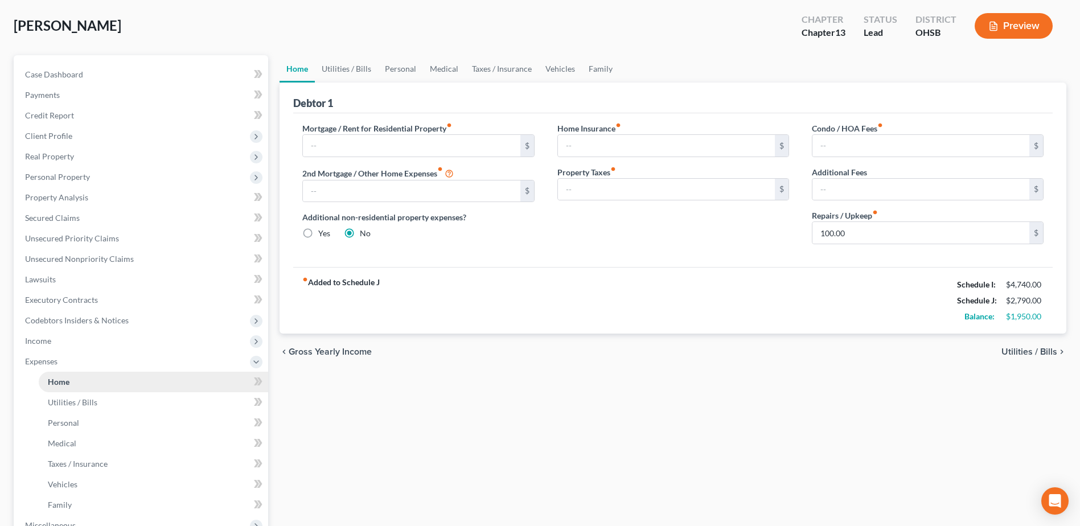
scroll to position [57, 0]
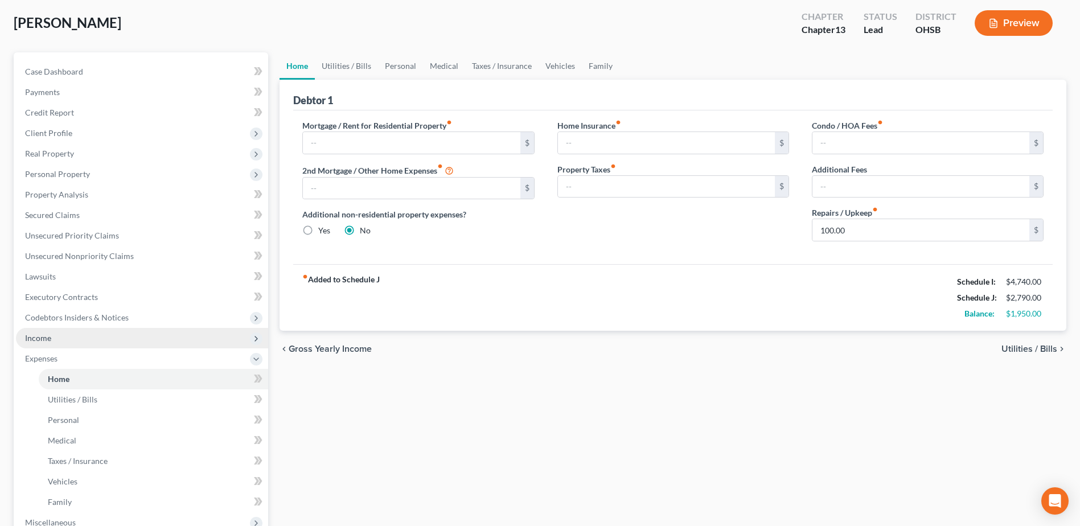
click at [113, 336] on span "Income" at bounding box center [142, 338] width 252 height 20
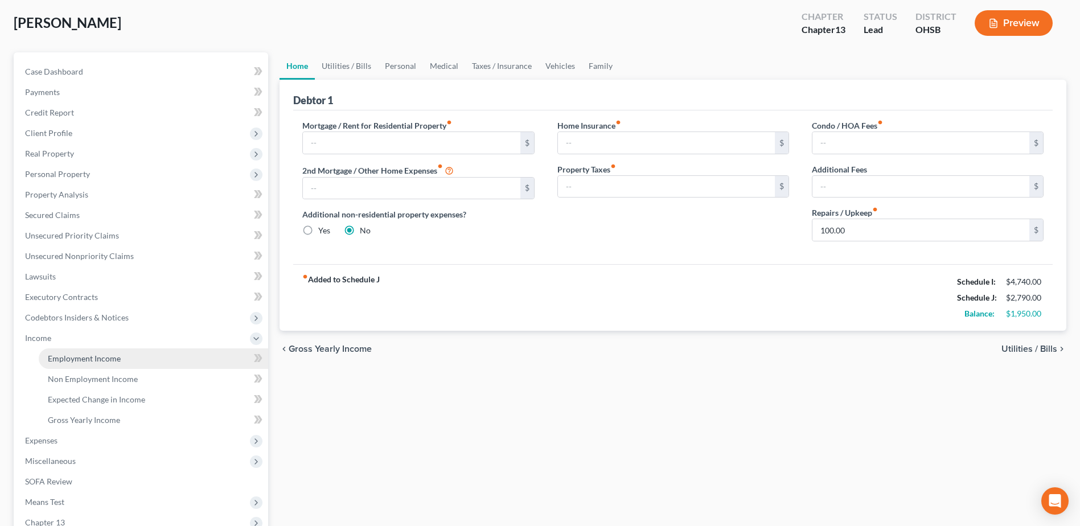
click at [122, 360] on link "Employment Income" at bounding box center [153, 358] width 229 height 20
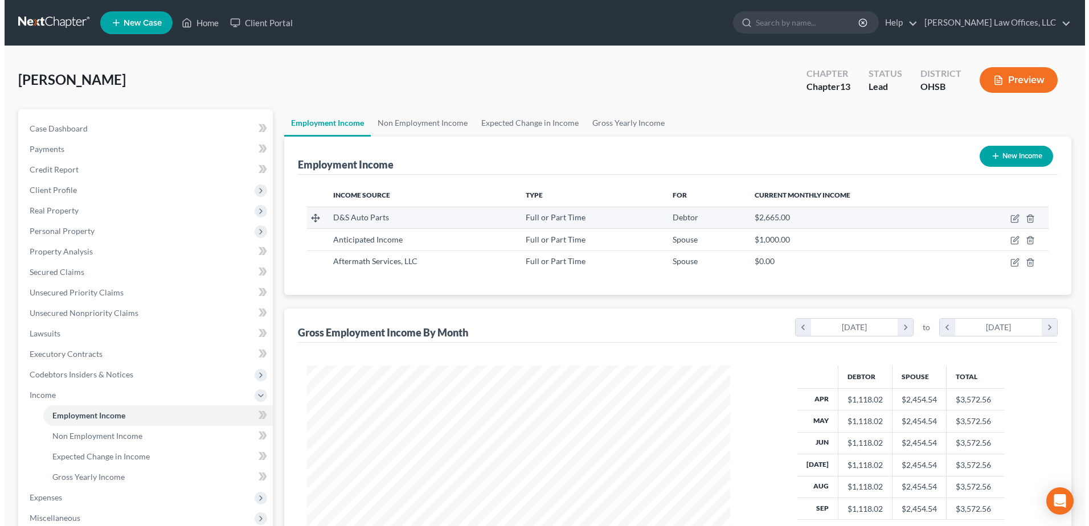
scroll to position [211, 445]
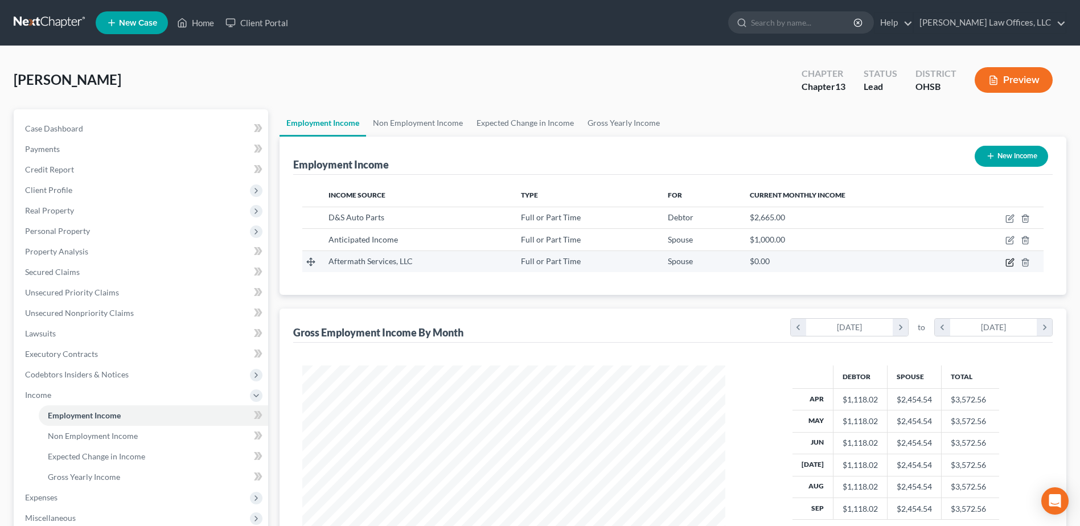
click at [1010, 264] on icon "button" at bounding box center [1009, 262] width 9 height 9
select select "0"
select select "14"
select select "0"
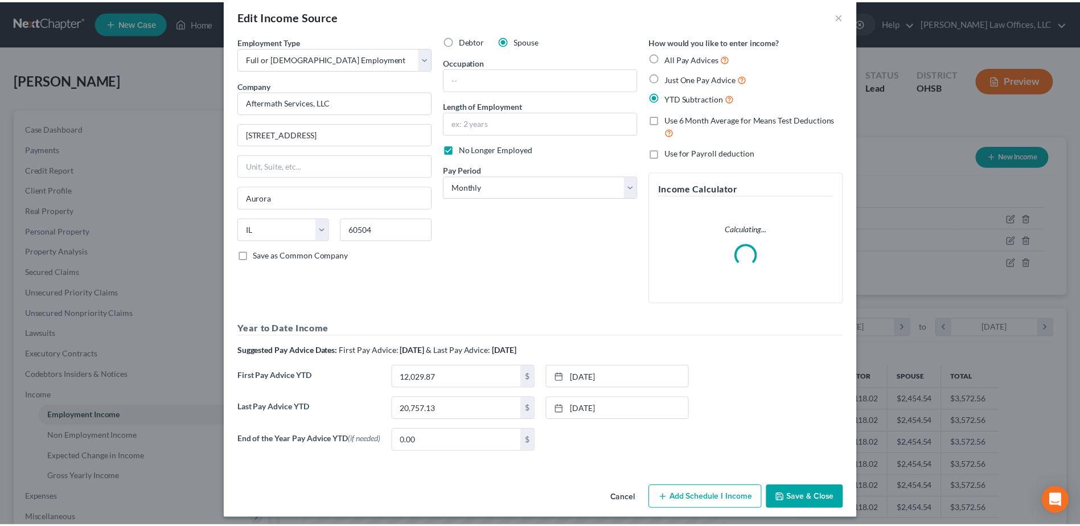
scroll to position [26, 0]
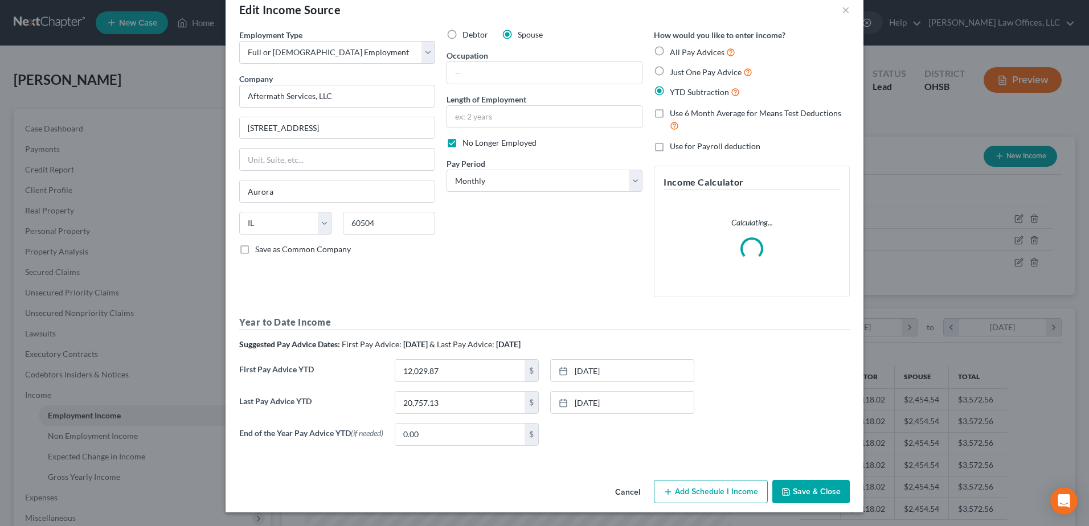
click at [797, 490] on button "Save & Close" at bounding box center [810, 492] width 77 height 24
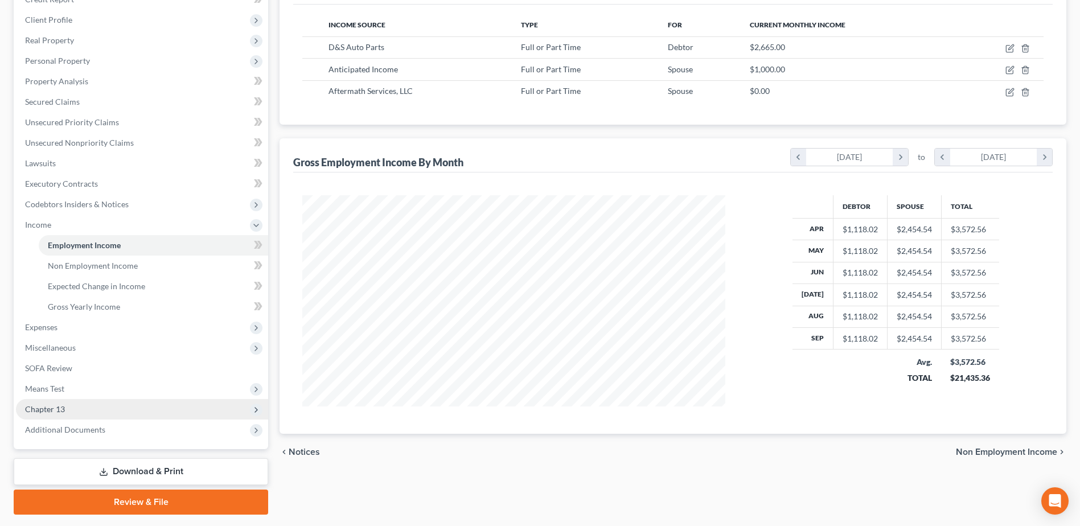
scroll to position [171, 0]
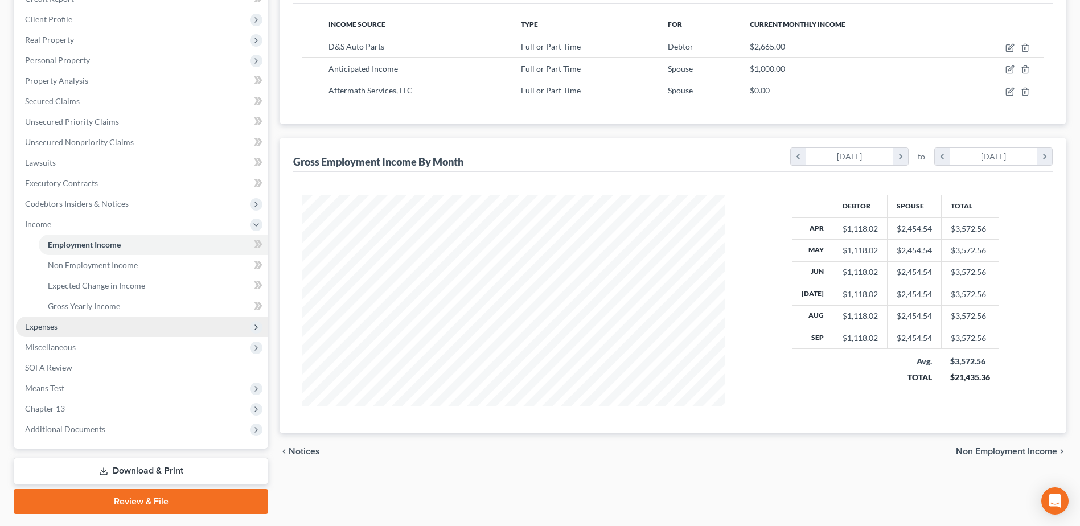
click at [66, 328] on span "Expenses" at bounding box center [142, 327] width 252 height 20
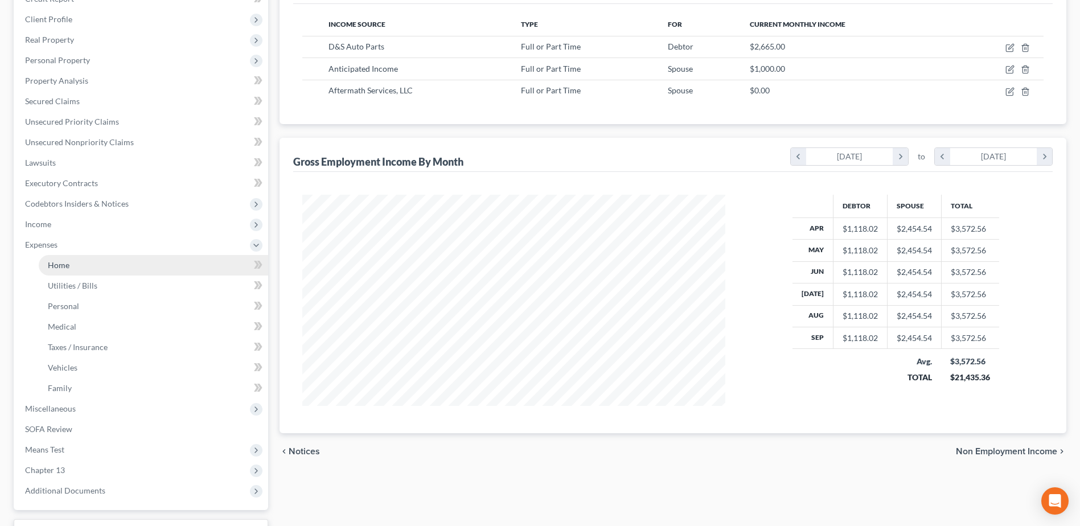
click at [98, 265] on link "Home" at bounding box center [153, 265] width 229 height 20
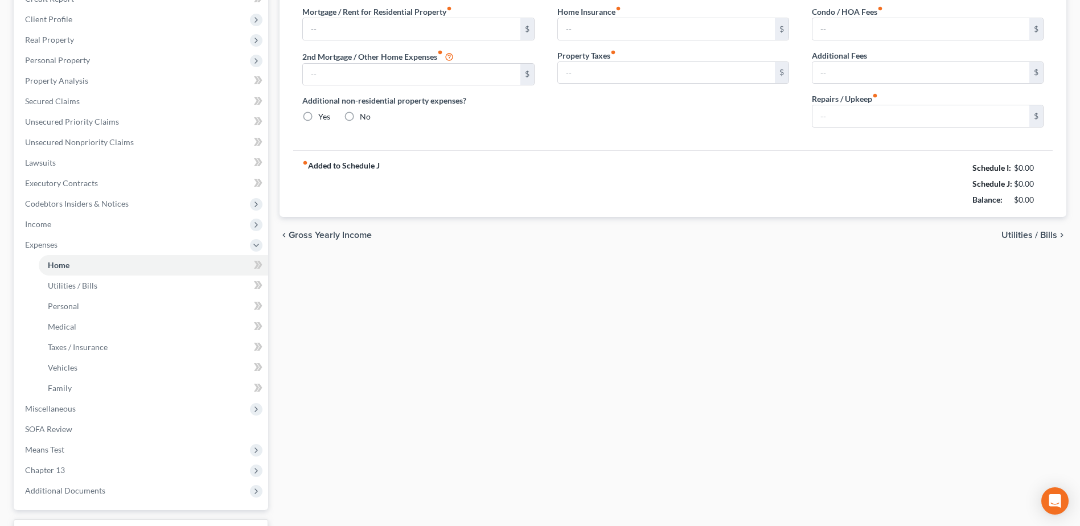
radio input "true"
type input "100.00"
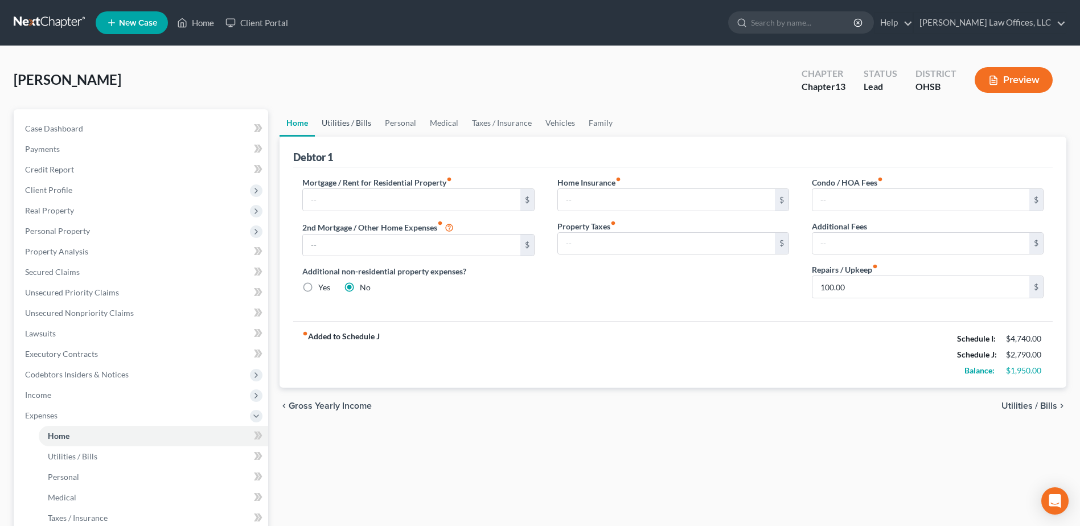
click at [348, 127] on link "Utilities / Bills" at bounding box center [346, 122] width 63 height 27
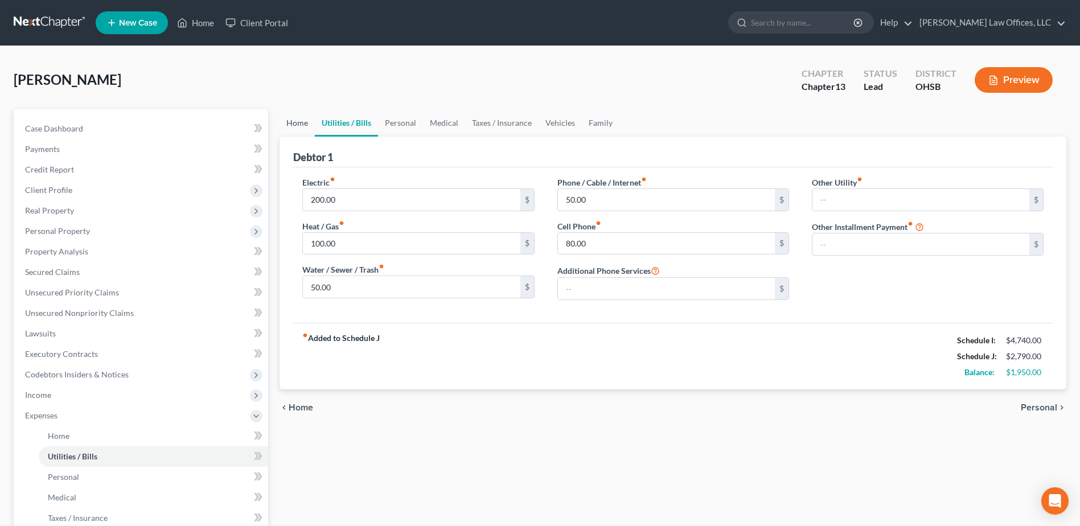
click at [297, 122] on link "Home" at bounding box center [297, 122] width 35 height 27
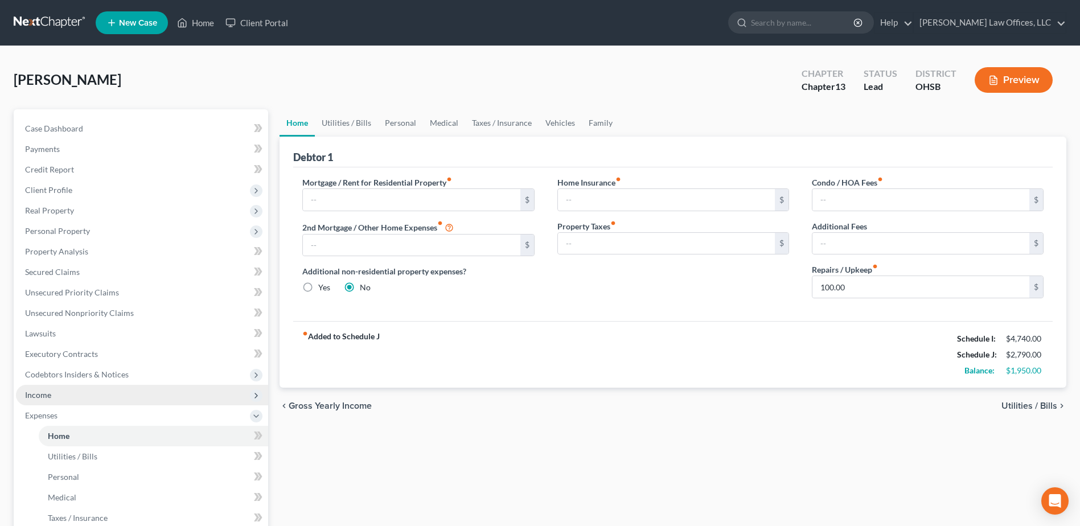
click at [91, 392] on span "Income" at bounding box center [142, 395] width 252 height 20
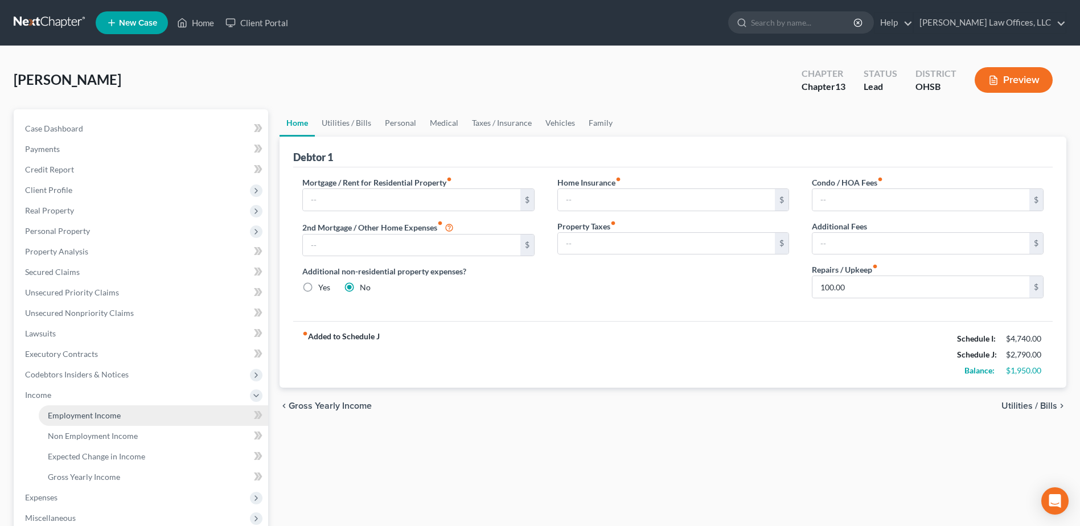
click at [100, 414] on span "Employment Income" at bounding box center [84, 415] width 73 height 10
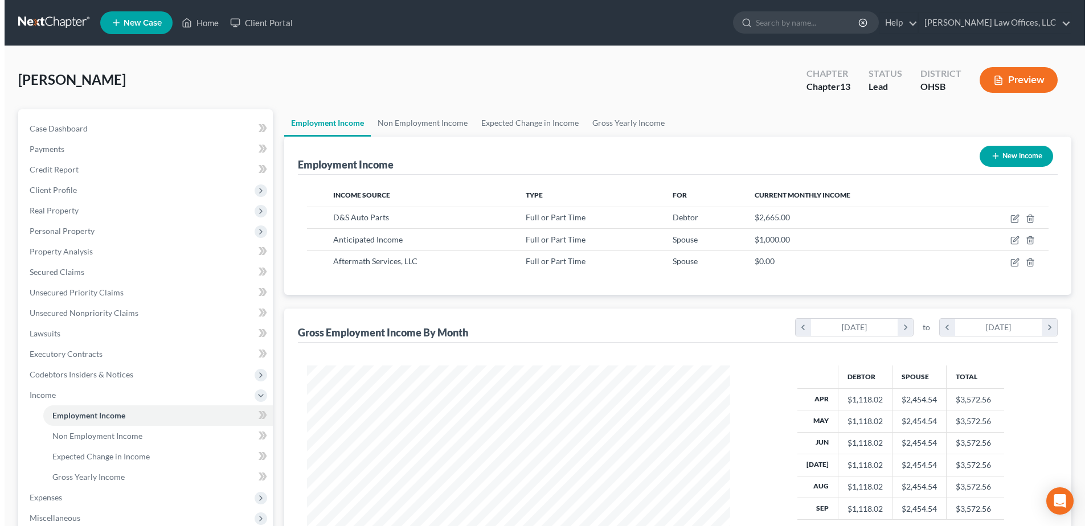
scroll to position [211, 445]
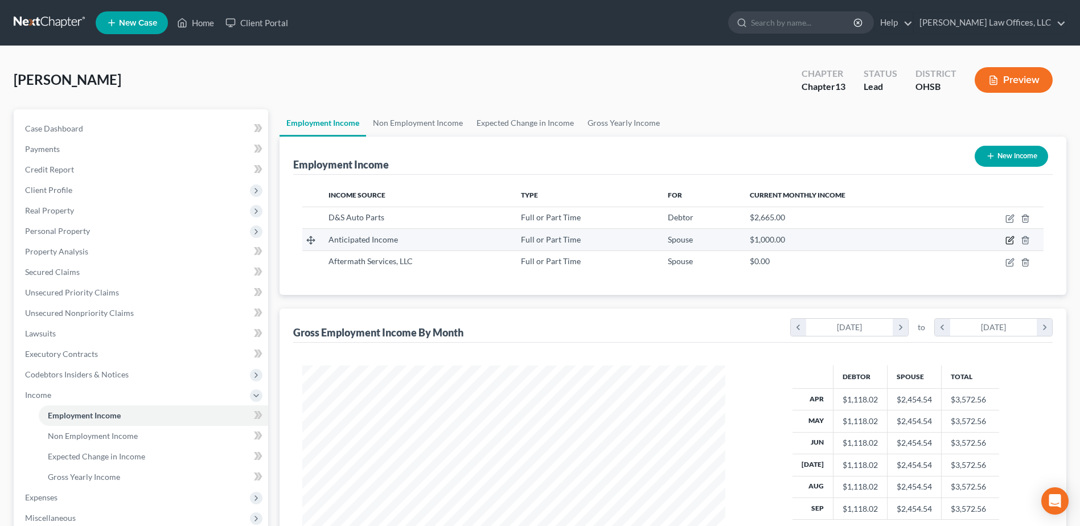
click at [1009, 241] on icon "button" at bounding box center [1009, 240] width 9 height 9
select select "0"
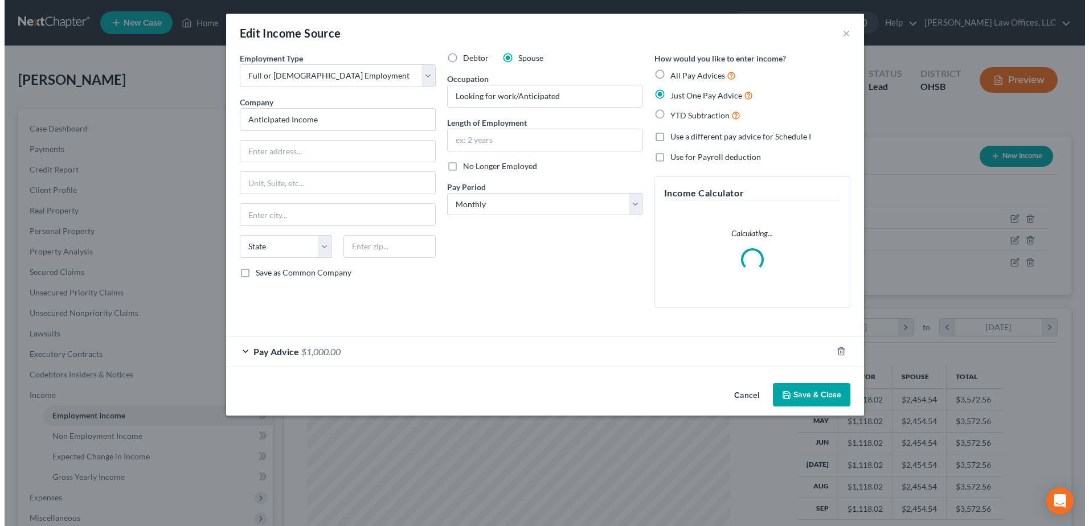
scroll to position [213, 450]
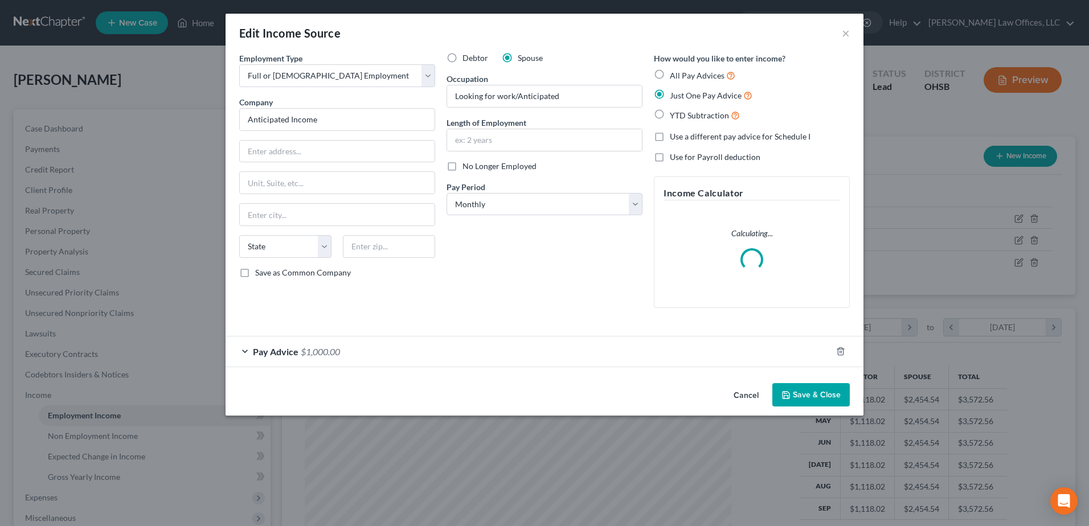
click at [479, 352] on div "Pay Advice $1,000.00" at bounding box center [528, 351] width 606 height 30
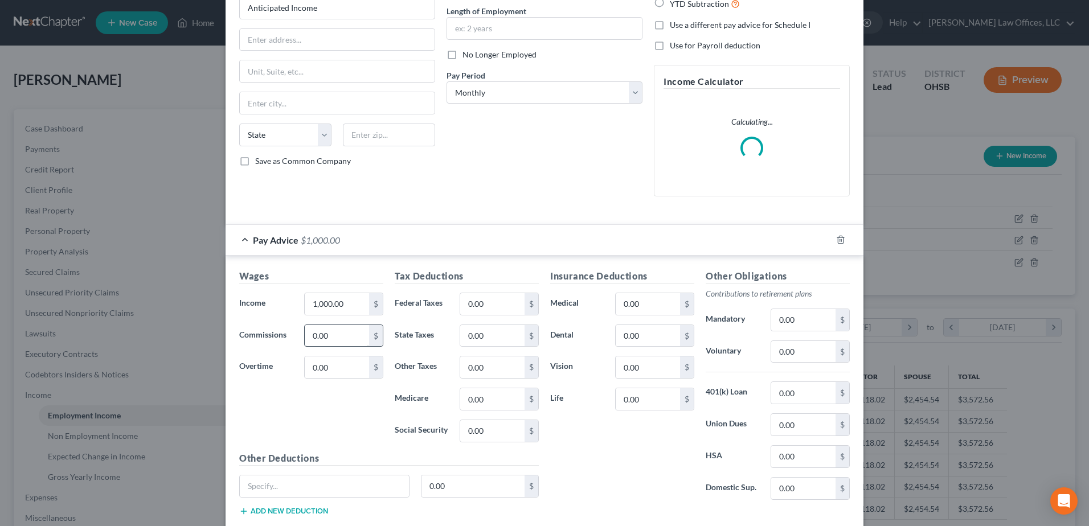
scroll to position [114, 0]
click at [345, 304] on input "1,000.00" at bounding box center [337, 302] width 64 height 22
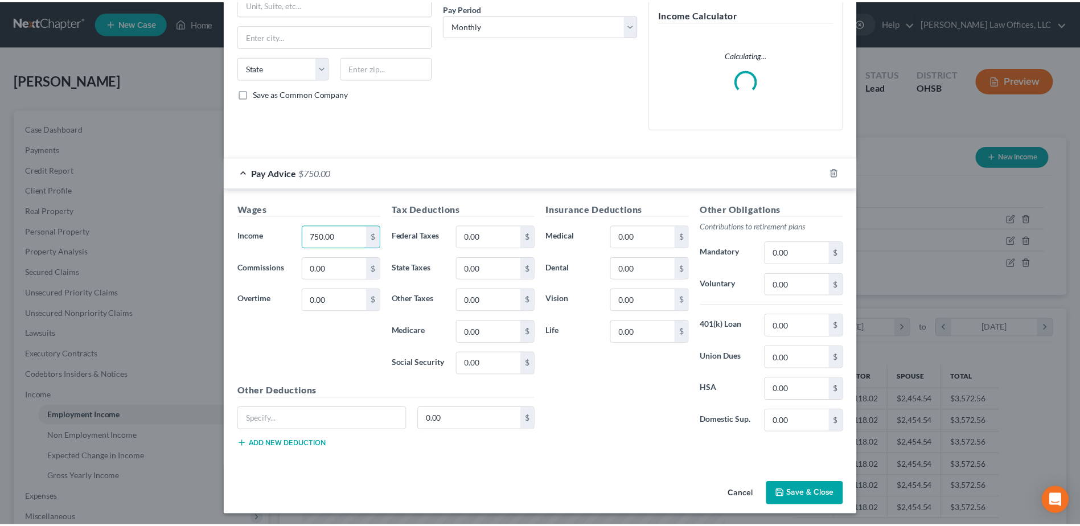
scroll to position [182, 0]
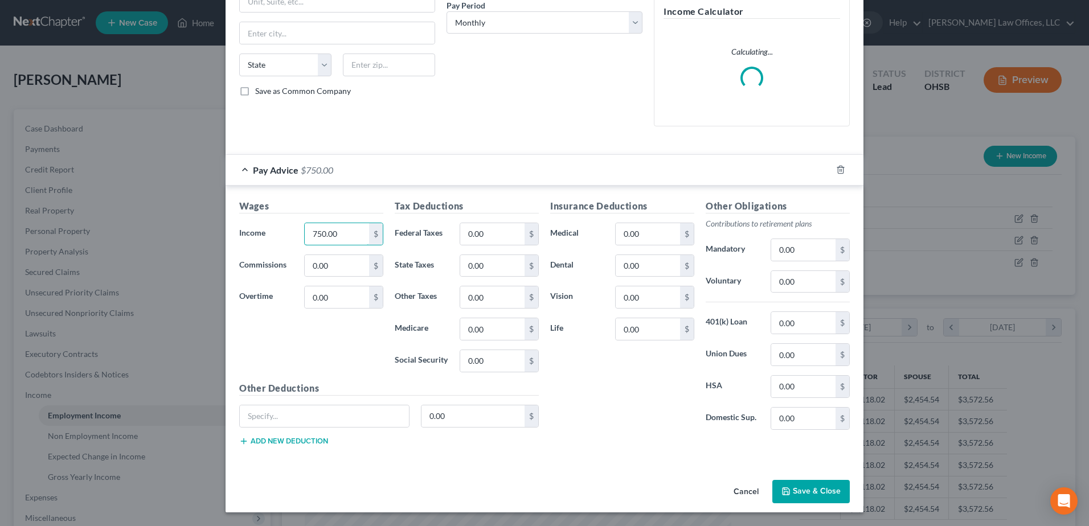
type input "750.00"
click at [794, 485] on button "Save & Close" at bounding box center [810, 492] width 77 height 24
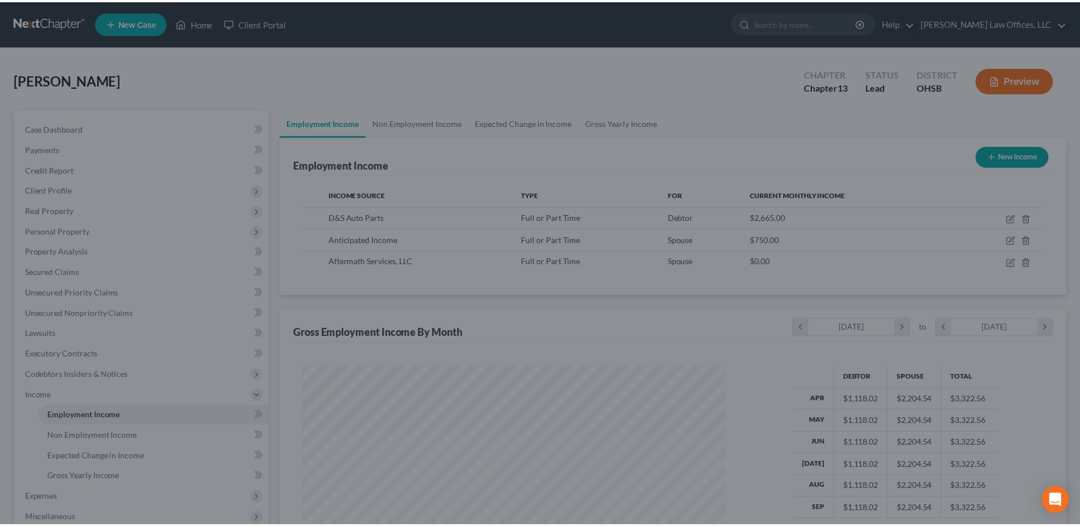
scroll to position [569135, 568900]
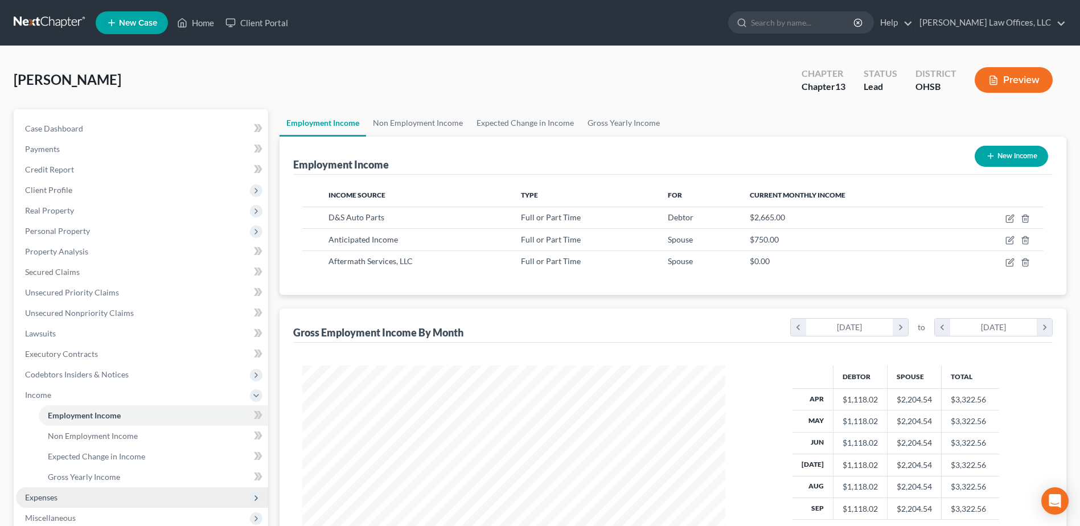
click at [56, 500] on span "Expenses" at bounding box center [41, 497] width 32 height 10
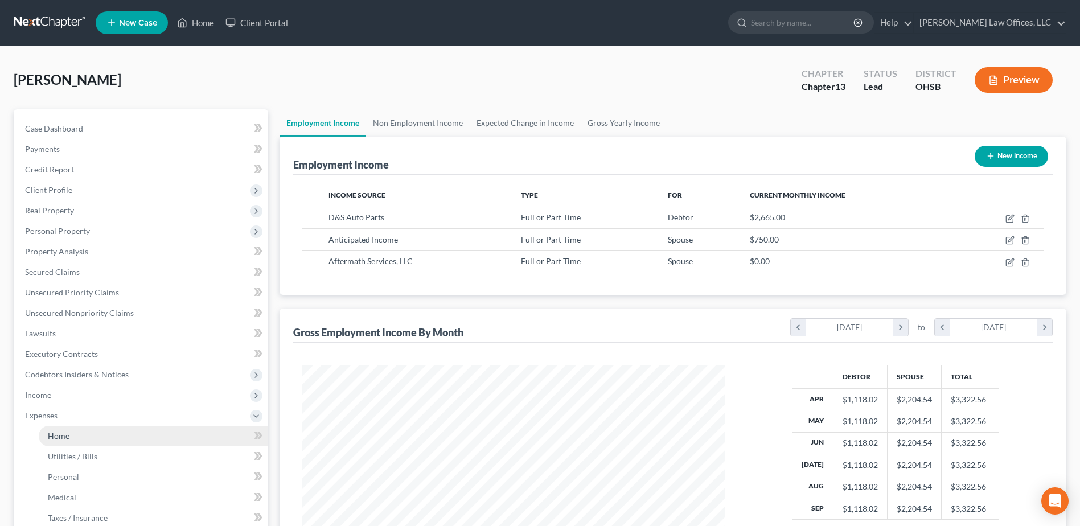
click at [81, 437] on link "Home" at bounding box center [153, 436] width 229 height 20
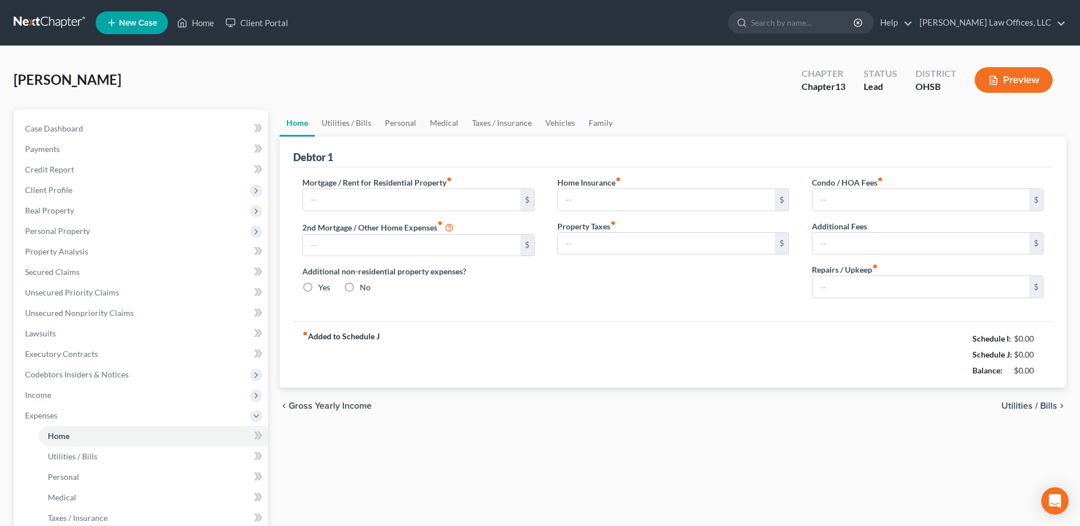
radio input "true"
type input "100.00"
click at [359, 124] on link "Utilities / Bills" at bounding box center [346, 122] width 63 height 27
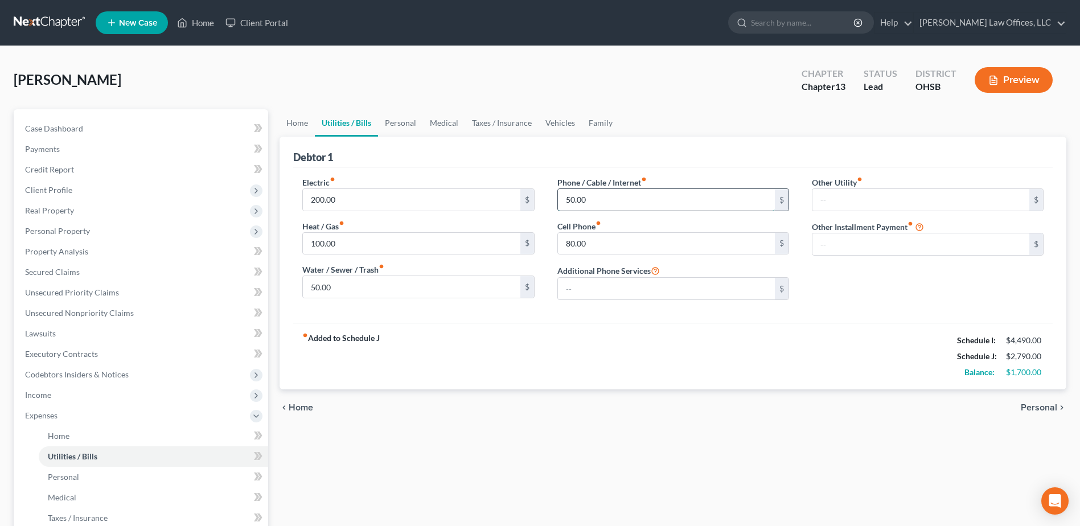
click at [596, 203] on input "50.00" at bounding box center [666, 200] width 217 height 22
type input "75.00"
click at [403, 120] on link "Personal" at bounding box center [400, 122] width 45 height 27
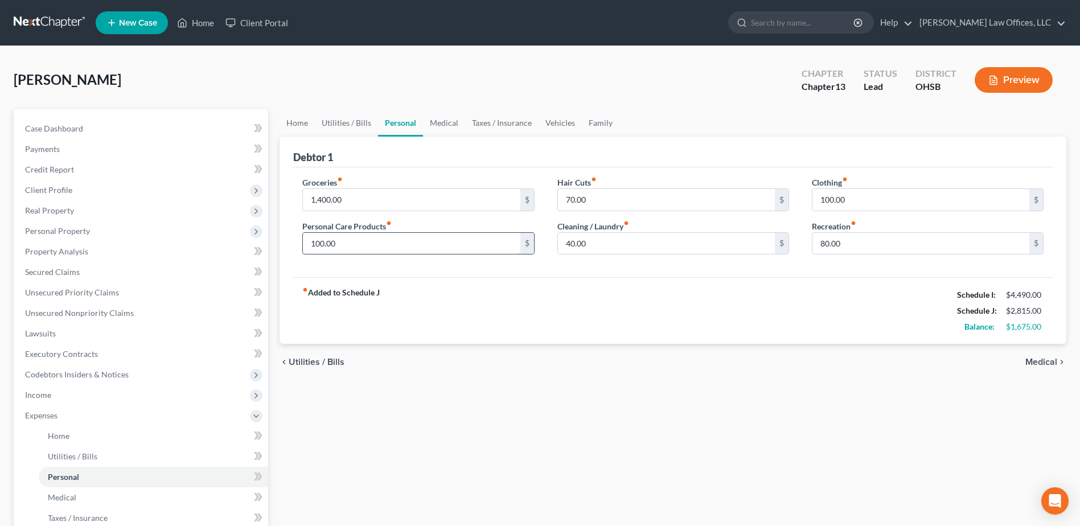
click at [374, 241] on input "100.00" at bounding box center [411, 244] width 217 height 22
type input "100.00"
type input "50.00"
type input "150.00"
type input "100.00"
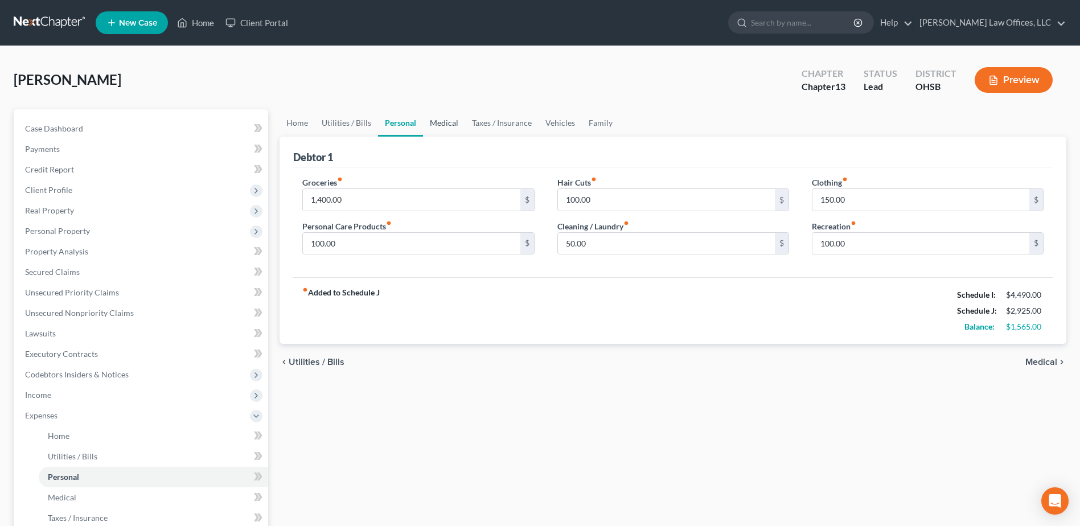
click at [437, 123] on link "Medical" at bounding box center [444, 122] width 42 height 27
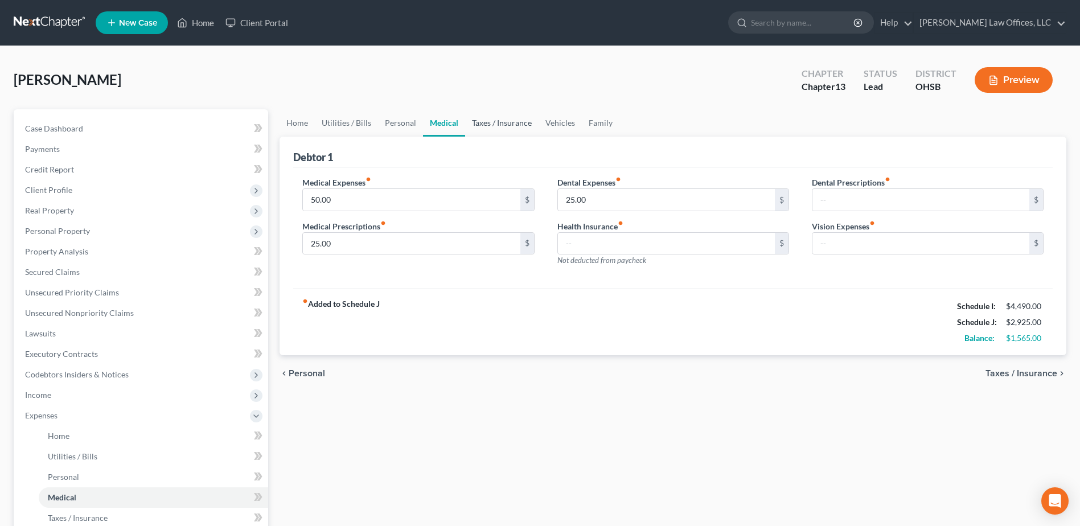
click at [483, 121] on link "Taxes / Insurance" at bounding box center [501, 122] width 73 height 27
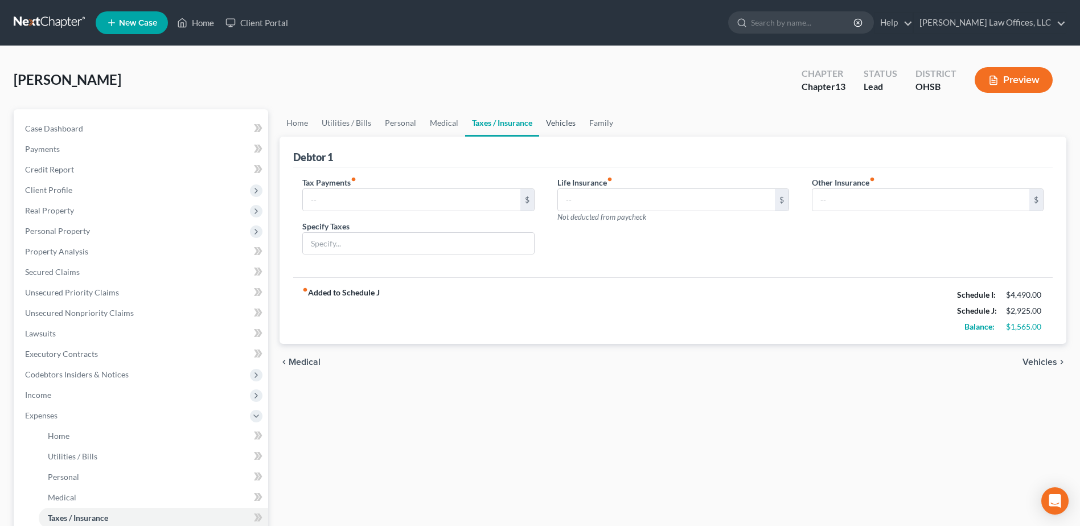
click at [549, 126] on link "Vehicles" at bounding box center [560, 122] width 43 height 27
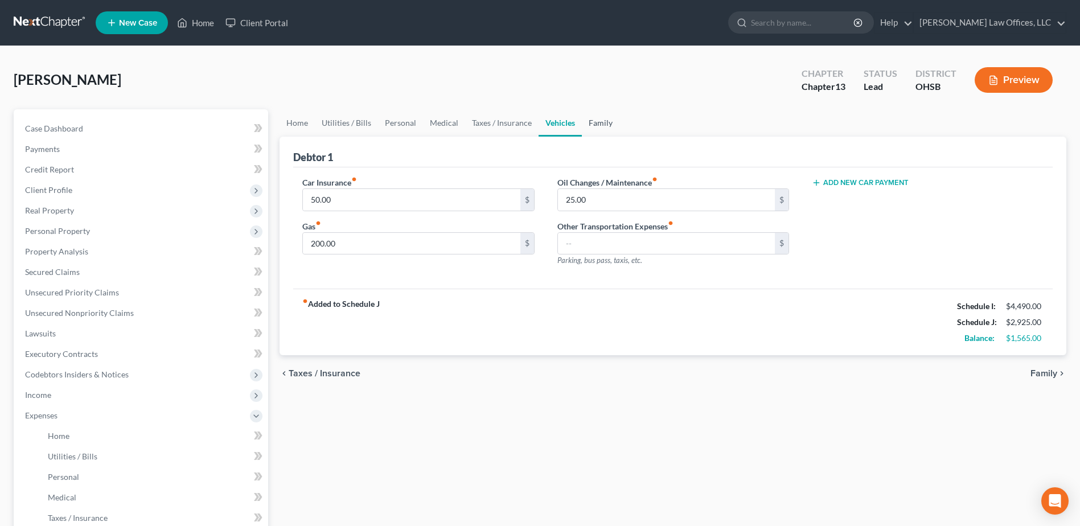
click at [595, 124] on link "Family" at bounding box center [601, 122] width 38 height 27
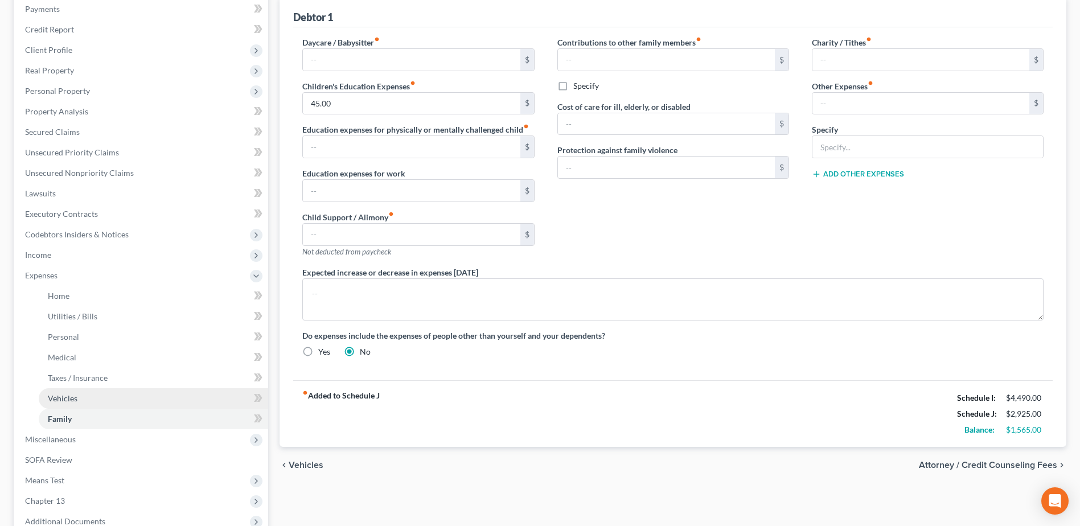
scroll to position [264, 0]
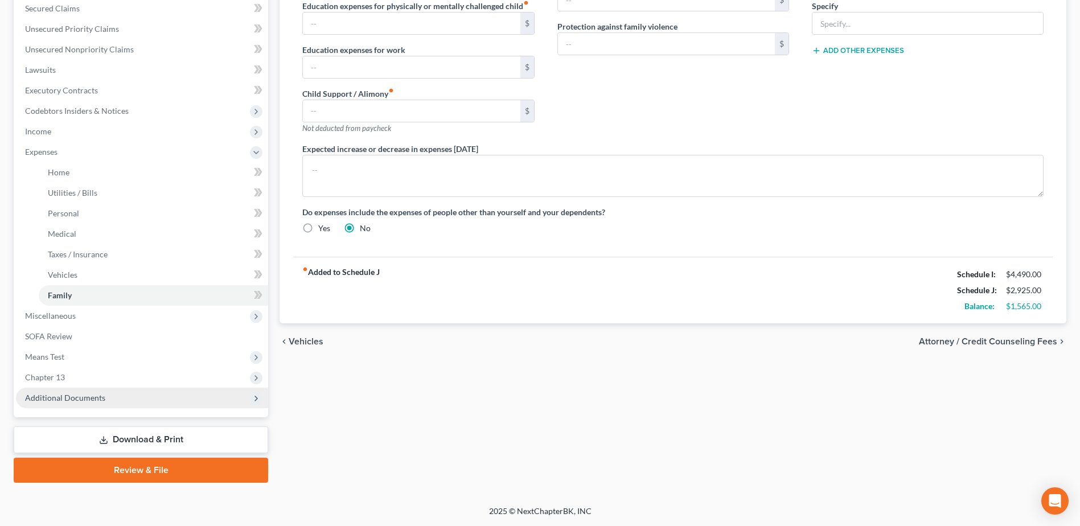
click at [92, 400] on span "Additional Documents" at bounding box center [65, 398] width 80 height 10
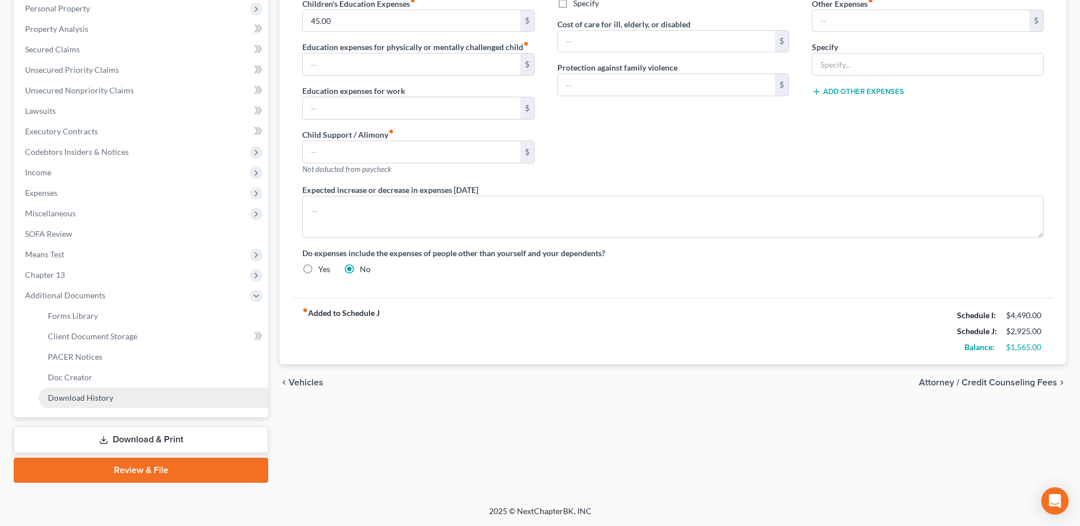
scroll to position [223, 0]
click at [137, 335] on link "Client Document Storage" at bounding box center [153, 336] width 229 height 20
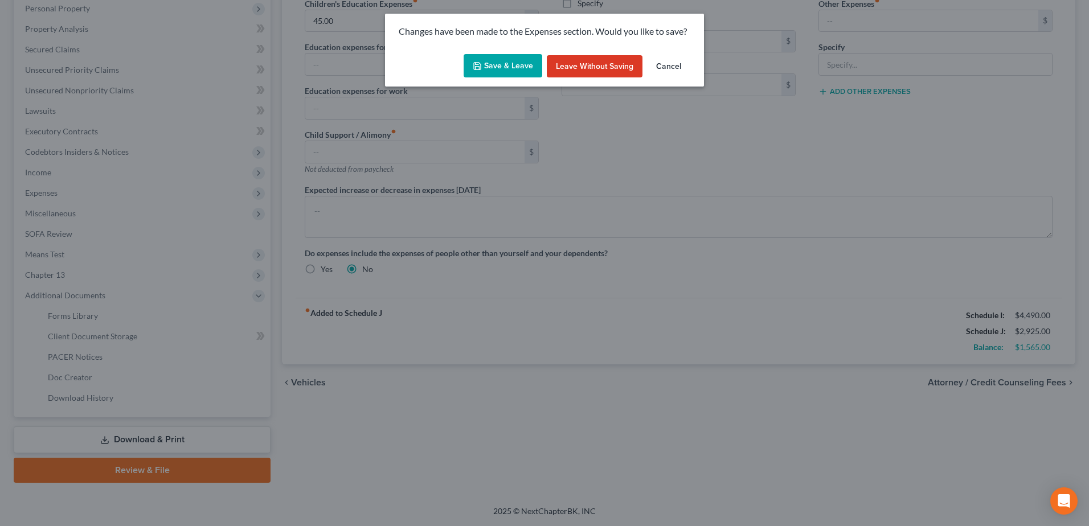
click at [510, 69] on button "Save & Leave" at bounding box center [502, 66] width 79 height 24
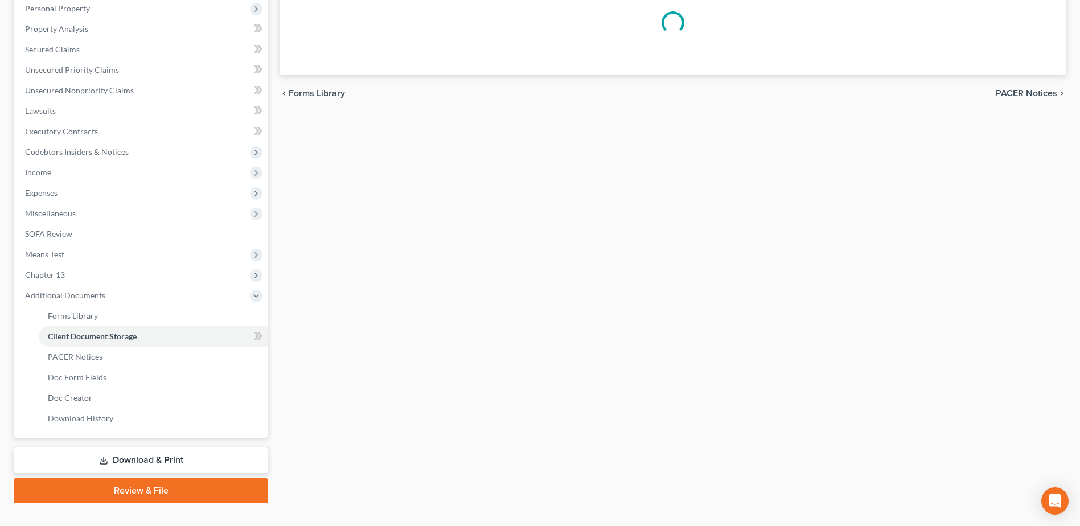
select select "7"
select select "52"
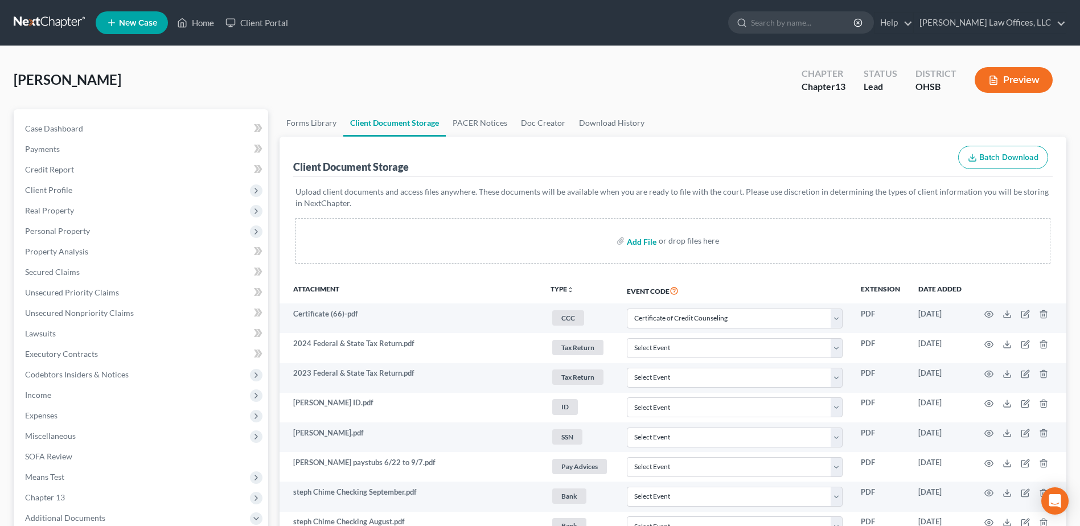
click at [645, 241] on input "file" at bounding box center [640, 241] width 27 height 20
type input "C:\fakepath\Cavalry.pdf"
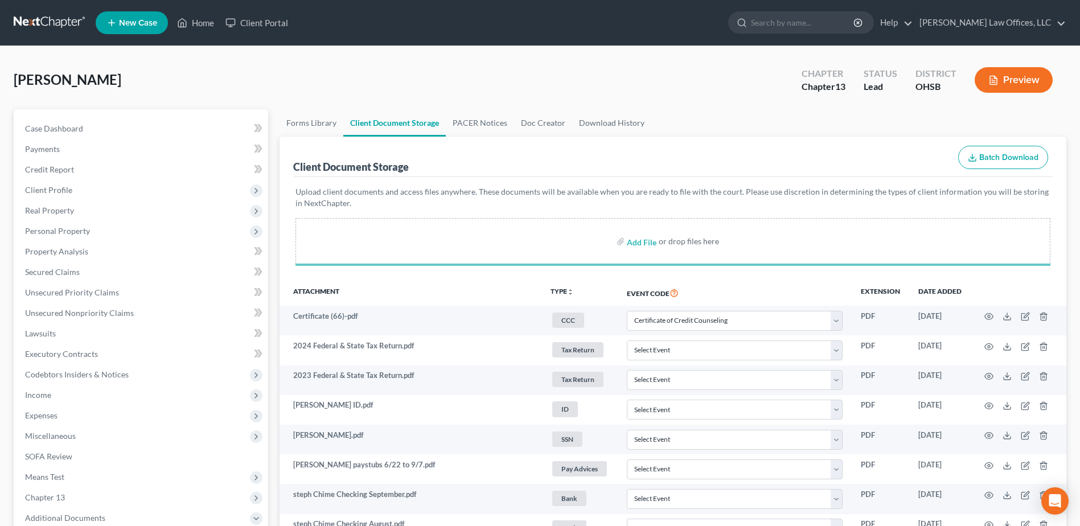
select select "7"
select select "52"
select select "7"
select select "52"
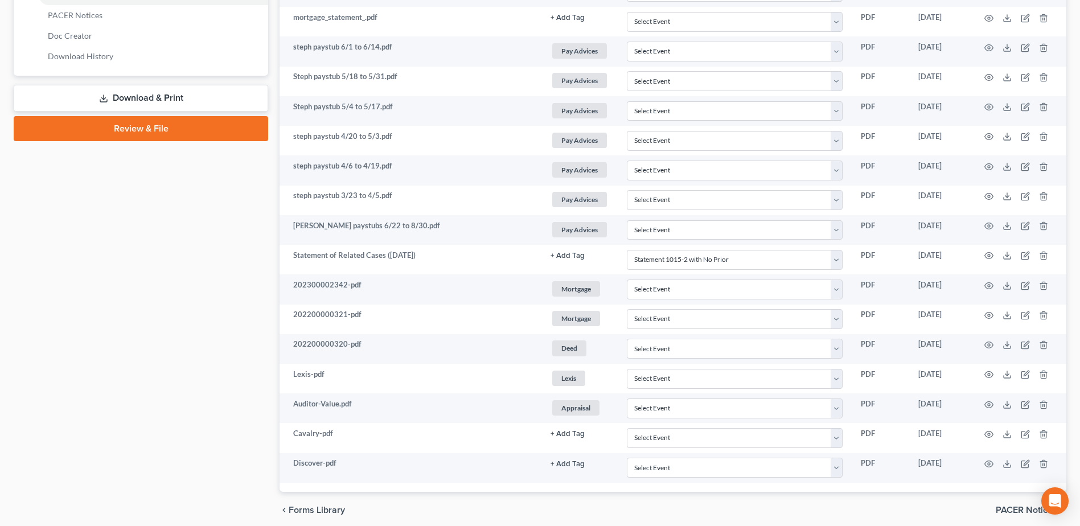
select select "7"
select select "52"
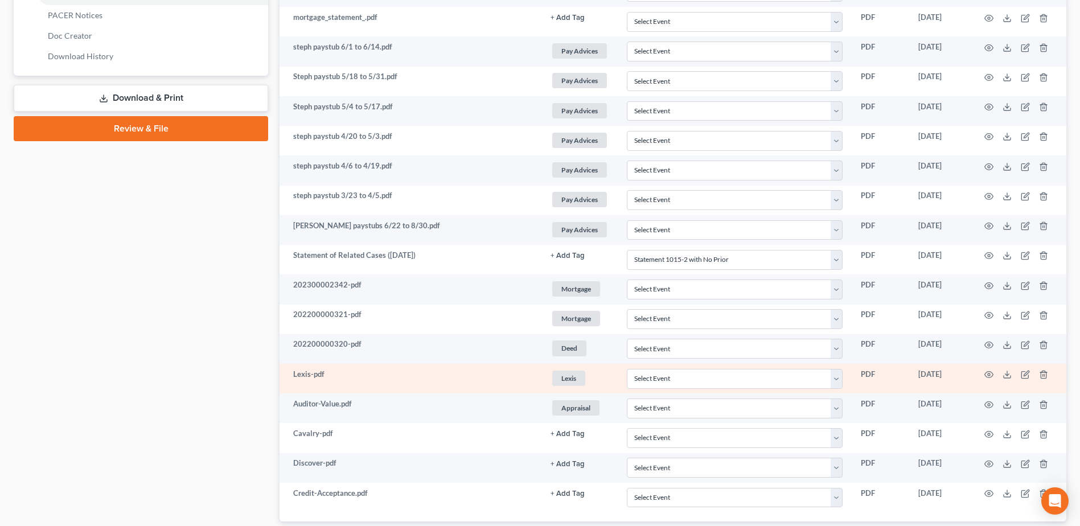
scroll to position [610, 0]
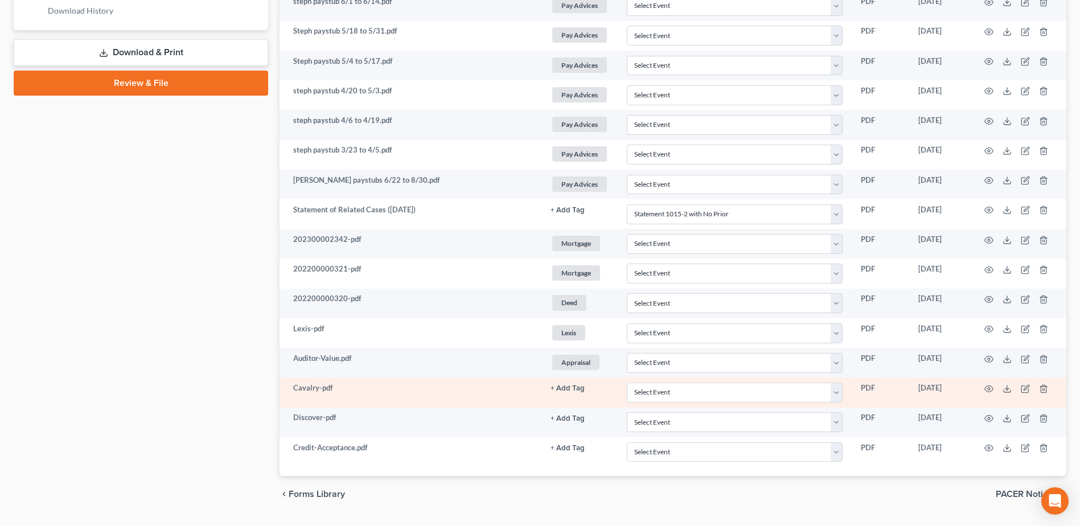
click at [568, 385] on button "+ Add Tag" at bounding box center [568, 388] width 34 height 7
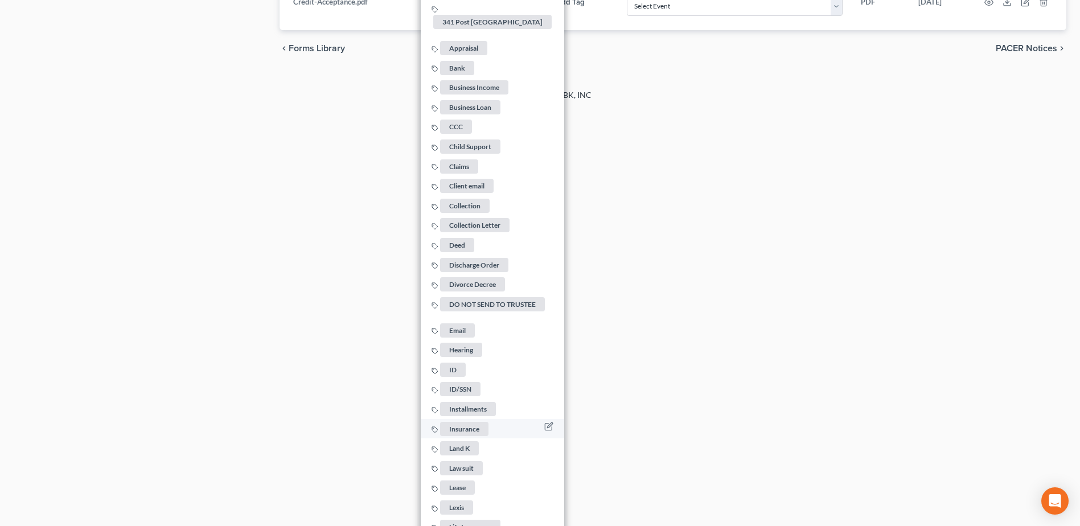
scroll to position [1065, 0]
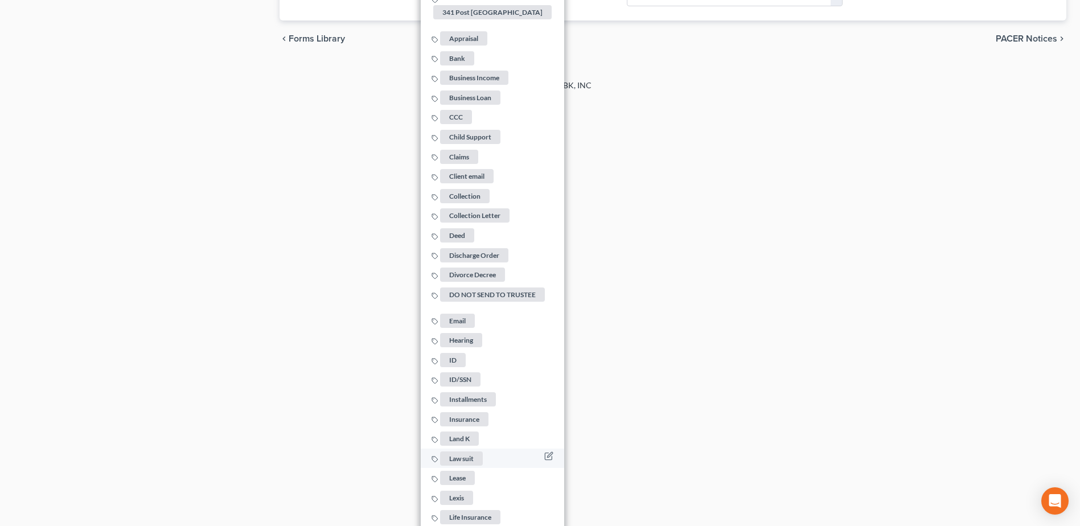
click at [465, 453] on span "Law suit" at bounding box center [461, 458] width 43 height 14
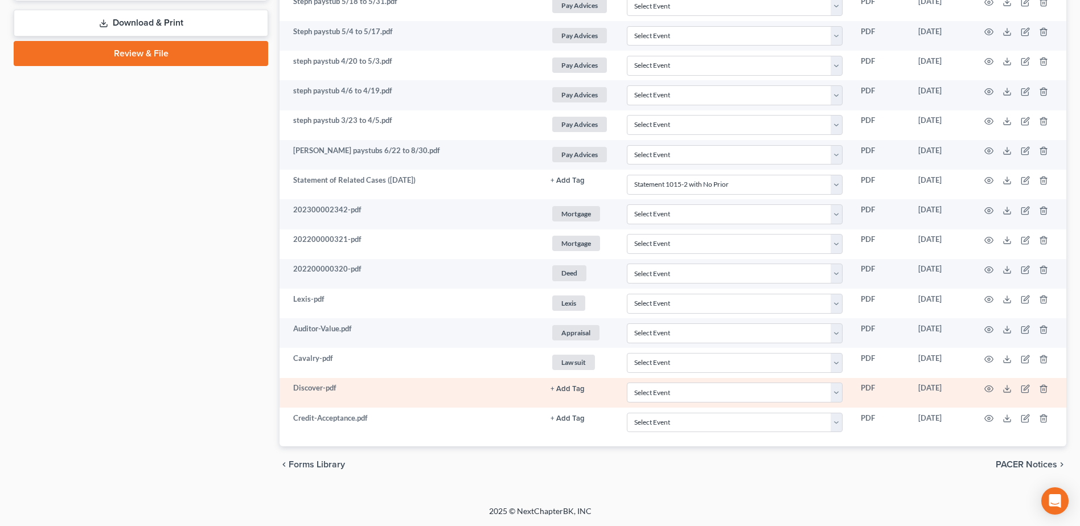
click at [578, 387] on button "+ Add Tag" at bounding box center [568, 388] width 34 height 7
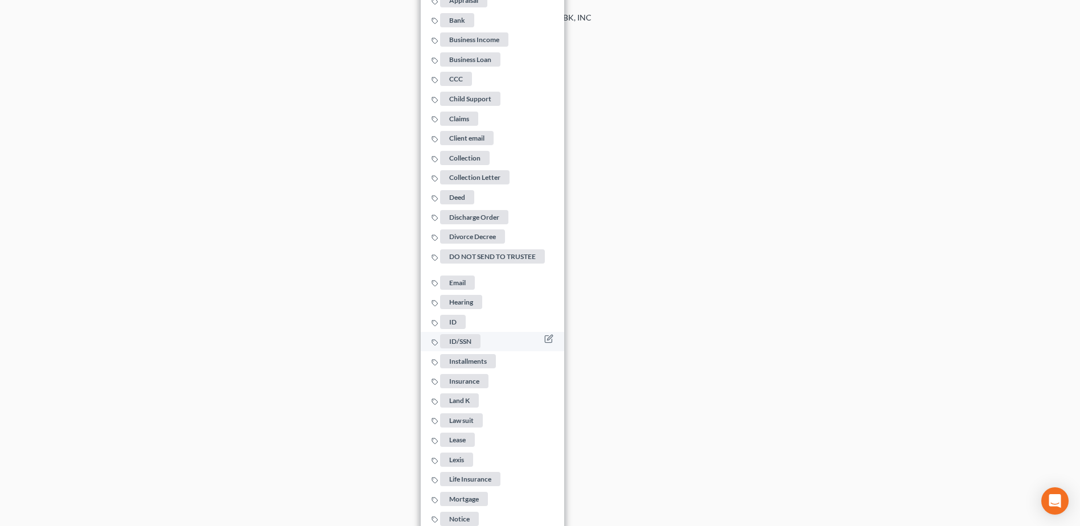
scroll to position [1152, 0]
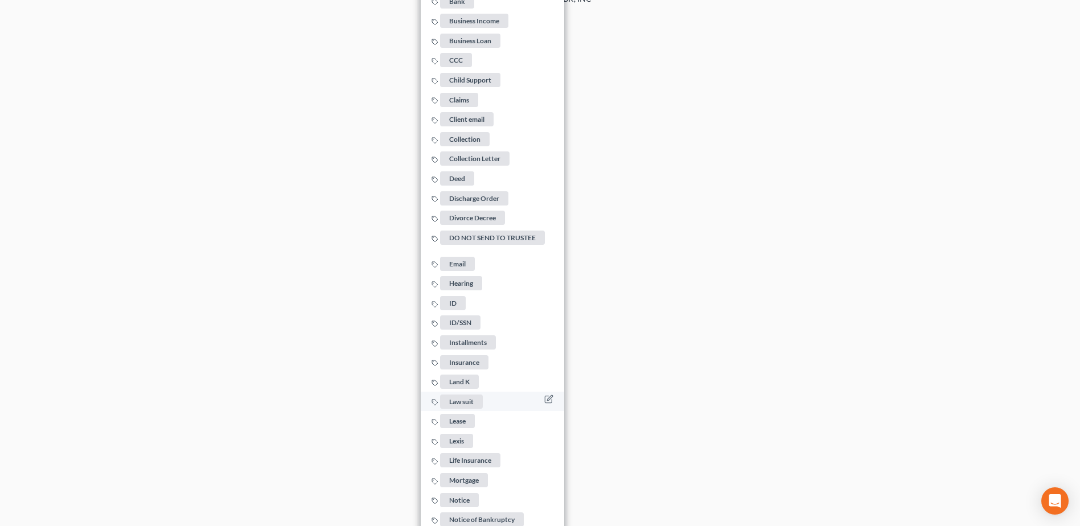
click at [469, 397] on span "Law suit" at bounding box center [461, 402] width 43 height 14
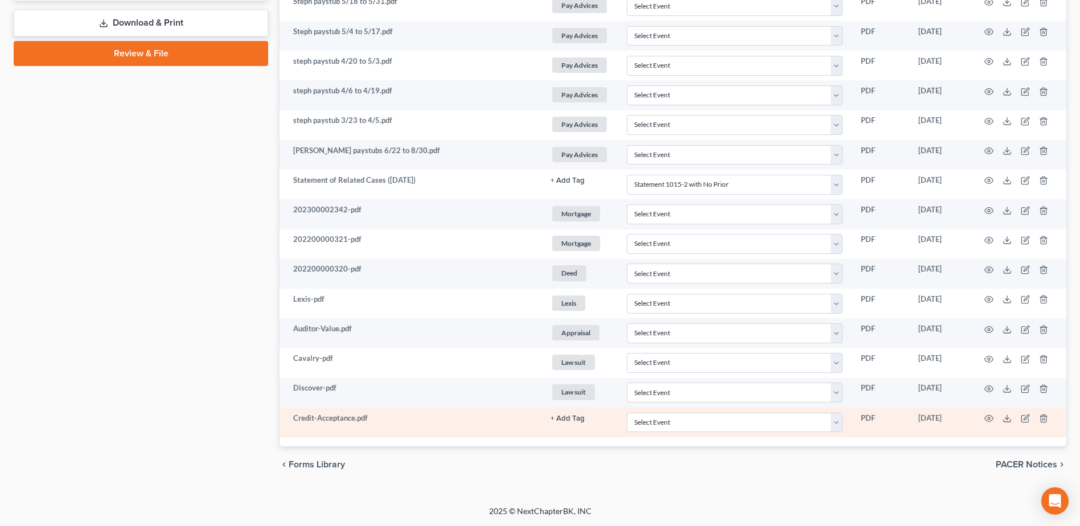
click at [561, 417] on button "+ Add Tag" at bounding box center [568, 418] width 34 height 7
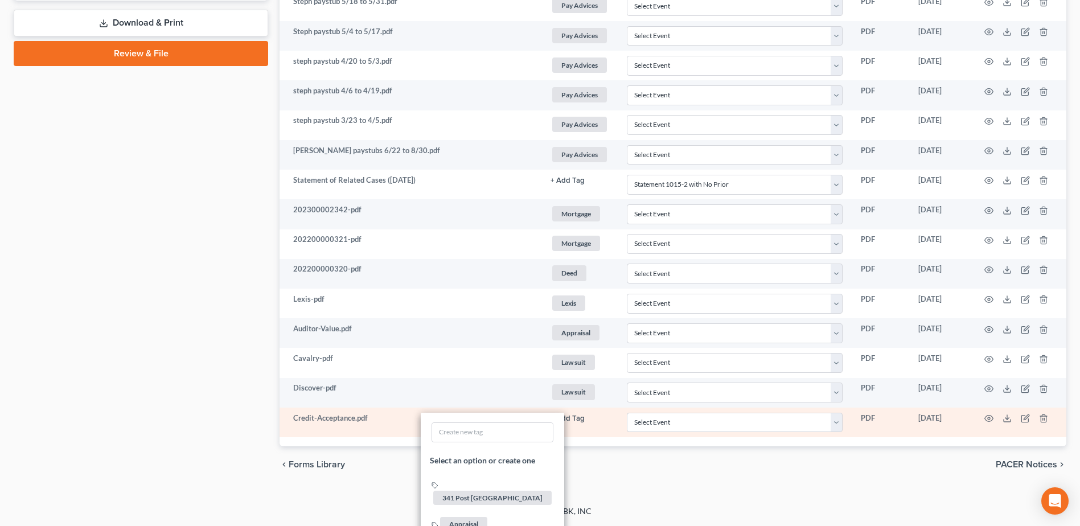
scroll to position [1209, 0]
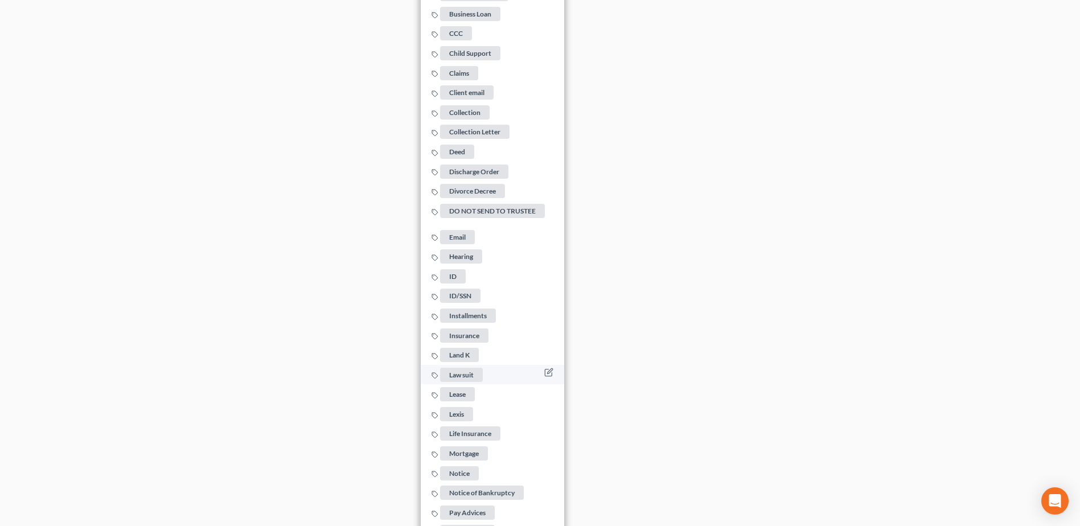
click at [469, 371] on span "Law suit" at bounding box center [461, 374] width 43 height 14
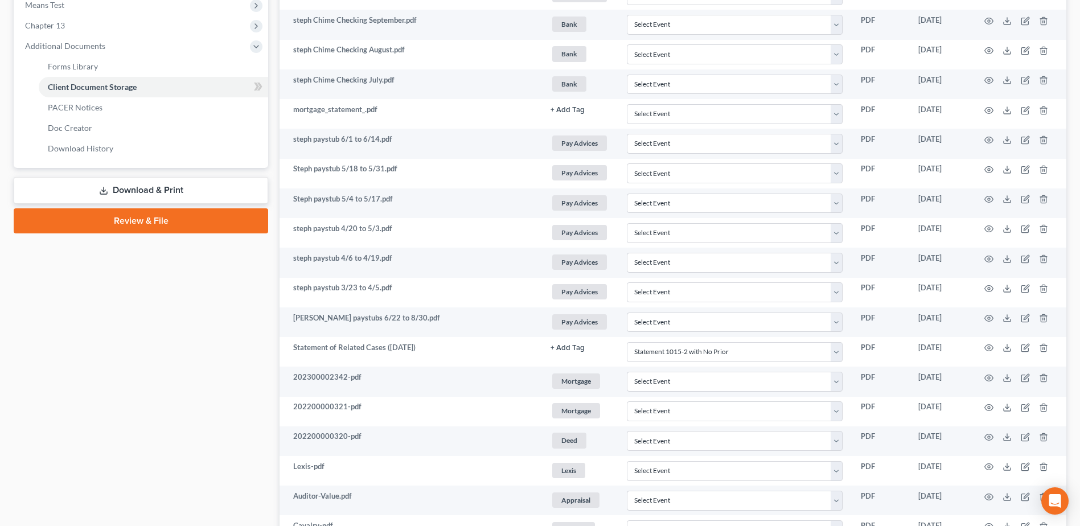
scroll to position [298, 0]
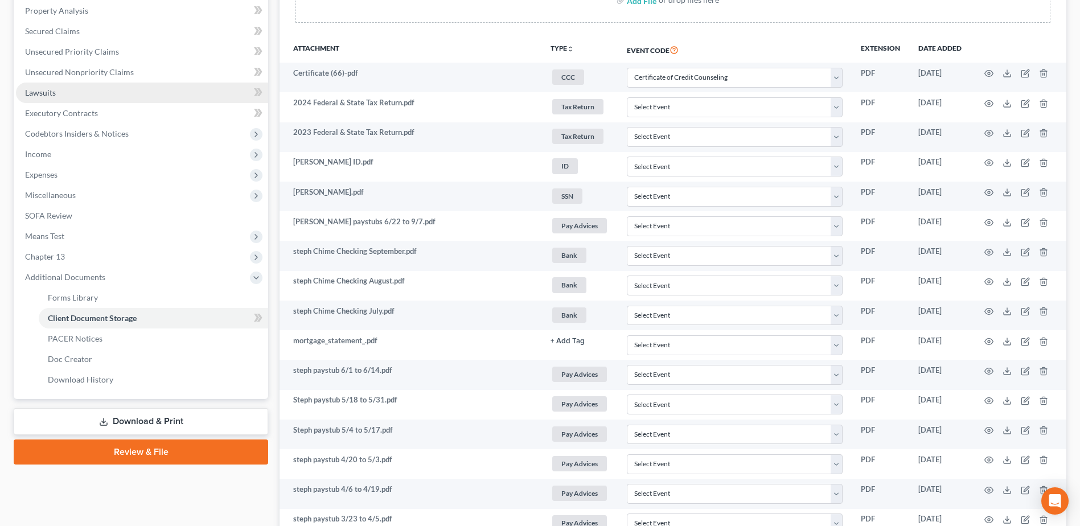
click at [88, 90] on link "Lawsuits" at bounding box center [142, 93] width 252 height 20
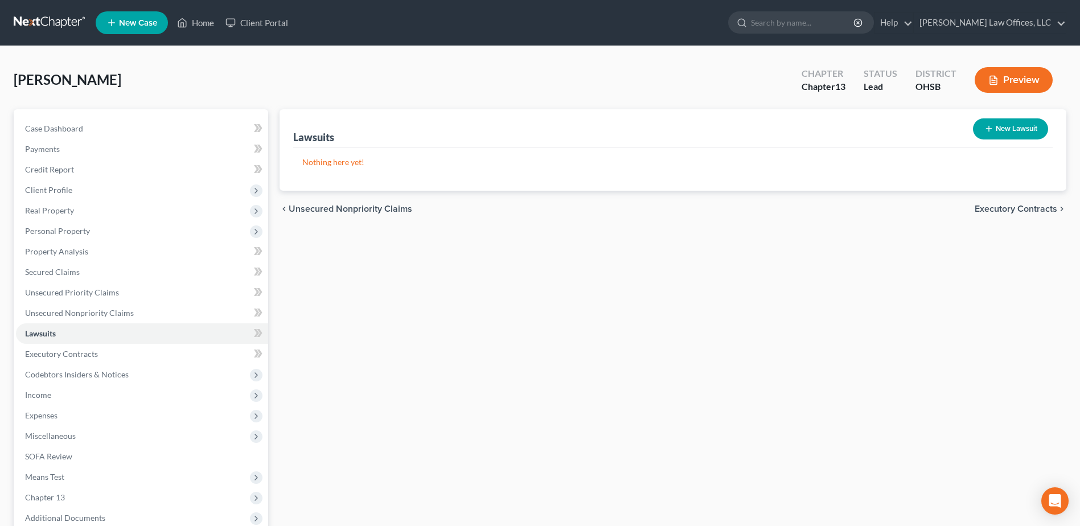
click at [1003, 126] on button "New Lawsuit" at bounding box center [1010, 128] width 75 height 21
select select "0"
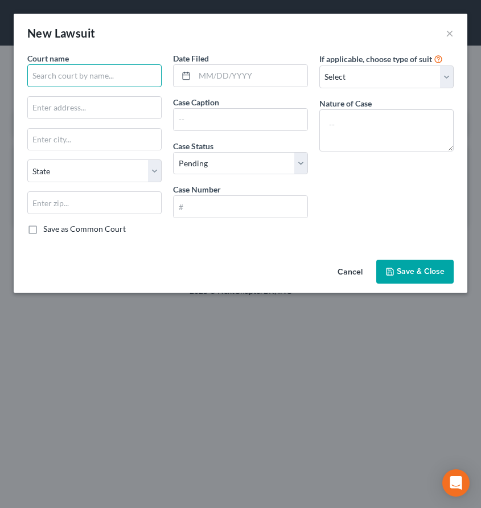
click at [77, 76] on input "text" at bounding box center [94, 75] width 134 height 23
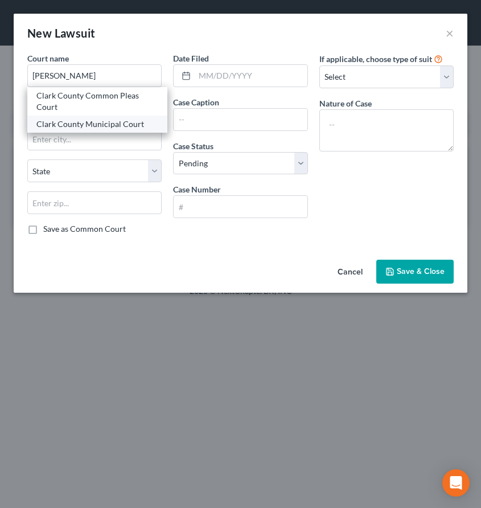
click at [99, 121] on div "Clark County Municipal Court" at bounding box center [97, 123] width 122 height 11
type input "Clark County Municipal Court"
type input "[STREET_ADDRESS]"
type input "[GEOGRAPHIC_DATA]"
select select "36"
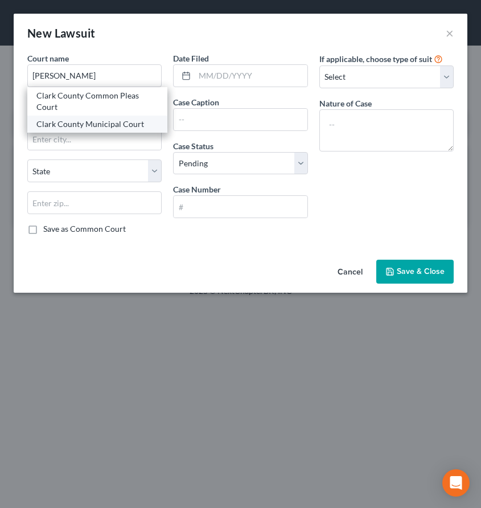
type input "45502"
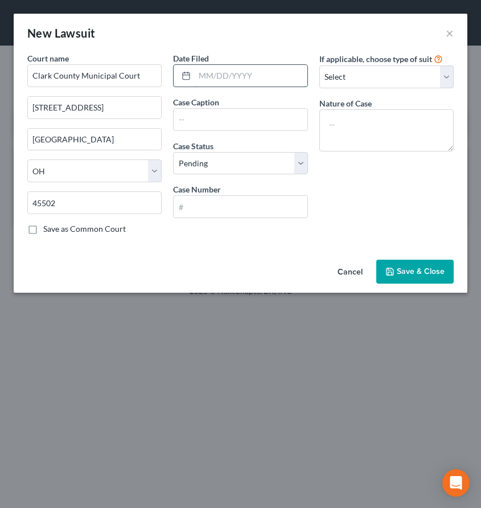
click at [260, 82] on input "text" at bounding box center [251, 76] width 112 height 22
type input "[DATE]"
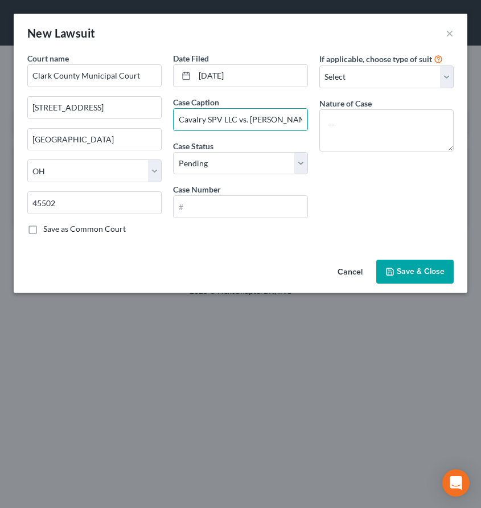
type input "Cavalry SPV LLC vs. [PERSON_NAME]"
click at [308, 164] on div "Date Filed [DATE] Case Caption Cavalry SPV LLC vs. [PERSON_NAME] Case Status * …" at bounding box center [240, 147] width 146 height 191
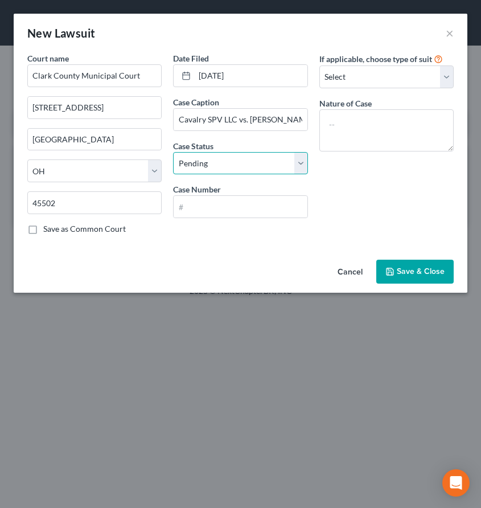
click at [306, 164] on select "Select Pending On Appeal Concluded" at bounding box center [240, 163] width 134 height 23
click at [173, 152] on select "Select Pending On Appeal Concluded" at bounding box center [240, 163] width 134 height 23
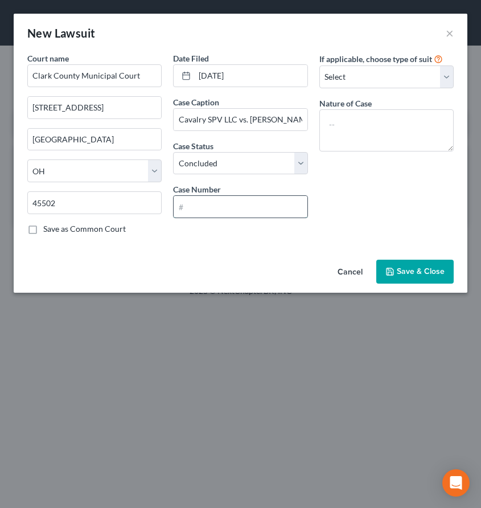
click at [240, 214] on input "text" at bounding box center [240, 207] width 133 height 22
click at [408, 116] on textarea at bounding box center [386, 130] width 134 height 42
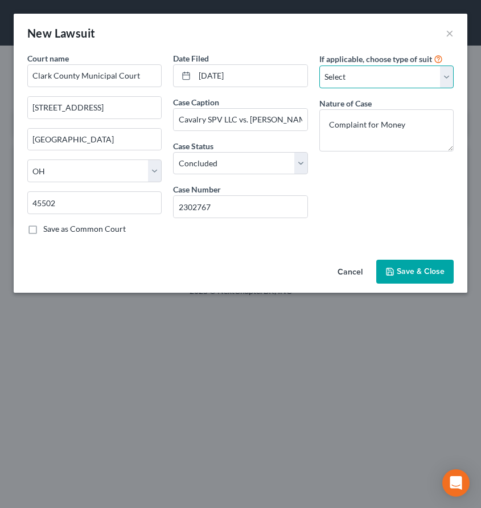
click at [446, 75] on select "Select Repossession Garnishment Foreclosure Attached, Seized, Or Levied Other" at bounding box center [386, 76] width 134 height 23
click at [319, 65] on select "Select Repossession Garnishment Foreclosure Attached, Seized, Or Levied Other" at bounding box center [386, 76] width 134 height 23
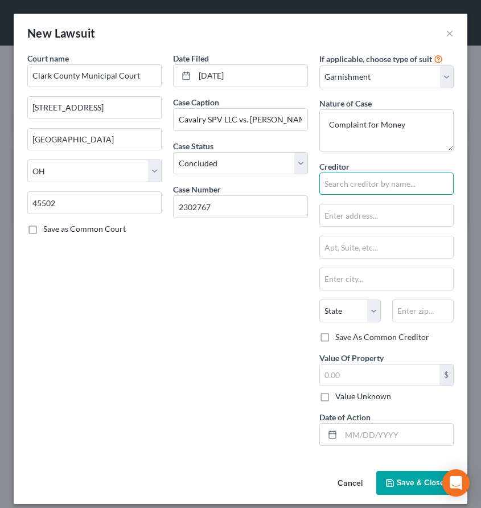
click at [391, 187] on input "text" at bounding box center [386, 184] width 134 height 23
drag, startPoint x: 208, startPoint y: 262, endPoint x: 261, endPoint y: 42, distance: 227.2
click at [208, 262] on div "Date Filed [DATE] Case Caption Cavalry SPV LLC vs. [PERSON_NAME] Case Status * …" at bounding box center [240, 253] width 146 height 403
drag, startPoint x: 220, startPoint y: 120, endPoint x: 224, endPoint y: 109, distance: 11.2
click at [220, 120] on input "Cavalry SPV LLC vs. [PERSON_NAME]" at bounding box center [240, 120] width 133 height 22
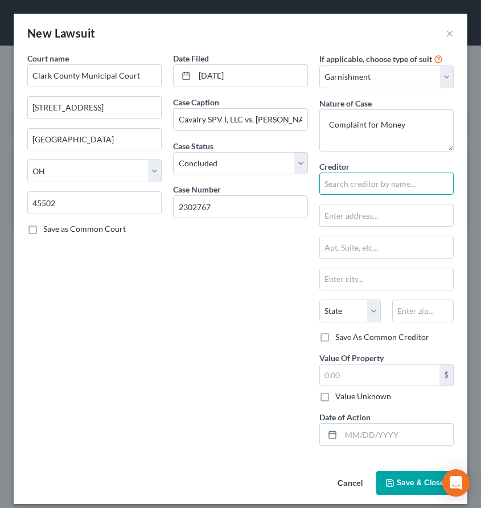
click at [356, 182] on input "text" at bounding box center [386, 184] width 134 height 23
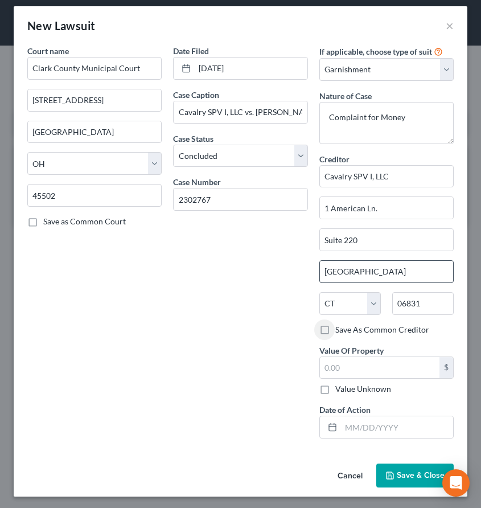
scroll to position [10, 0]
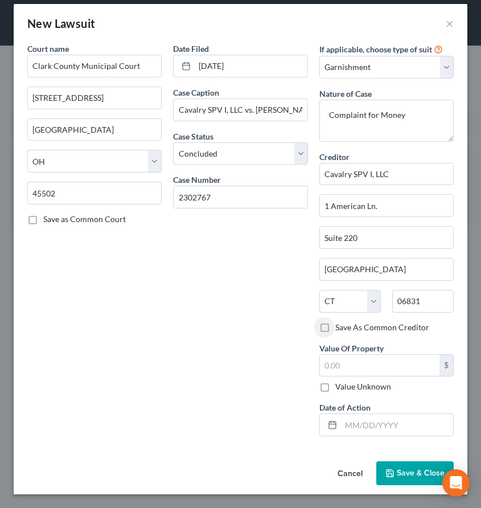
click at [400, 467] on button "Save & Close" at bounding box center [414, 473] width 77 height 24
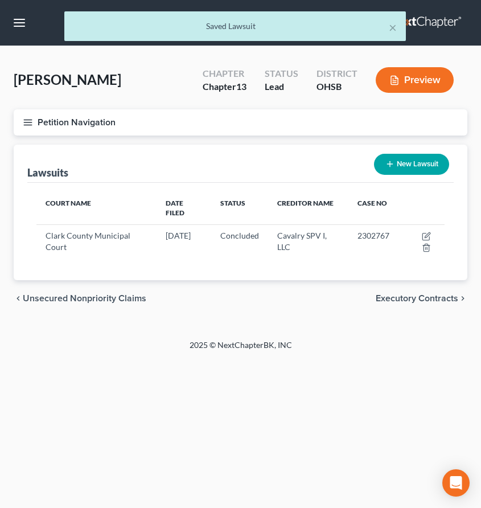
click at [409, 162] on button "New Lawsuit" at bounding box center [411, 164] width 75 height 21
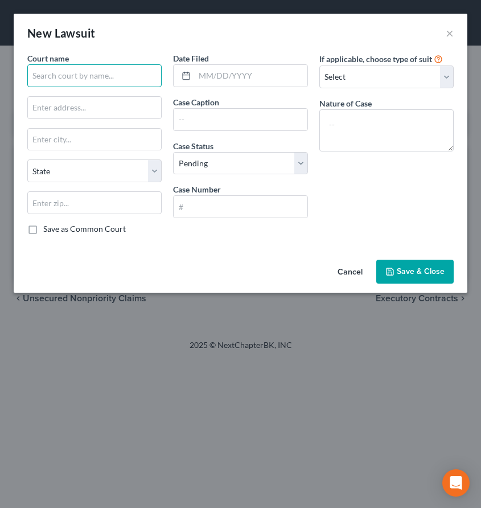
click at [116, 75] on input "text" at bounding box center [94, 75] width 134 height 23
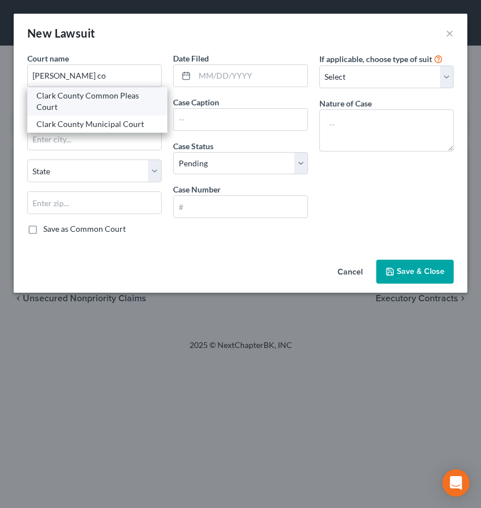
click at [111, 93] on div "Clark County Common Pleas Court" at bounding box center [97, 101] width 122 height 23
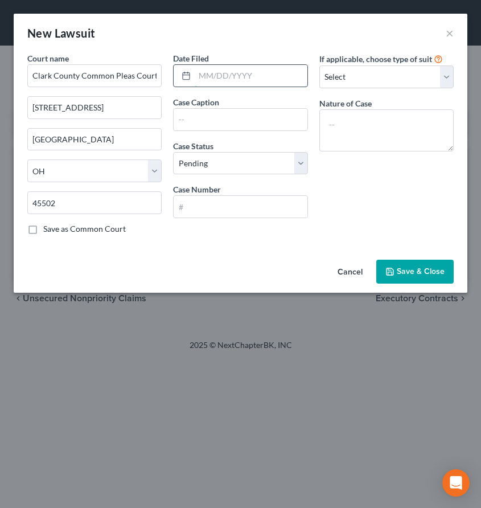
click at [231, 79] on input "text" at bounding box center [251, 76] width 112 height 22
click at [245, 75] on input "text" at bounding box center [251, 76] width 112 height 22
click at [231, 113] on input "text" at bounding box center [240, 120] width 133 height 22
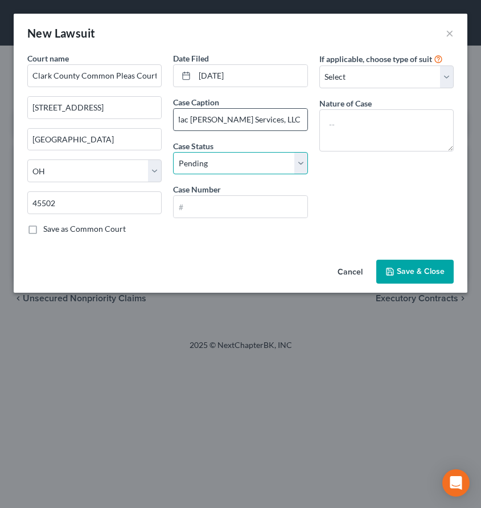
scroll to position [0, 0]
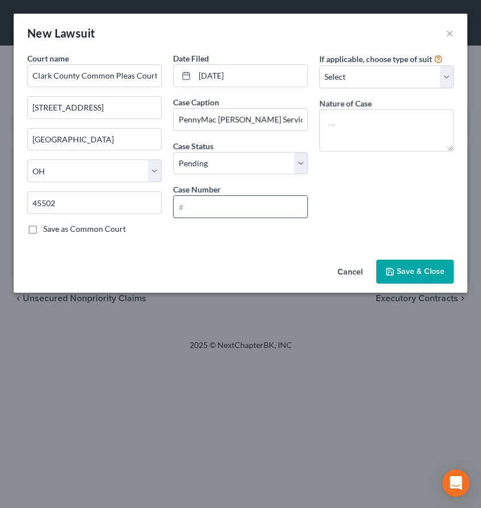
click at [273, 197] on input "text" at bounding box center [240, 207] width 133 height 22
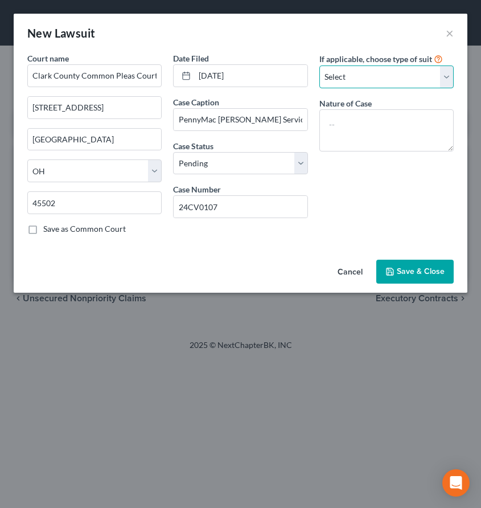
click at [448, 76] on select "Select Repossession Garnishment Foreclosure Attached, Seized, Or Levied Other" at bounding box center [386, 76] width 134 height 23
click at [319, 65] on select "Select Repossession Garnishment Foreclosure Attached, Seized, Or Levied Other" at bounding box center [386, 76] width 134 height 23
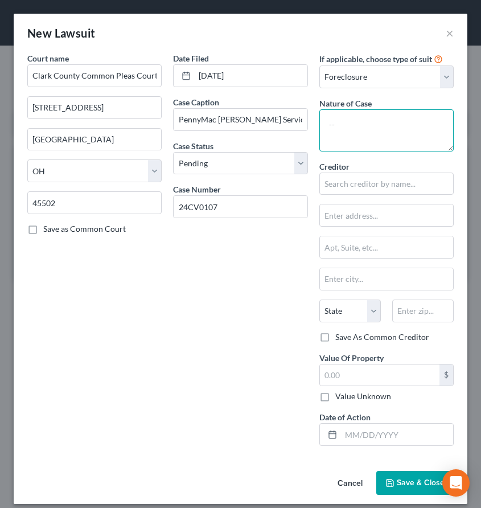
click at [370, 126] on textarea at bounding box center [386, 130] width 134 height 42
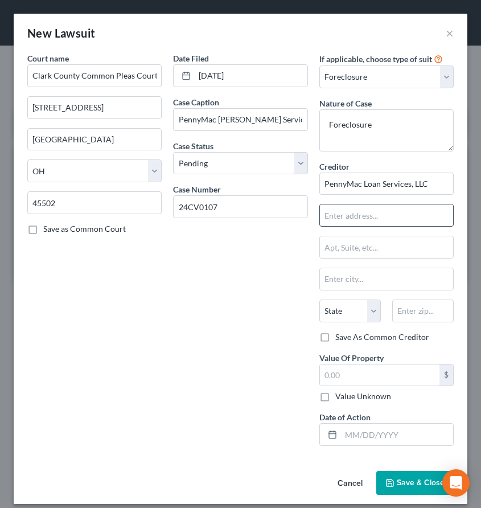
click at [359, 208] on input "text" at bounding box center [386, 215] width 133 height 22
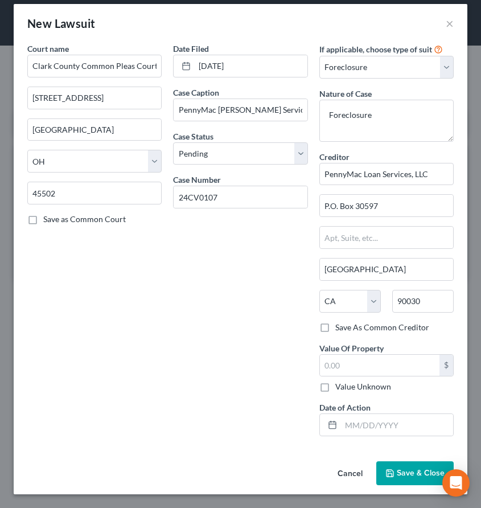
click at [415, 472] on span "Save & Close" at bounding box center [421, 473] width 48 height 10
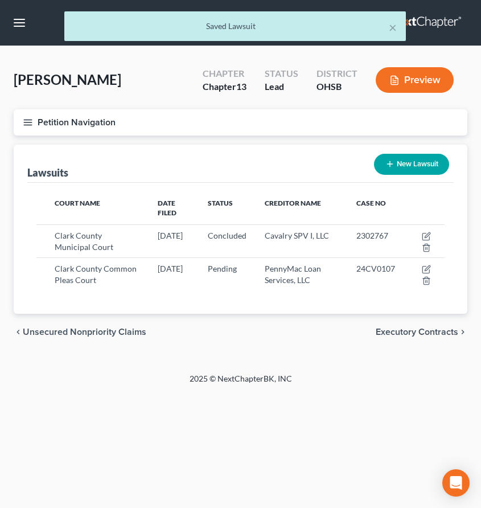
click at [400, 175] on div "New Lawsuit" at bounding box center [412, 164] width 84 height 30
click at [403, 161] on button "New Lawsuit" at bounding box center [411, 164] width 75 height 21
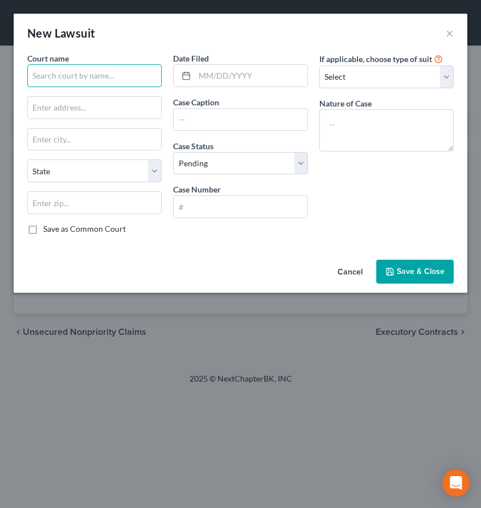
click at [48, 73] on input "text" at bounding box center [94, 75] width 134 height 23
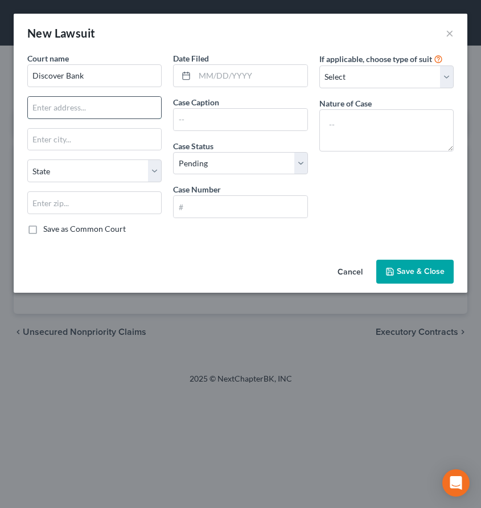
click at [131, 108] on input "text" at bounding box center [94, 108] width 133 height 22
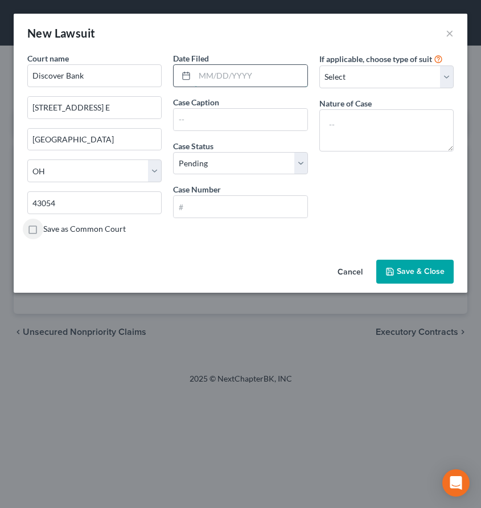
click at [238, 77] on input "text" at bounding box center [251, 76] width 112 height 22
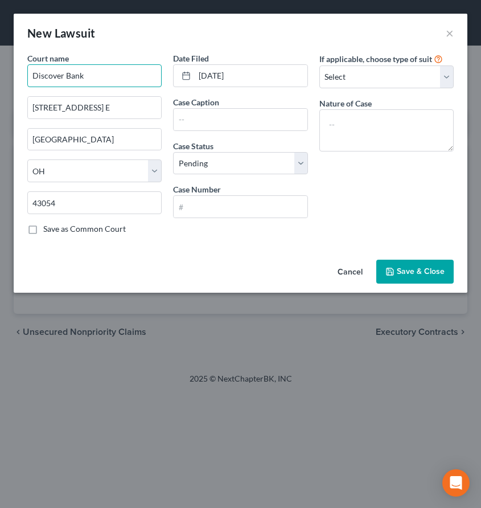
drag, startPoint x: 113, startPoint y: 77, endPoint x: 4, endPoint y: 85, distance: 109.1
click at [4, 85] on div "New Lawsuit × Court name * Discover Bank [STREET_ADDRESS] E [GEOGRAPHIC_DATA] S…" at bounding box center [240, 254] width 481 height 508
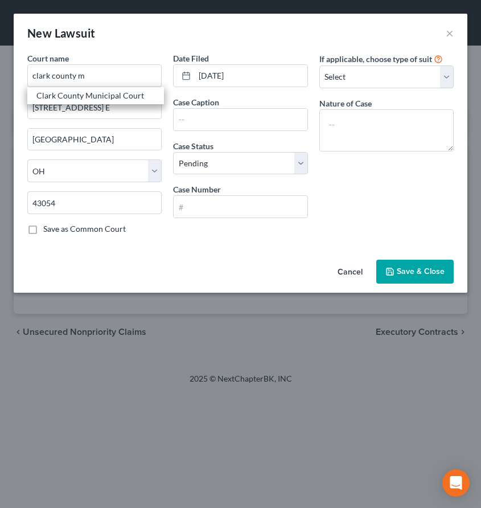
click at [70, 94] on div "Clark County Municipal Court" at bounding box center [95, 95] width 118 height 11
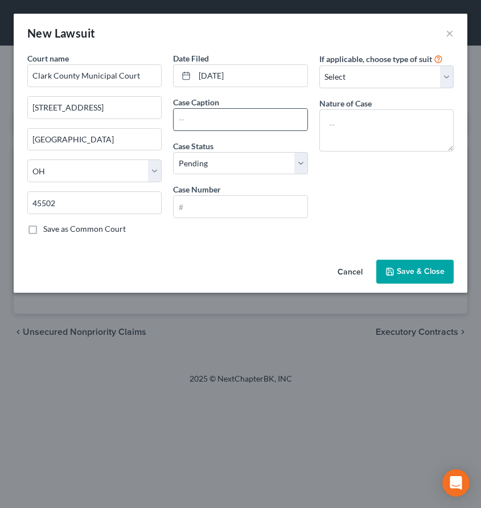
click at [199, 117] on input "text" at bounding box center [240, 120] width 133 height 22
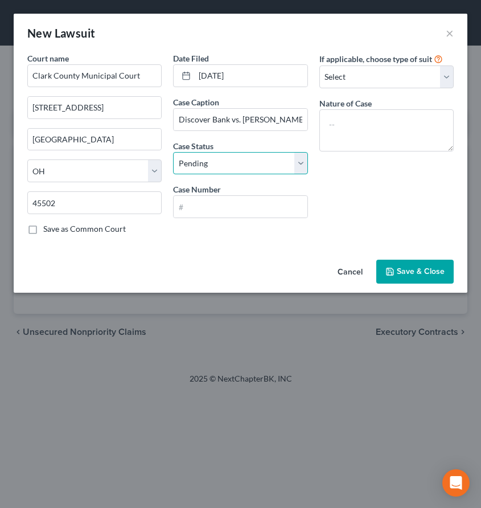
click at [301, 161] on select "Select Pending On Appeal Concluded" at bounding box center [240, 163] width 134 height 23
click at [173, 152] on select "Select Pending On Appeal Concluded" at bounding box center [240, 163] width 134 height 23
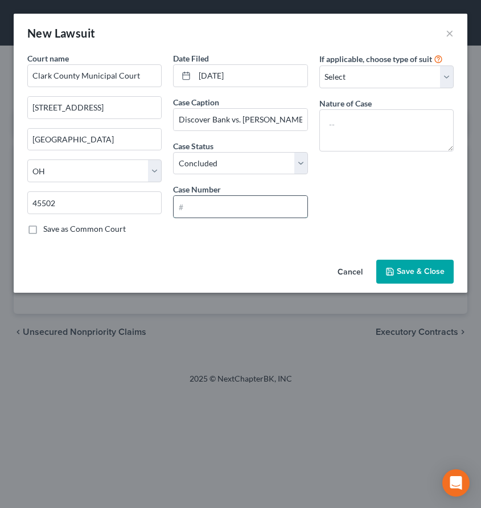
click at [256, 203] on input "text" at bounding box center [240, 207] width 133 height 22
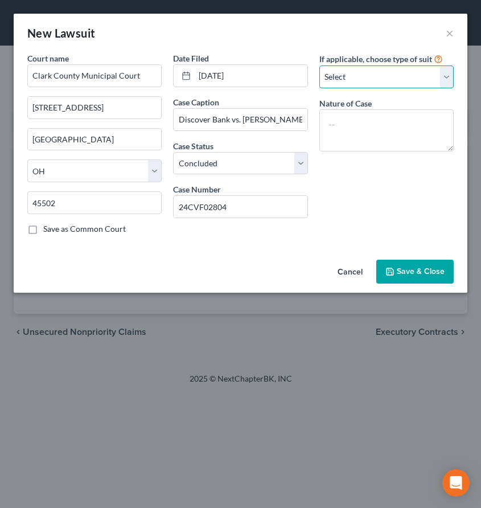
click at [451, 73] on select "Select Repossession Garnishment Foreclosure Attached, Seized, Or Levied Other" at bounding box center [386, 76] width 134 height 23
click at [319, 65] on select "Select Repossession Garnishment Foreclosure Attached, Seized, Or Levied Other" at bounding box center [386, 76] width 134 height 23
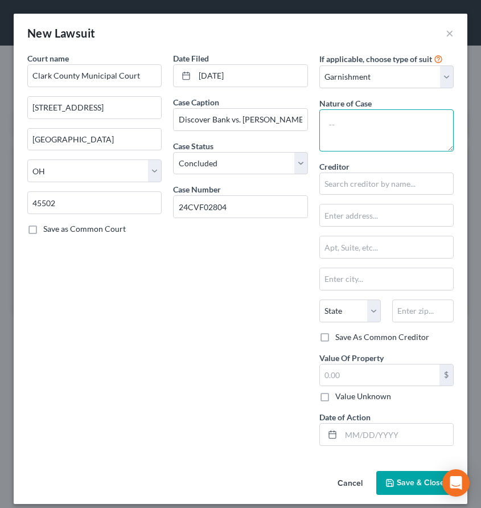
click at [388, 124] on textarea at bounding box center [386, 130] width 134 height 42
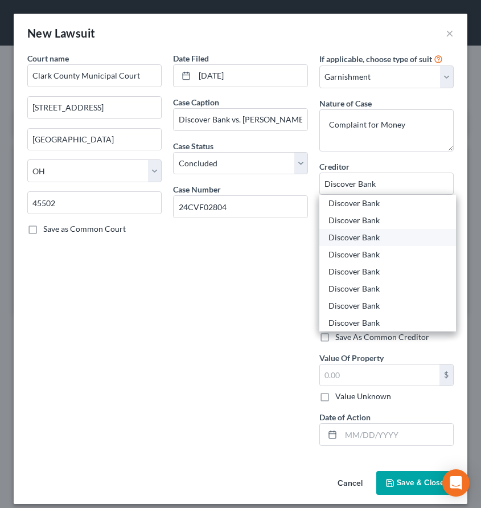
click at [365, 243] on div "Discover Bank" at bounding box center [388, 237] width 118 height 11
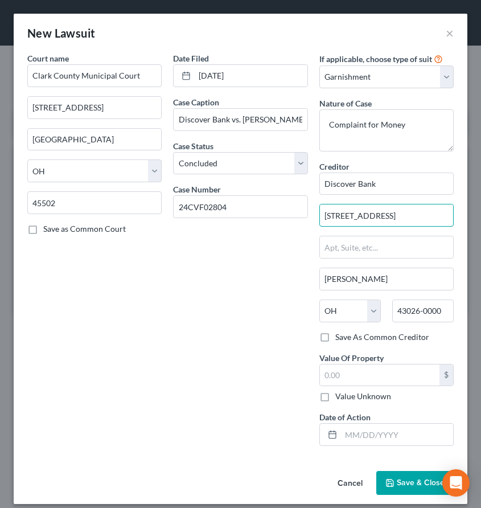
drag, startPoint x: 409, startPoint y: 216, endPoint x: 309, endPoint y: 214, distance: 100.8
click at [314, 214] on div "If applicable, choose type of suit Select Repossession Garnishment Foreclosure …" at bounding box center [387, 253] width 146 height 403
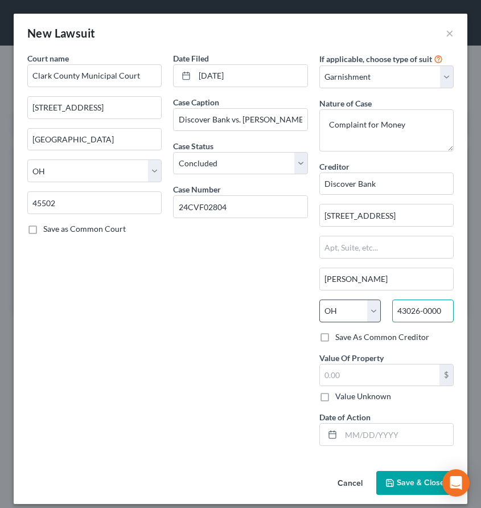
drag, startPoint x: 440, startPoint y: 315, endPoint x: 340, endPoint y: 307, distance: 99.9
click at [343, 307] on div "State [US_STATE] AK AR AZ CA CO CT DE DC [GEOGRAPHIC_DATA] [GEOGRAPHIC_DATA] GU…" at bounding box center [387, 315] width 146 height 32
click at [389, 473] on button "Save & Close" at bounding box center [414, 483] width 77 height 24
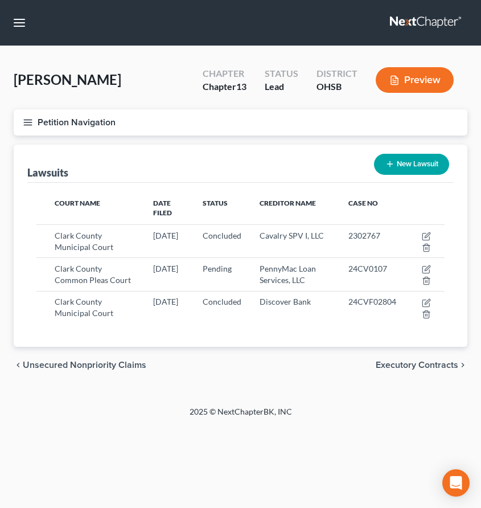
click at [385, 165] on icon "button" at bounding box center [389, 163] width 9 height 9
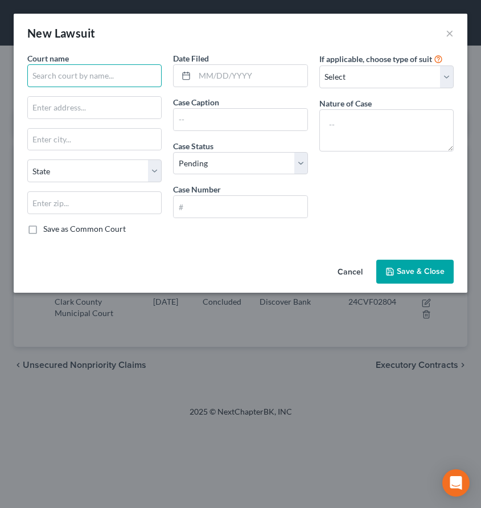
click at [79, 83] on input "text" at bounding box center [94, 75] width 134 height 23
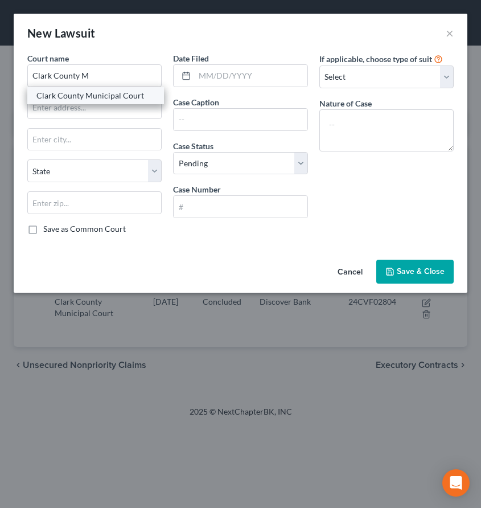
click at [87, 90] on div "Clark County Municipal Court" at bounding box center [95, 95] width 118 height 11
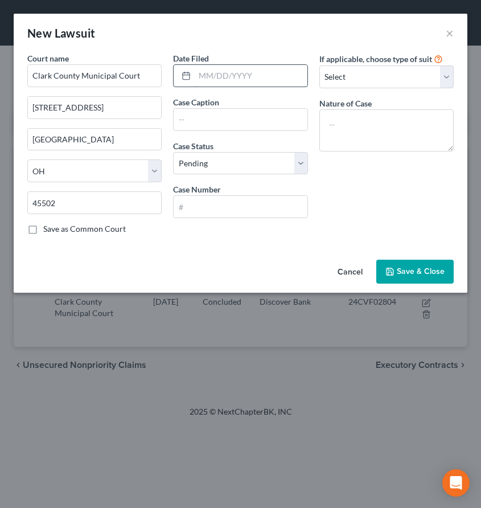
drag, startPoint x: 224, startPoint y: 79, endPoint x: 249, endPoint y: 80, distance: 24.5
click at [224, 79] on input "text" at bounding box center [251, 76] width 112 height 22
select select "36"
select select "0"
type input "12/03/2024"
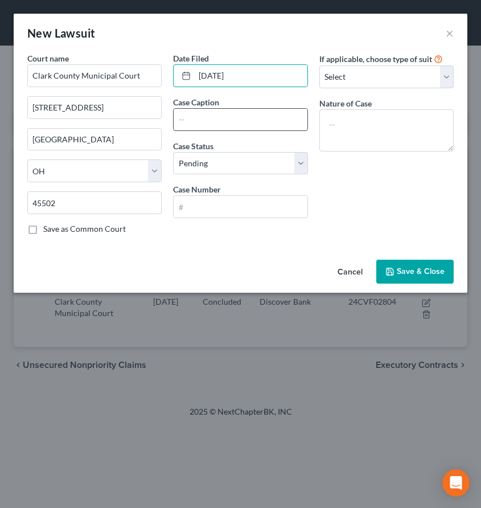
click at [207, 123] on input "text" at bounding box center [240, 120] width 133 height 22
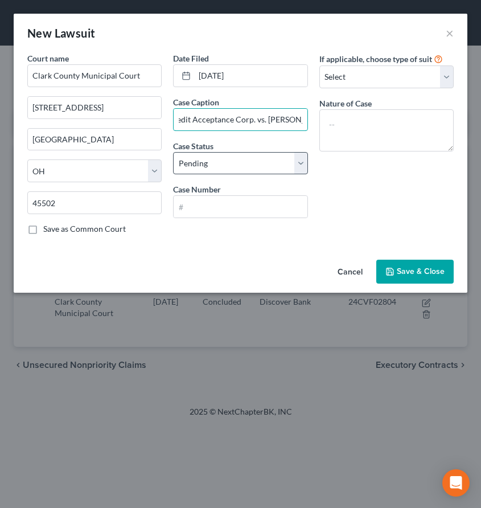
type input "Credit Acceptance Corp. vs. Ryan Price"
click at [299, 159] on select "Select Pending On Appeal Concluded" at bounding box center [240, 163] width 134 height 23
select select "2"
click at [173, 152] on select "Select Pending On Appeal Concluded" at bounding box center [240, 163] width 134 height 23
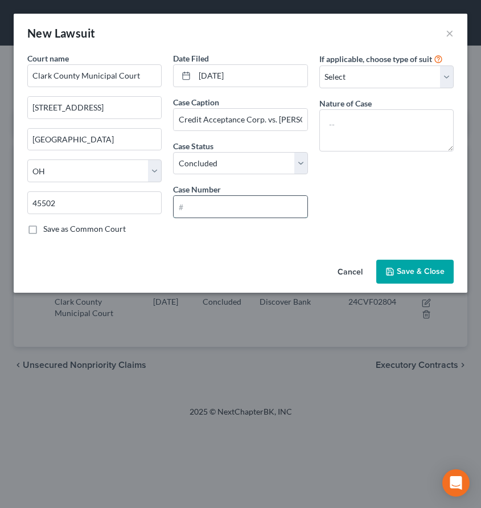
click at [219, 212] on input "text" at bounding box center [240, 207] width 133 height 22
type input "24CVF03995"
click at [449, 75] on select "Select Repossession Garnishment Foreclosure Attached, Seized, Or Levied Other" at bounding box center [386, 76] width 134 height 23
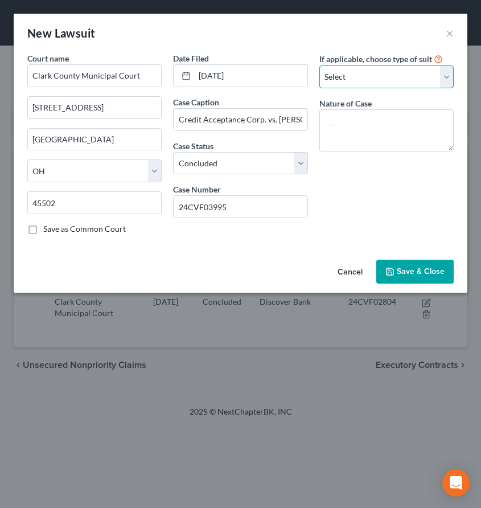
select select "1"
click at [319, 65] on select "Select Repossession Garnishment Foreclosure Attached, Seized, Or Levied Other" at bounding box center [386, 76] width 134 height 23
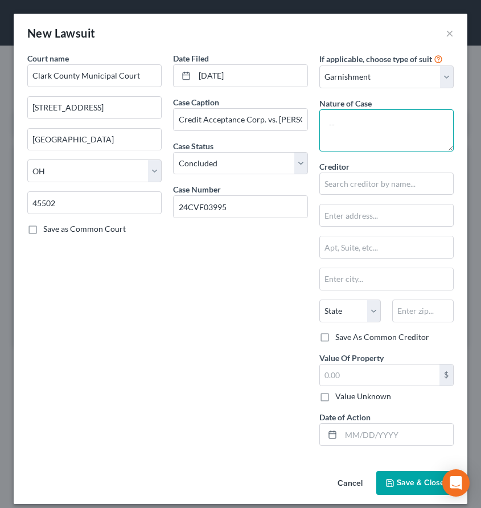
click at [379, 116] on textarea at bounding box center [386, 130] width 134 height 42
type textarea "Complaint for Money"
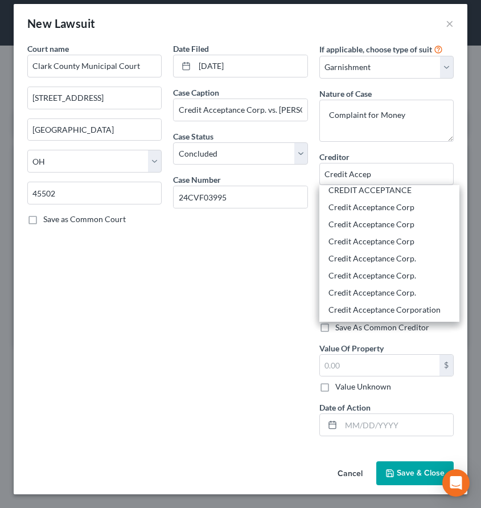
scroll to position [118, 0]
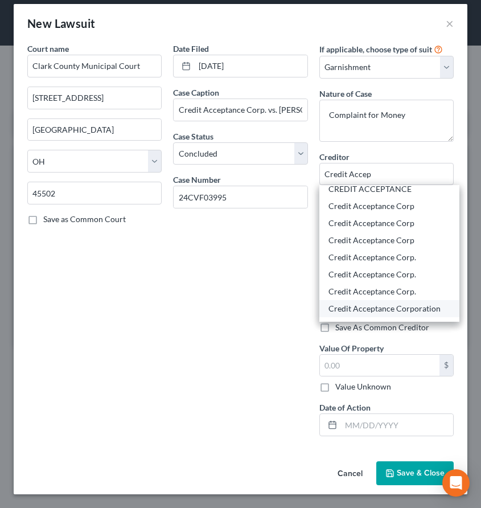
click at [383, 305] on div "Credit Acceptance Corporation" at bounding box center [390, 308] width 122 height 11
type input "Credit Acceptance Corporation"
type input "25505 W. Twelve Mile Road"
type input "Southfield"
select select "23"
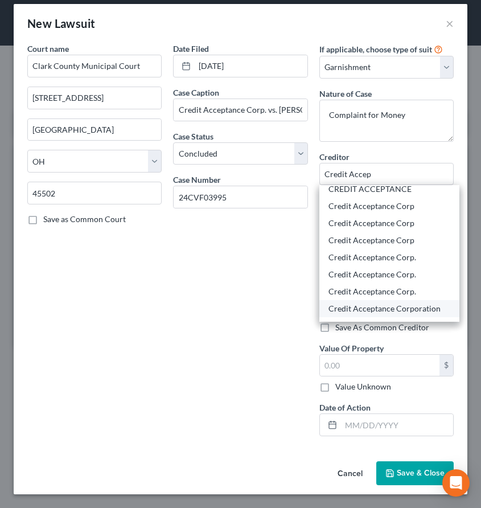
type input "48037-0000"
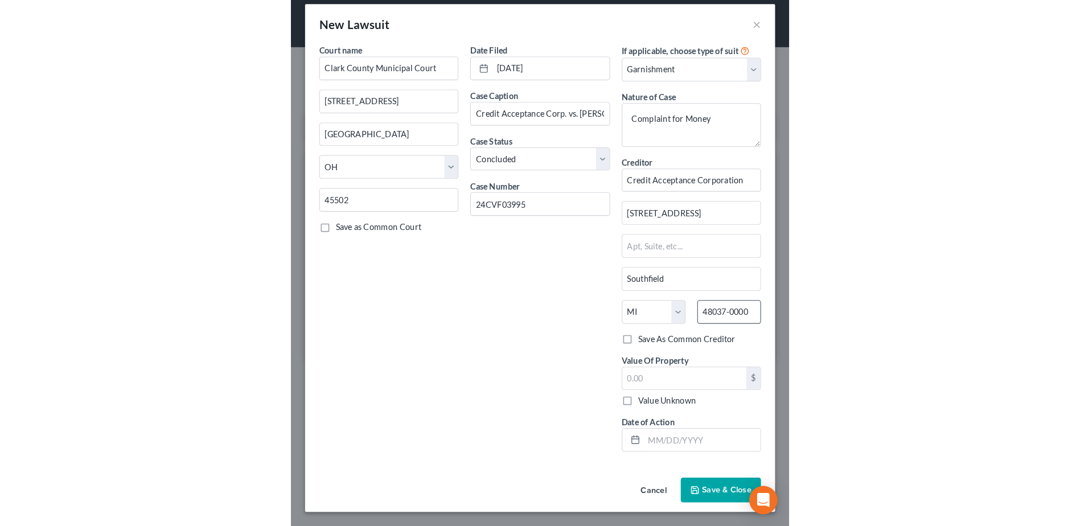
scroll to position [0, 0]
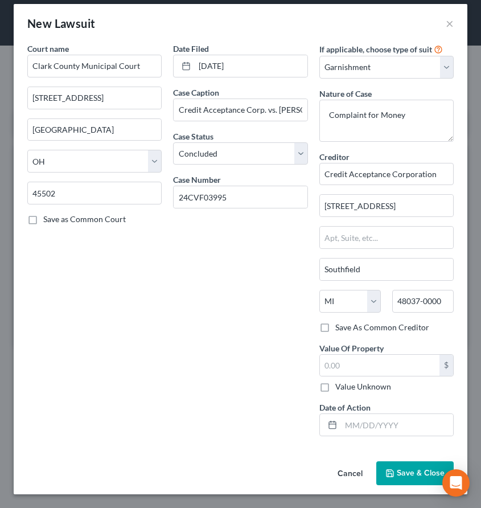
click at [410, 476] on span "Save & Close" at bounding box center [421, 473] width 48 height 10
